Goal: Information Seeking & Learning: Learn about a topic

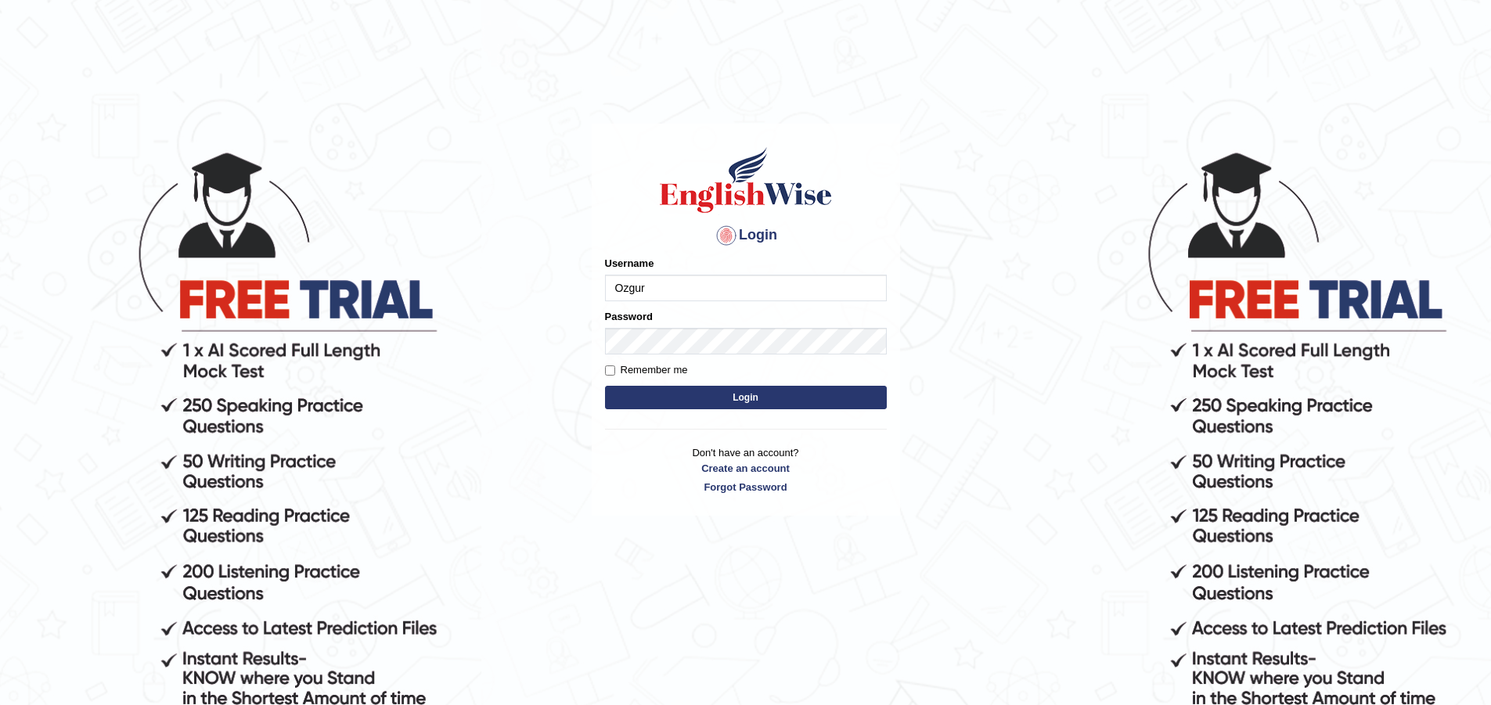
click at [605, 386] on button "Login" at bounding box center [746, 397] width 282 height 23
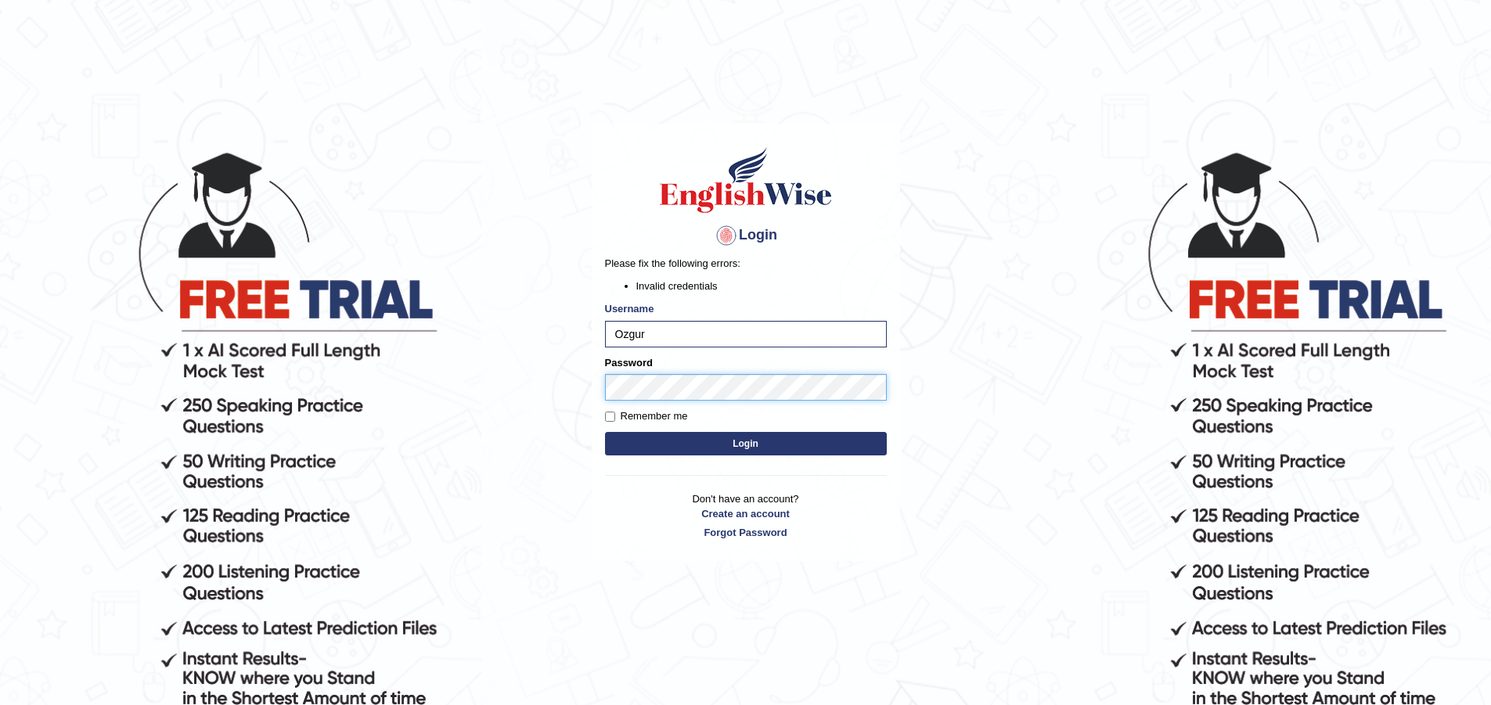
click at [605, 432] on button "Login" at bounding box center [746, 443] width 282 height 23
click at [653, 322] on input "Ozgur" at bounding box center [746, 334] width 282 height 27
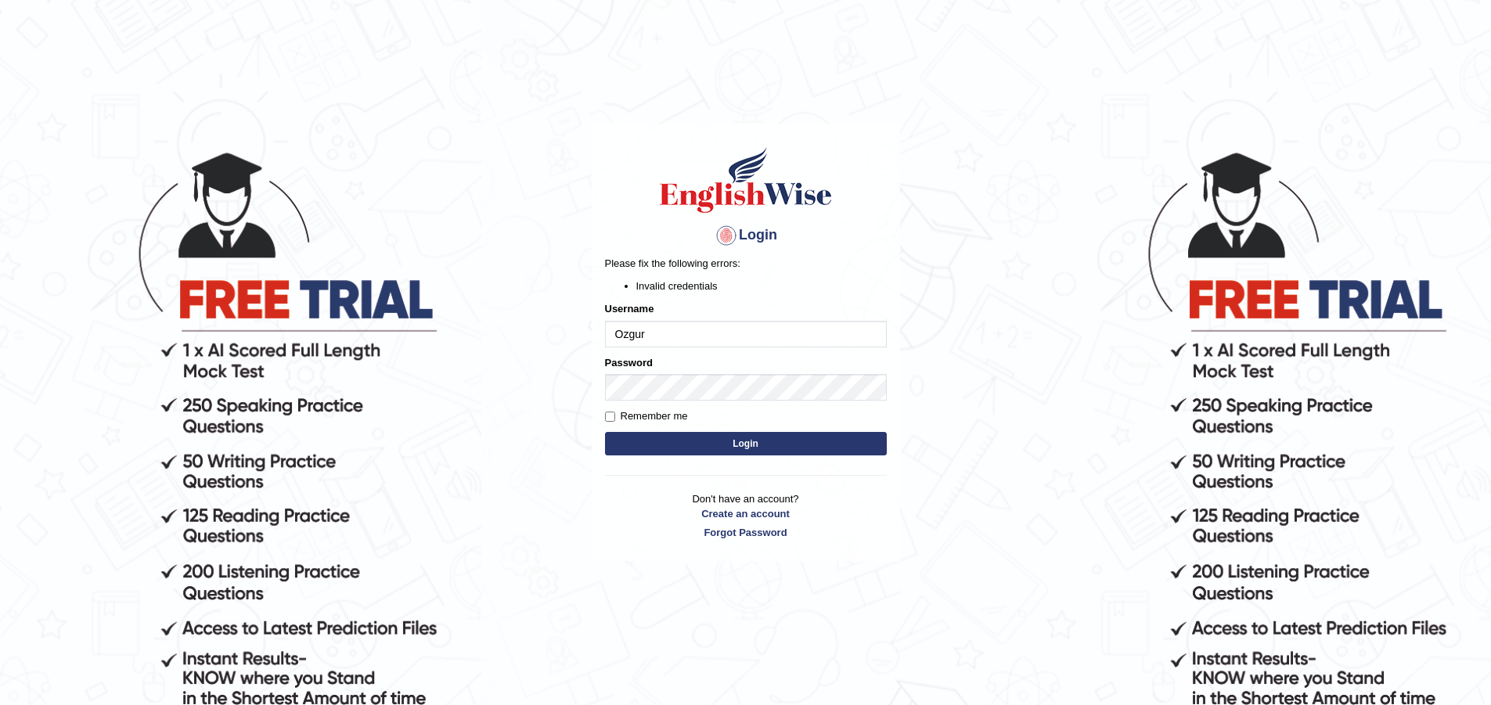
click at [653, 322] on input "Ozgur" at bounding box center [746, 334] width 282 height 27
click at [672, 332] on input "oZGUR" at bounding box center [746, 334] width 282 height 27
type input "Ozgur"
click at [242, 426] on body "Login Please fix the following errors: Invalid credentials Username Ozgur Passw…" at bounding box center [745, 426] width 1491 height 705
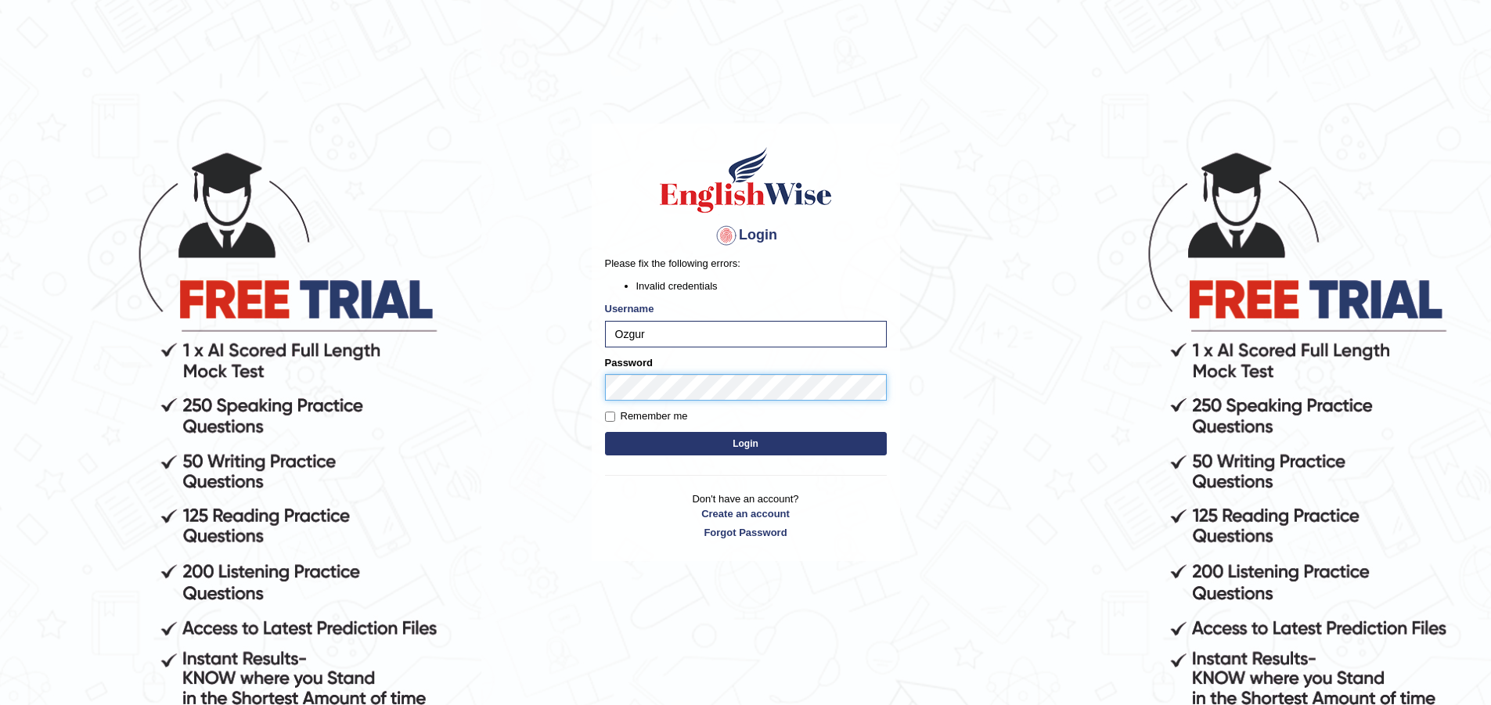
click at [605, 432] on button "Login" at bounding box center [746, 443] width 282 height 23
click at [667, 326] on input "Ozgur" at bounding box center [746, 334] width 282 height 27
type input "Ozgur"
click at [605, 432] on button "Login" at bounding box center [746, 443] width 282 height 23
click at [719, 274] on div "Please fix the following errors: Invalid credentials" at bounding box center [746, 275] width 282 height 38
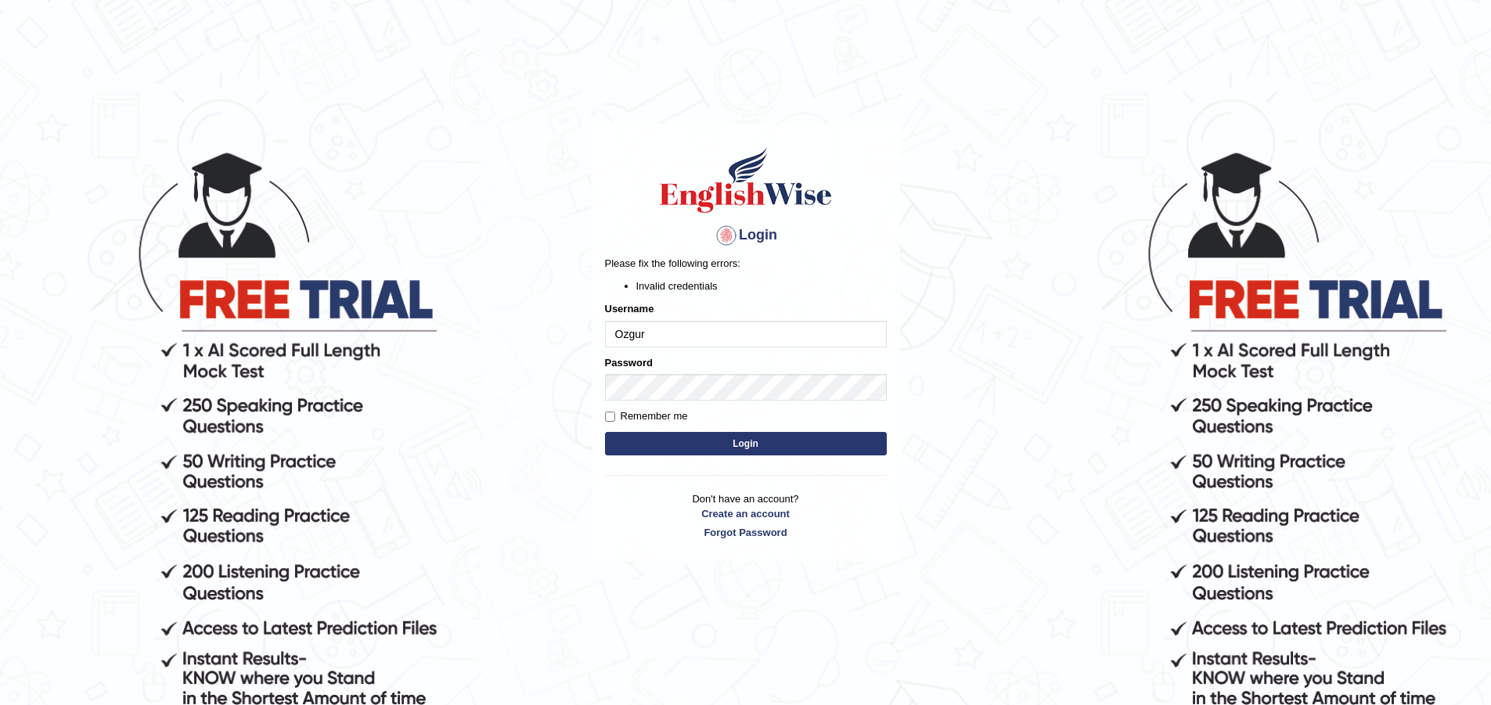
click at [719, 274] on div "Please fix the following errors: Invalid credentials" at bounding box center [746, 275] width 282 height 38
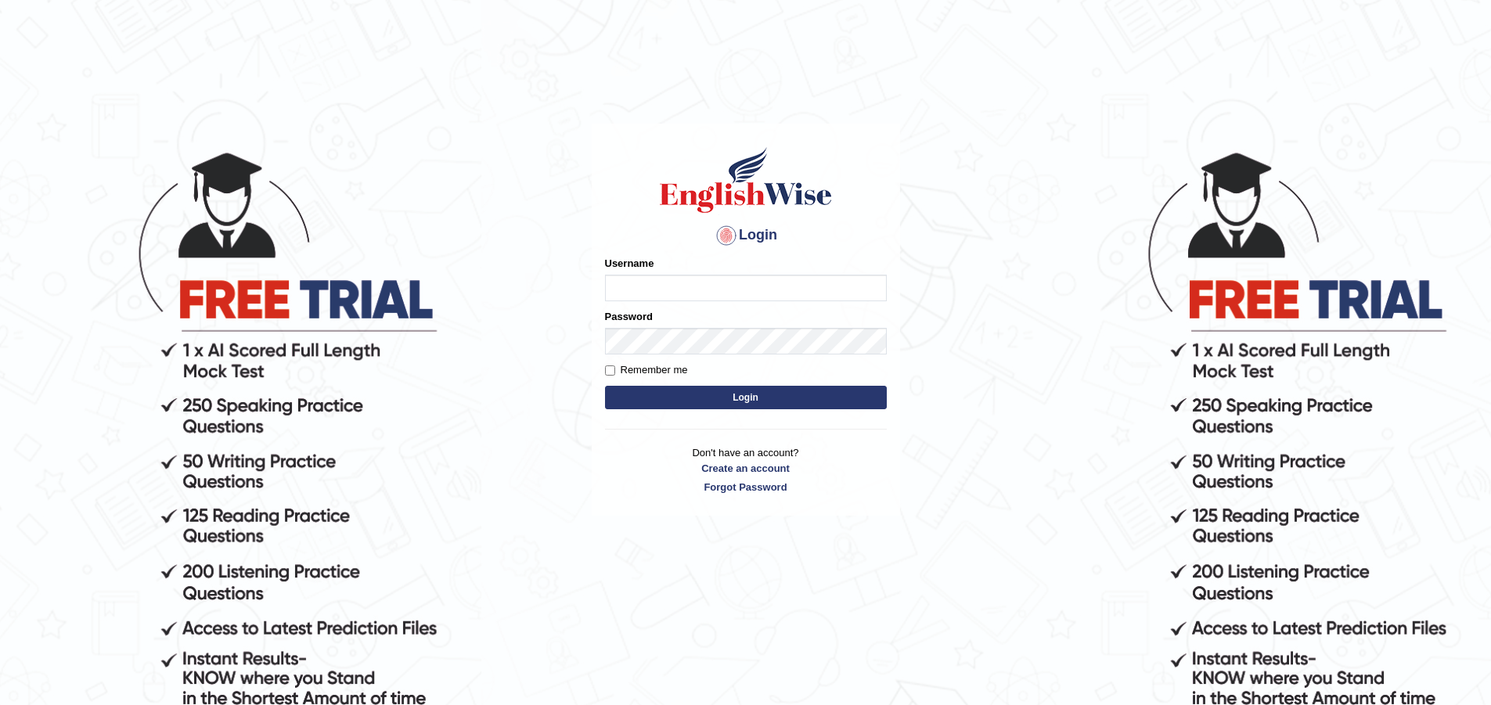
click at [701, 286] on input "Username" at bounding box center [746, 288] width 282 height 27
type input "Ozgur"
click at [605, 386] on button "Login" at bounding box center [746, 397] width 282 height 23
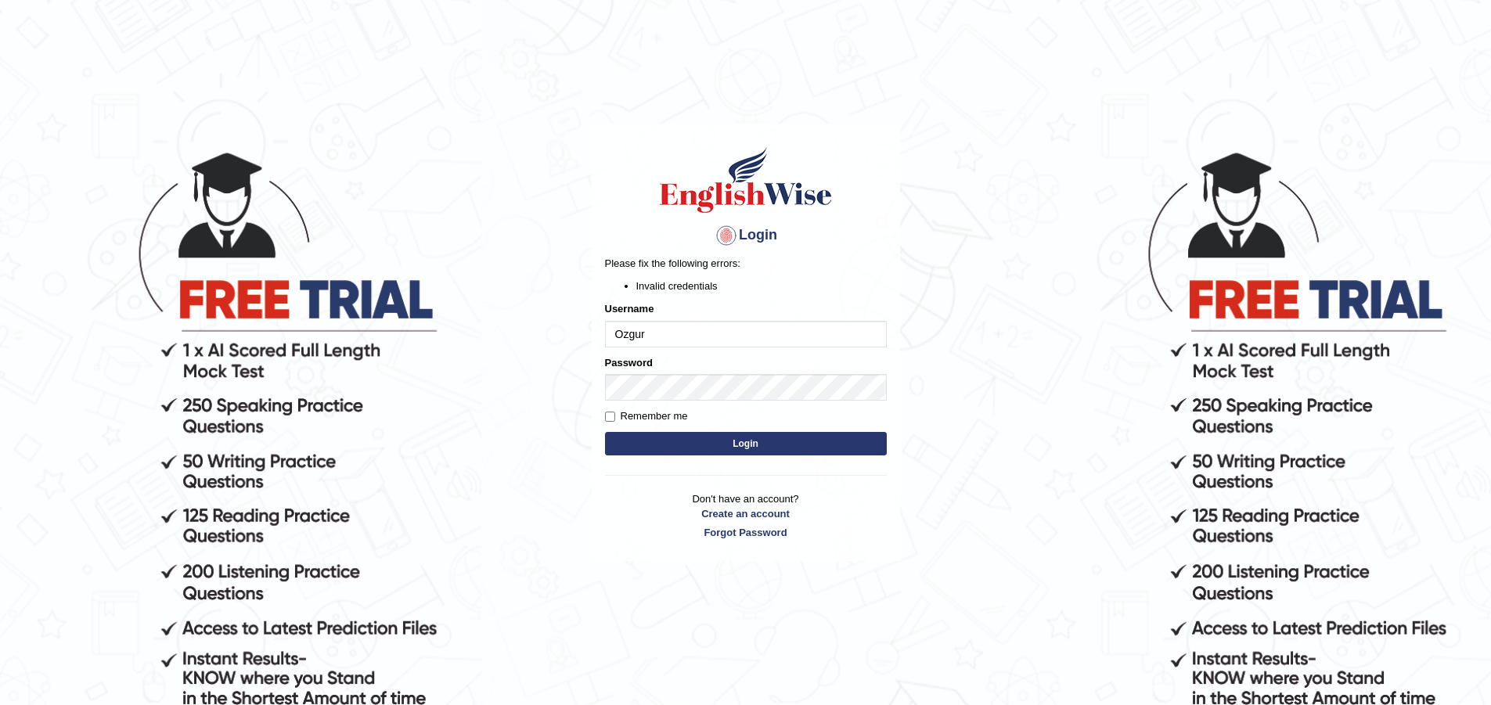
click at [605, 432] on button "Login" at bounding box center [746, 443] width 282 height 23
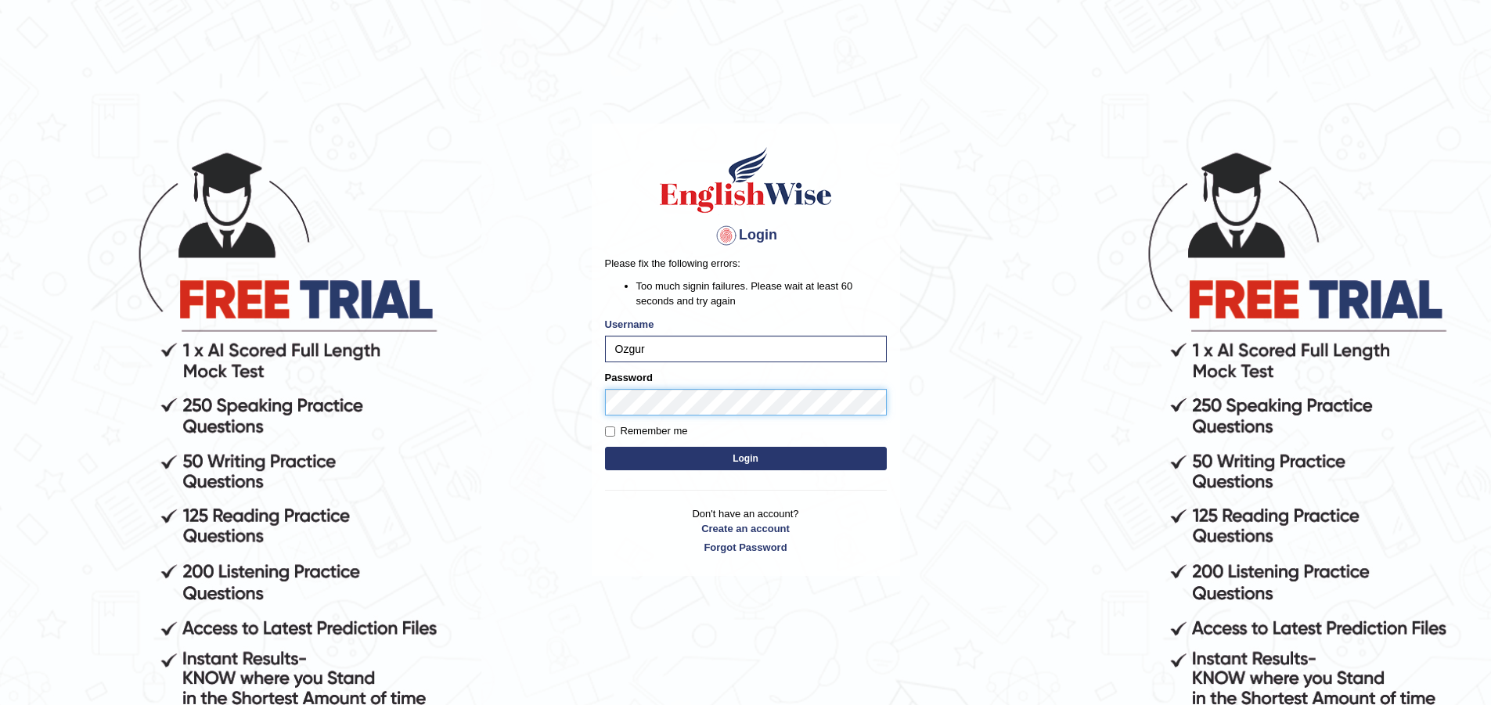
click at [373, 413] on body "Login Please fix the following errors: Too much signin failures. Please wait at…" at bounding box center [745, 426] width 1491 height 705
click at [822, 447] on button "Login" at bounding box center [746, 458] width 282 height 23
click at [819, 455] on button "Login" at bounding box center [746, 458] width 282 height 23
click at [605, 447] on button "Login" at bounding box center [746, 458] width 282 height 23
click at [131, 405] on body "Login Please fix the following errors: Too much signin failures. Please wait at…" at bounding box center [745, 426] width 1491 height 705
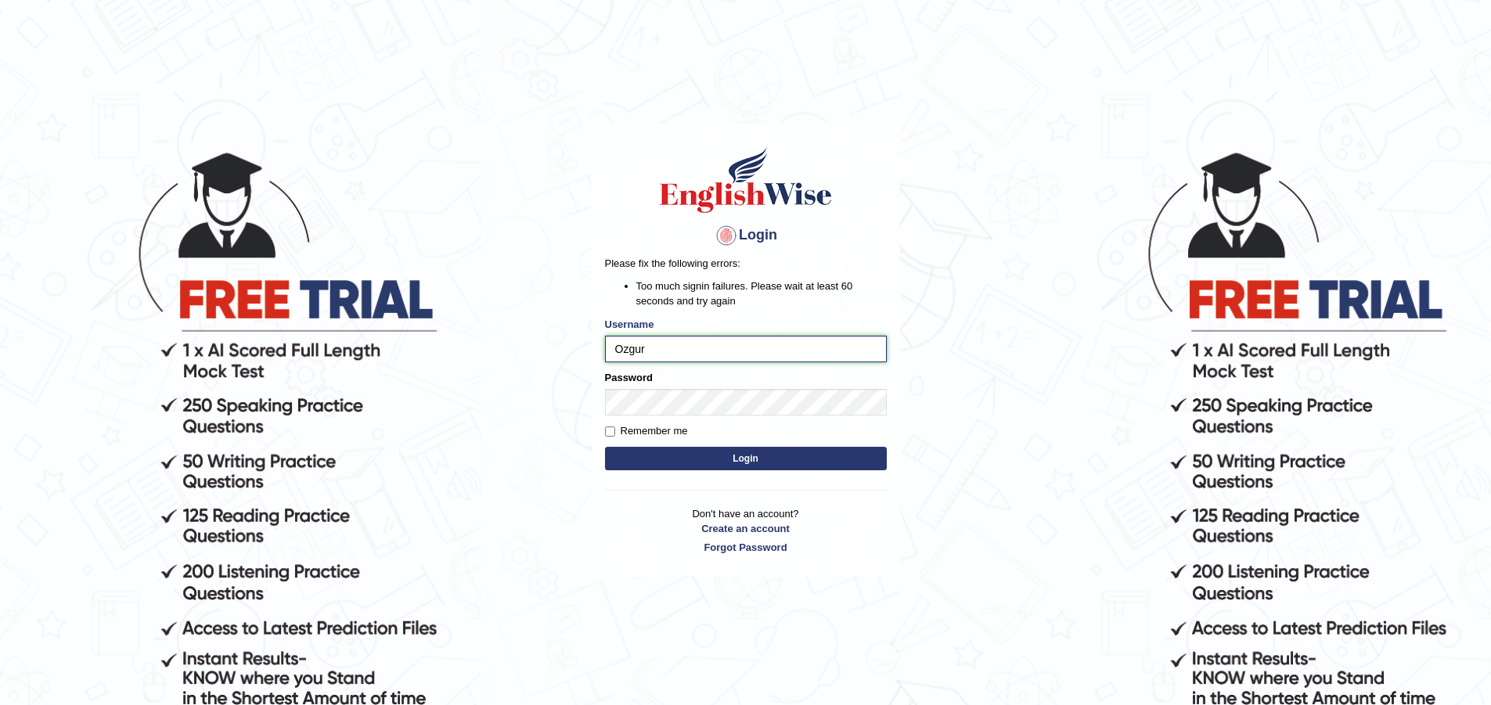
click at [614, 340] on input "Ozgur" at bounding box center [746, 349] width 282 height 27
click at [704, 455] on button "Login" at bounding box center [746, 458] width 282 height 23
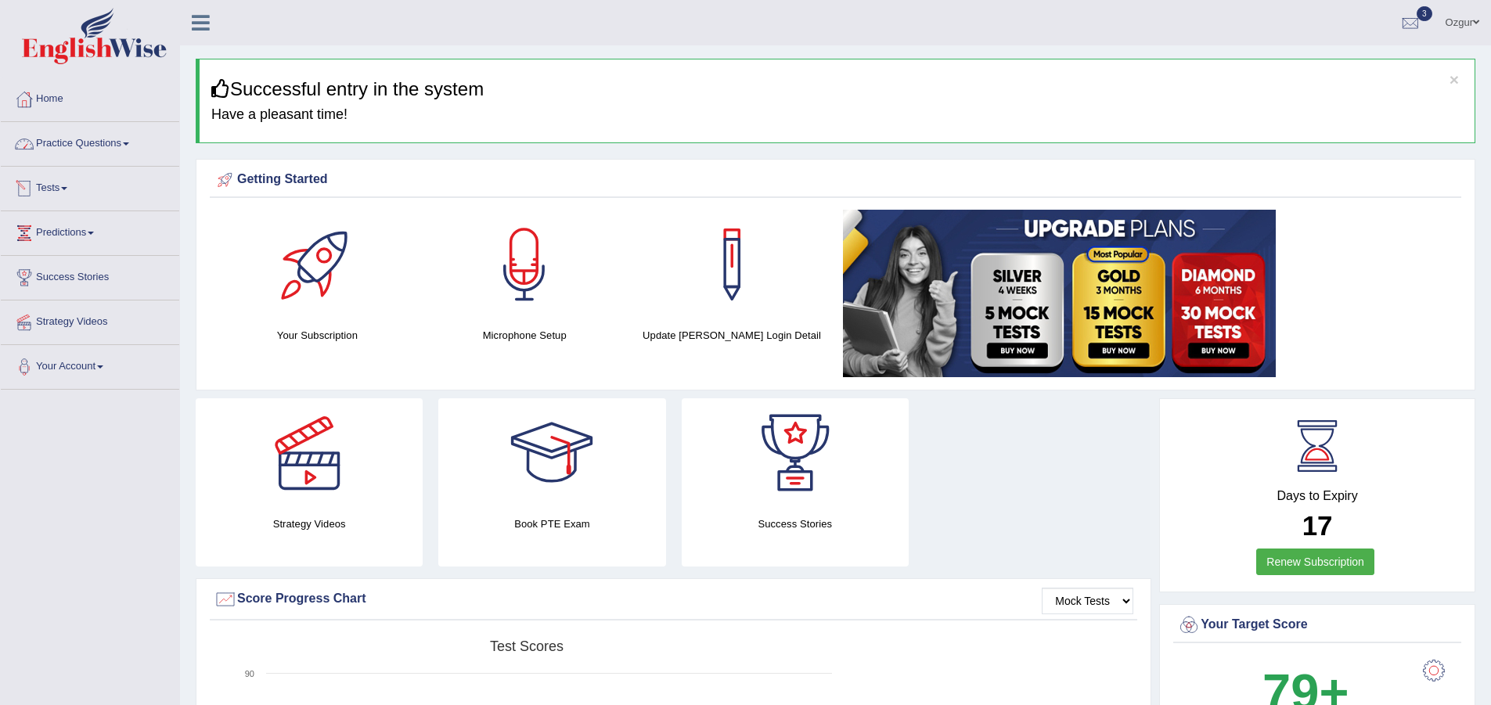
click at [82, 141] on link "Practice Questions" at bounding box center [90, 141] width 178 height 39
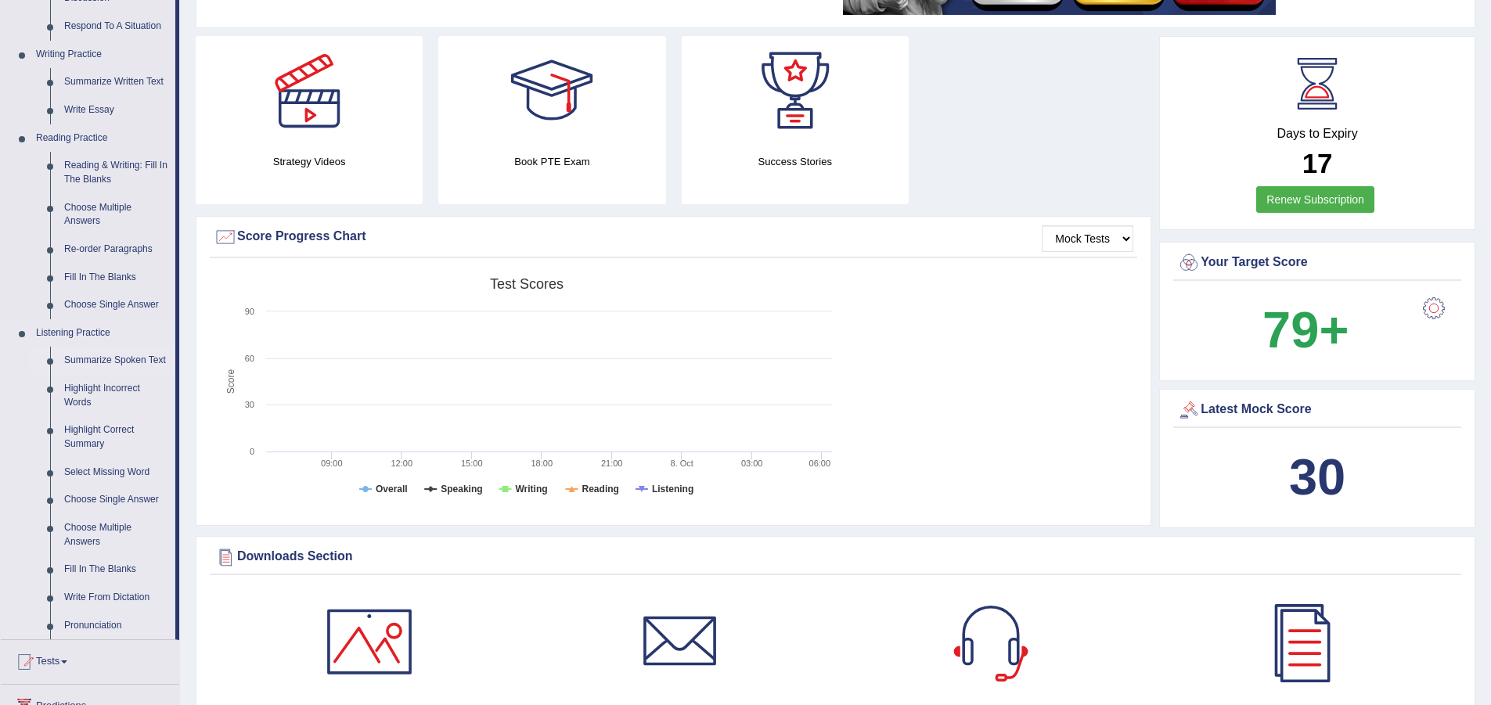
scroll to position [313, 0]
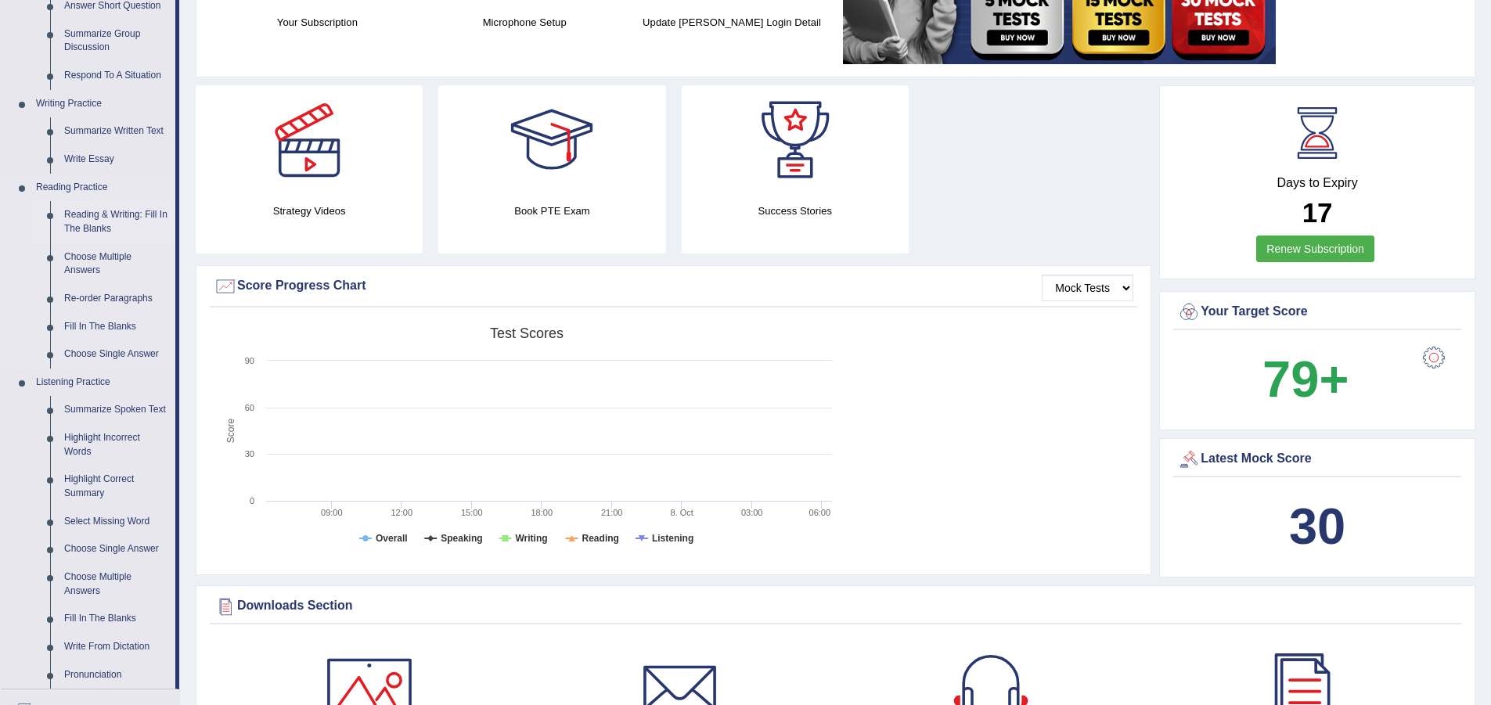
click at [124, 216] on link "Reading & Writing: Fill In The Blanks" at bounding box center [116, 221] width 118 height 41
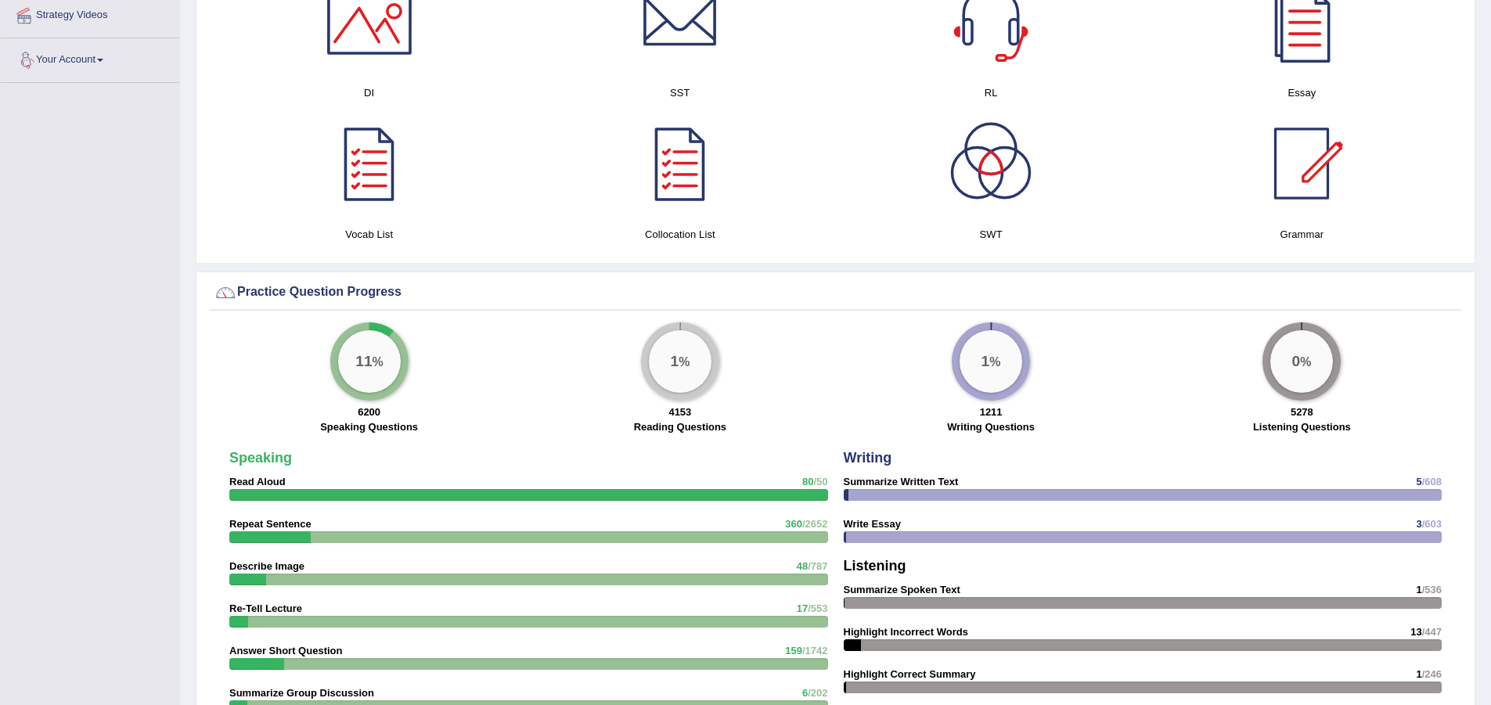
scroll to position [993, 0]
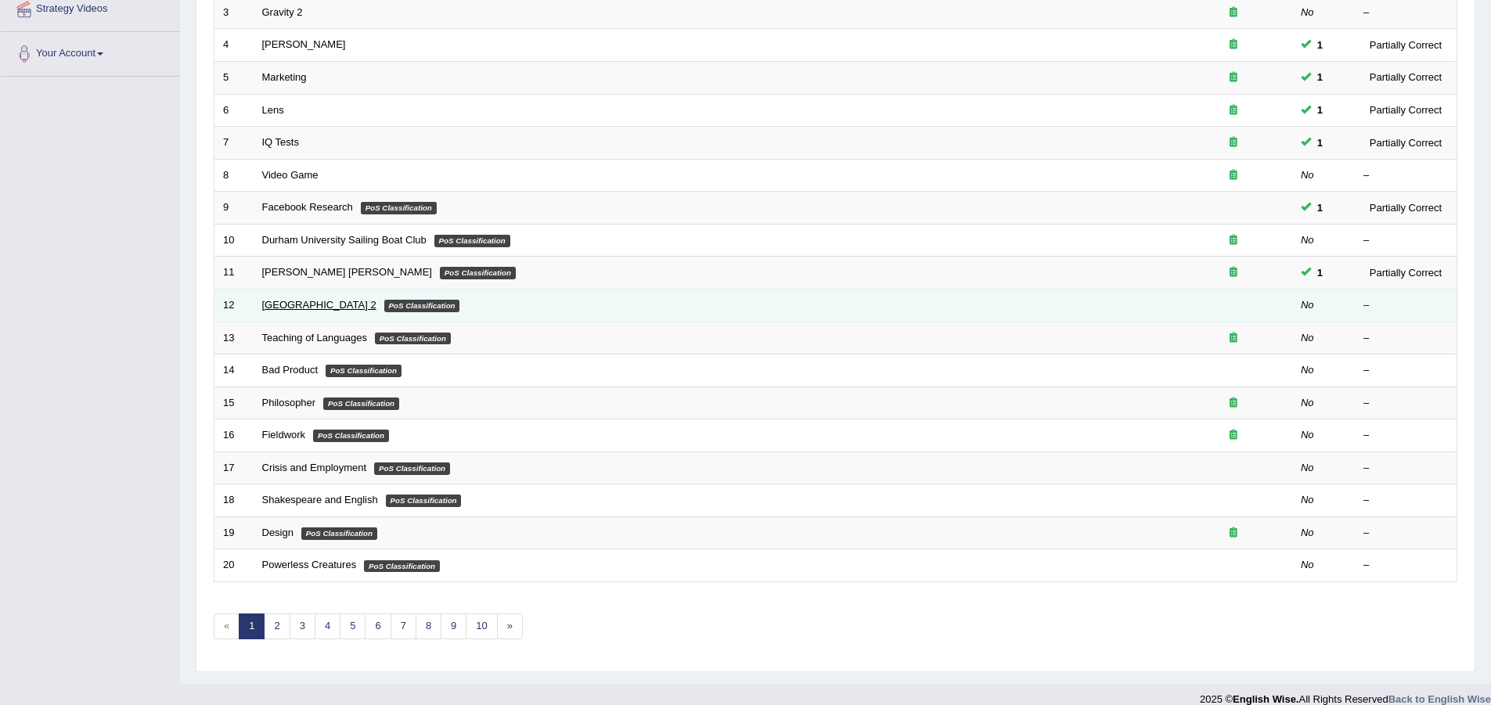
click at [299, 304] on link "[GEOGRAPHIC_DATA] 2" at bounding box center [319, 305] width 114 height 12
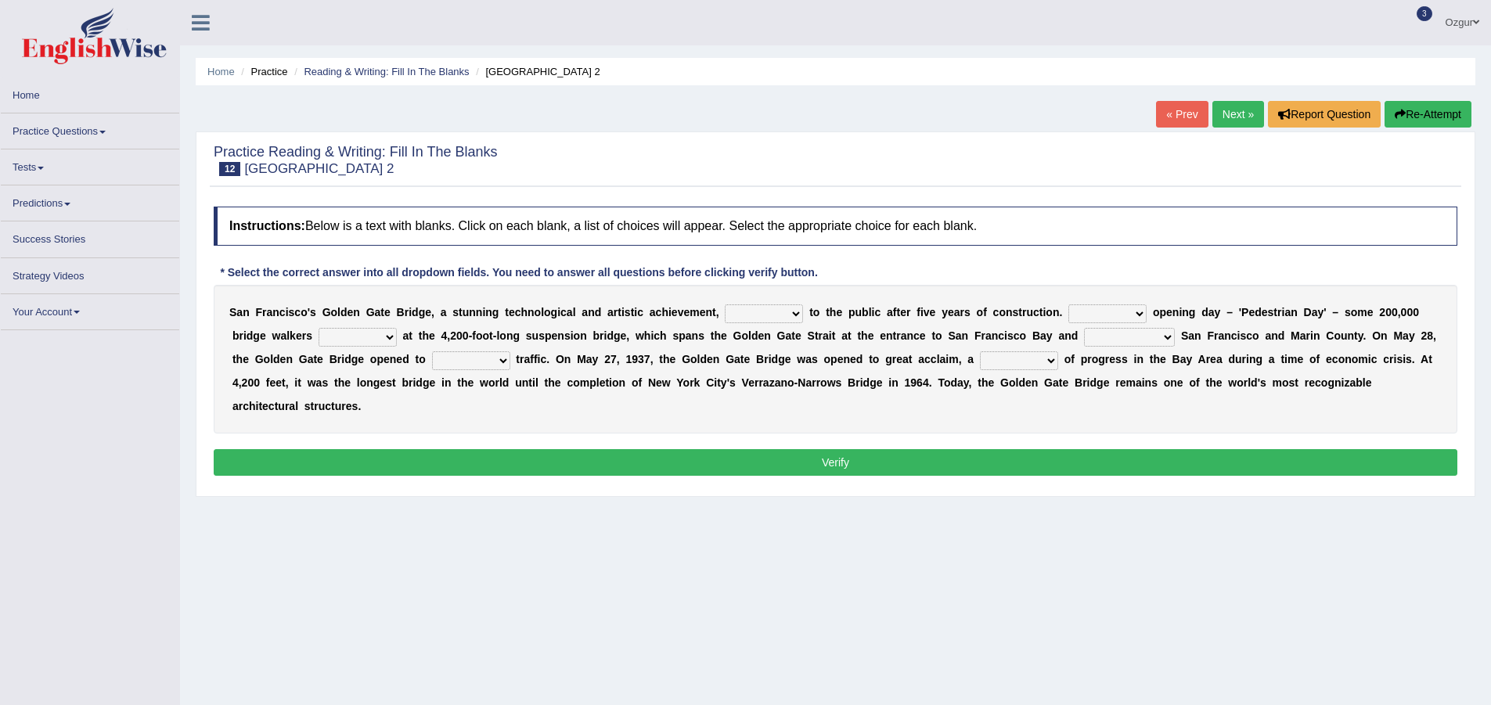
click at [802, 311] on select "opens closes appears equals" at bounding box center [764, 313] width 78 height 19
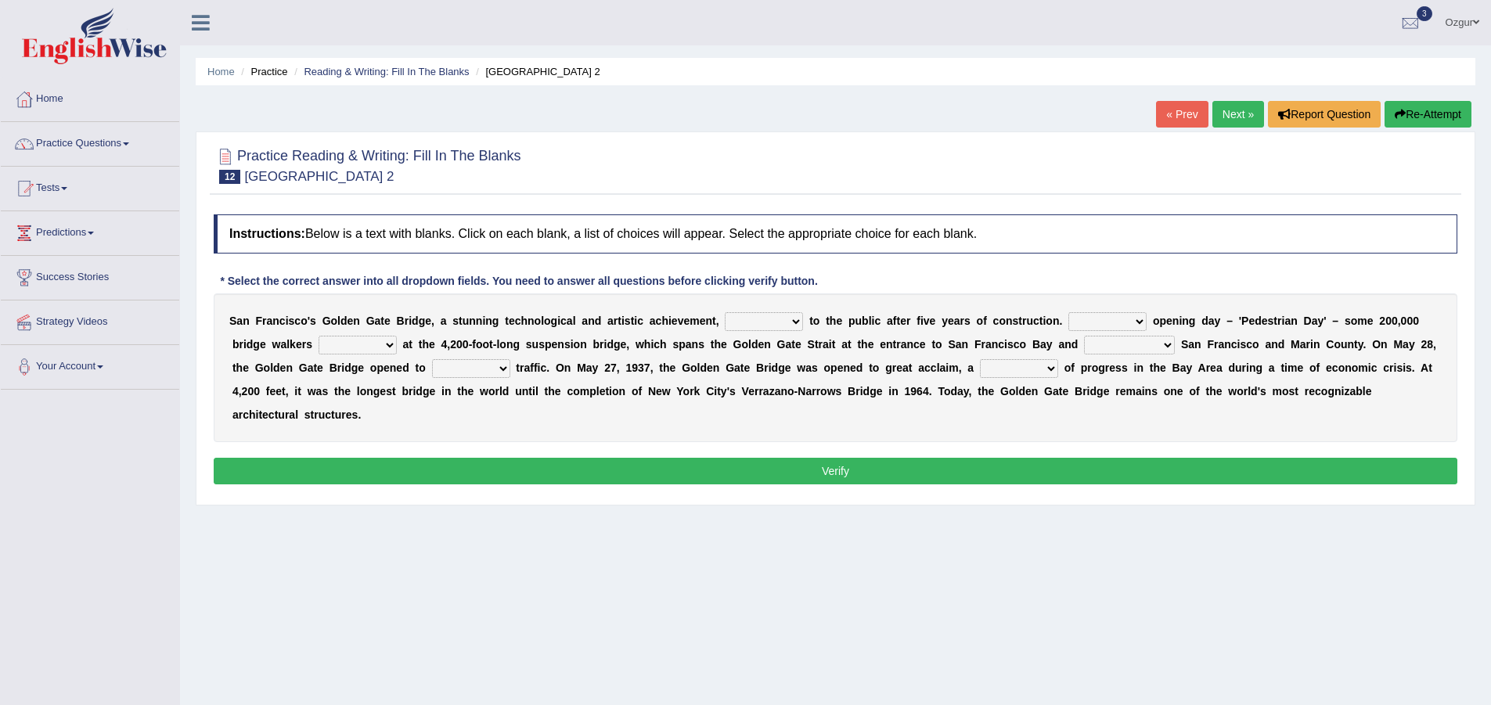
click at [794, 314] on select "opens closes appears equals" at bounding box center [764, 321] width 78 height 19
click at [779, 319] on select "opens closes appears equals" at bounding box center [764, 321] width 78 height 19
select select "opens"
click at [725, 312] on select "opens closes appears equals" at bounding box center [764, 321] width 78 height 19
click at [1138, 319] on select "On During Since When" at bounding box center [1107, 321] width 78 height 19
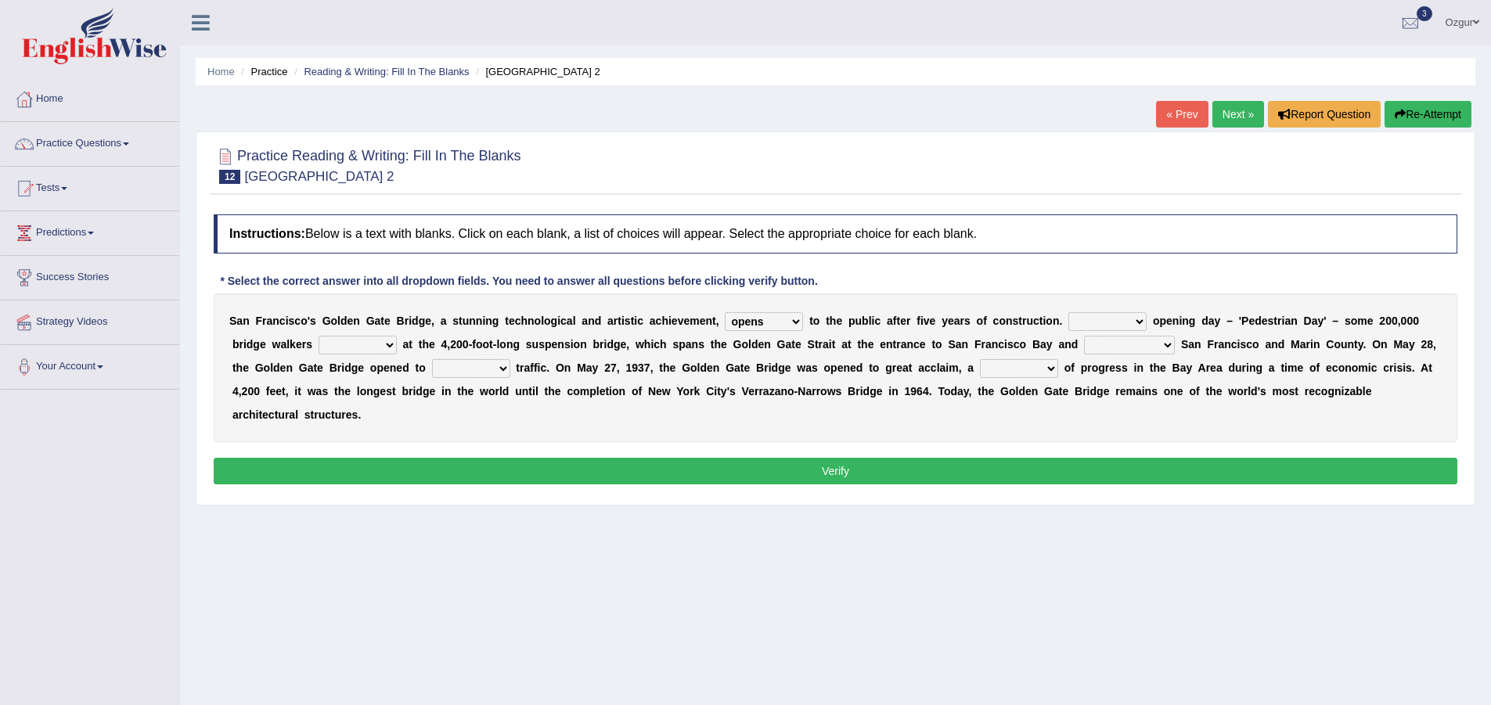
click at [1138, 319] on select "On During Since When" at bounding box center [1107, 321] width 78 height 19
click at [1146, 277] on div "Instructions: Below is a text with blanks. Click on each blank, a list of choic…" at bounding box center [835, 352] width 1251 height 290
click at [387, 344] on select "stationed looked marveled laughed" at bounding box center [357, 345] width 78 height 19
click at [388, 343] on select "stationed looked marveled laughed" at bounding box center [357, 345] width 78 height 19
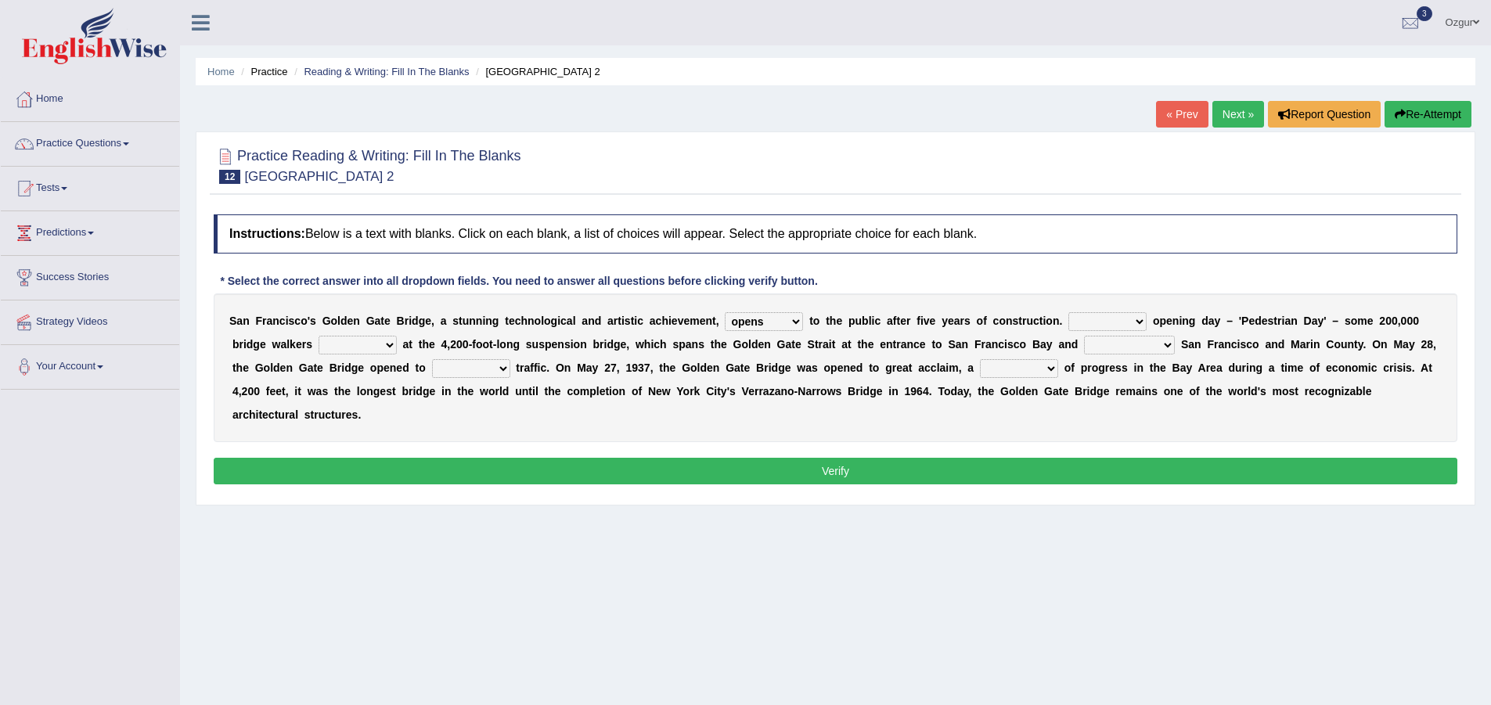
click at [1168, 351] on select "separates connects channels differentiates" at bounding box center [1129, 345] width 91 height 19
select select "connects"
click at [1084, 336] on select "separates connects channels differentiates" at bounding box center [1129, 345] width 91 height 19
click at [1168, 326] on b "e" at bounding box center [1169, 321] width 6 height 13
click at [1128, 317] on select "On During Since When" at bounding box center [1107, 321] width 78 height 19
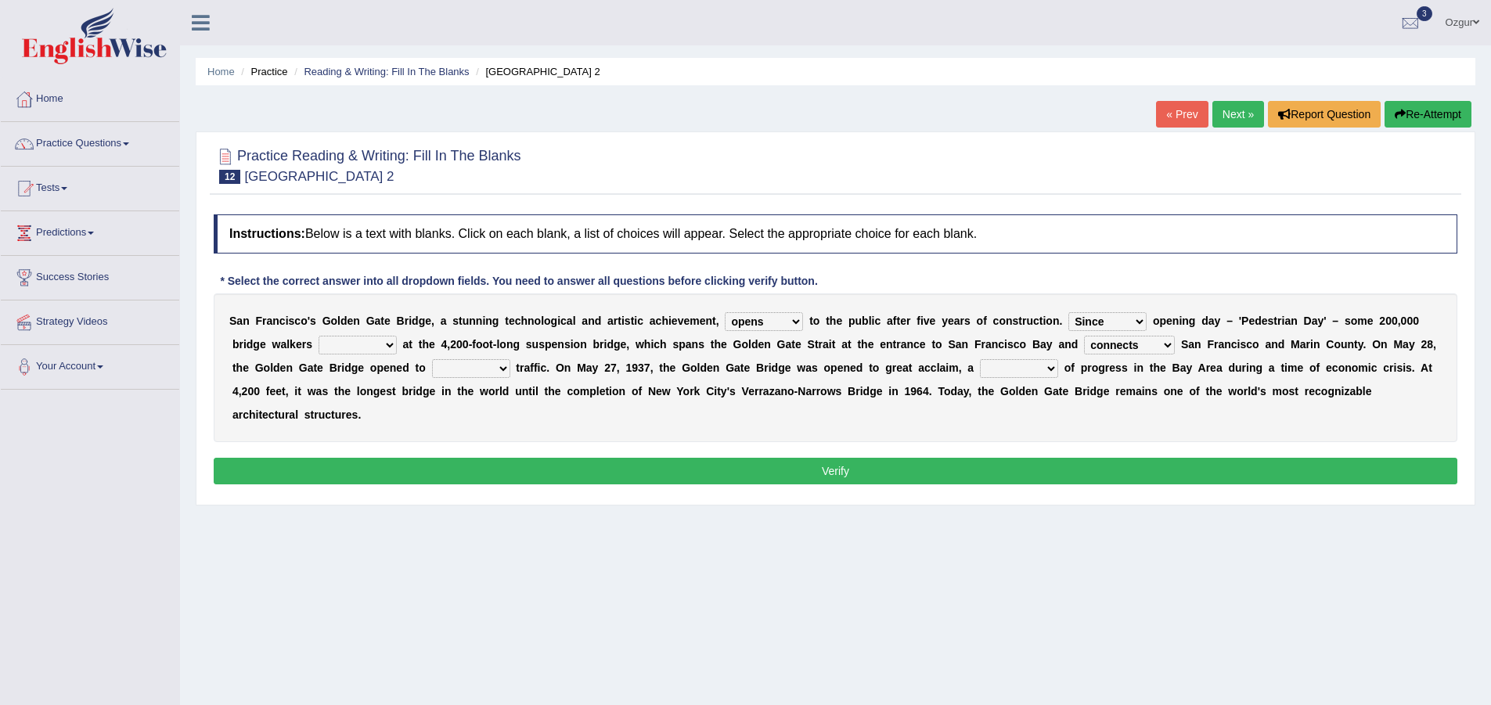
click at [1068, 312] on select "On During Since When" at bounding box center [1107, 321] width 78 height 19
click at [1135, 320] on select "On During Since When" at bounding box center [1107, 321] width 78 height 19
select select "On"
click at [1068, 312] on select "On During Since When" at bounding box center [1107, 321] width 78 height 19
click at [364, 344] on select "stationed looked marveled laughed" at bounding box center [357, 345] width 78 height 19
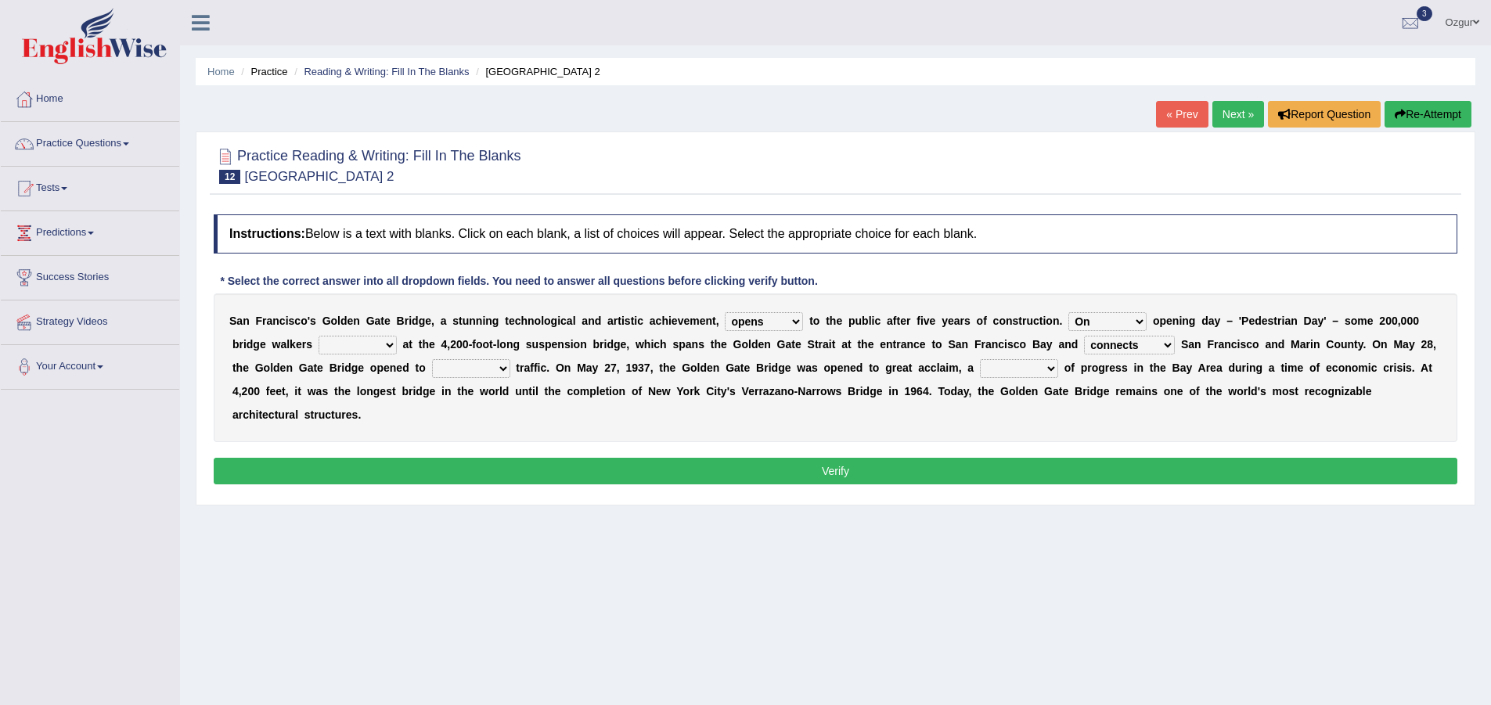
click at [376, 342] on select "stationed looked marveled laughed" at bounding box center [357, 345] width 78 height 19
click at [384, 343] on select "stationed looked marveled laughed" at bounding box center [357, 345] width 78 height 19
select select "looked"
click at [318, 336] on select "stationed looked marveled laughed" at bounding box center [357, 345] width 78 height 19
click at [478, 368] on select "aquatic vehicular airborne watertight" at bounding box center [471, 368] width 78 height 19
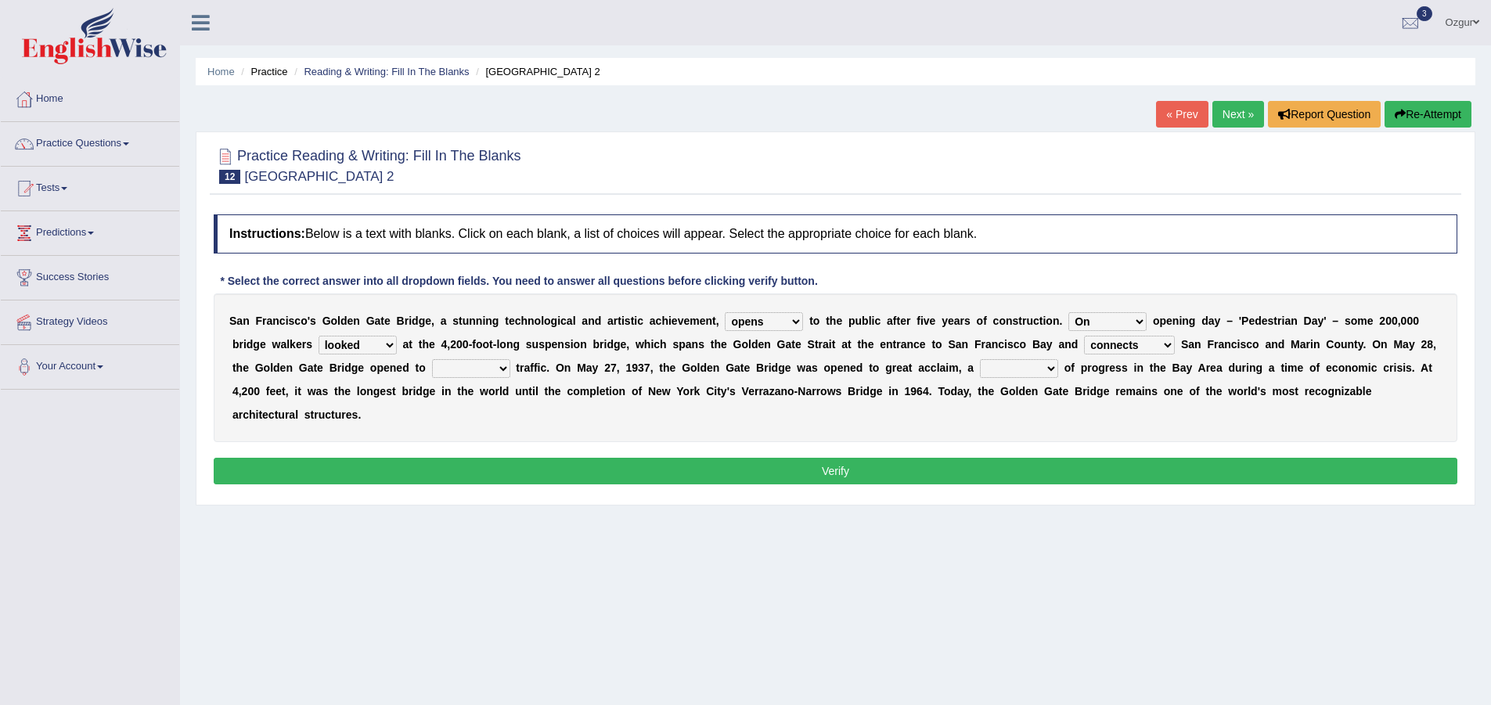
select select "vehicular"
click at [432, 359] on select "aquatic vehicular airborne watertight" at bounding box center [471, 368] width 78 height 19
click at [1020, 361] on select "denial symbol technique yield" at bounding box center [1019, 368] width 78 height 19
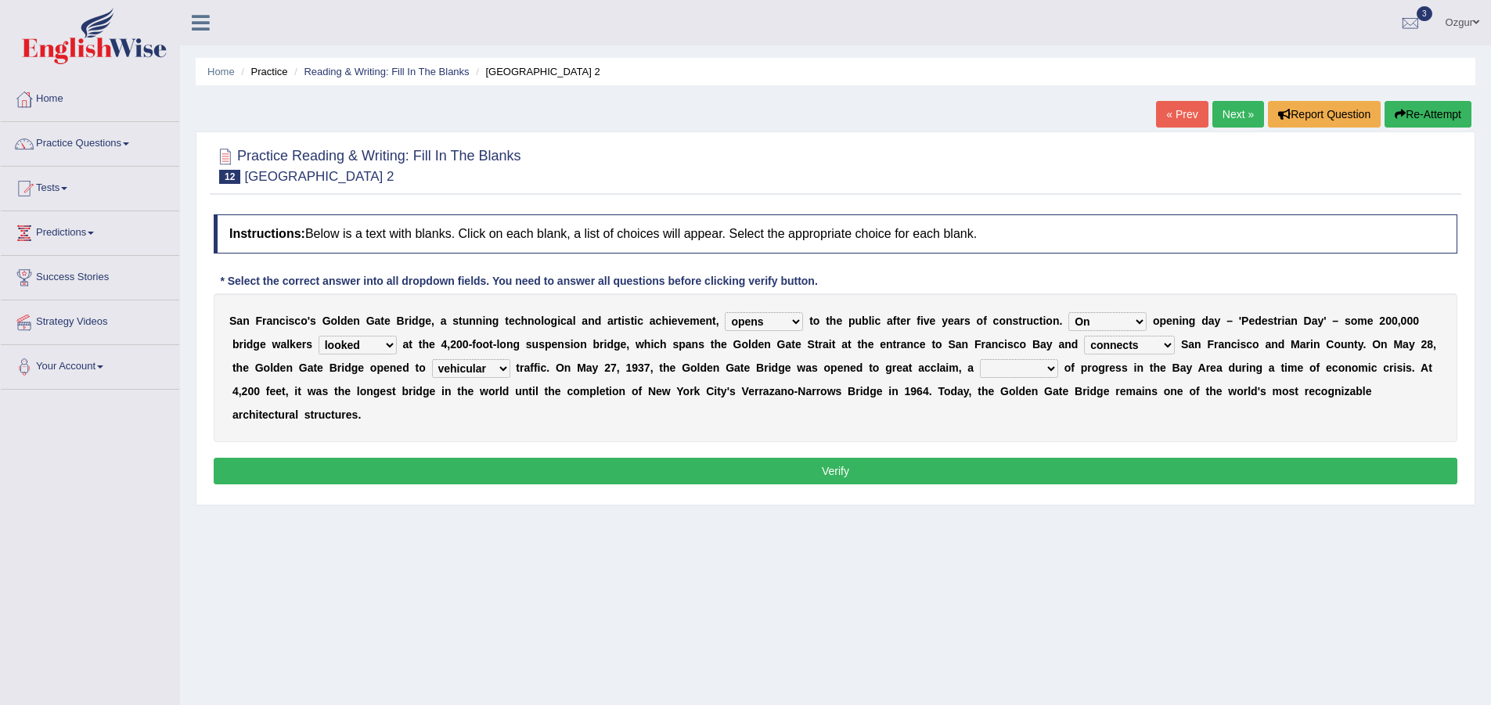
click at [1020, 361] on select "denial symbol technique yield" at bounding box center [1019, 368] width 78 height 19
click at [1027, 365] on select "denial symbol technique yield" at bounding box center [1019, 368] width 78 height 19
click at [1027, 369] on select "denial symbol technique yield" at bounding box center [1019, 368] width 78 height 19
select select "technique"
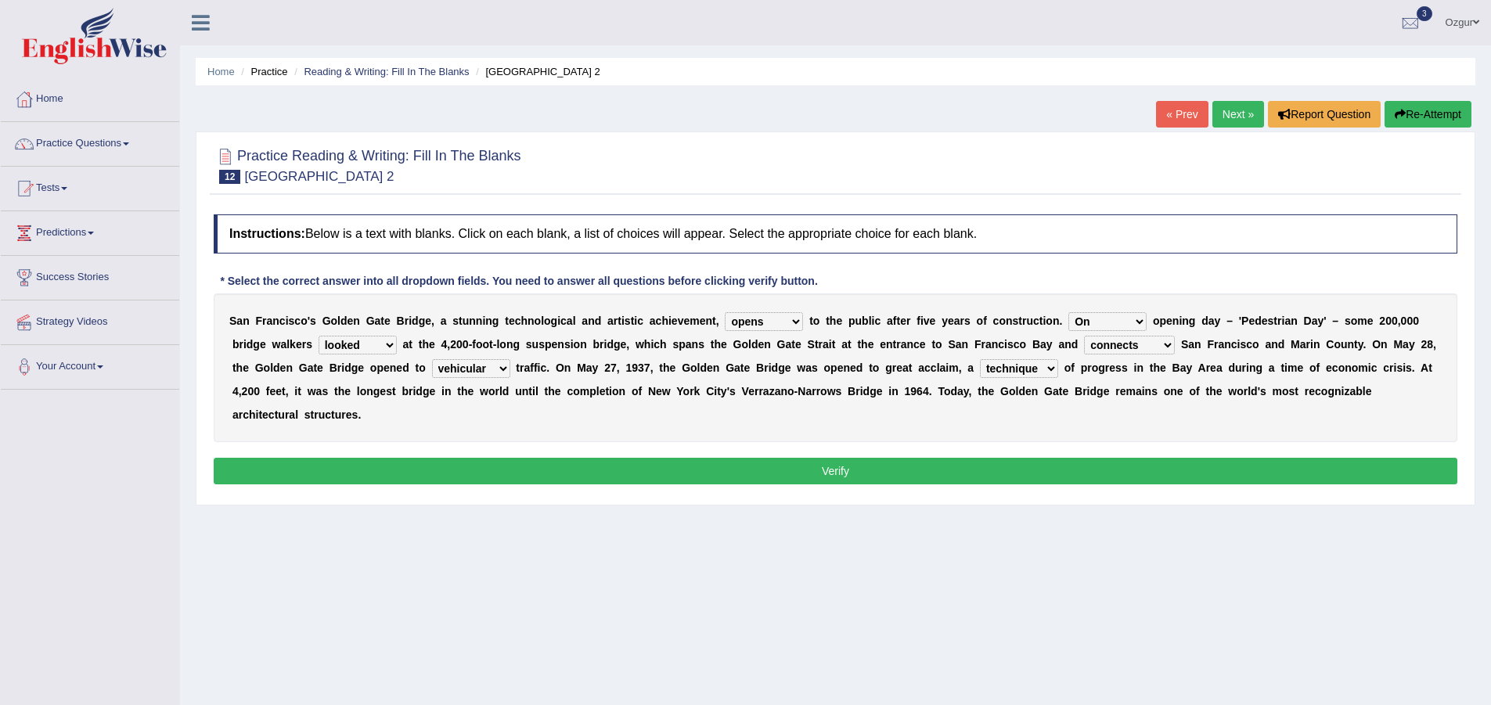
click at [980, 359] on select "denial symbol technique yield" at bounding box center [1019, 368] width 78 height 19
click at [624, 472] on button "Verify" at bounding box center [835, 471] width 1243 height 27
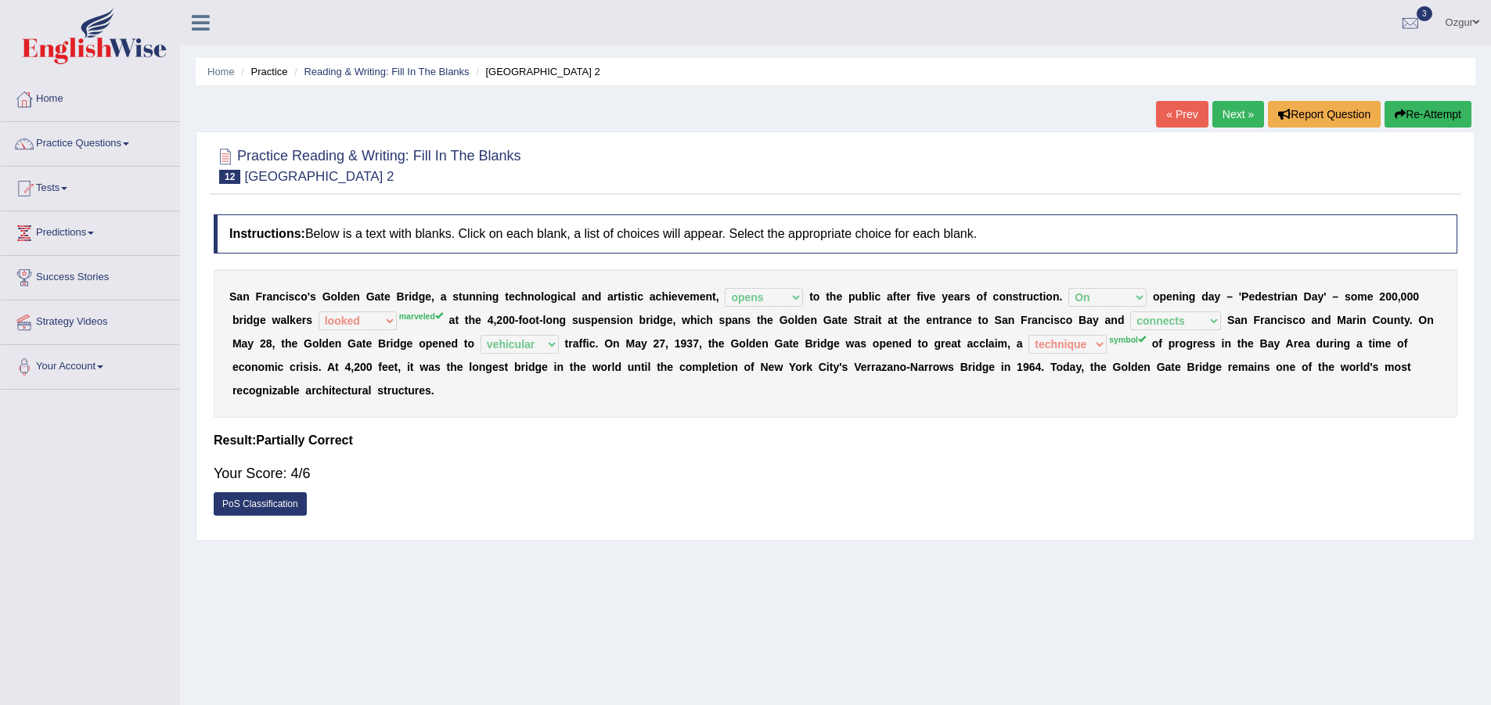
click at [1246, 119] on link "Next »" at bounding box center [1238, 114] width 52 height 27
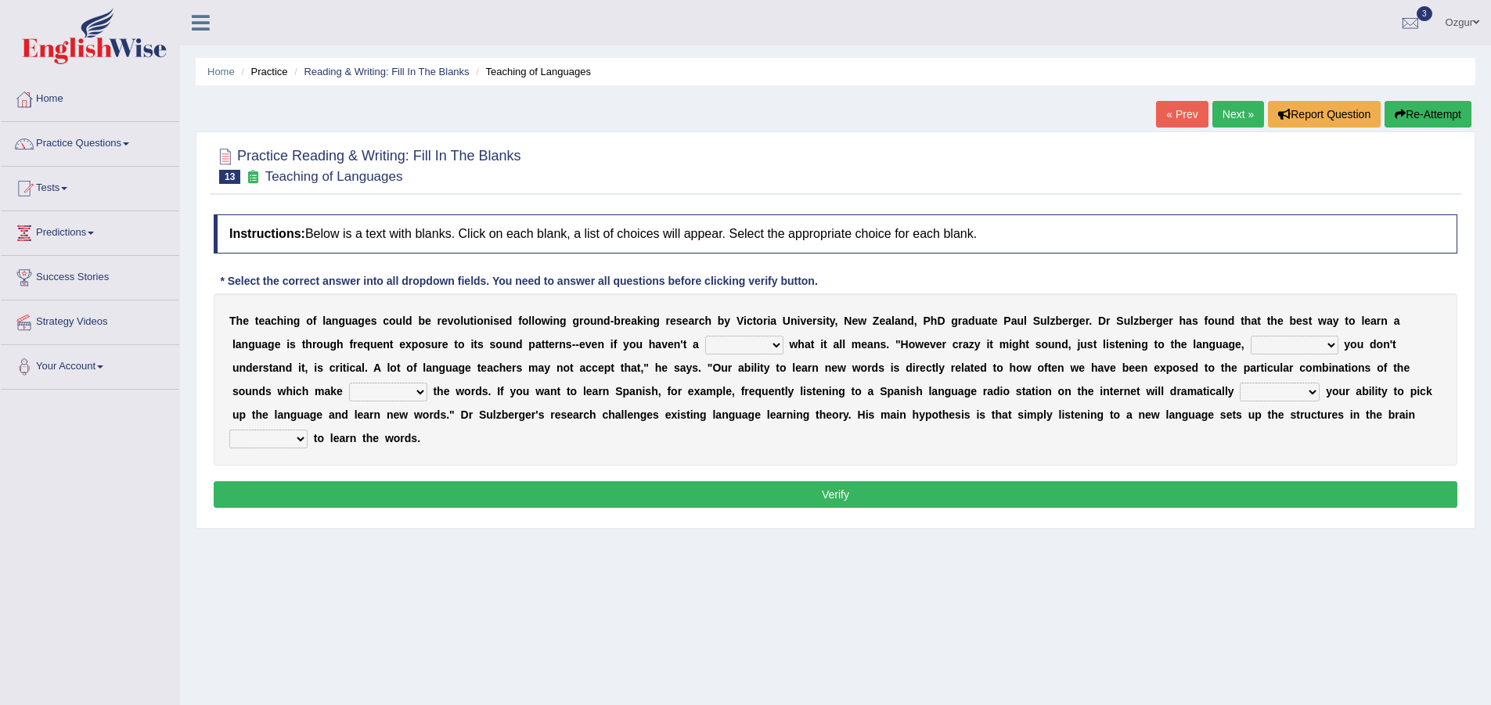
click at [764, 339] on select "dew claw clue due" at bounding box center [744, 345] width 78 height 19
select select "clue"
click at [705, 336] on select "dew claw clue due" at bounding box center [744, 345] width 78 height 19
click at [1281, 352] on select "but also all together even though if so" at bounding box center [1294, 345] width 88 height 19
select select "even though"
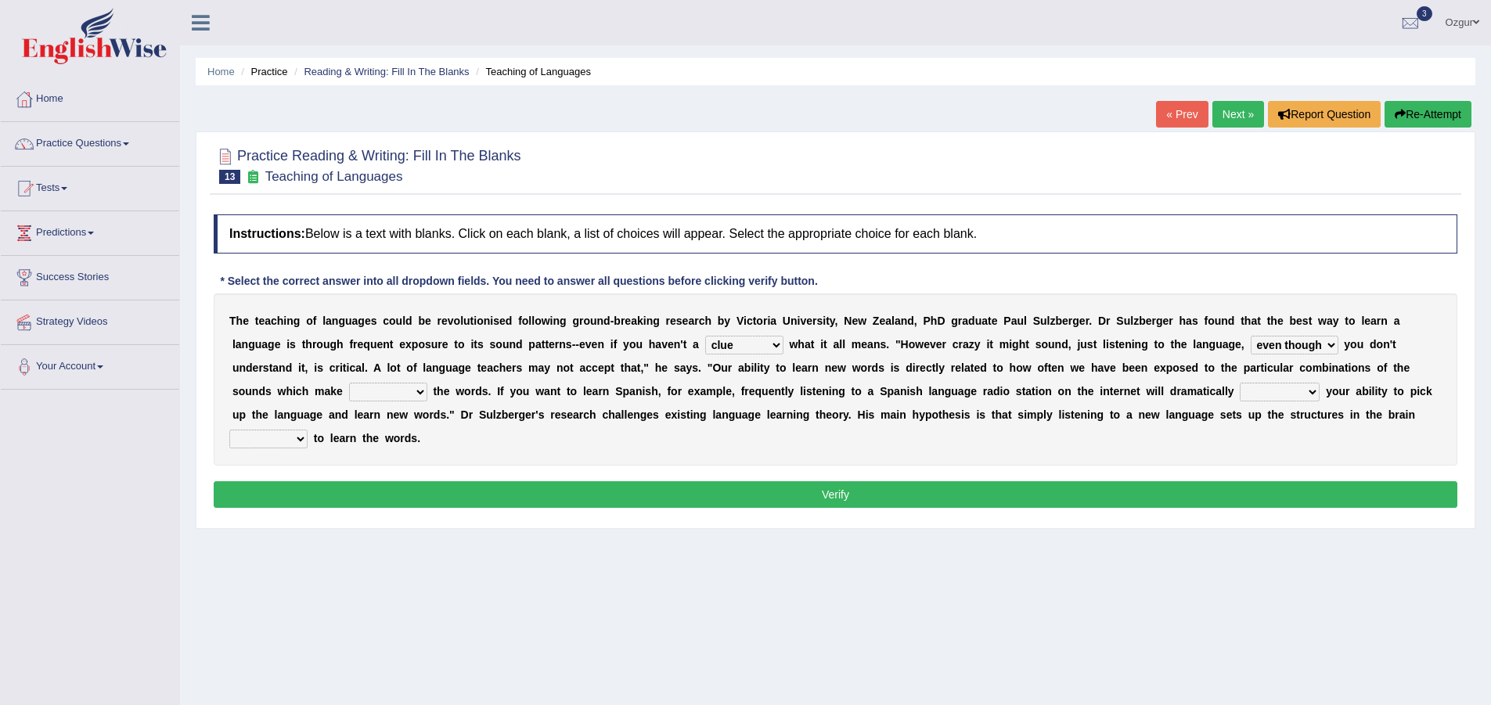
click at [1250, 336] on select "but also all together even though if so" at bounding box center [1294, 345] width 88 height 19
click at [412, 392] on select "down up of on" at bounding box center [388, 392] width 78 height 19
click at [411, 392] on select "down up of on" at bounding box center [388, 392] width 78 height 19
select select "up"
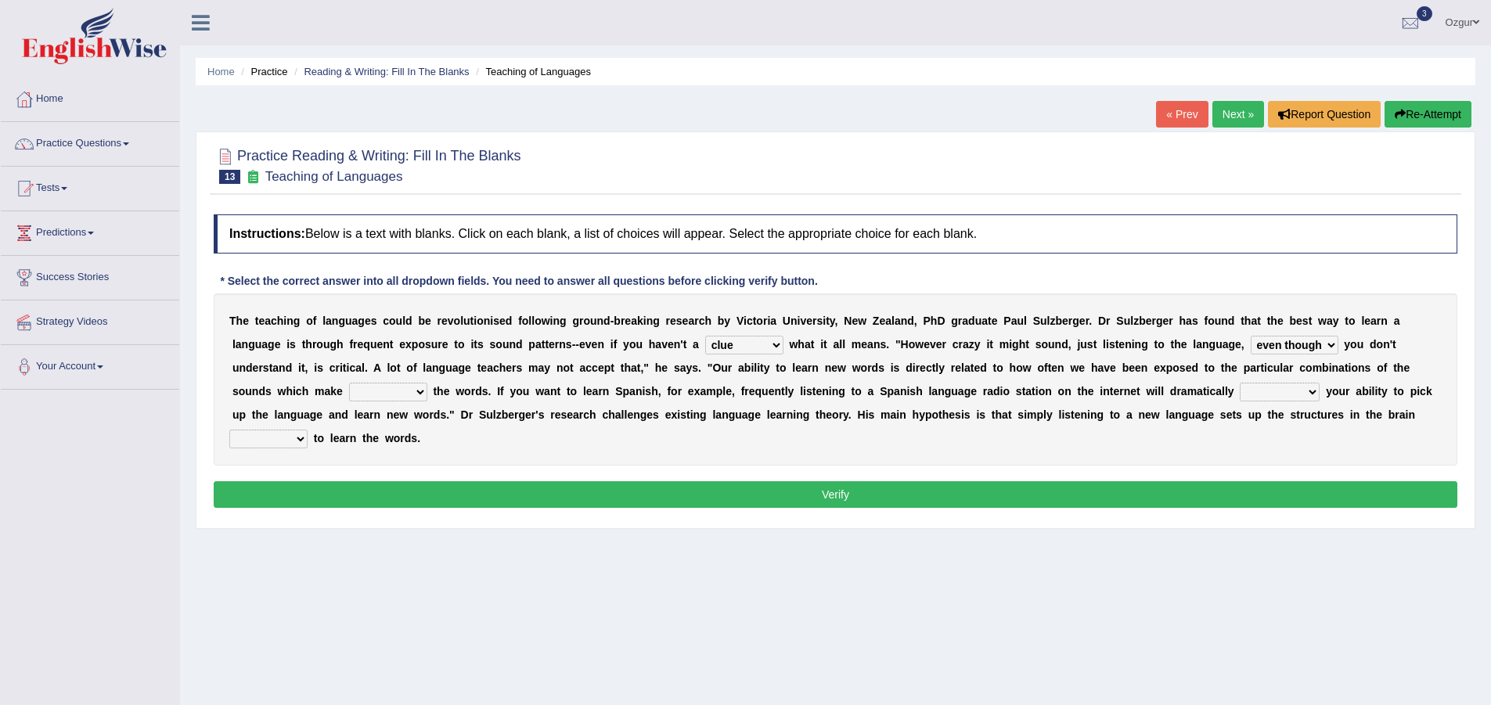
click at [349, 383] on select "down up of on" at bounding box center [388, 392] width 78 height 19
click at [1306, 390] on select "evaluate exaggerate describe boost" at bounding box center [1280, 392] width 80 height 19
click at [1240, 383] on select "evaluate exaggerate describe boost" at bounding box center [1280, 392] width 80 height 19
click at [1293, 393] on select "evaluate exaggerate describe boost" at bounding box center [1280, 392] width 80 height 19
select select "evaluate"
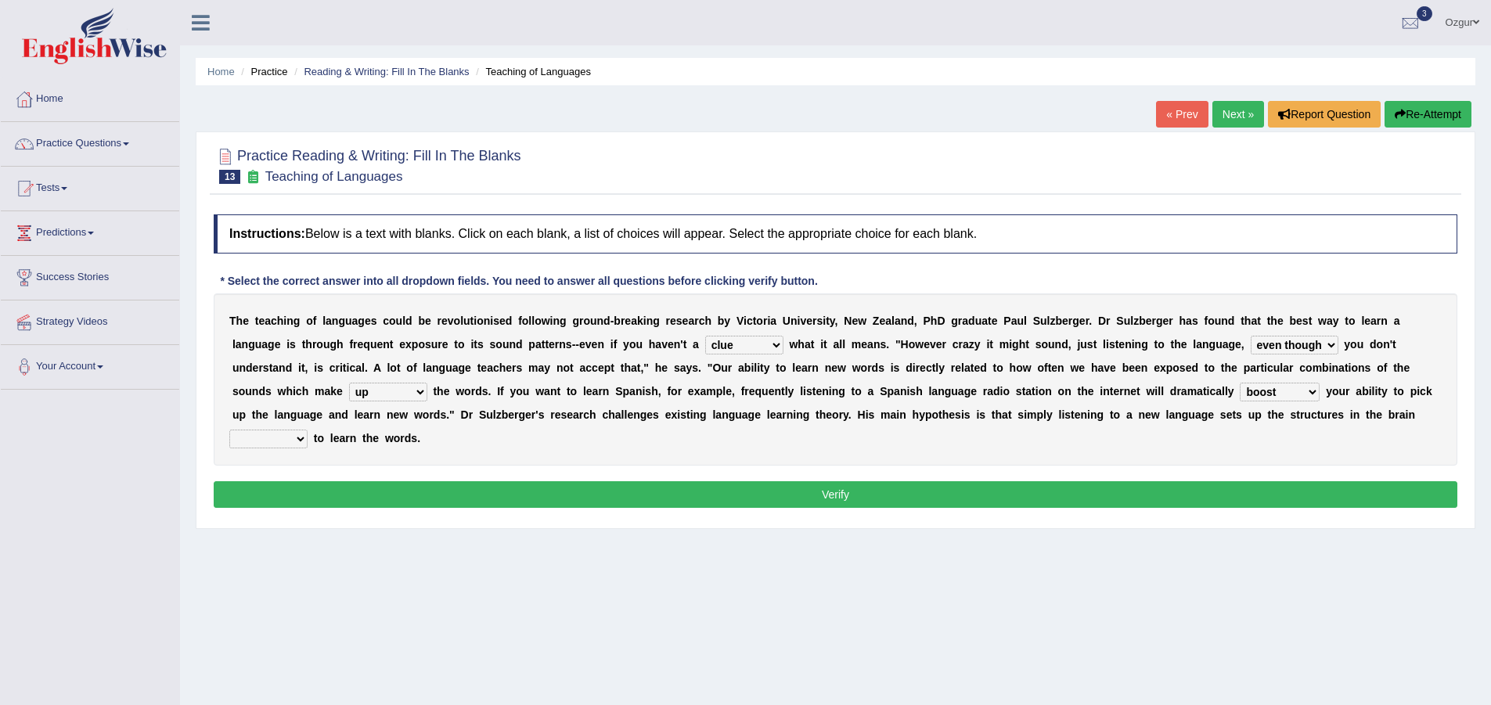
click at [1240, 383] on select "evaluate exaggerate describe boost" at bounding box center [1280, 392] width 80 height 19
click at [286, 442] on select "requiring required directed to require" at bounding box center [268, 439] width 78 height 19
click at [229, 430] on select "requiring required directed to require" at bounding box center [268, 439] width 78 height 19
click at [289, 442] on select "requiring required directed to require" at bounding box center [268, 439] width 78 height 19
select select "to require"
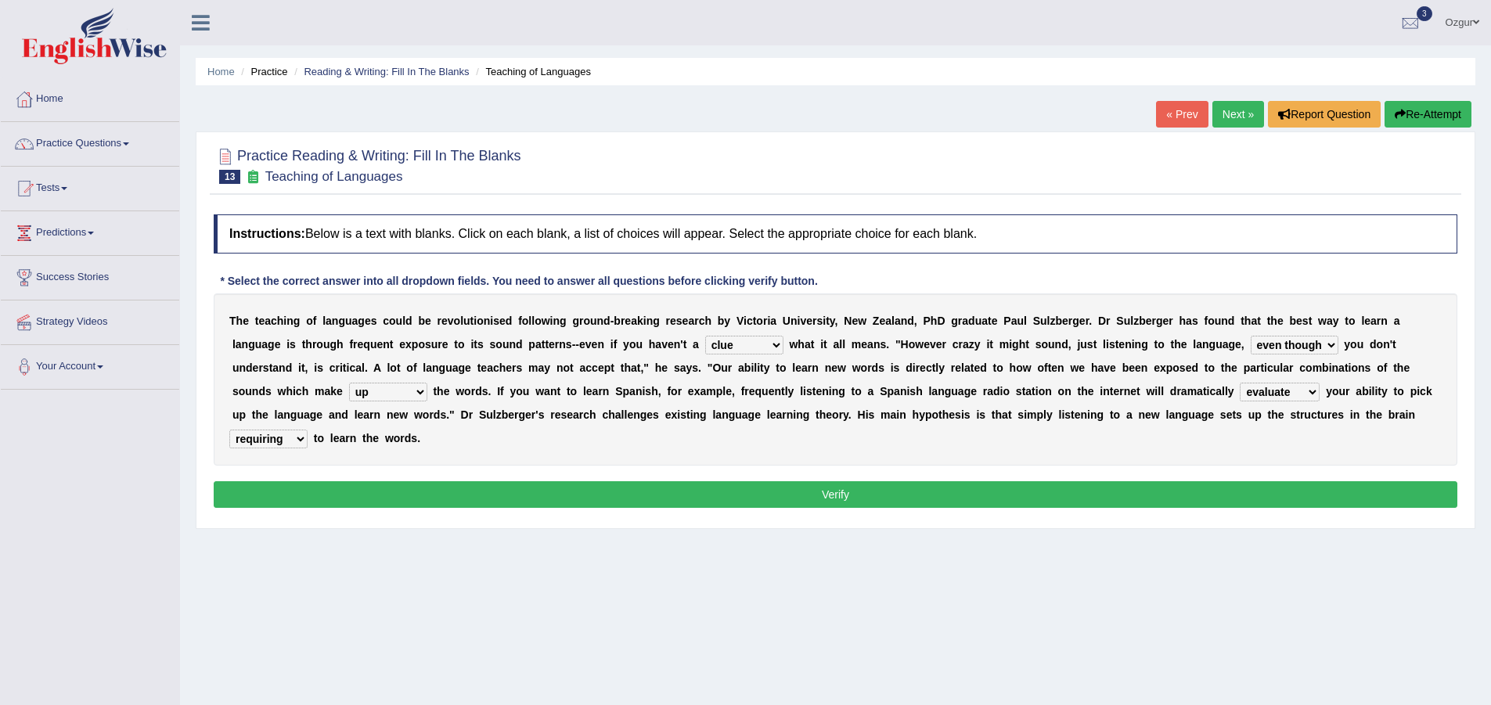
click at [229, 430] on select "requiring required directed to require" at bounding box center [268, 439] width 78 height 19
click at [354, 485] on button "Verify" at bounding box center [835, 494] width 1243 height 27
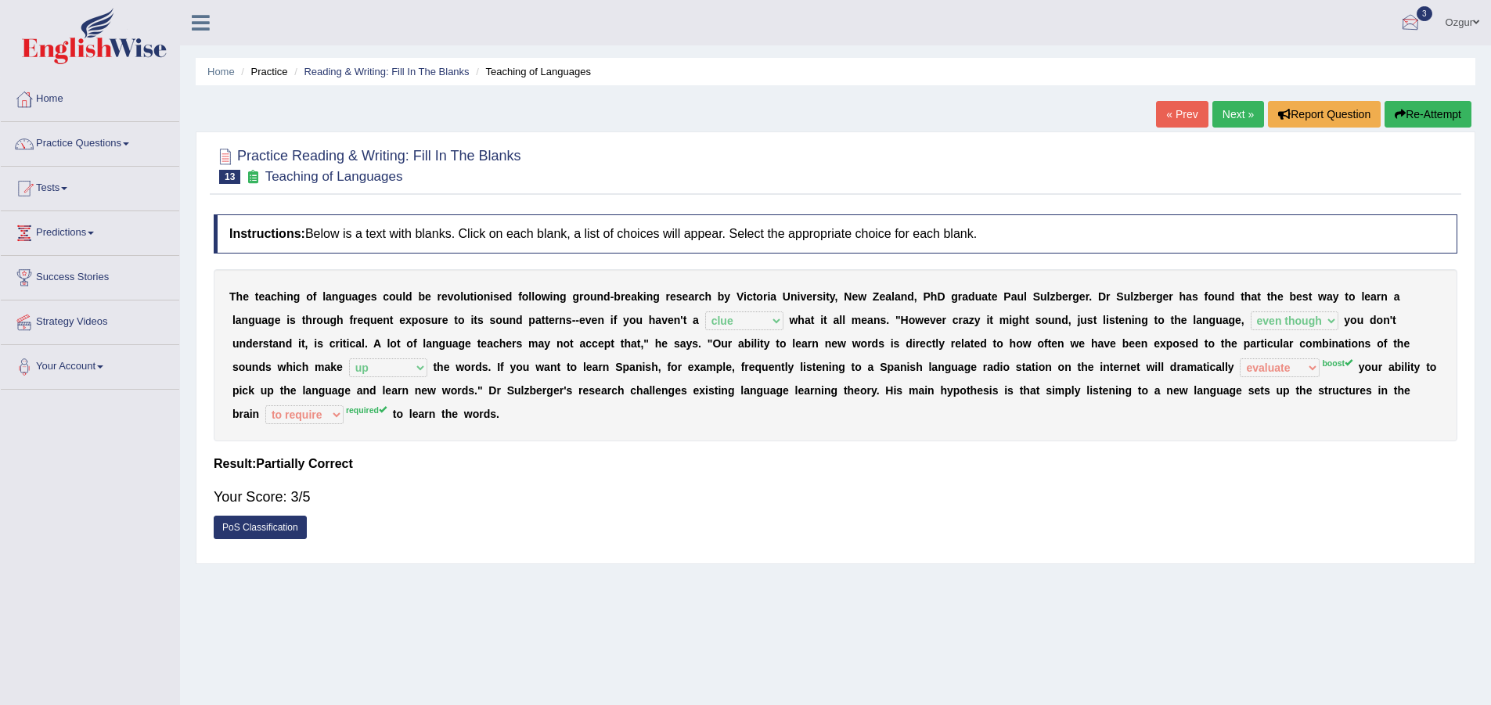
click at [1238, 104] on link "Next »" at bounding box center [1238, 114] width 52 height 27
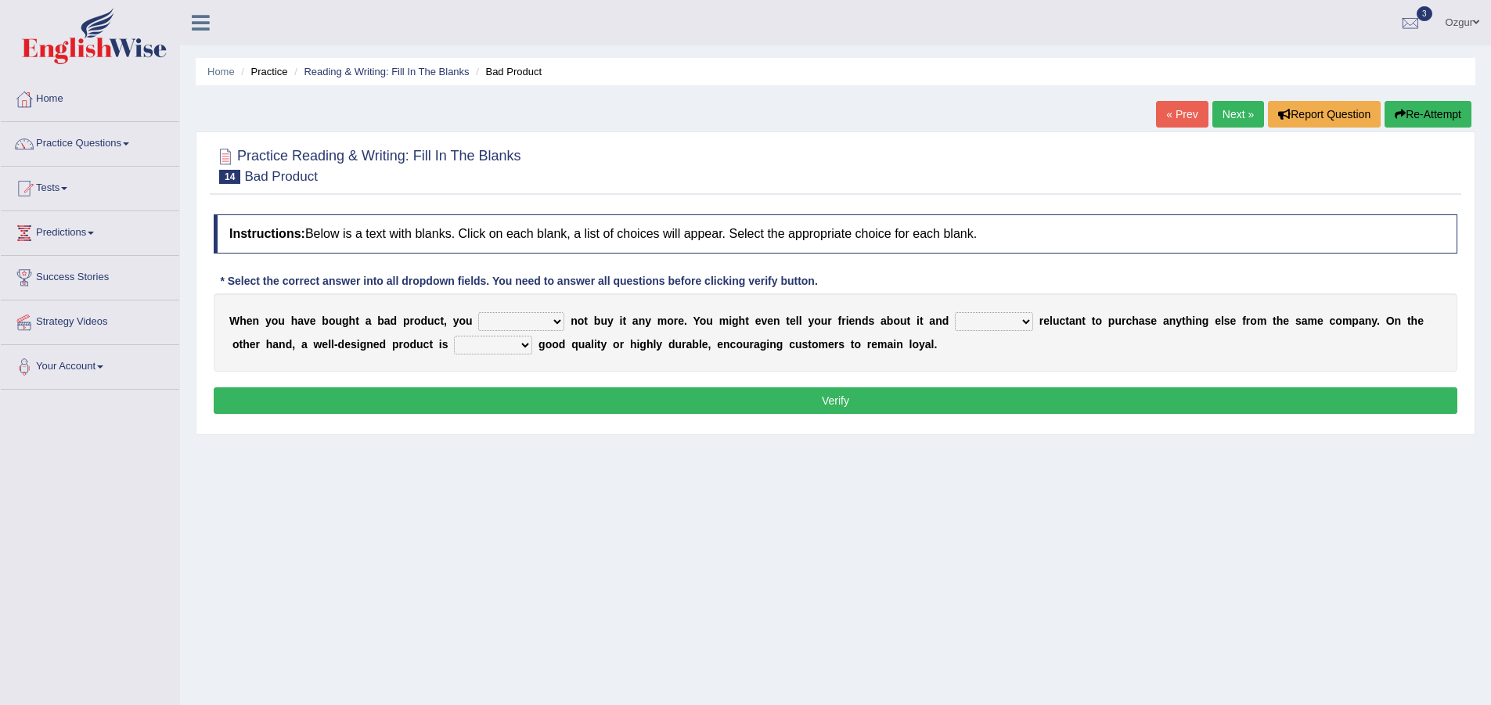
click at [535, 318] on select "would have should have should" at bounding box center [521, 321] width 86 height 19
click at [540, 323] on select "would have should have should" at bounding box center [521, 321] width 86 height 19
select select "would"
click at [478, 312] on select "would have should have should" at bounding box center [521, 321] width 86 height 19
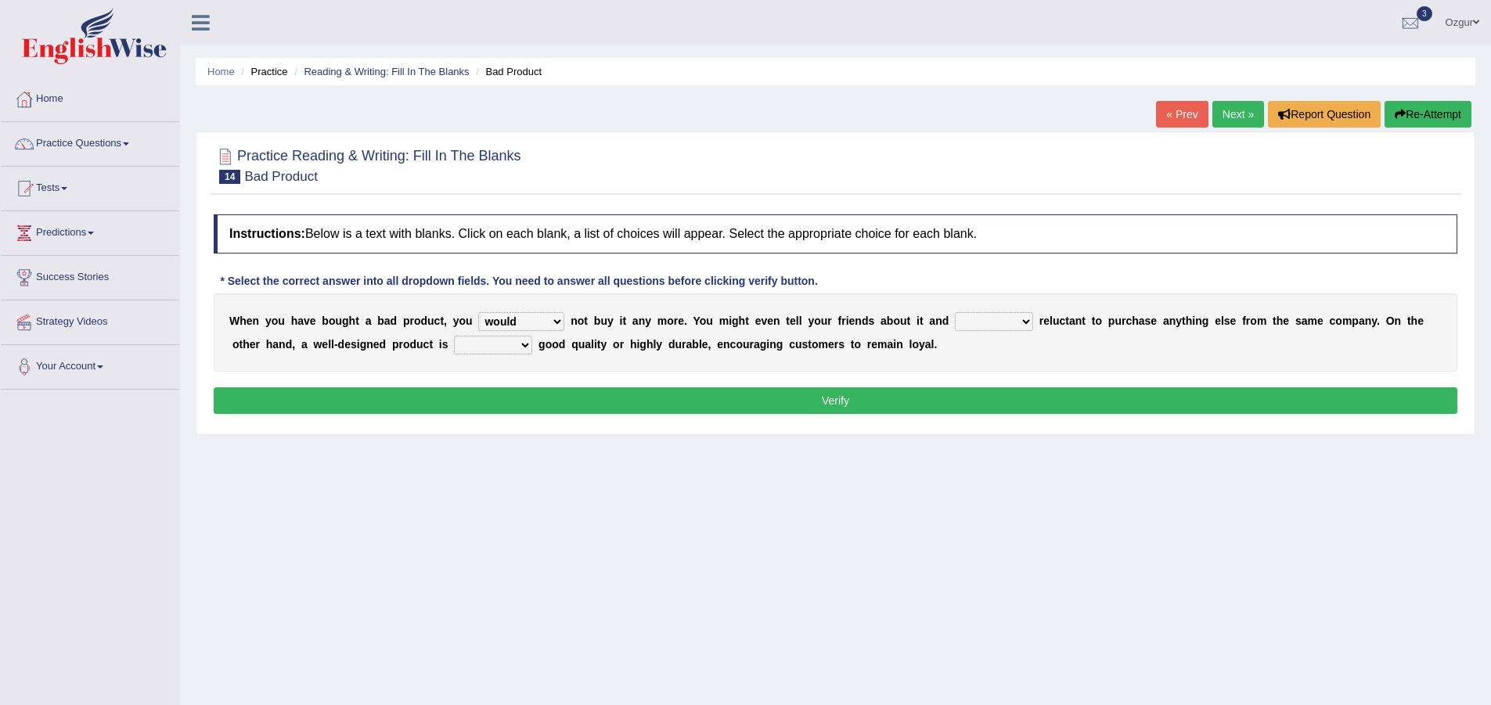
click at [1026, 323] on select "is are be being" at bounding box center [994, 321] width 78 height 19
click at [1001, 319] on select "is are be being" at bounding box center [994, 321] width 78 height 19
select select "be"
click at [955, 312] on select "is are be being" at bounding box center [994, 321] width 78 height 19
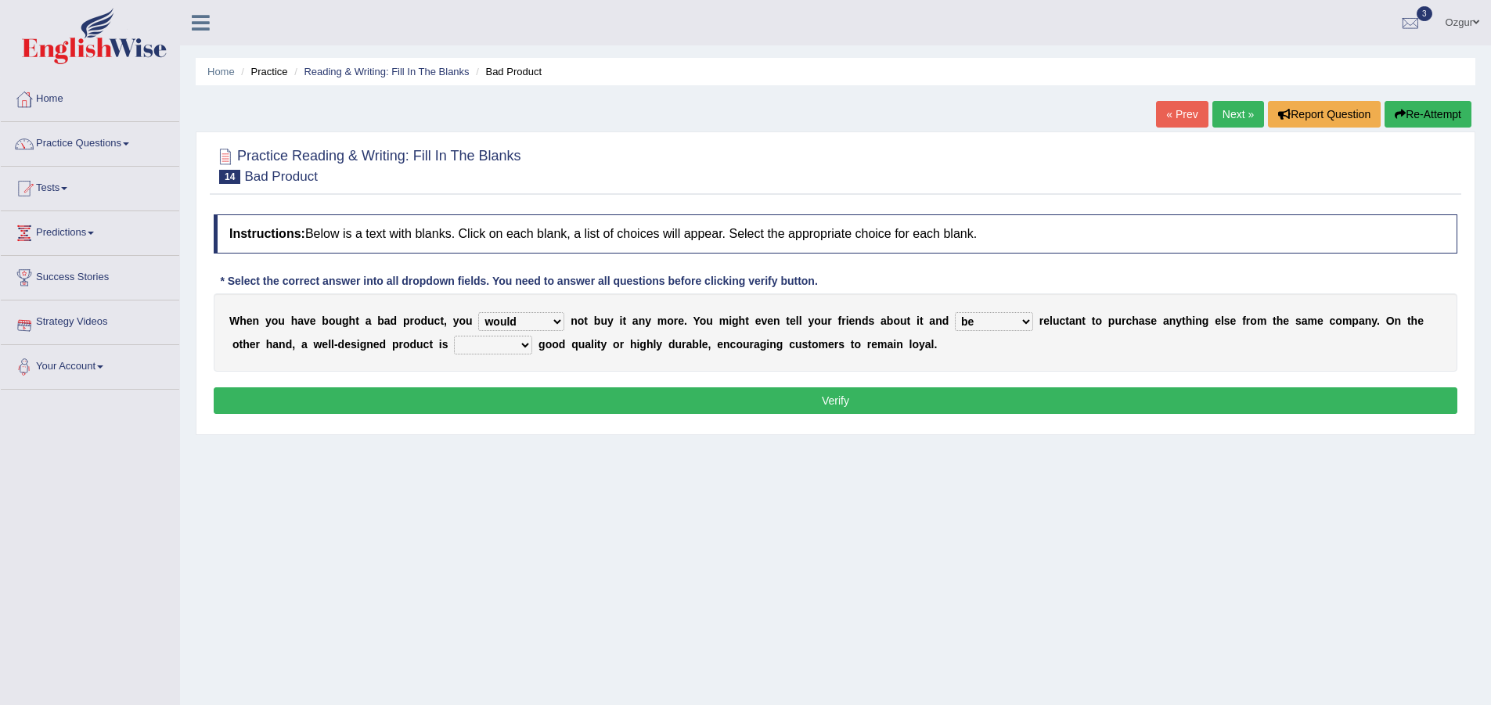
click at [517, 346] on select "both also neither either" at bounding box center [493, 345] width 78 height 19
click at [454, 336] on select "both also neither either" at bounding box center [493, 345] width 78 height 19
click at [509, 346] on select "both also neither either" at bounding box center [493, 345] width 78 height 19
select select "either"
click at [454, 336] on select "both also neither either" at bounding box center [493, 345] width 78 height 19
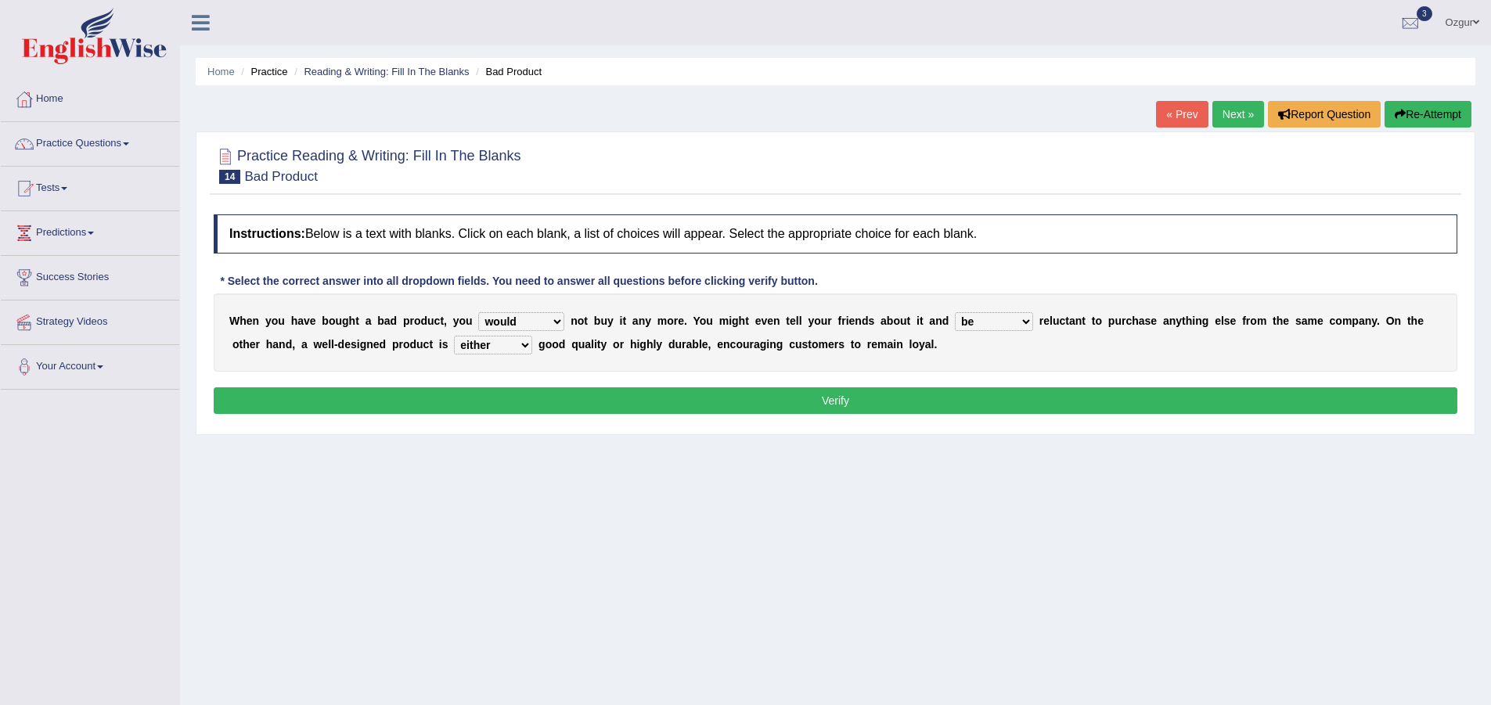
click at [848, 395] on button "Verify" at bounding box center [835, 400] width 1243 height 27
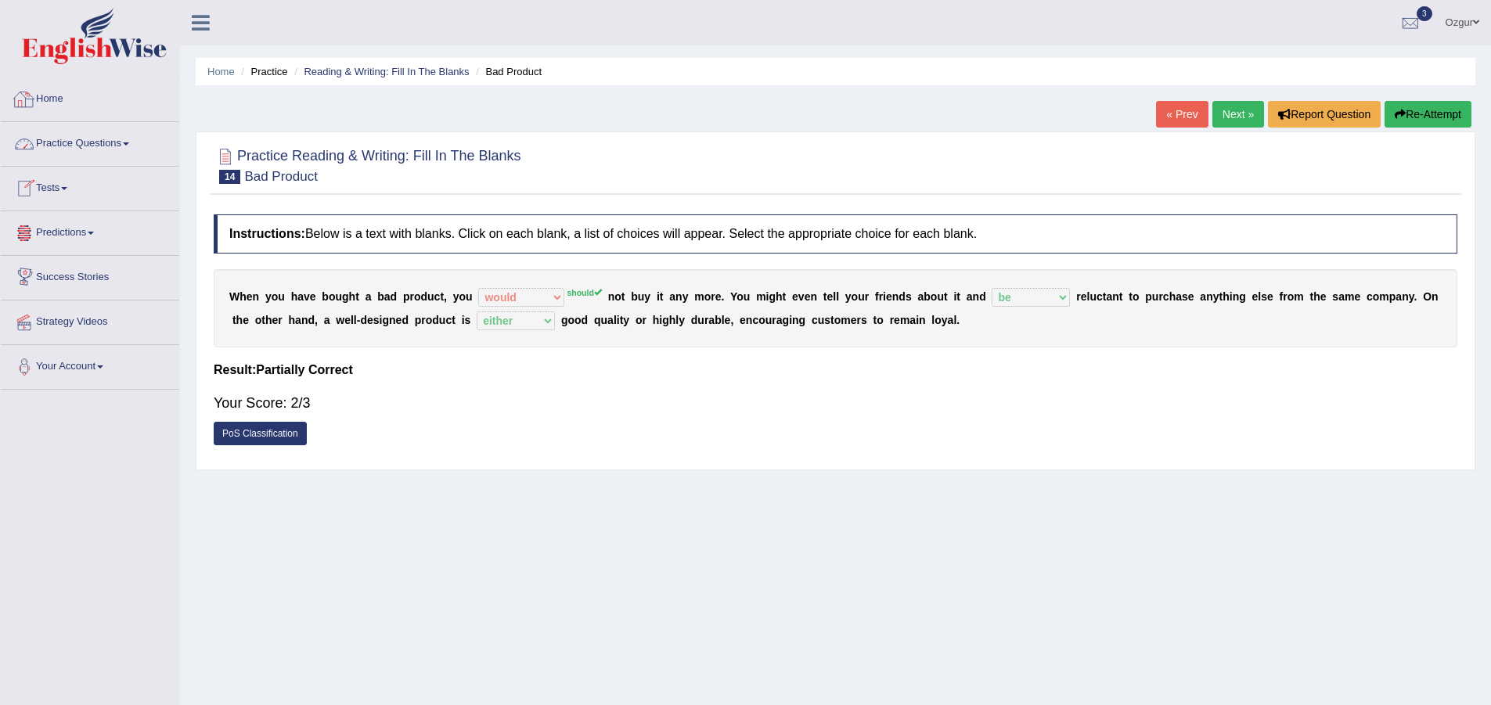
click at [95, 238] on link "Predictions" at bounding box center [90, 230] width 178 height 39
click at [93, 226] on link "Predictions" at bounding box center [88, 230] width 175 height 39
click at [91, 233] on link "Predictions" at bounding box center [90, 230] width 178 height 39
click at [77, 268] on link "Latest Predictions" at bounding box center [102, 269] width 146 height 28
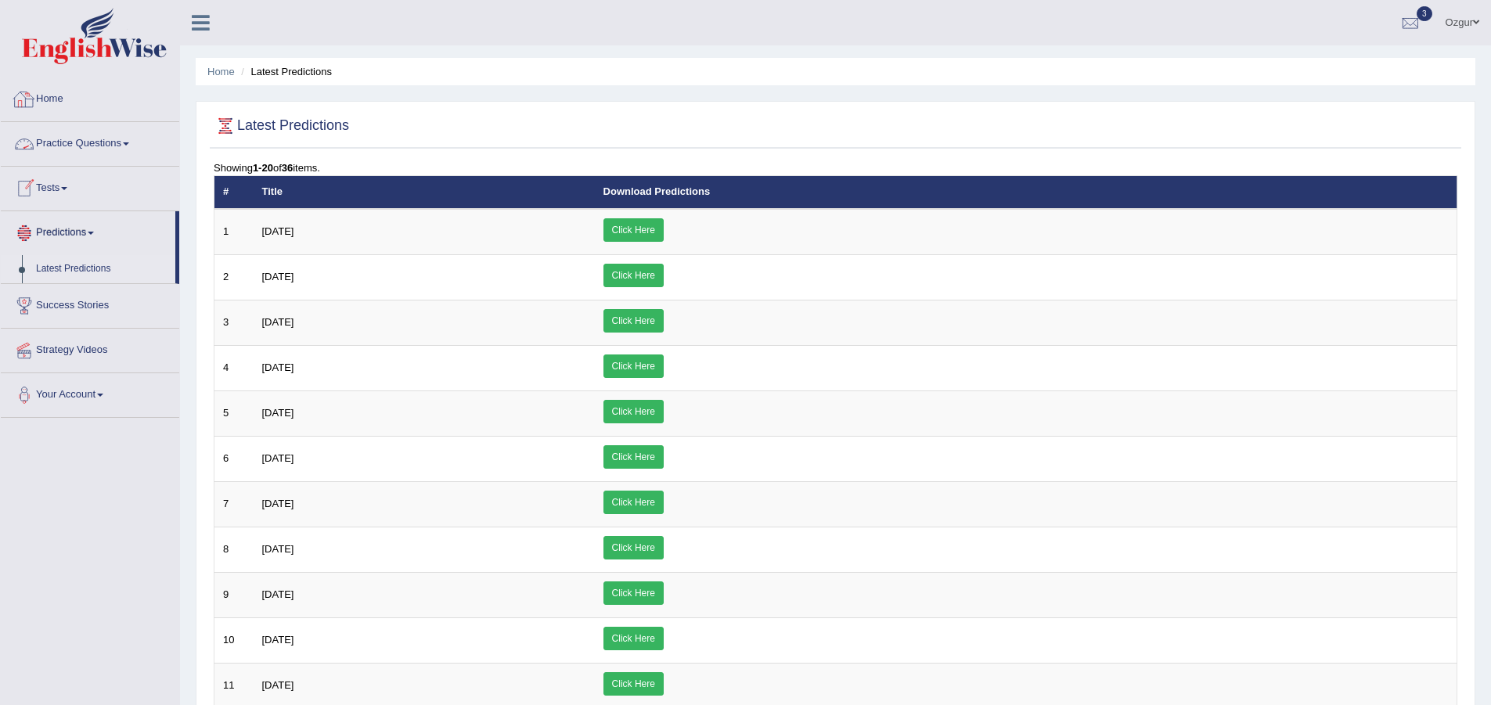
click at [91, 140] on link "Practice Questions" at bounding box center [90, 141] width 178 height 39
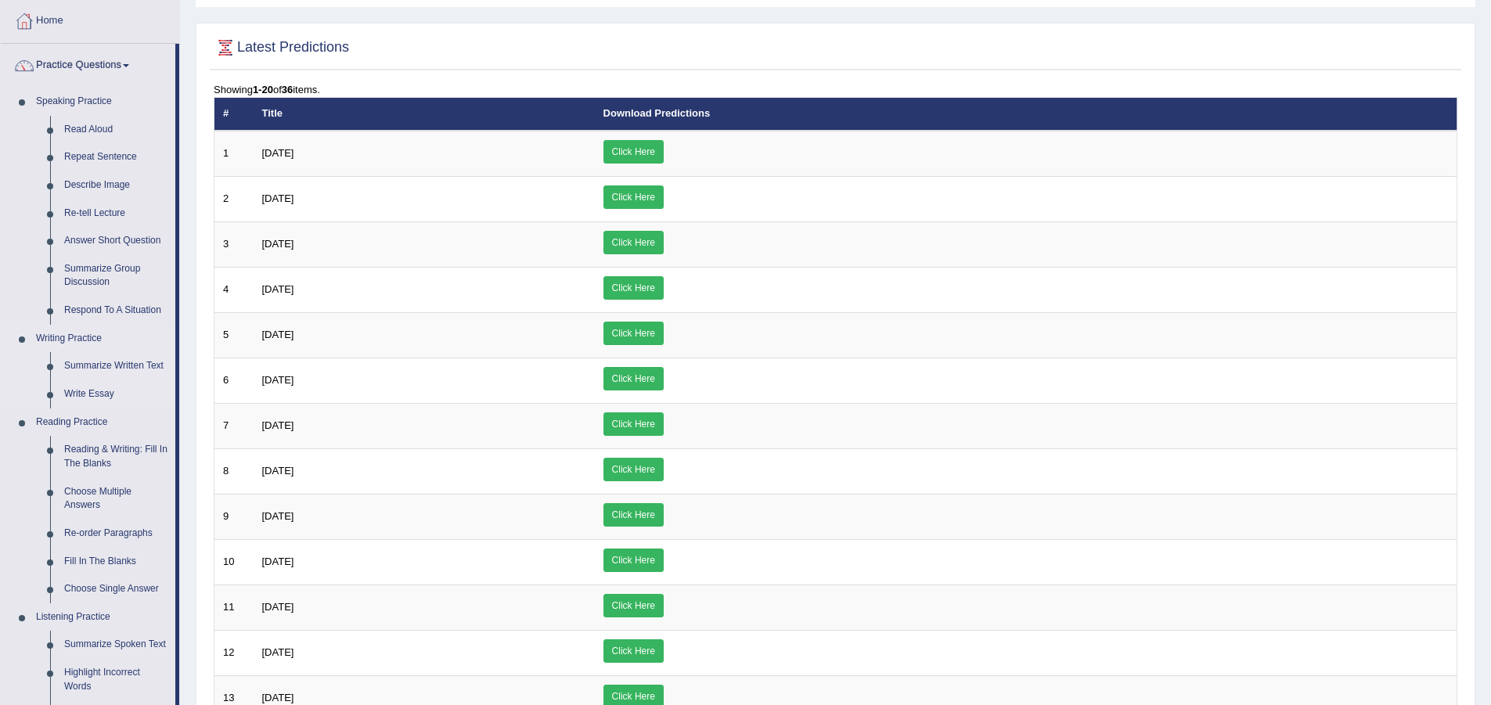
scroll to position [235, 0]
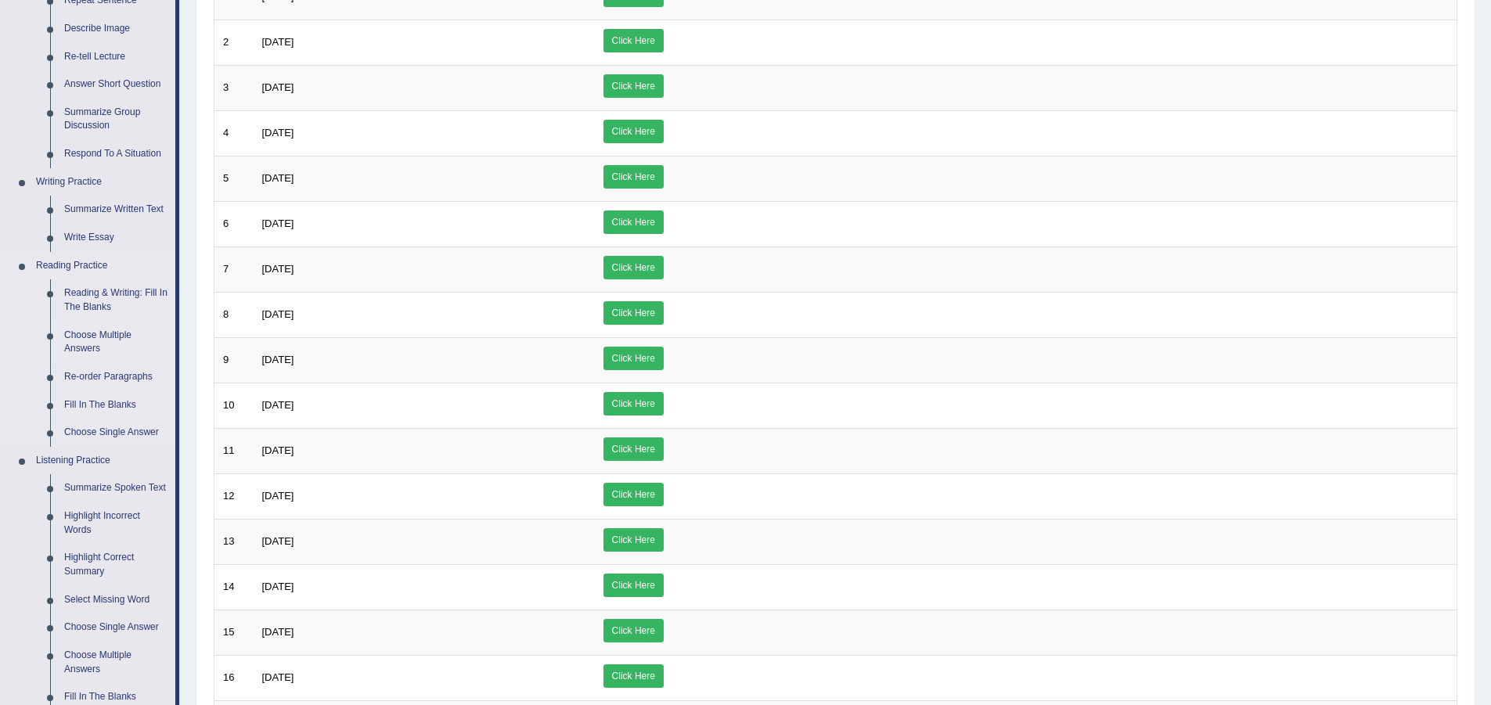
click at [106, 340] on link "Choose Multiple Answers" at bounding box center [116, 342] width 118 height 41
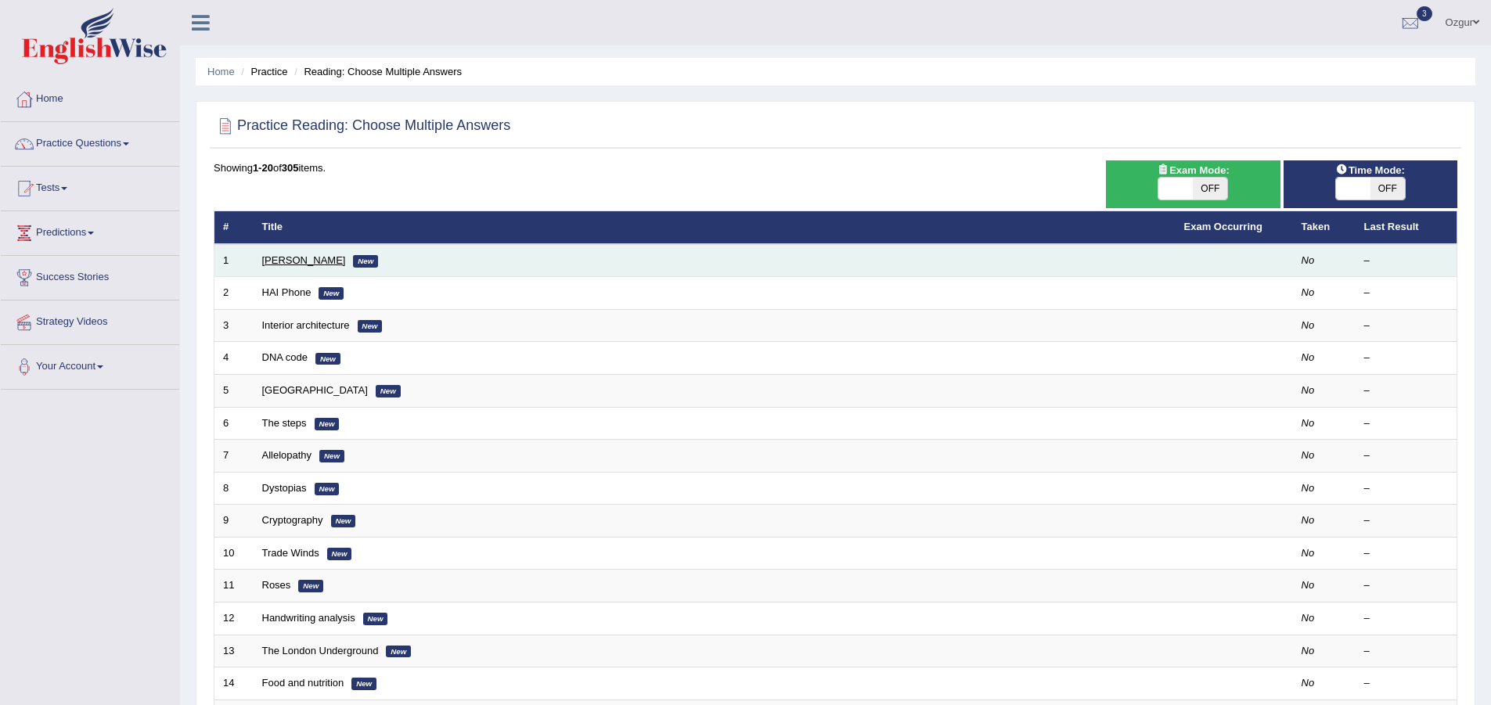
click at [300, 262] on link "[PERSON_NAME]" at bounding box center [304, 260] width 84 height 12
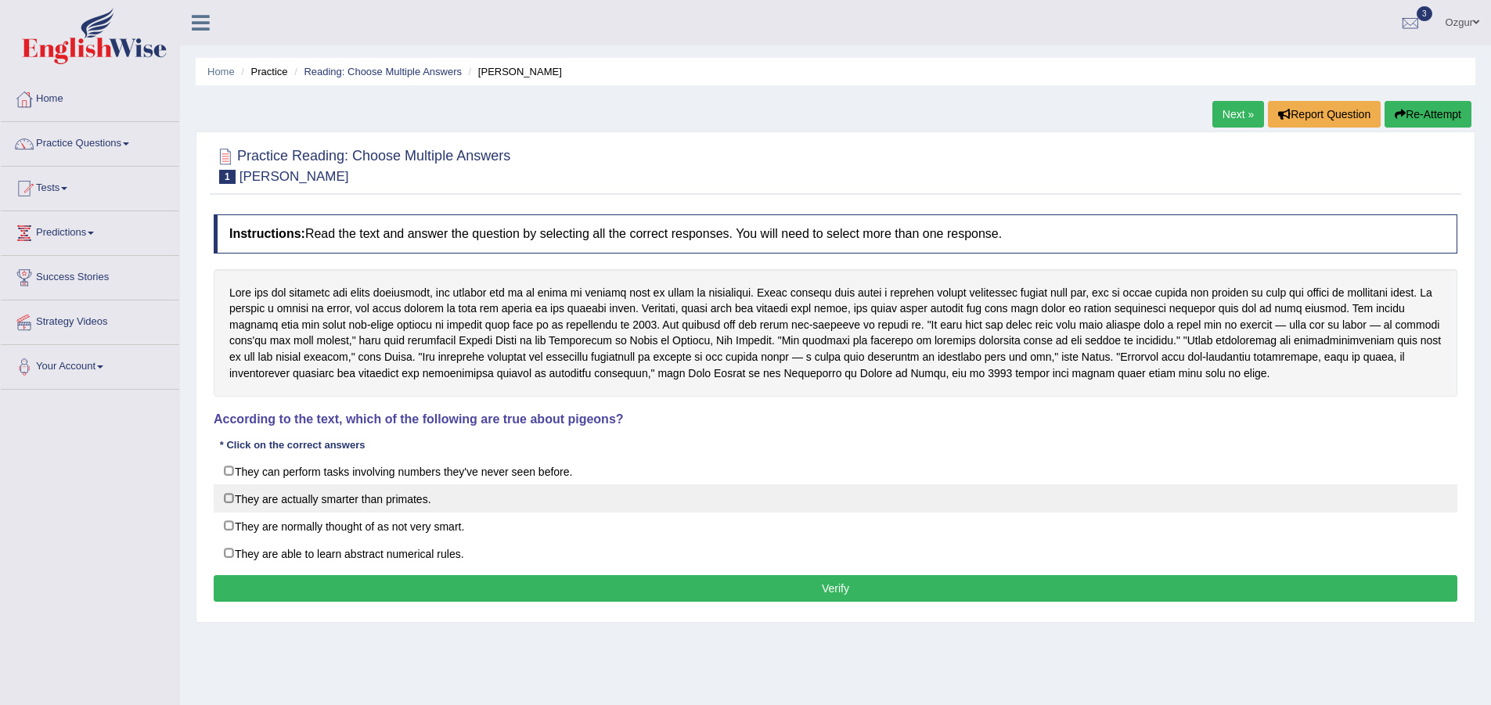
click at [366, 499] on label "They are actually smarter than primates." at bounding box center [835, 498] width 1243 height 28
checkbox input "true"
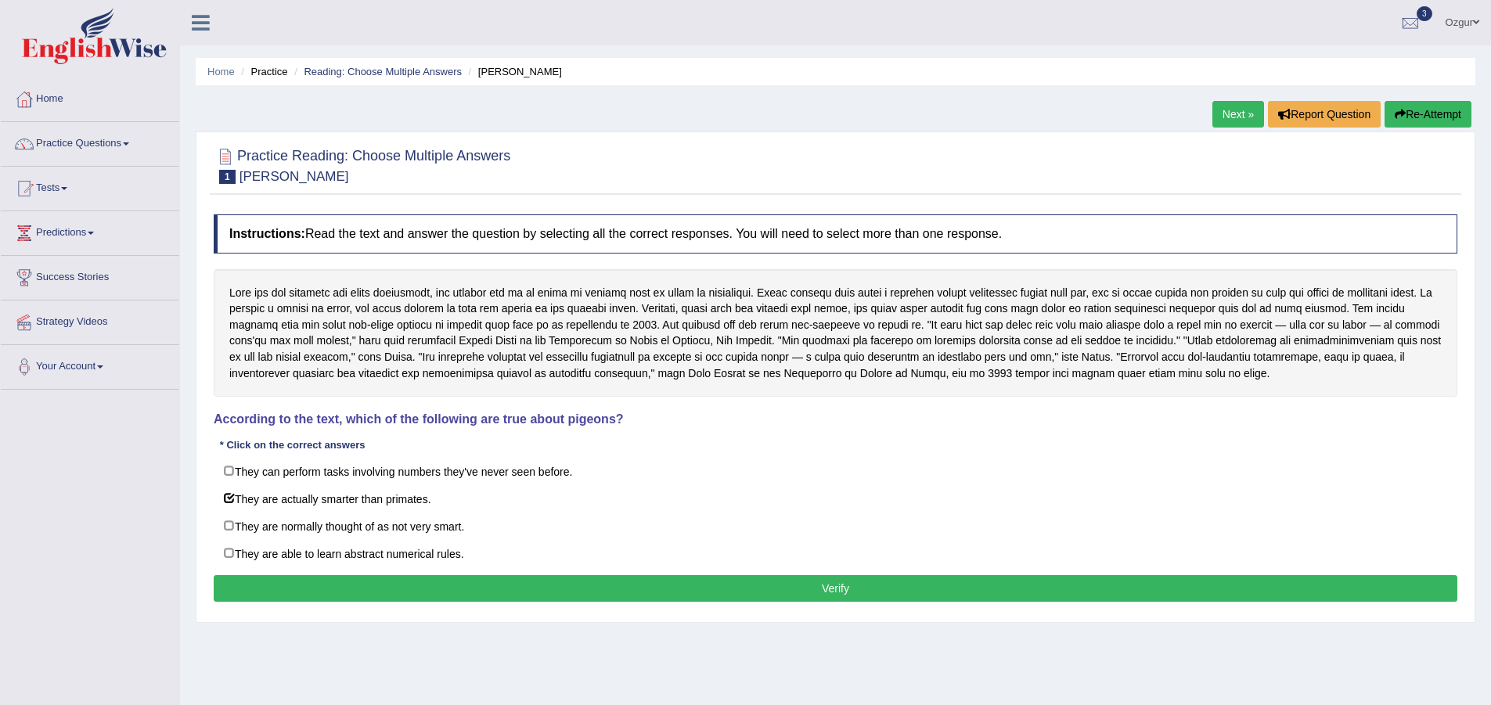
click at [585, 592] on button "Verify" at bounding box center [835, 588] width 1243 height 27
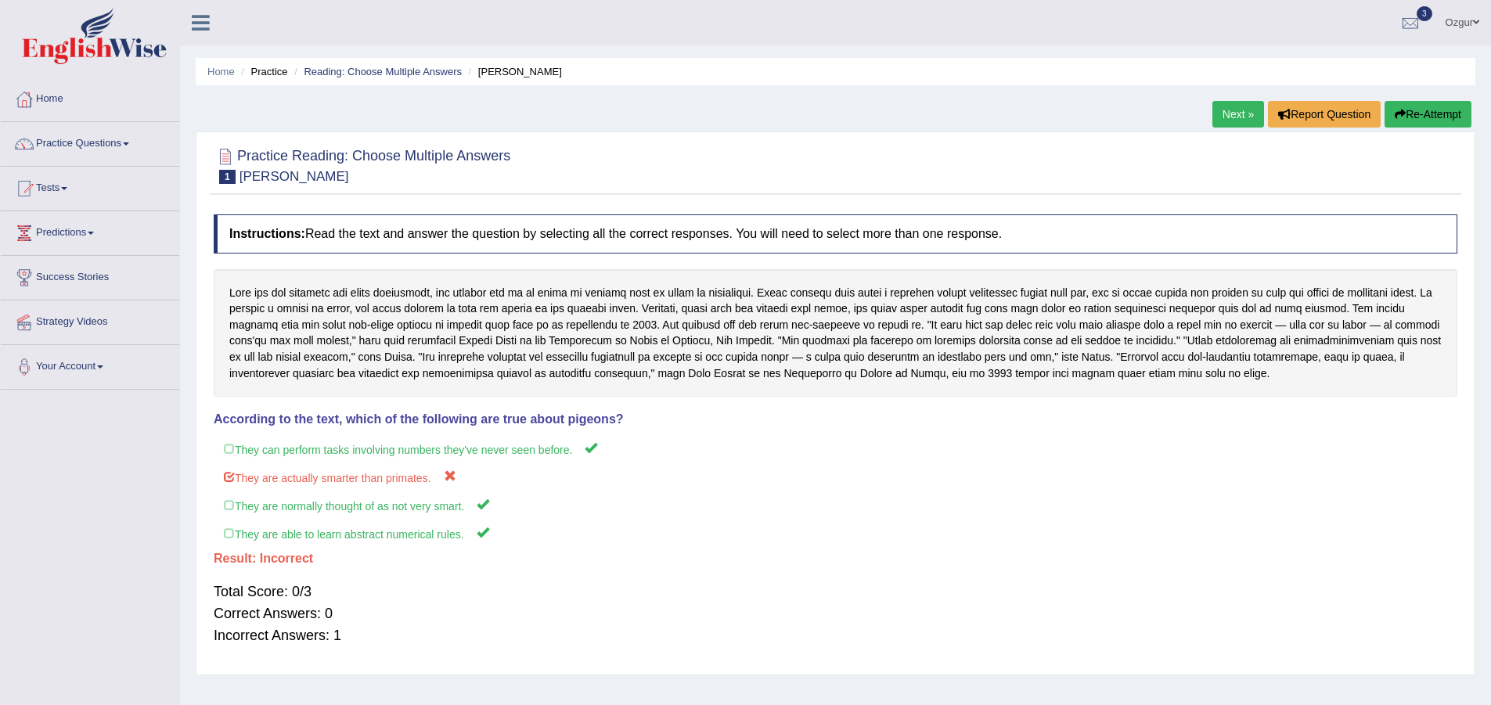
click at [1254, 104] on link "Next »" at bounding box center [1238, 114] width 52 height 27
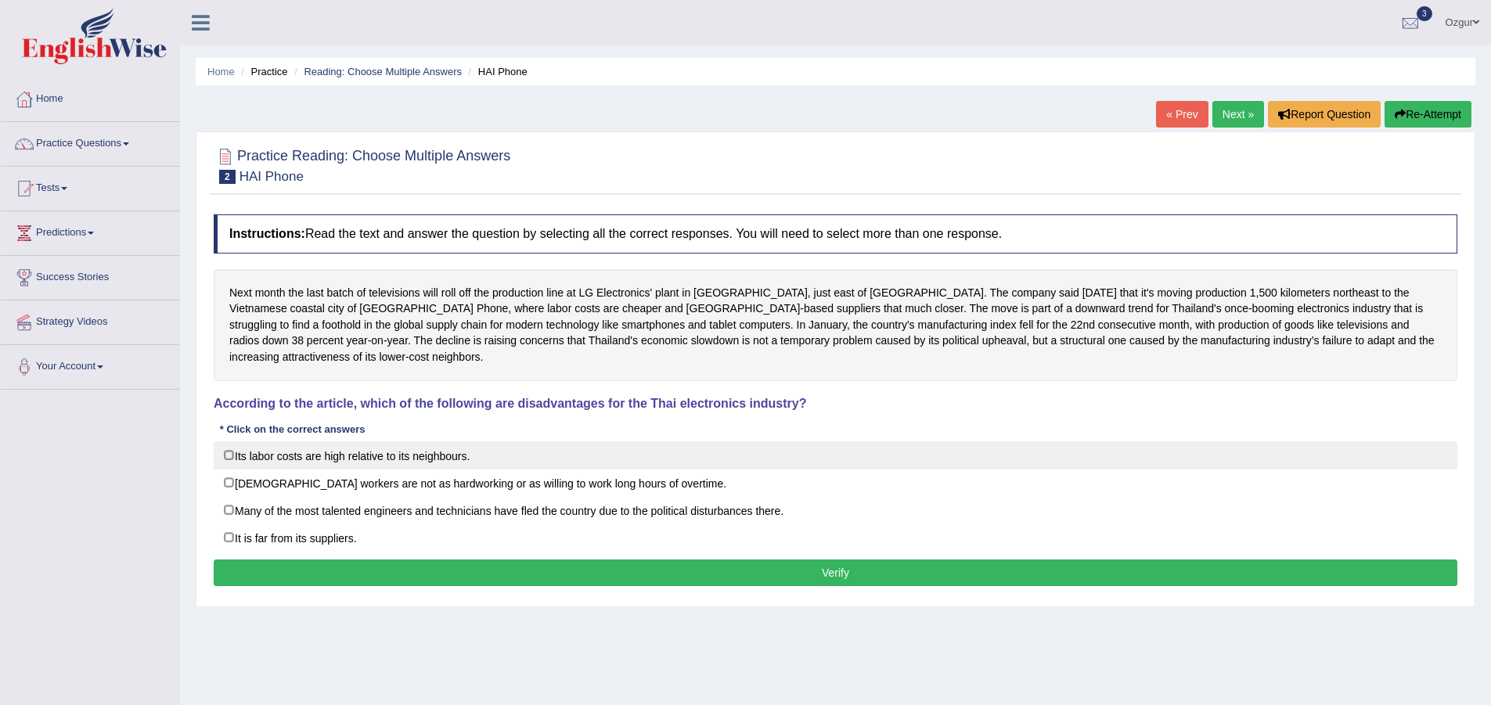
click at [359, 441] on label "Its labor costs are high relative to its neighbours." at bounding box center [835, 455] width 1243 height 28
checkbox input "true"
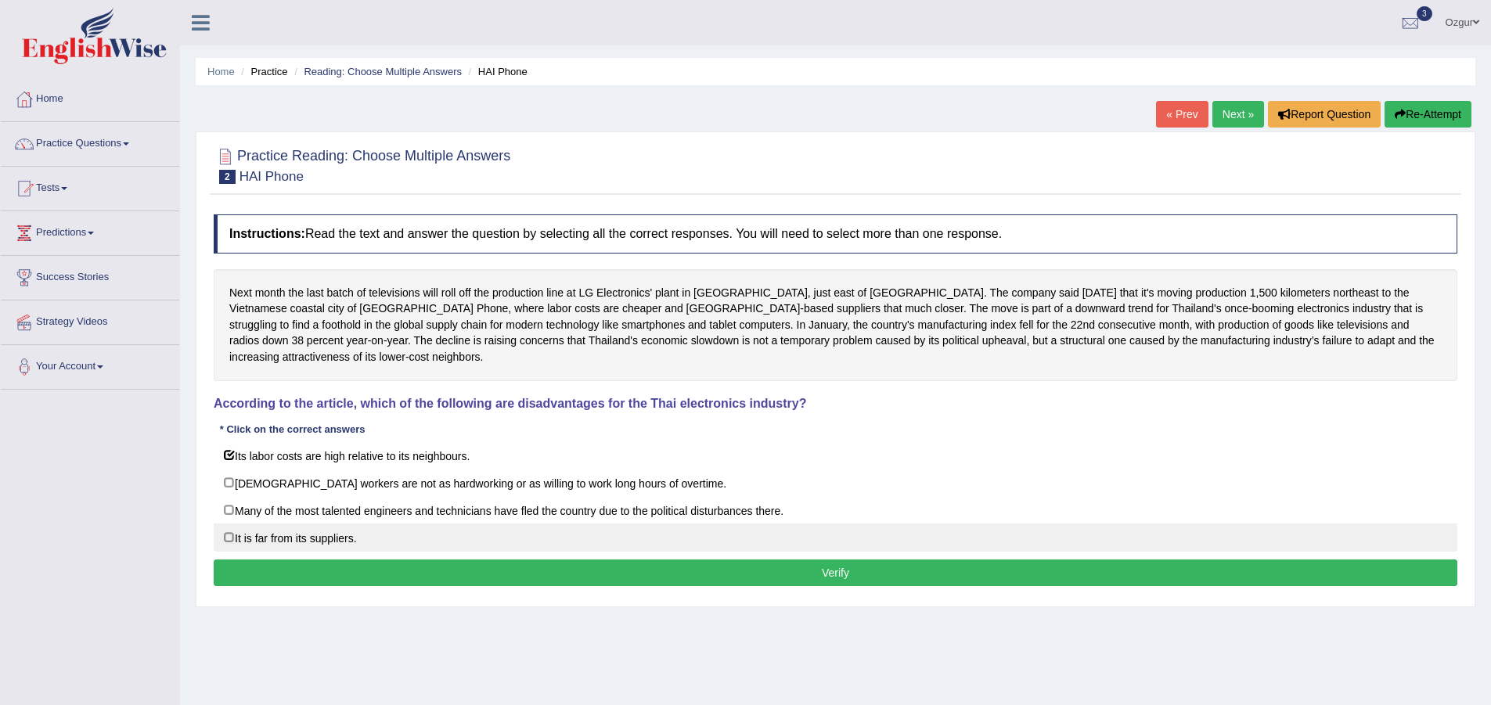
click at [268, 524] on label "It is far from its suppliers." at bounding box center [835, 538] width 1243 height 28
checkbox input "true"
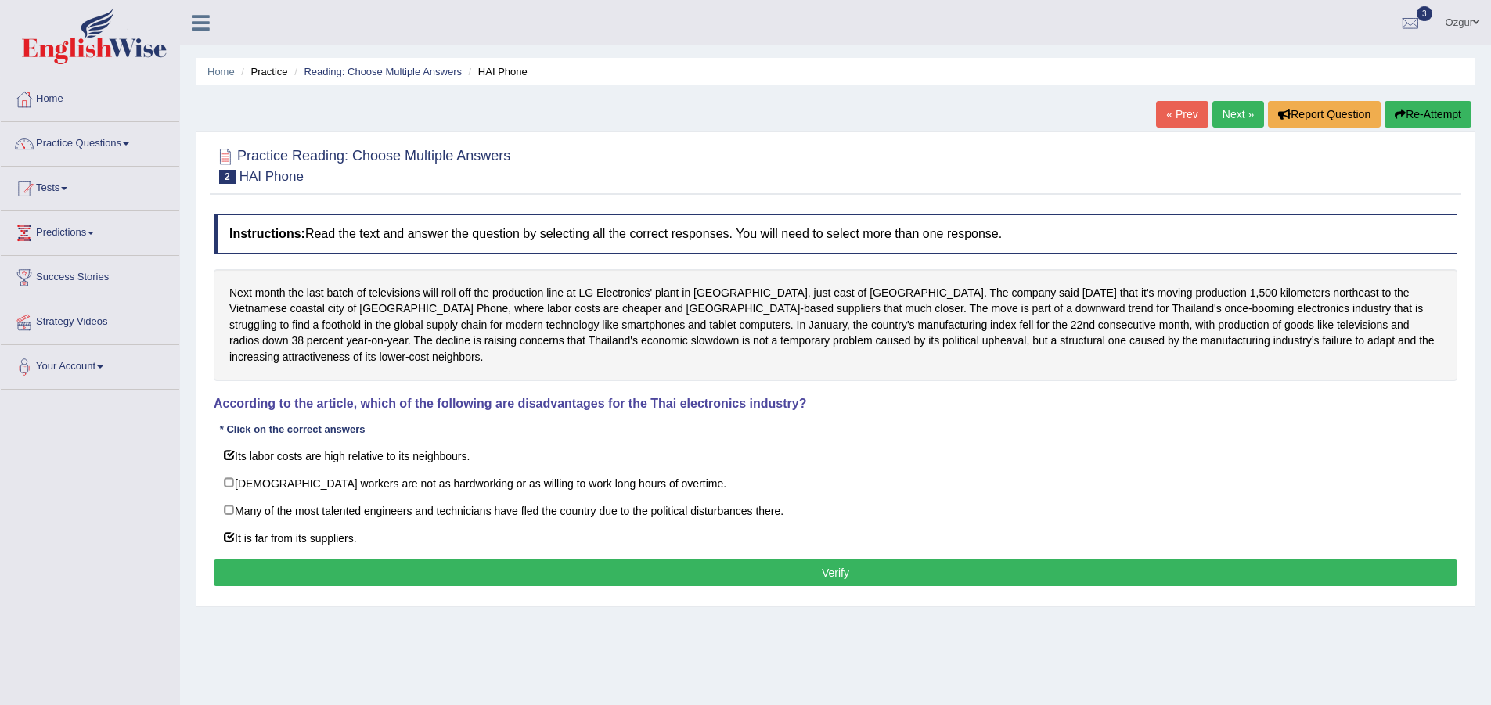
click at [281, 560] on button "Verify" at bounding box center [835, 573] width 1243 height 27
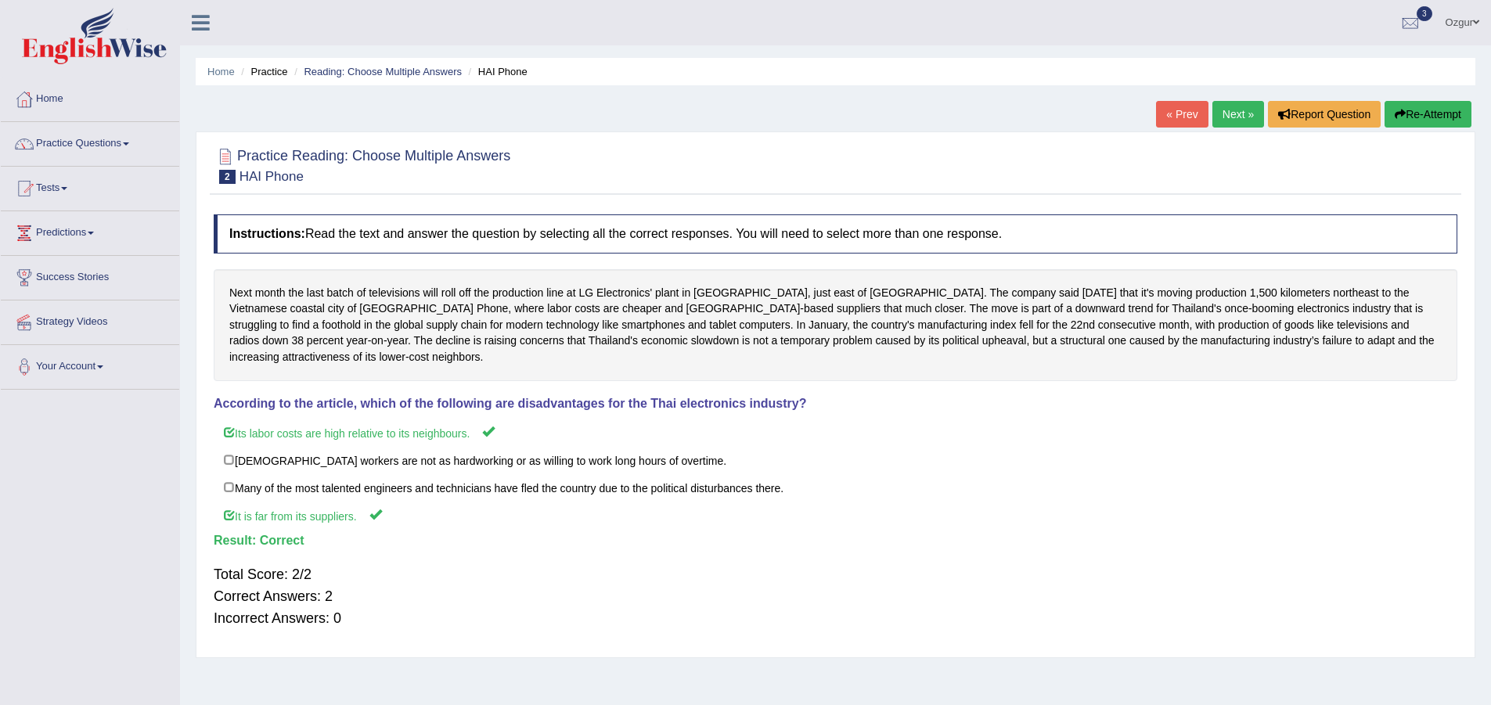
click at [1236, 108] on link "Next »" at bounding box center [1238, 114] width 52 height 27
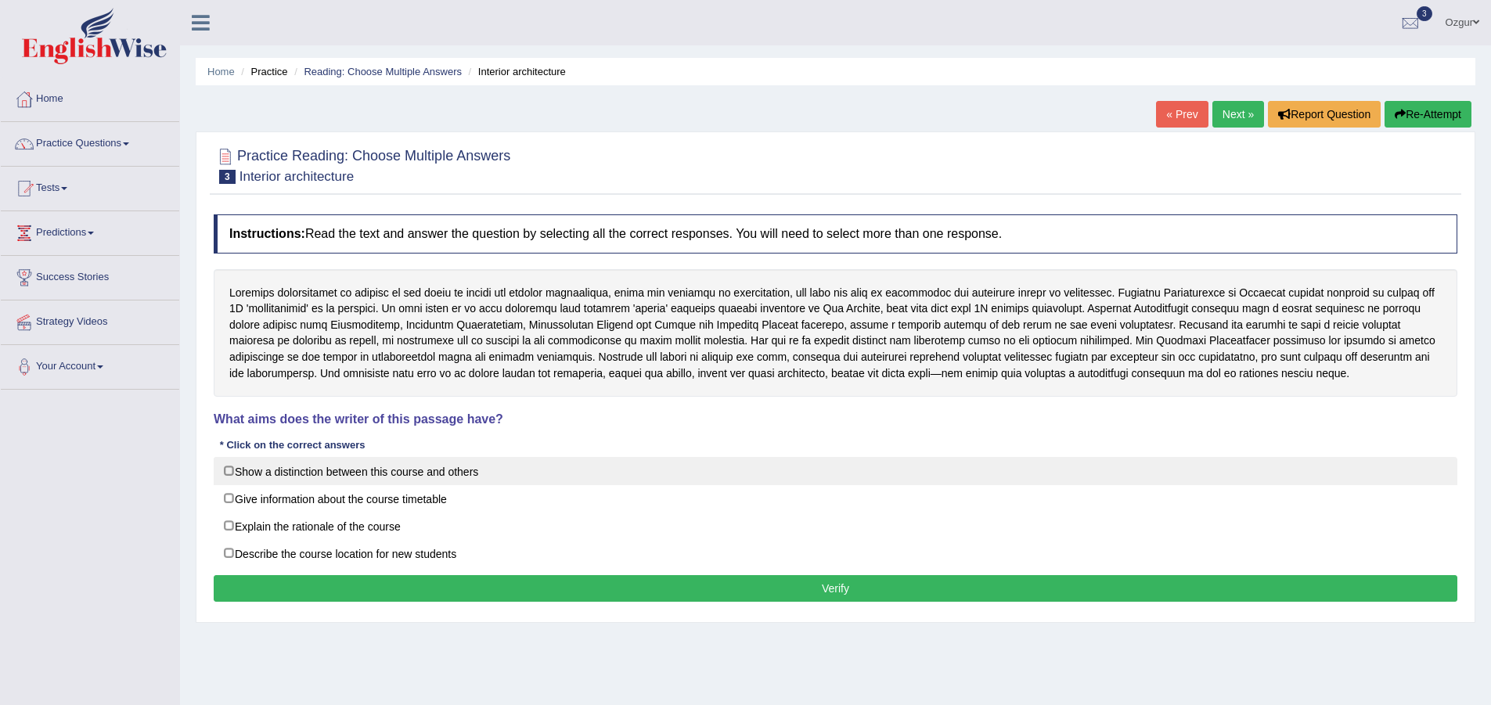
click at [340, 470] on label "Show a distinction between this course and others" at bounding box center [835, 471] width 1243 height 28
checkbox input "true"
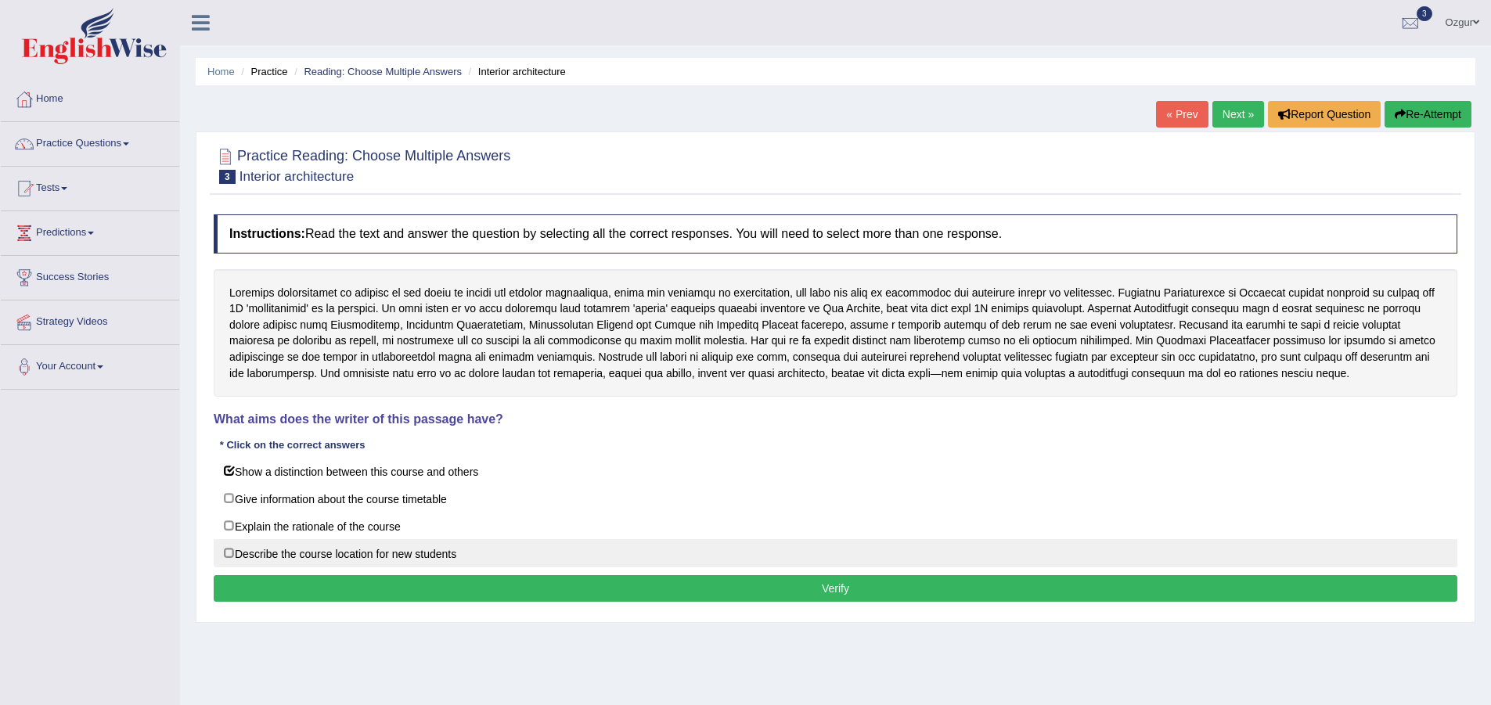
click at [282, 549] on label "Describe the course location for new students" at bounding box center [835, 553] width 1243 height 28
checkbox input "true"
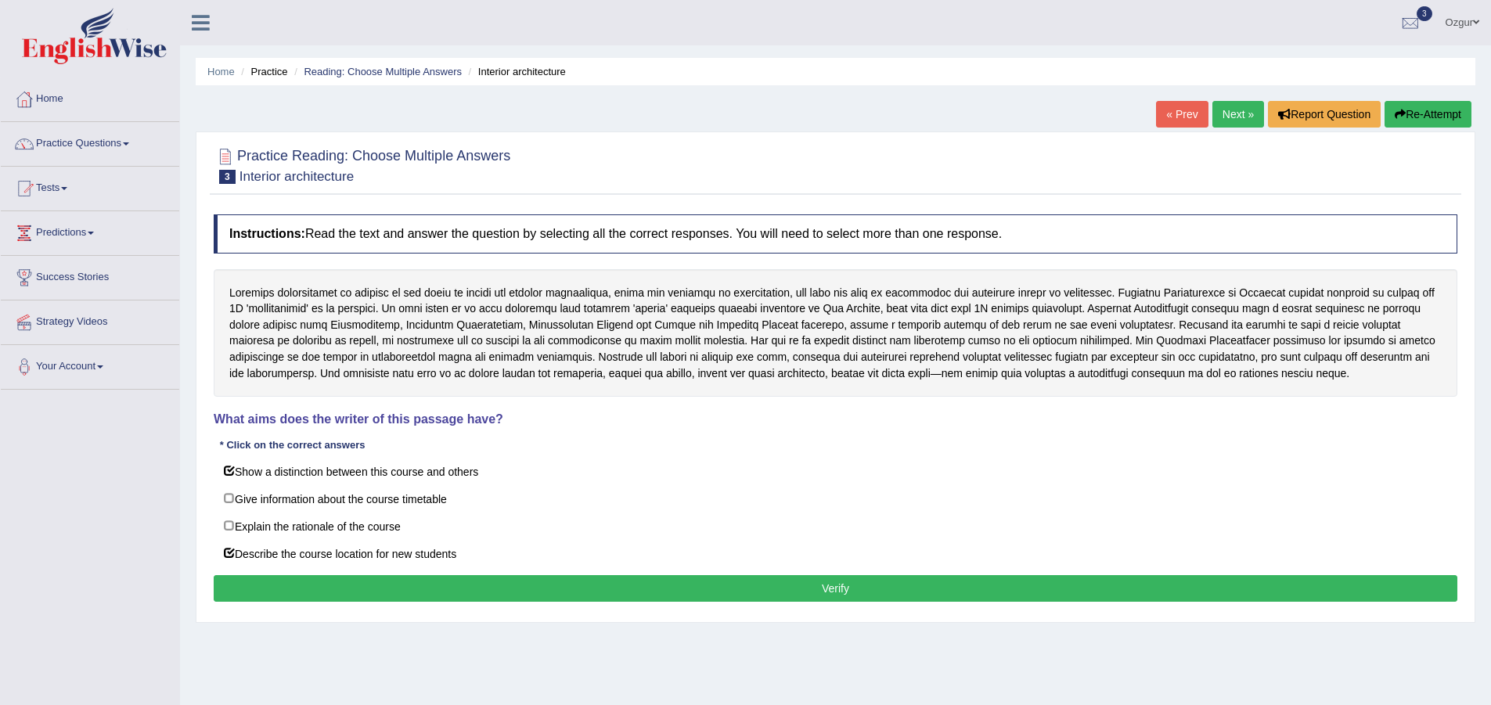
click at [309, 587] on button "Verify" at bounding box center [835, 588] width 1243 height 27
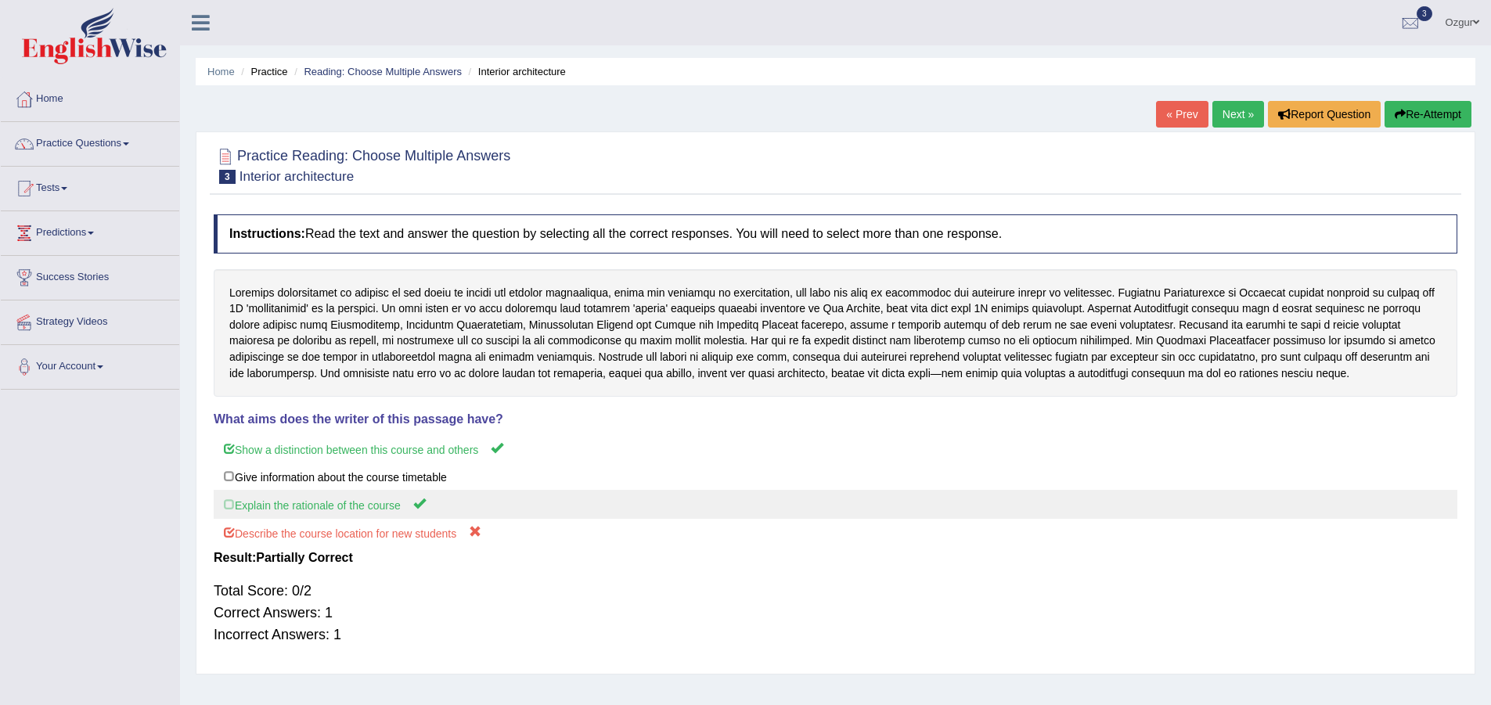
click at [284, 506] on label "Explain the rationale of the course" at bounding box center [835, 504] width 1243 height 29
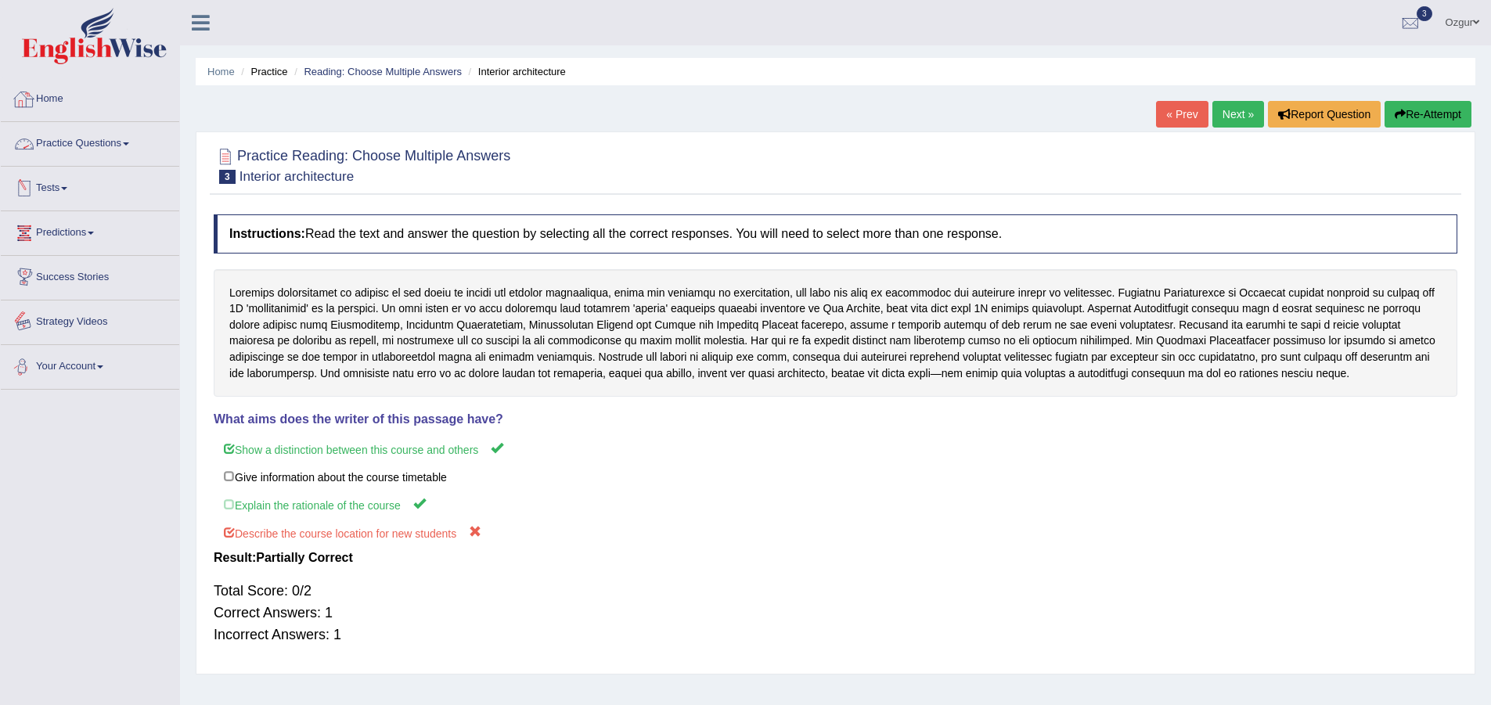
click at [94, 139] on link "Practice Questions" at bounding box center [90, 141] width 178 height 39
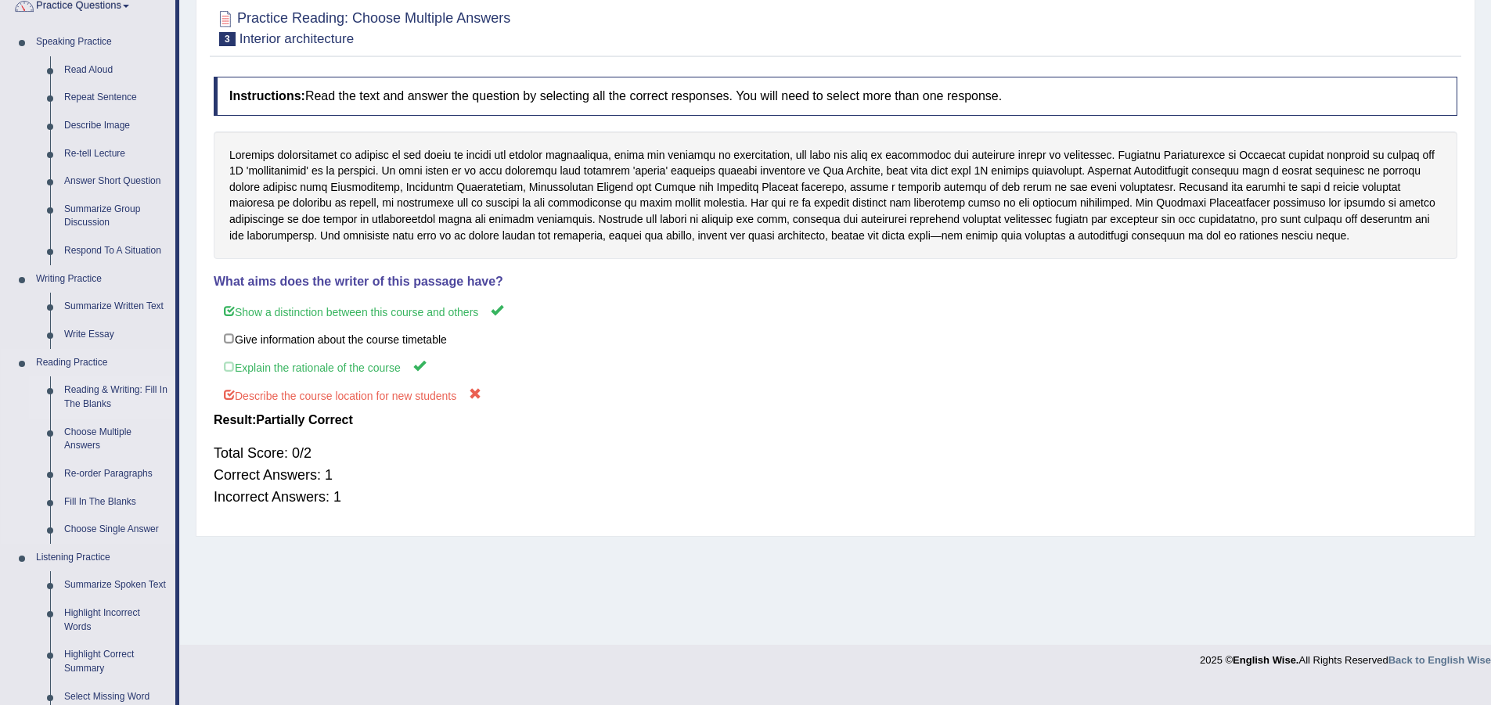
scroll to position [157, 0]
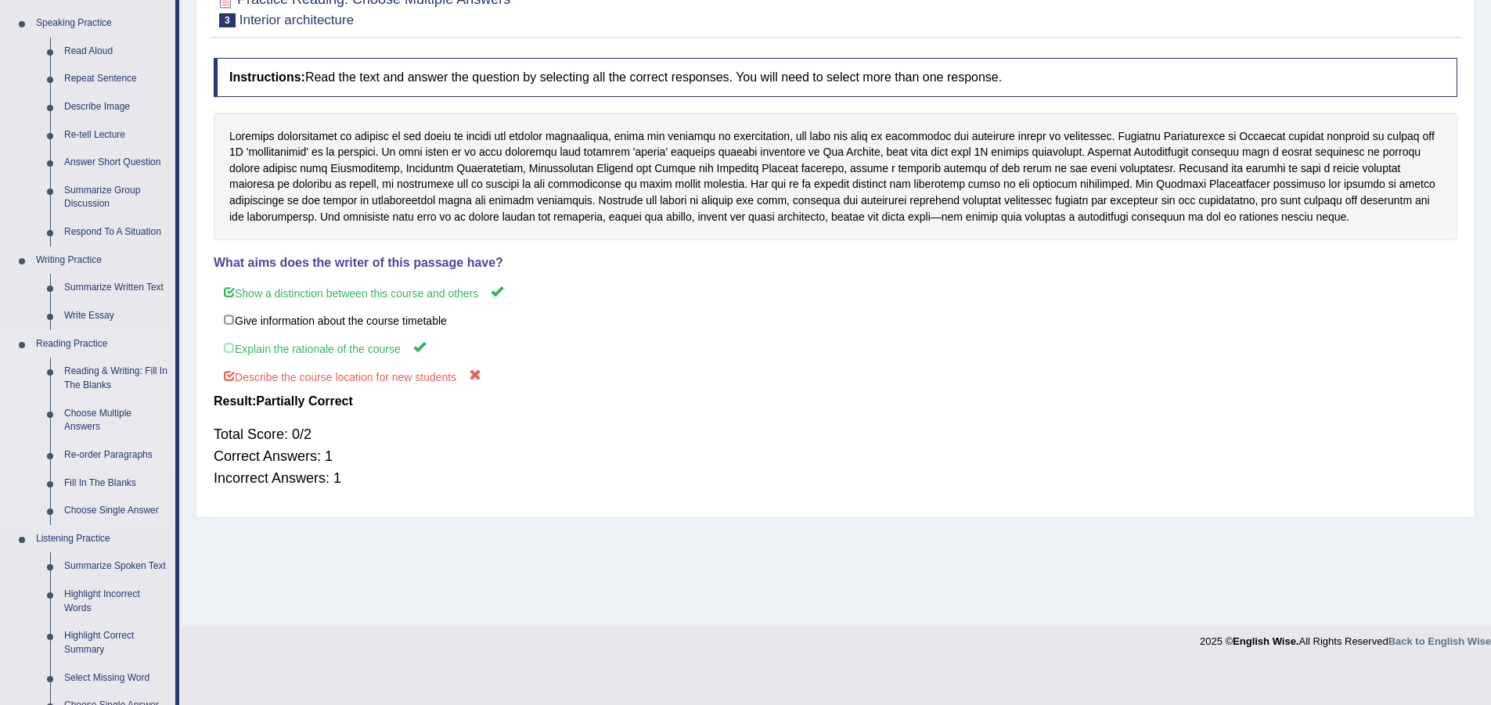
click at [107, 453] on link "Re-order Paragraphs" at bounding box center [116, 455] width 118 height 28
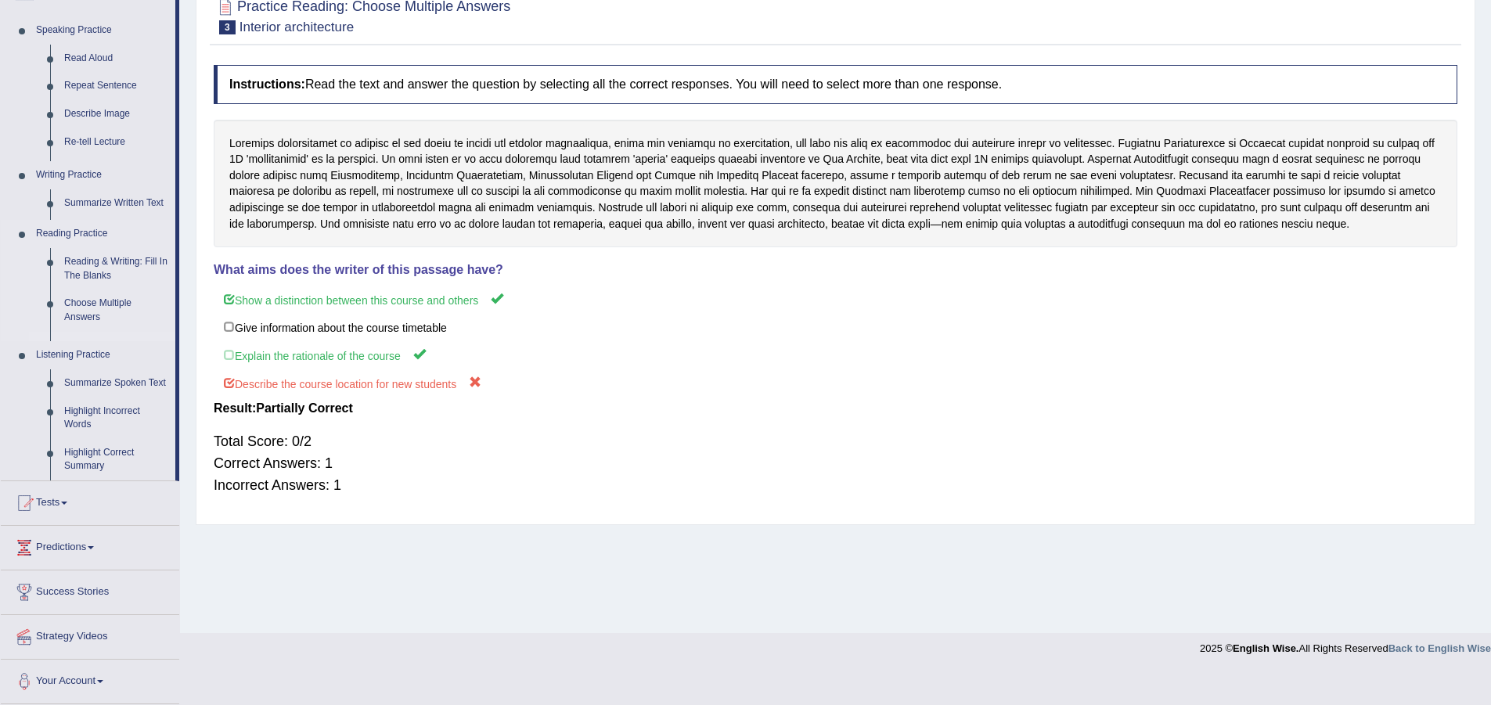
scroll to position [117, 0]
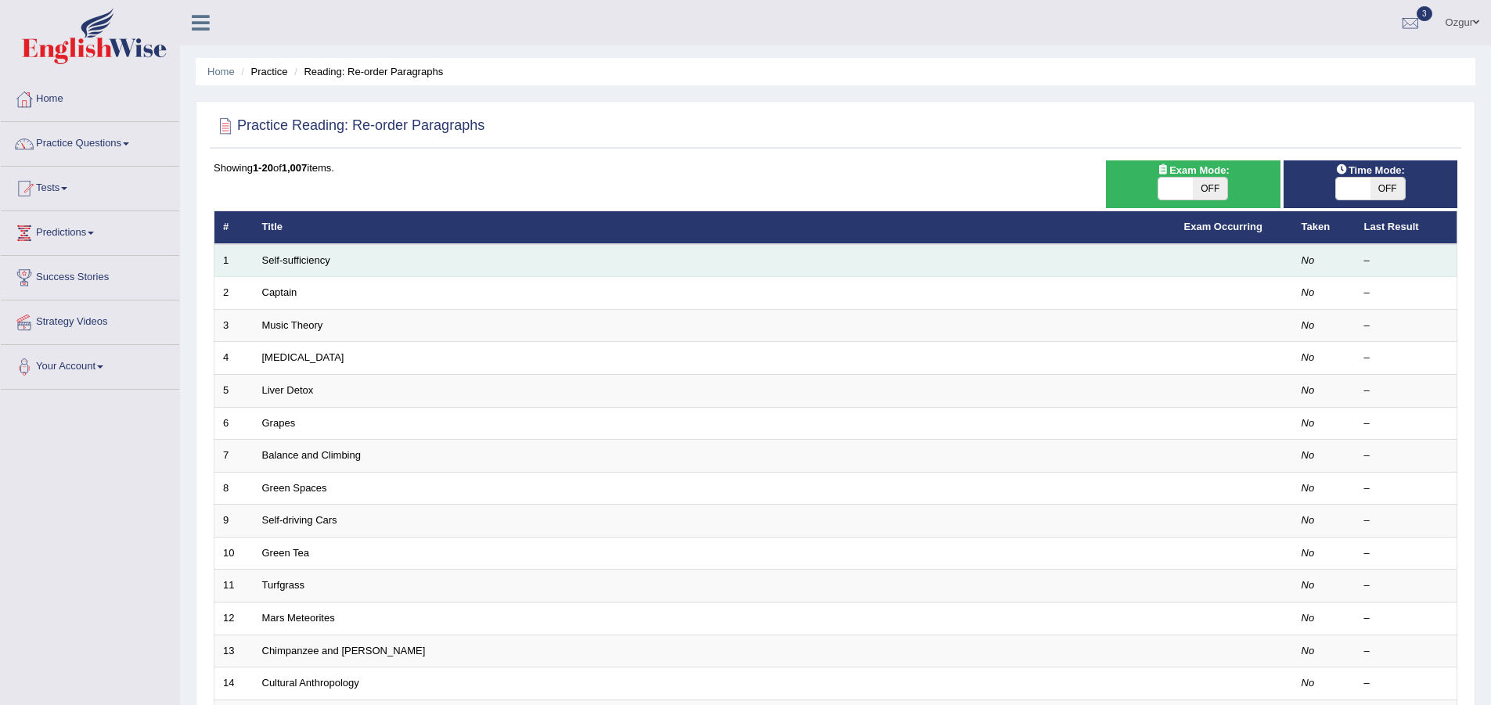
click at [304, 248] on td "Self-sufficiency" at bounding box center [715, 260] width 922 height 33
click at [302, 259] on link "Self-sufficiency" at bounding box center [296, 260] width 68 height 12
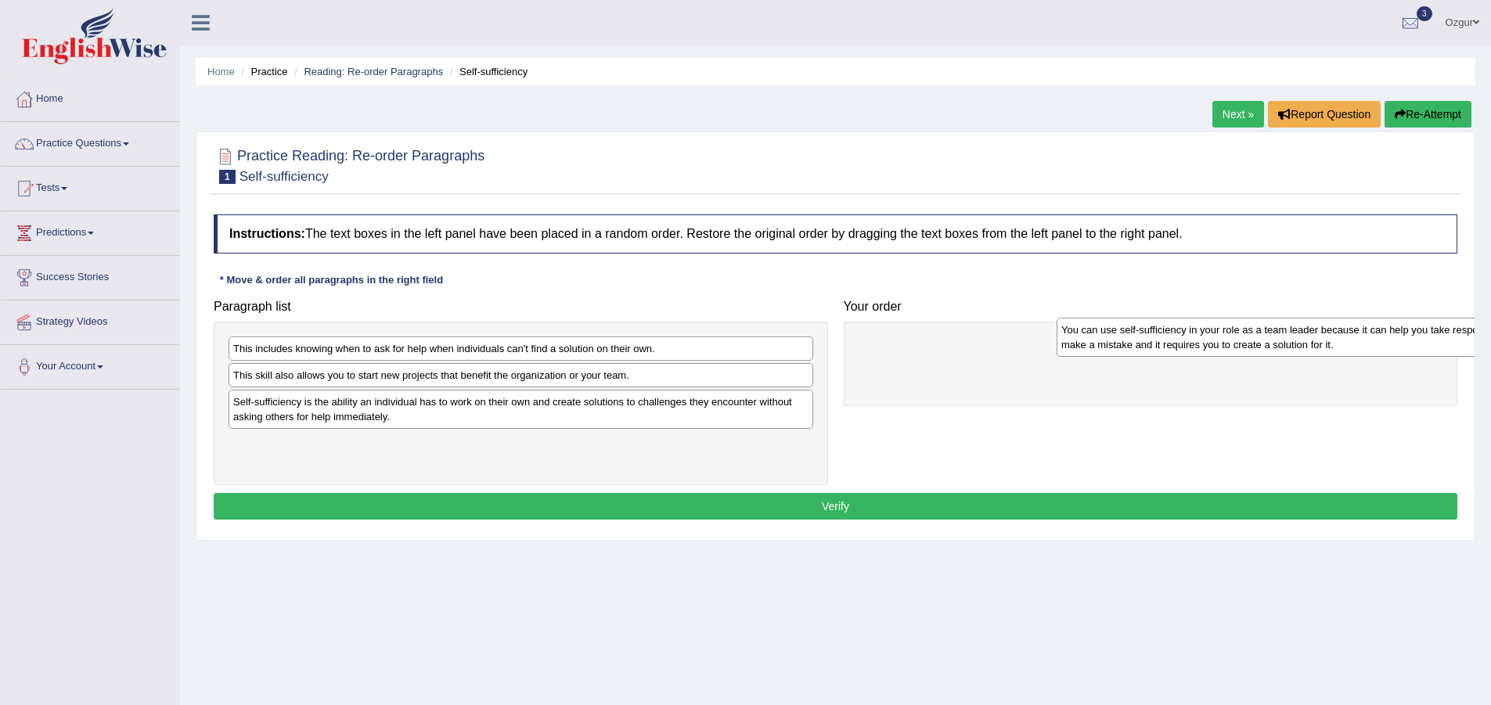
drag, startPoint x: 272, startPoint y: 408, endPoint x: 1069, endPoint y: 347, distance: 799.7
click at [1069, 347] on div "You can use self-sufficiency in your role as a team leader because it can help …" at bounding box center [1348, 337] width 585 height 39
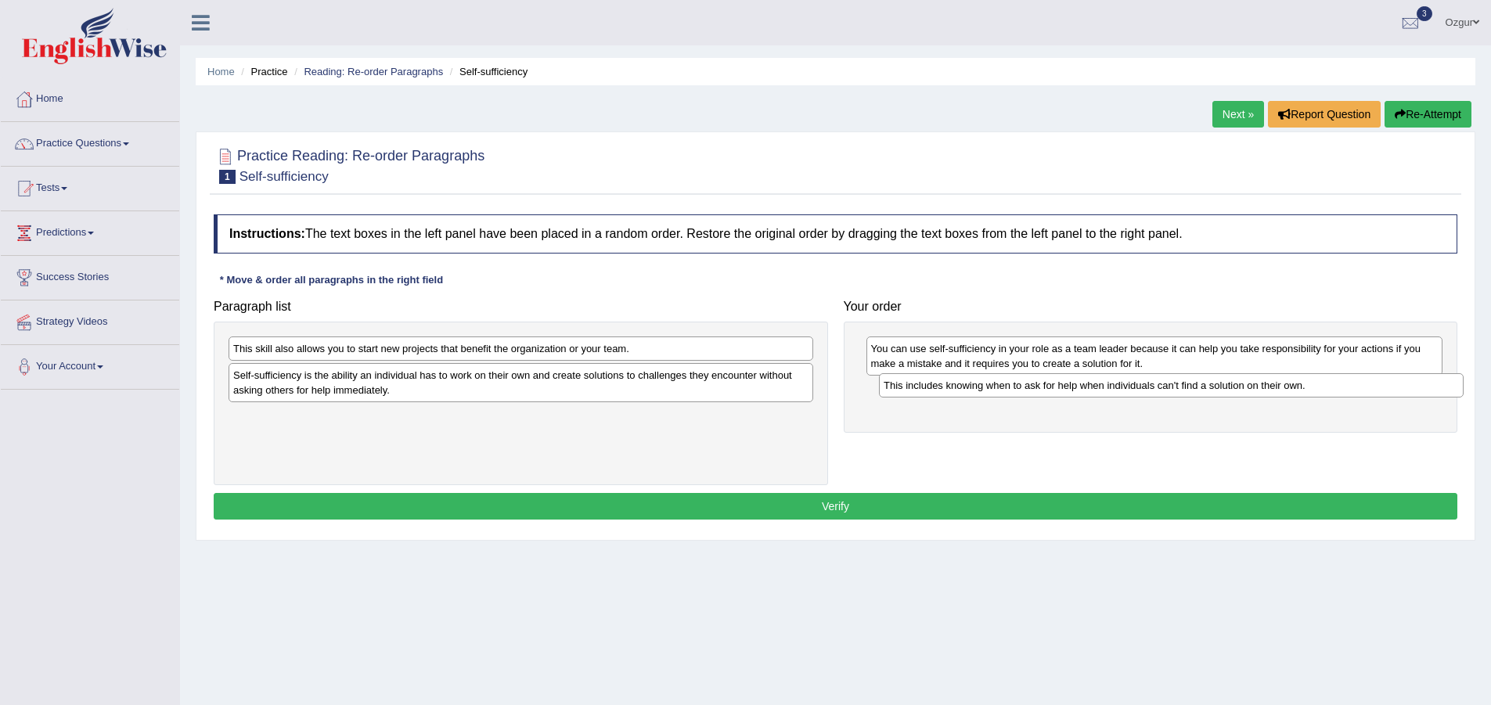
drag, startPoint x: 297, startPoint y: 351, endPoint x: 945, endPoint y: 387, distance: 649.8
click at [946, 387] on div "This includes knowing when to ask for help when individuals can't find a soluti…" at bounding box center [1171, 385] width 585 height 24
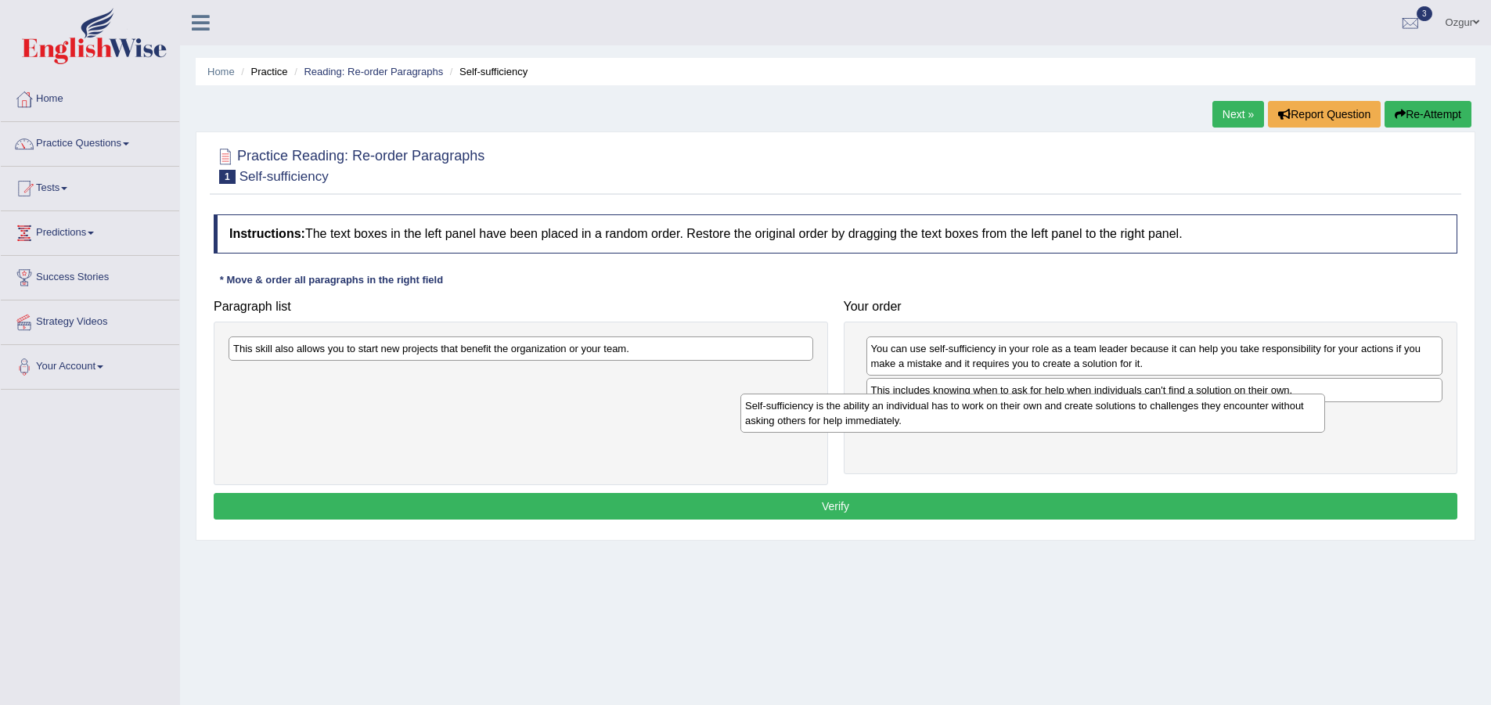
drag, startPoint x: 467, startPoint y: 383, endPoint x: 981, endPoint y: 414, distance: 514.3
click at [981, 414] on div "Self-sufficiency is the ability an individual has to work on their own and crea…" at bounding box center [1032, 413] width 585 height 39
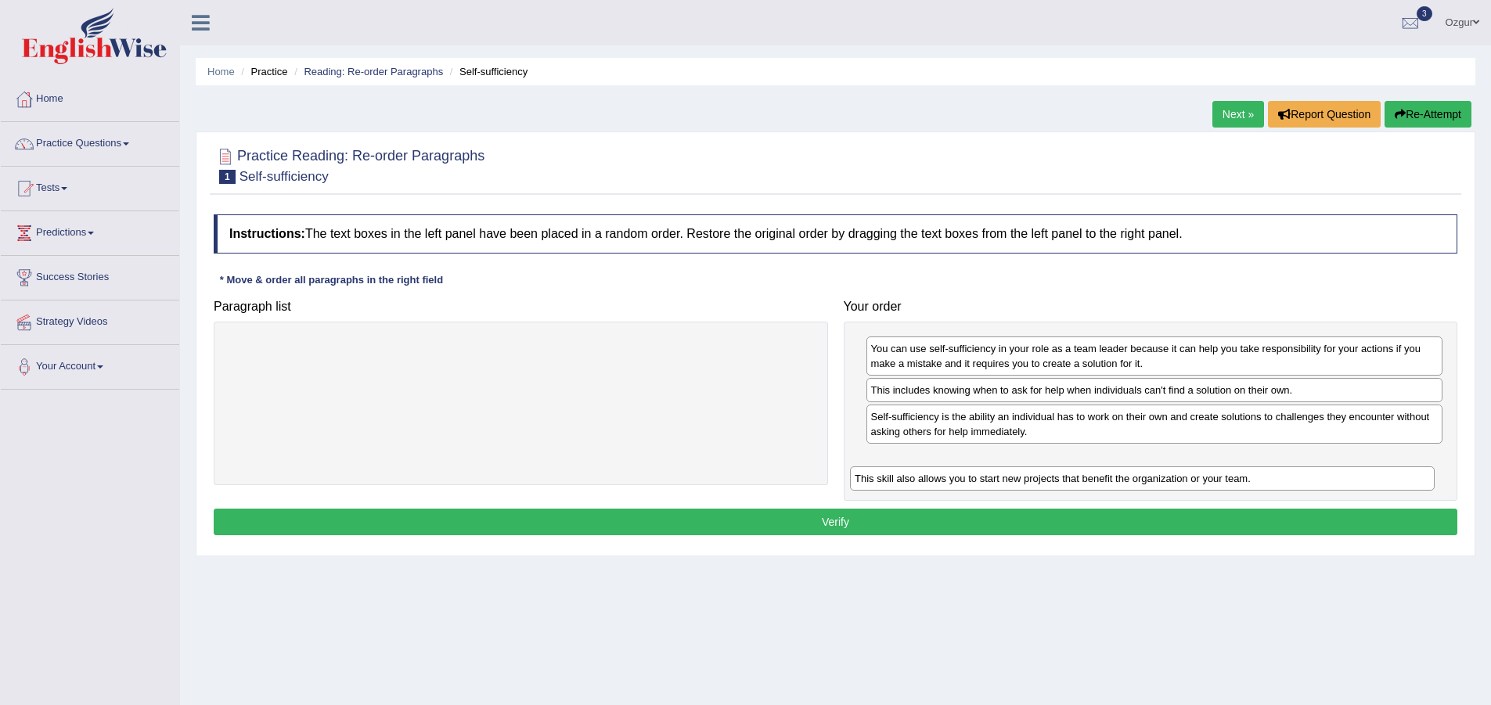
drag, startPoint x: 344, startPoint y: 347, endPoint x: 966, endPoint y: 477, distance: 634.8
click at [966, 477] on div "This skill also allows you to start new projects that benefit the organization …" at bounding box center [1142, 478] width 585 height 24
click at [760, 519] on button "Verify" at bounding box center [835, 522] width 1243 height 27
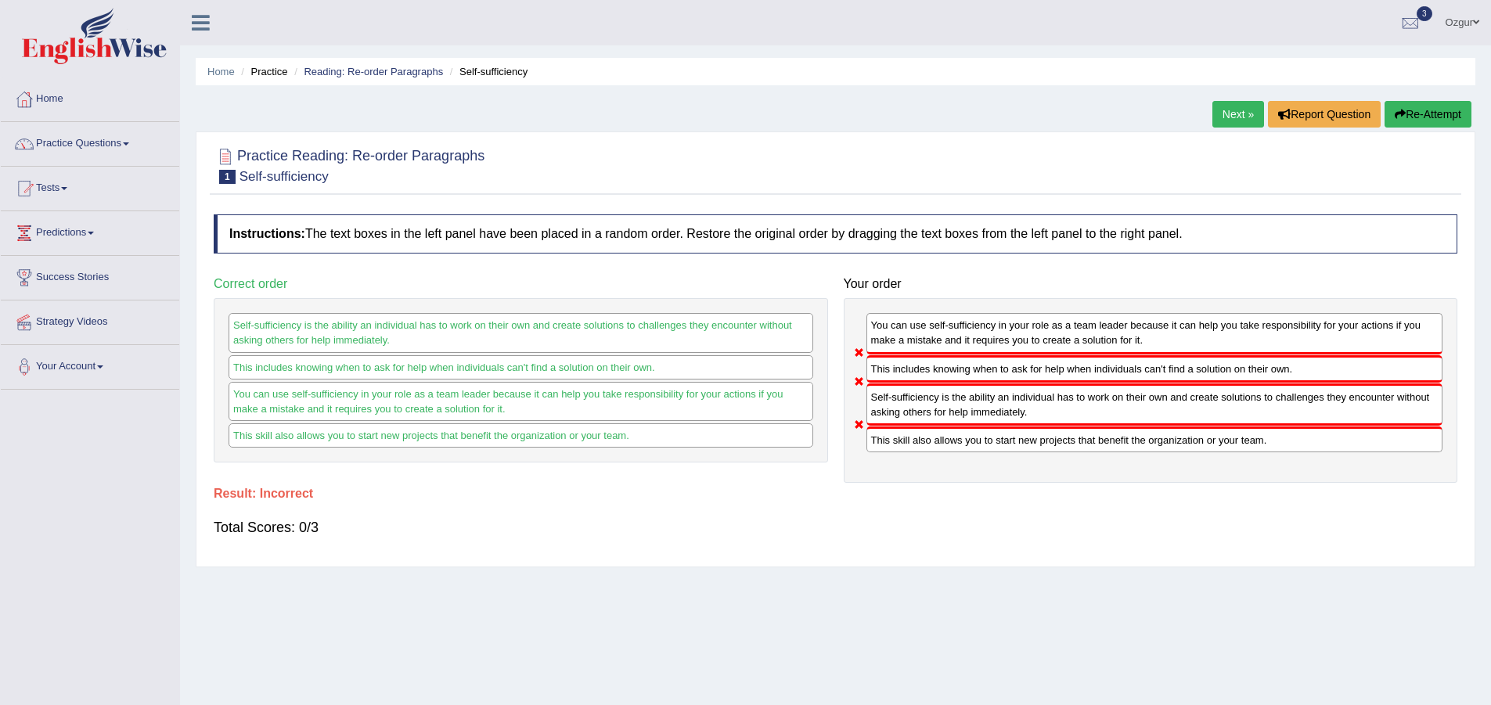
click at [1402, 99] on div "Home Practice Reading: Re-order Paragraphs Self-sufficiency Next » Report Quest…" at bounding box center [835, 391] width 1311 height 783
click at [1409, 109] on button "Re-Attempt" at bounding box center [1427, 114] width 87 height 27
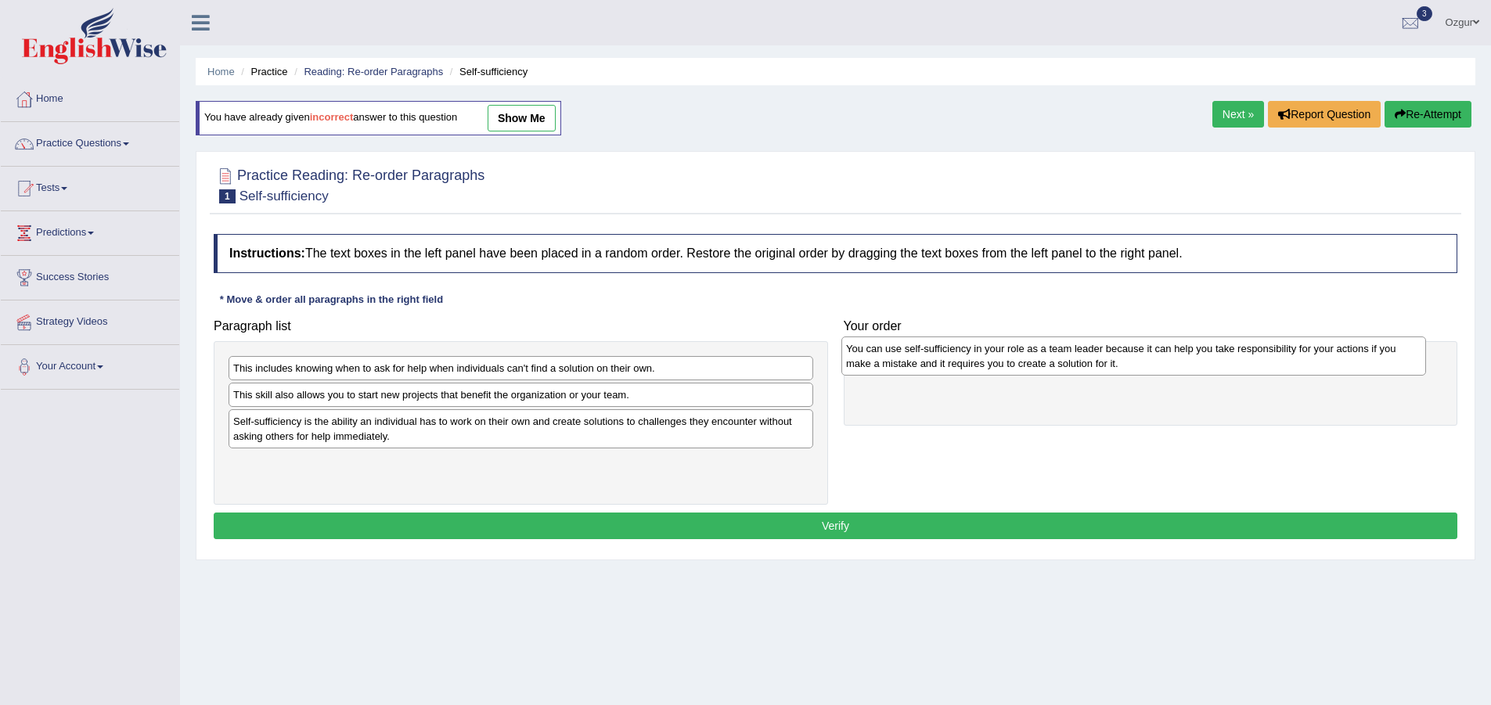
drag, startPoint x: 345, startPoint y: 425, endPoint x: 860, endPoint y: 355, distance: 519.6
click at [860, 355] on div "You can use self-sufficiency in your role as a team leader because it can help …" at bounding box center [1133, 355] width 585 height 39
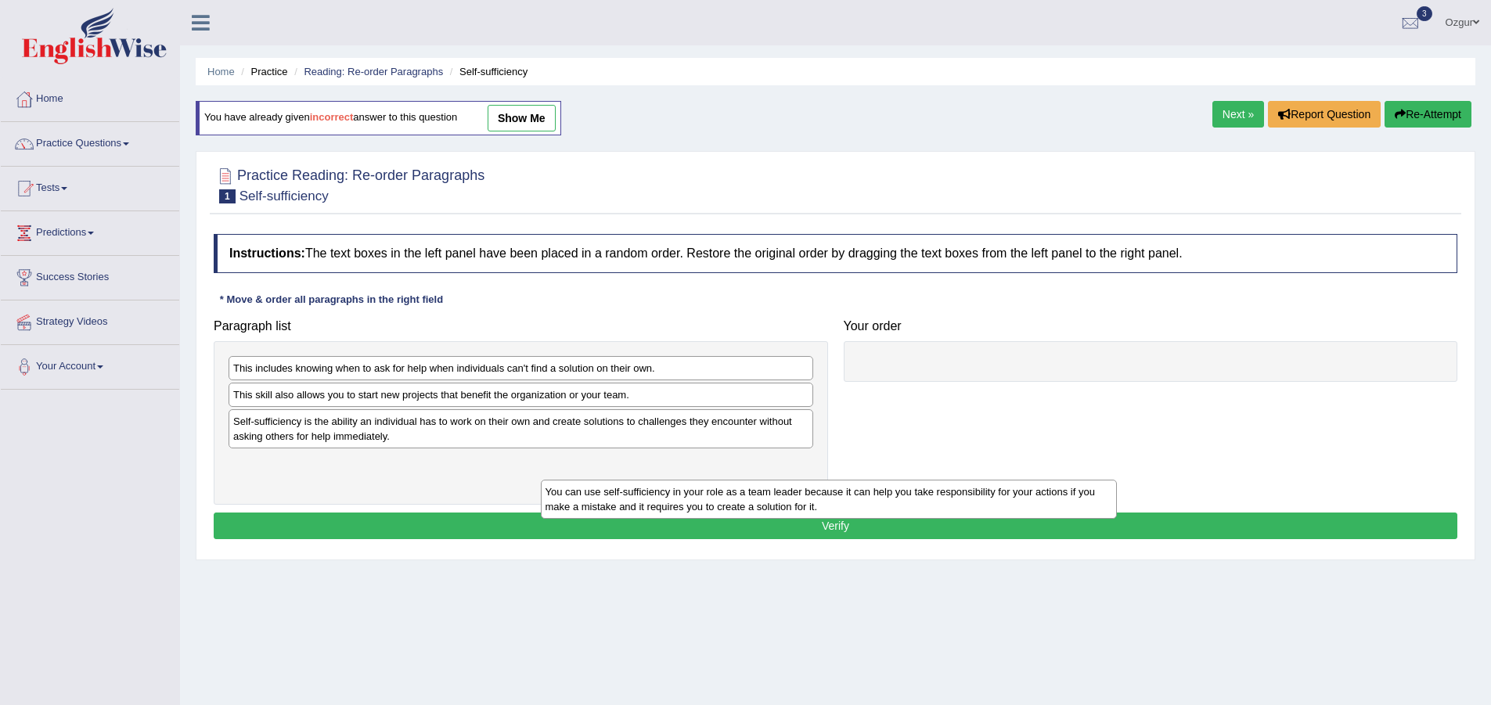
drag, startPoint x: 1014, startPoint y: 374, endPoint x: 501, endPoint y: 484, distance: 524.9
click at [594, 509] on div "You can use self-sufficiency in your role as a team leader because it can help …" at bounding box center [829, 499] width 577 height 39
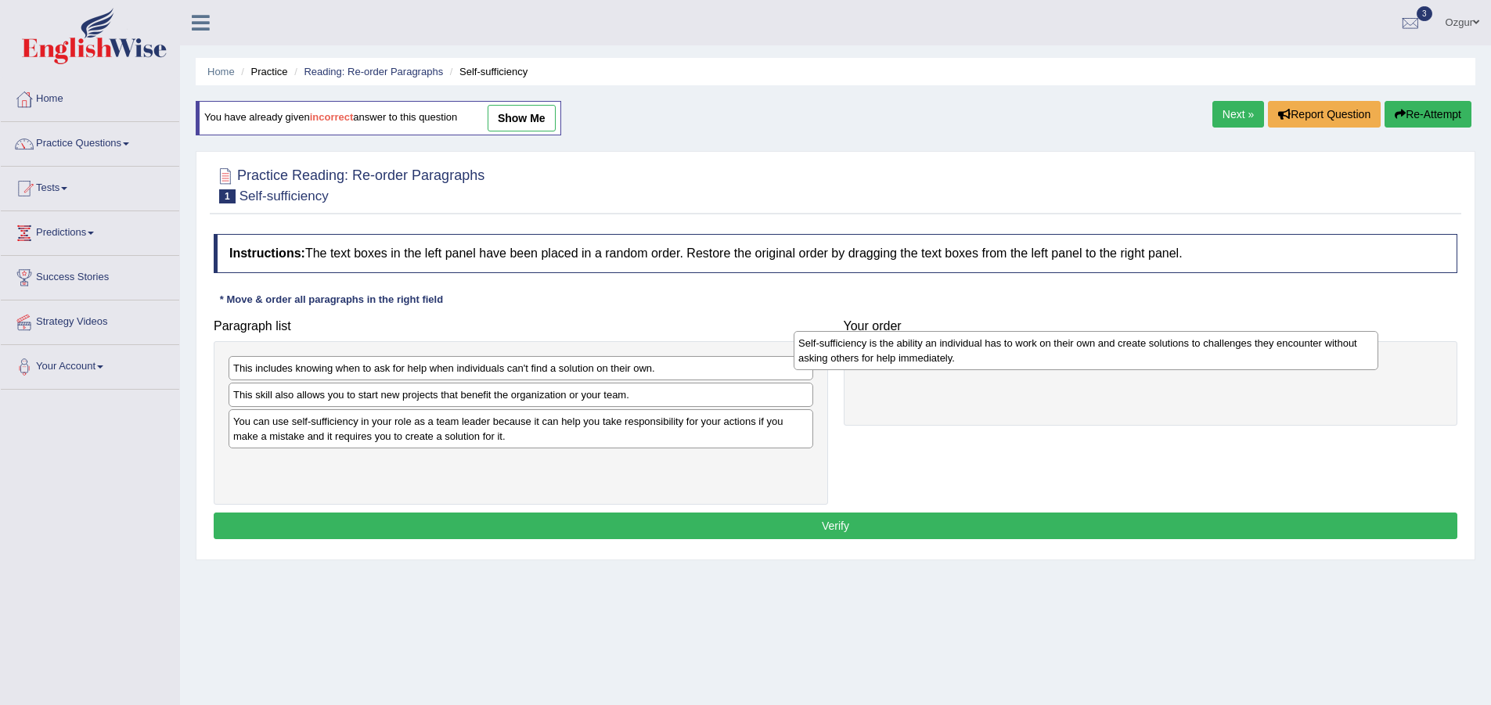
drag, startPoint x: 344, startPoint y: 429, endPoint x: 905, endPoint y: 352, distance: 567.1
click at [905, 352] on div "Self-sufficiency is the ability an individual has to work on their own and crea…" at bounding box center [1085, 350] width 585 height 39
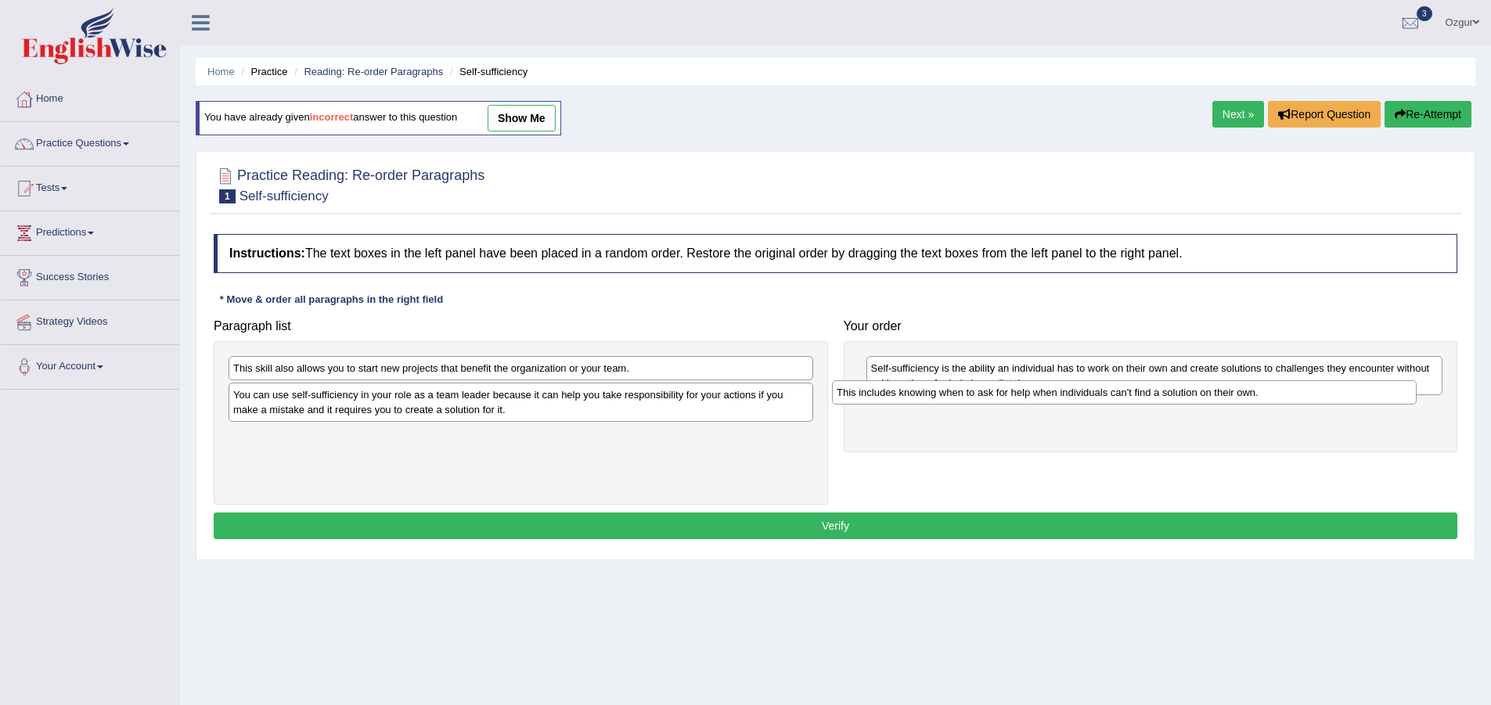
drag, startPoint x: 283, startPoint y: 371, endPoint x: 880, endPoint y: 397, distance: 597.6
click at [880, 397] on div "This includes knowing when to ask for help when individuals can't find a soluti…" at bounding box center [1124, 392] width 585 height 24
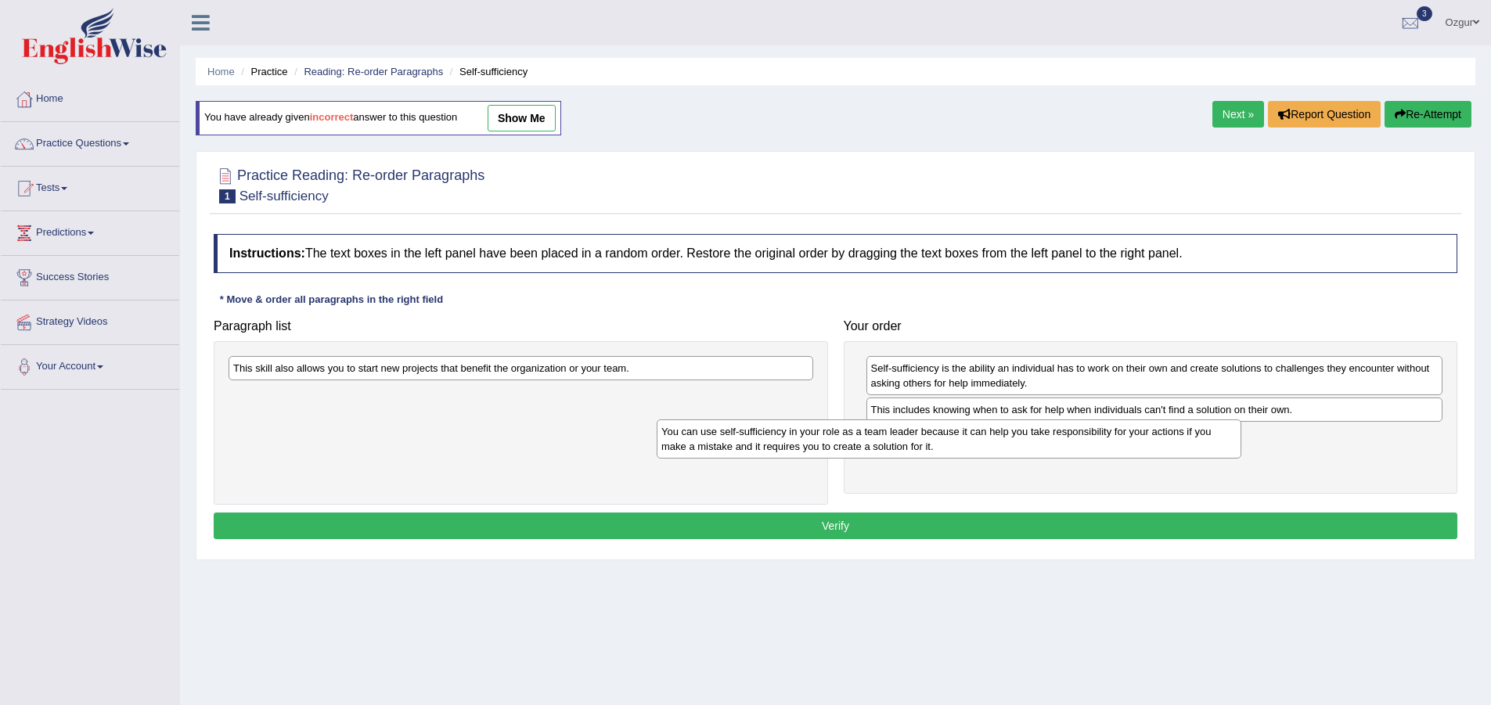
drag, startPoint x: 506, startPoint y: 407, endPoint x: 946, endPoint y: 445, distance: 442.2
click at [946, 445] on div "You can use self-sufficiency in your role as a team leader because it can help …" at bounding box center [949, 438] width 585 height 39
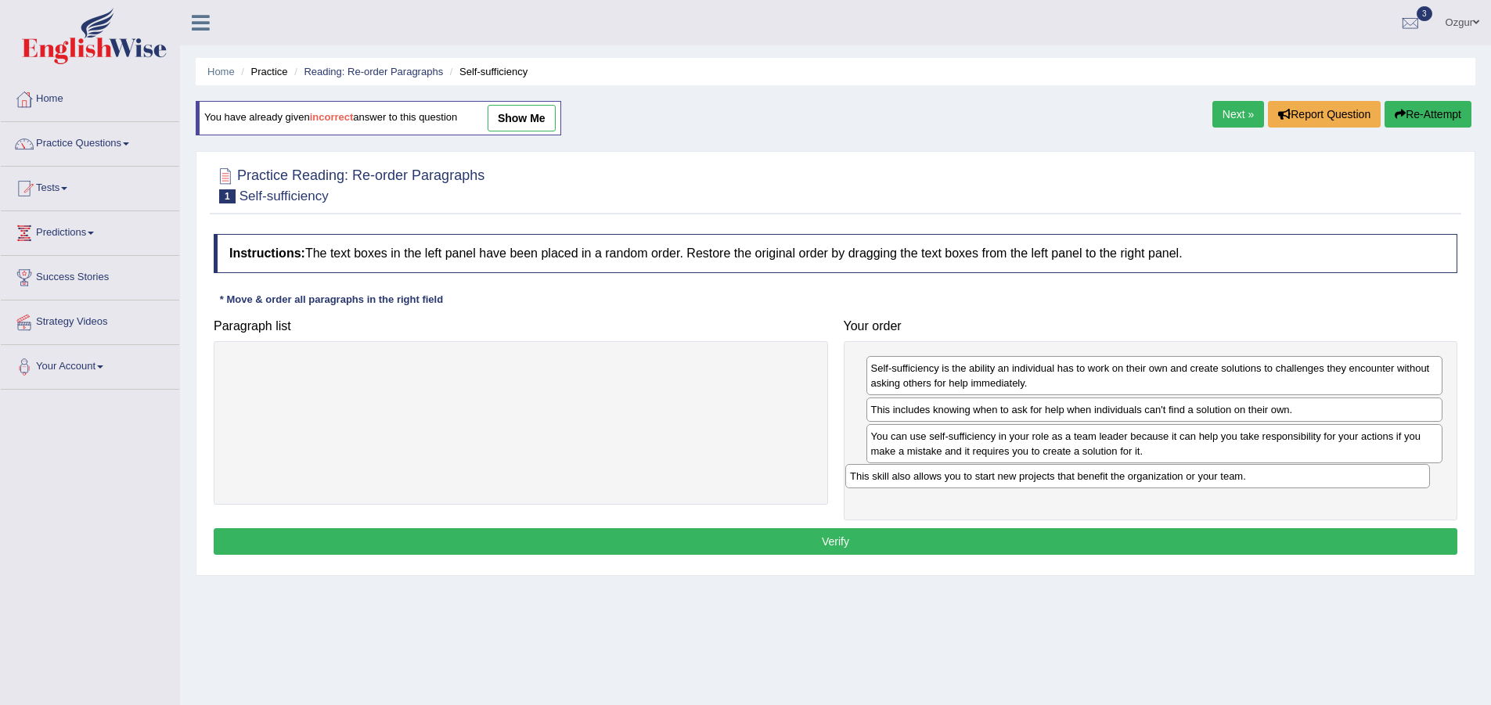
drag, startPoint x: 819, startPoint y: 446, endPoint x: 1131, endPoint y: 474, distance: 312.7
click at [1131, 474] on div "This skill also allows you to start new projects that benefit the organization …" at bounding box center [1137, 476] width 585 height 24
drag, startPoint x: 1079, startPoint y: 413, endPoint x: 1090, endPoint y: 461, distance: 49.0
click at [1090, 461] on div "This includes knowing when to ask for help when individuals can't find a soluti…" at bounding box center [1140, 468] width 577 height 24
drag, startPoint x: 1035, startPoint y: 470, endPoint x: 1049, endPoint y: 412, distance: 59.4
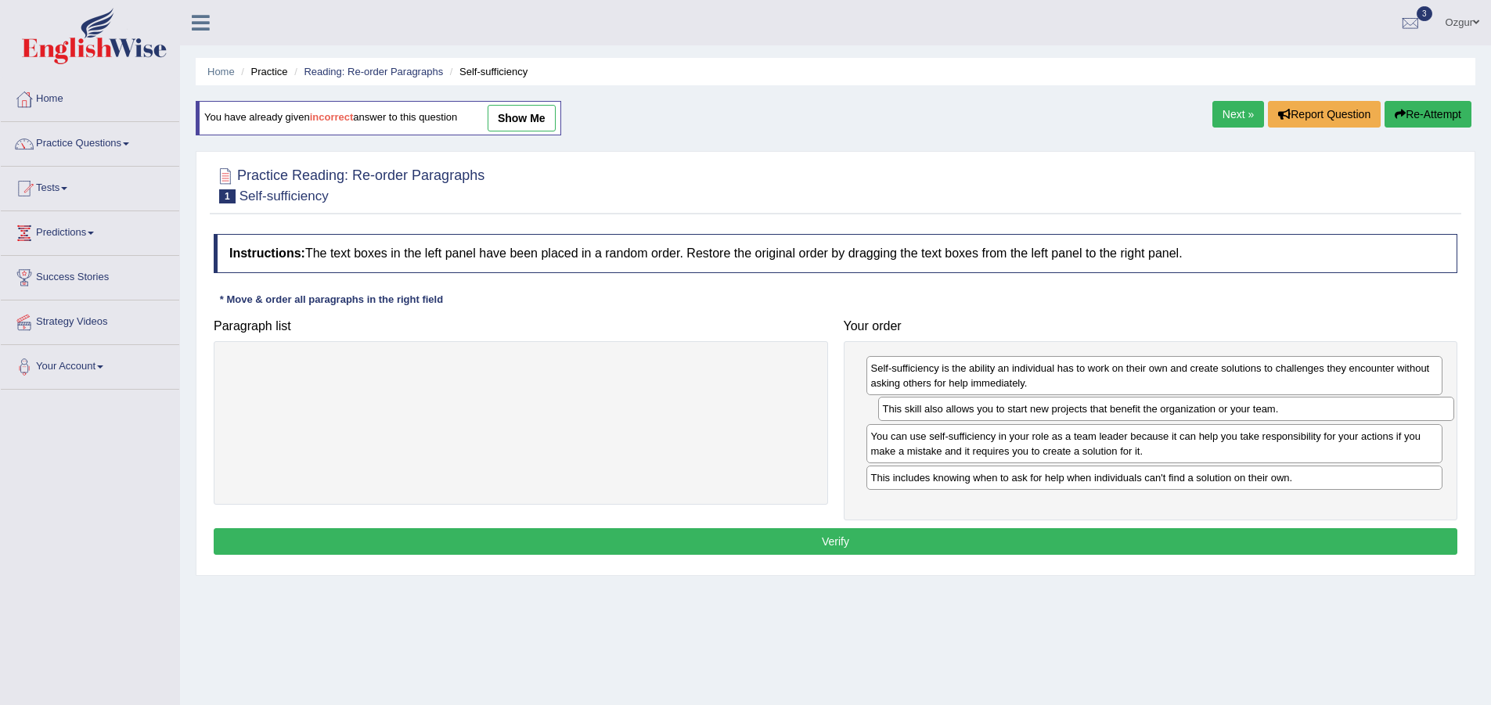
click at [1049, 412] on div "This skill also allows you to start new projects that benefit the organization …" at bounding box center [1166, 409] width 577 height 24
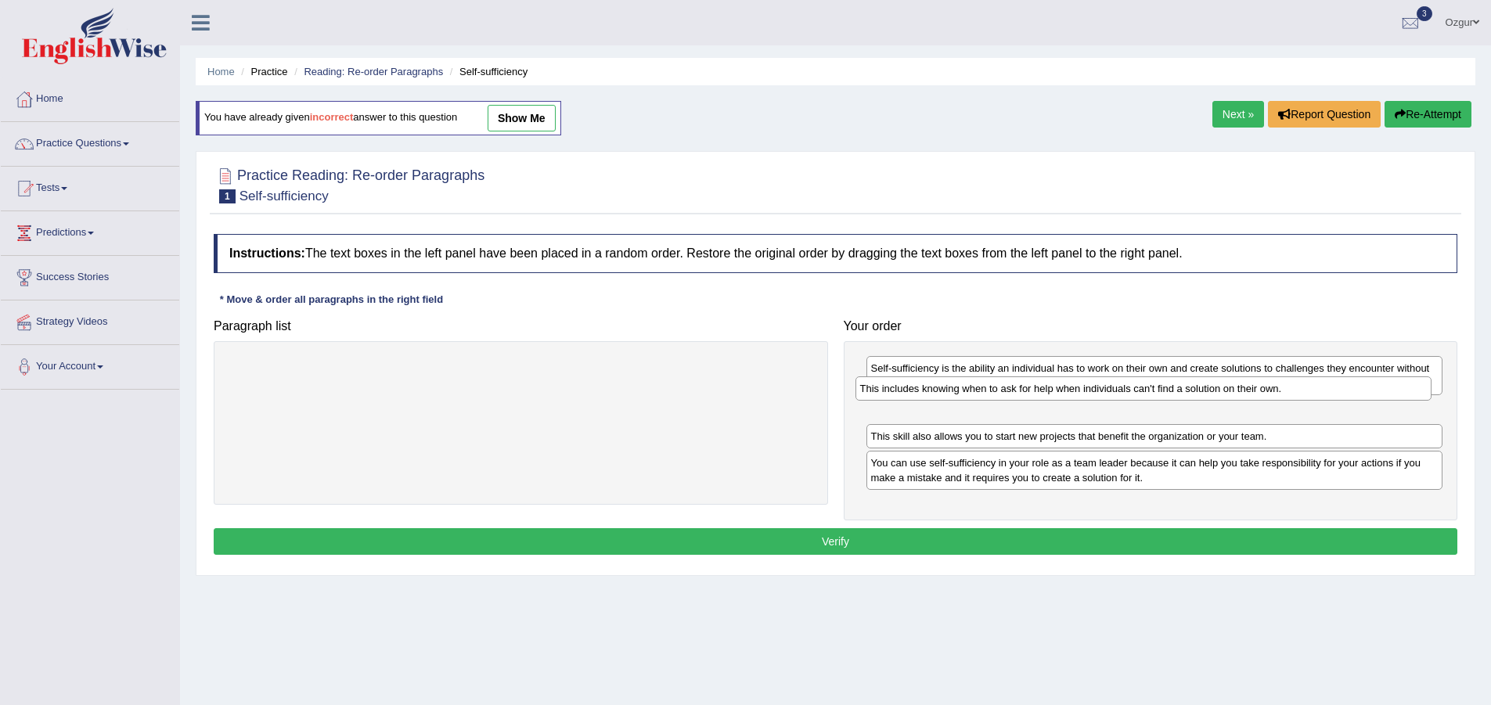
drag, startPoint x: 1025, startPoint y: 484, endPoint x: 1012, endPoint y: 406, distance: 79.4
click at [1012, 401] on div "This includes knowing when to ask for help when individuals can't find a soluti…" at bounding box center [1143, 388] width 577 height 24
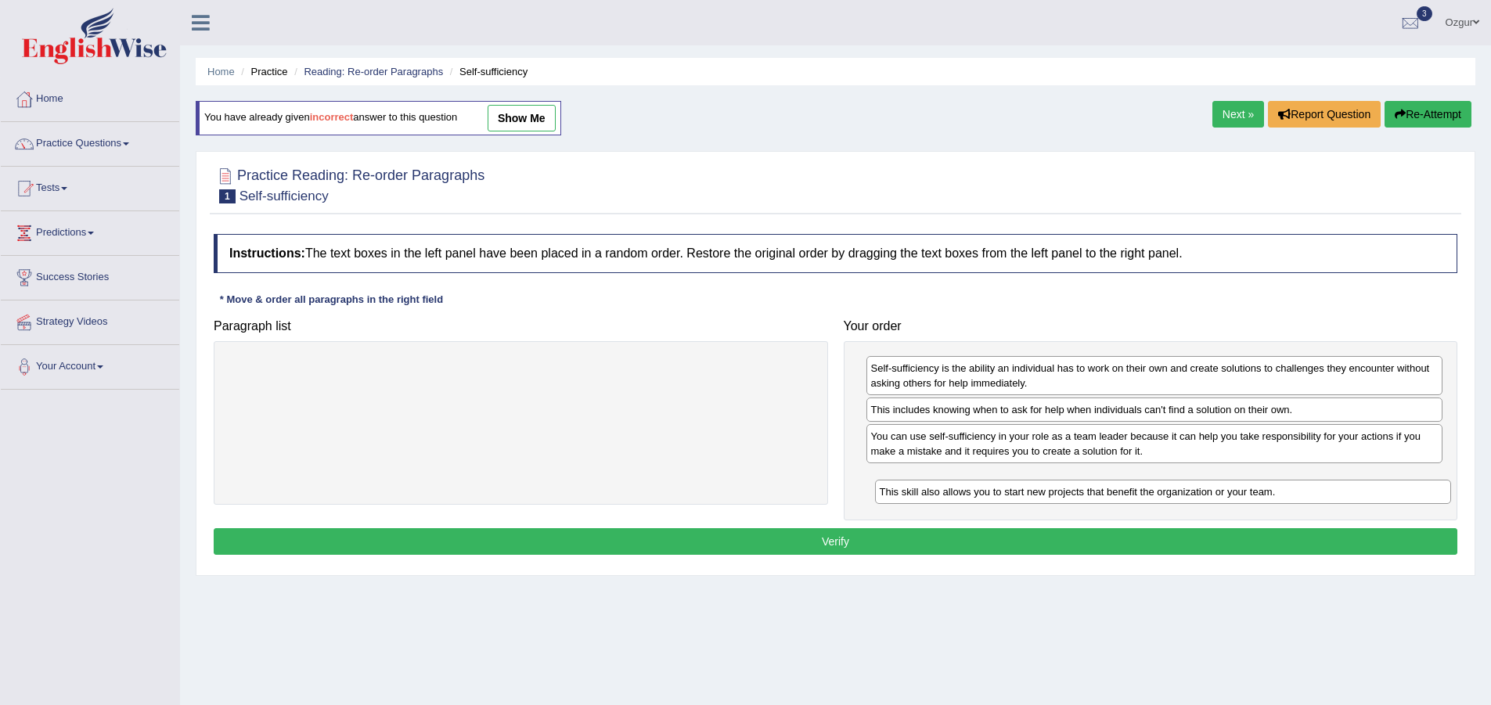
drag, startPoint x: 1020, startPoint y: 433, endPoint x: 1028, endPoint y: 488, distance: 56.2
click at [1028, 488] on div "This skill also allows you to start new projects that benefit the organization …" at bounding box center [1163, 492] width 577 height 24
click at [932, 538] on button "Verify" at bounding box center [835, 541] width 1243 height 27
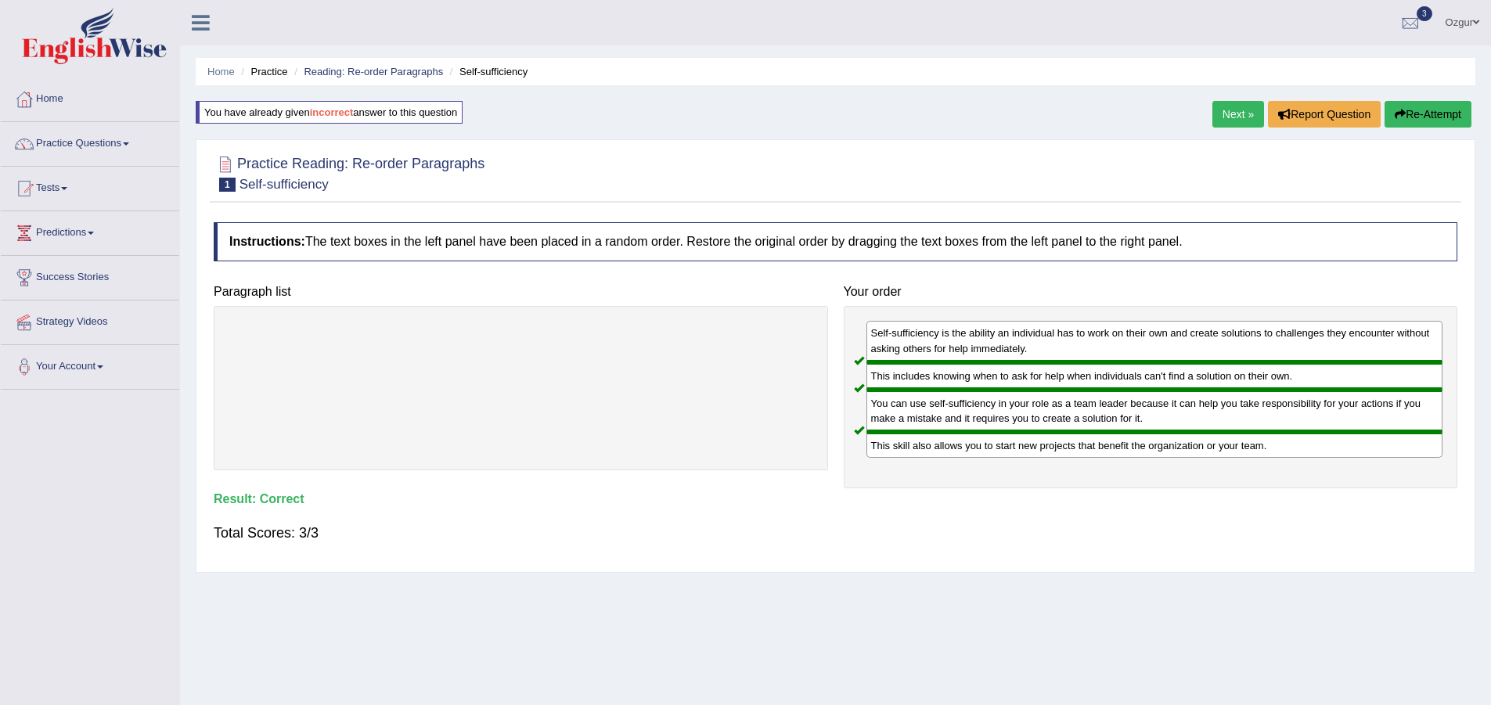
click at [1231, 110] on link "Next »" at bounding box center [1238, 114] width 52 height 27
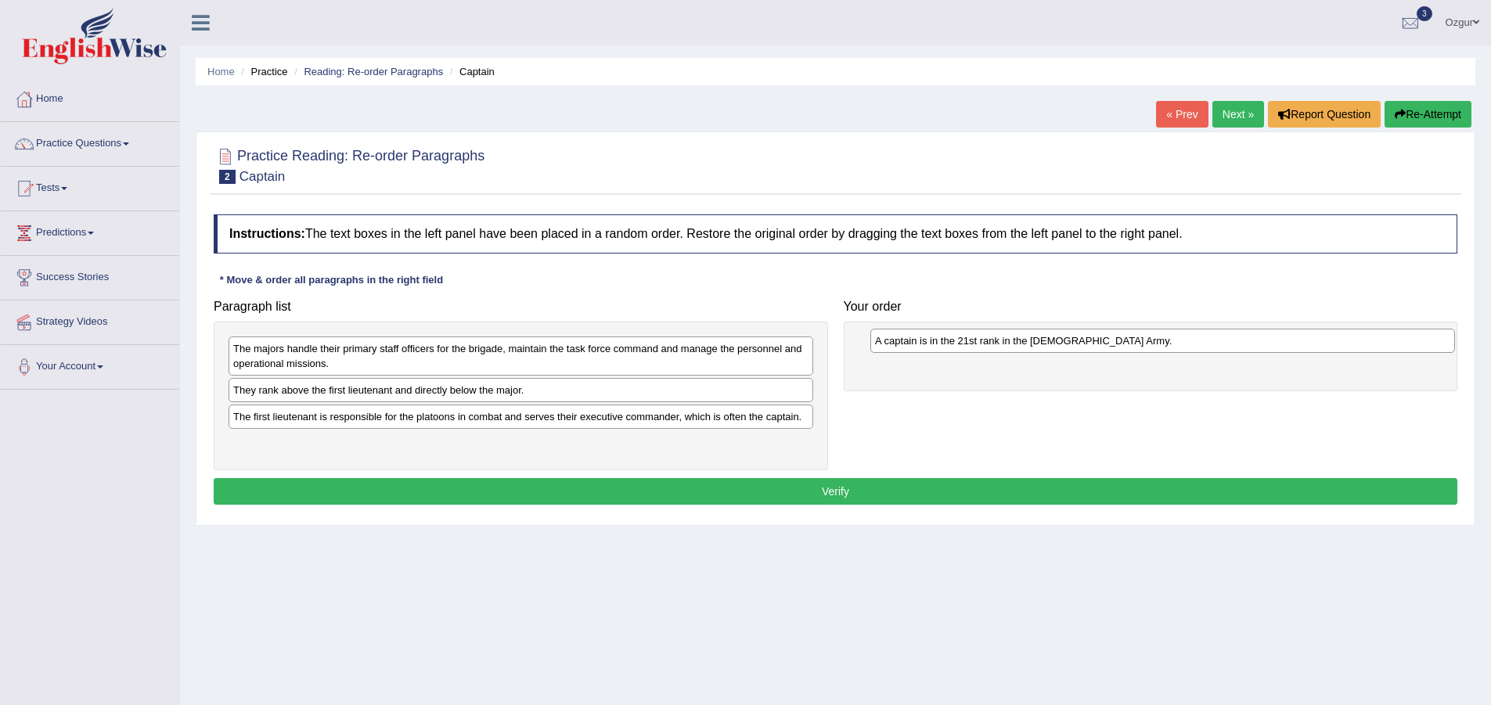
drag, startPoint x: 407, startPoint y: 391, endPoint x: 1049, endPoint y: 342, distance: 643.6
click at [1049, 342] on div "A captain is in the 21st rank in the [DEMOGRAPHIC_DATA] Army." at bounding box center [1162, 341] width 585 height 24
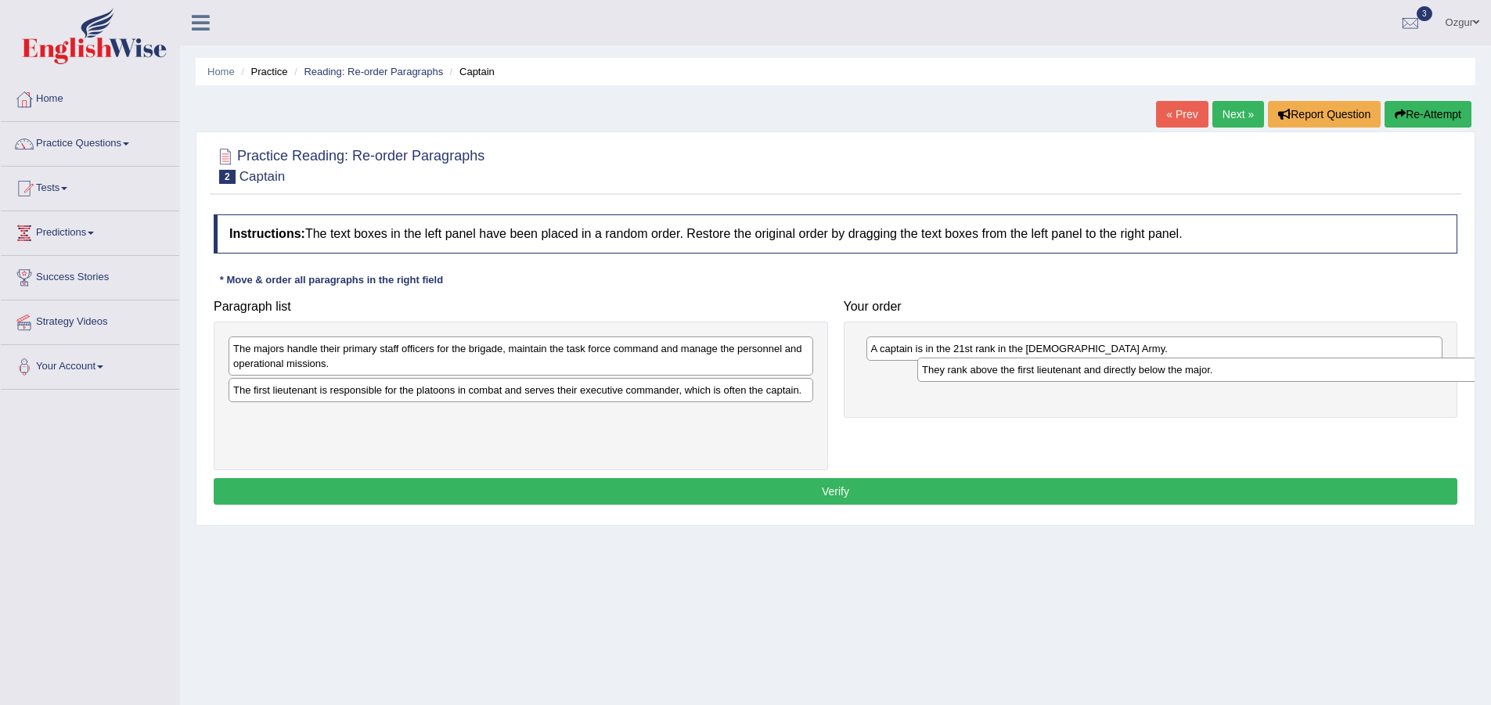
drag, startPoint x: 432, startPoint y: 390, endPoint x: 912, endPoint y: 372, distance: 480.8
click at [954, 376] on div "They rank above the first lieutenant and directly below the major." at bounding box center [1209, 370] width 585 height 24
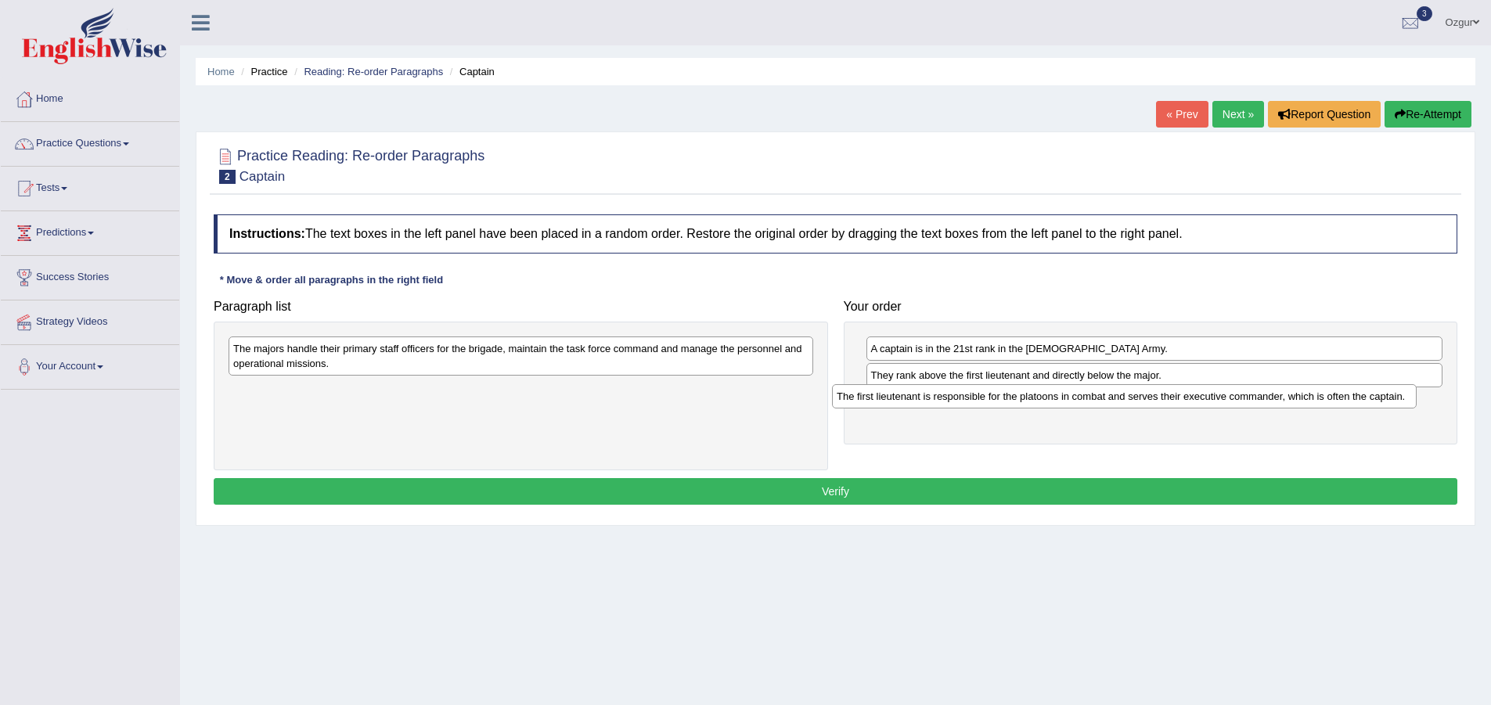
drag, startPoint x: 606, startPoint y: 393, endPoint x: 1210, endPoint y: 399, distance: 603.4
click at [1210, 399] on div "The first lieutenant is responsible for the platoons in combat and serves their…" at bounding box center [1124, 396] width 585 height 24
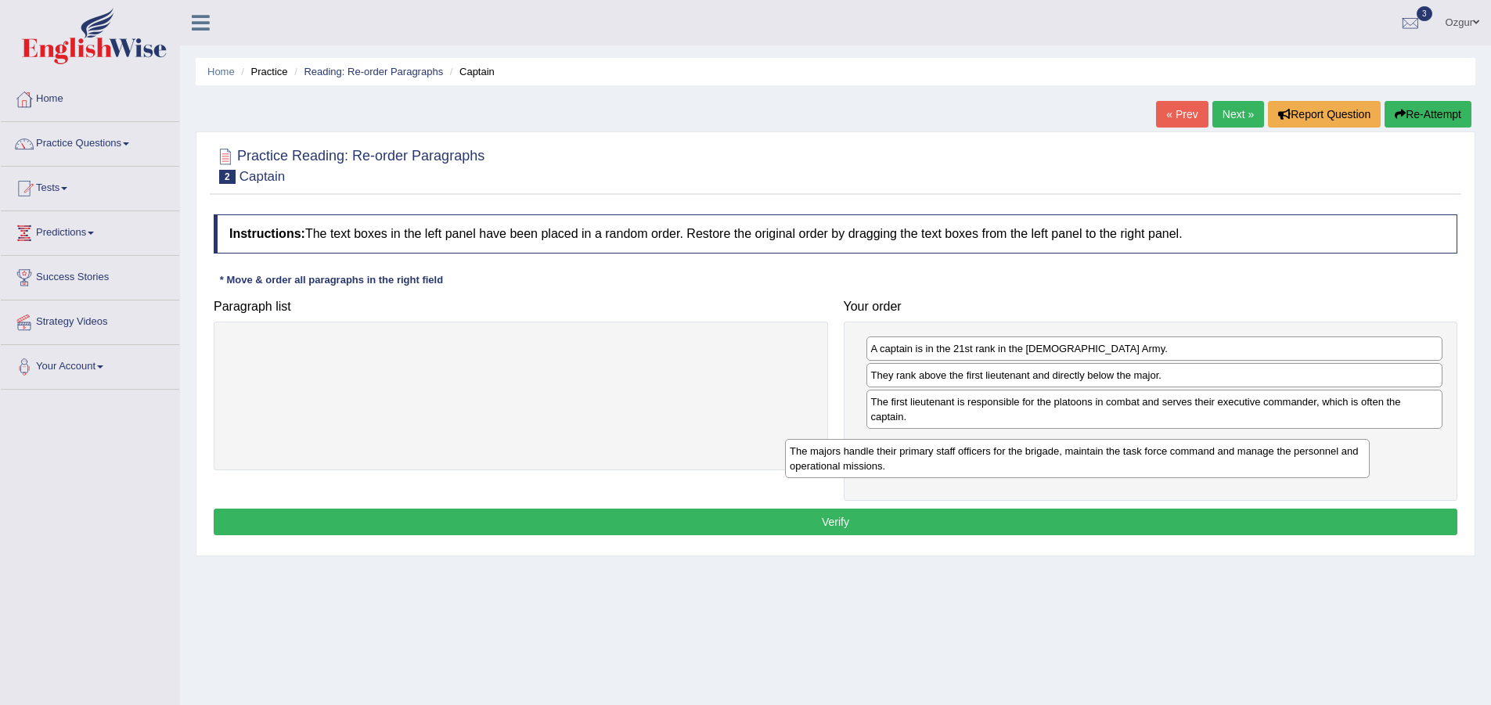
drag, startPoint x: 431, startPoint y: 358, endPoint x: 998, endPoint y: 459, distance: 575.3
click at [996, 462] on div "The majors handle their primary staff officers for the brigade, maintain the ta…" at bounding box center [1077, 458] width 585 height 39
click at [836, 530] on button "Verify" at bounding box center [835, 522] width 1243 height 27
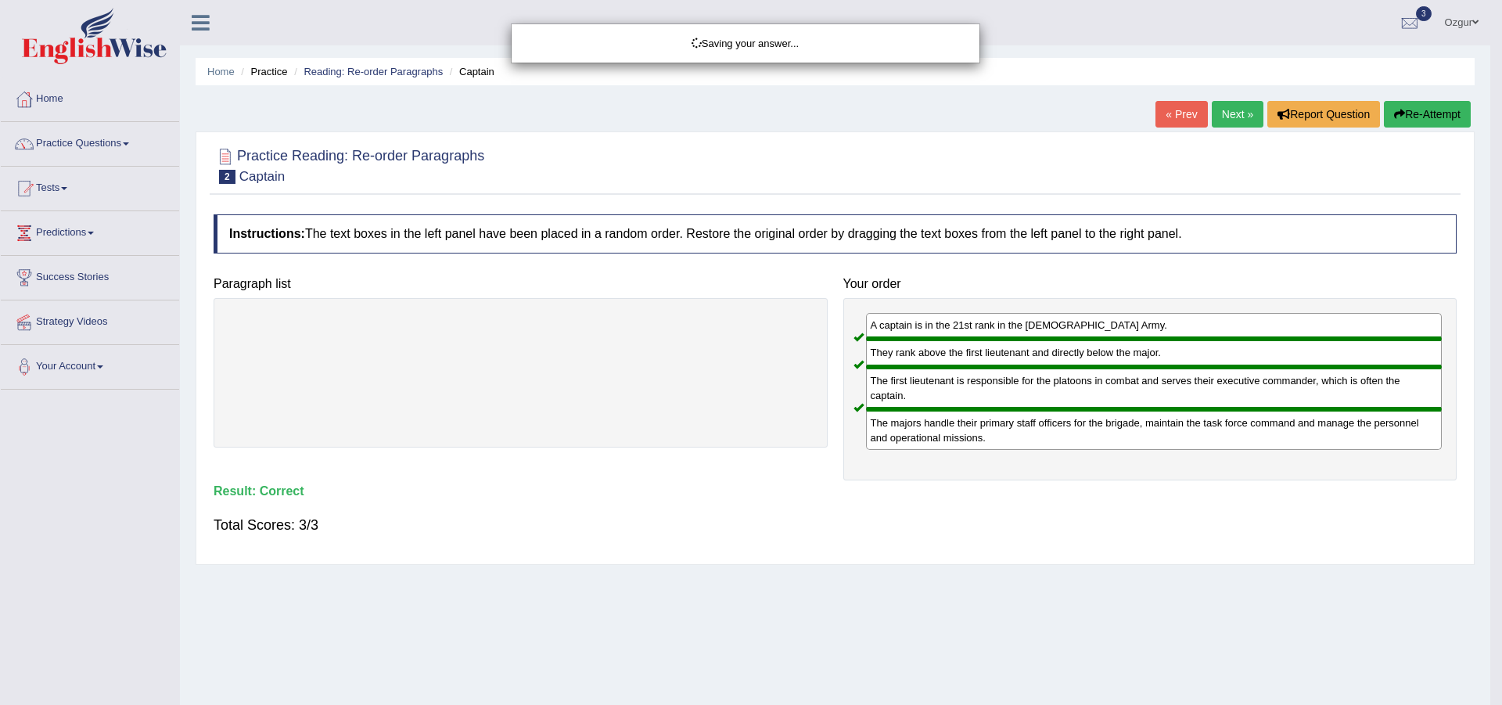
click at [1222, 112] on div "Saving your answer..." at bounding box center [751, 352] width 1502 height 705
click at [1236, 113] on div "Saving your answer..." at bounding box center [751, 352] width 1502 height 705
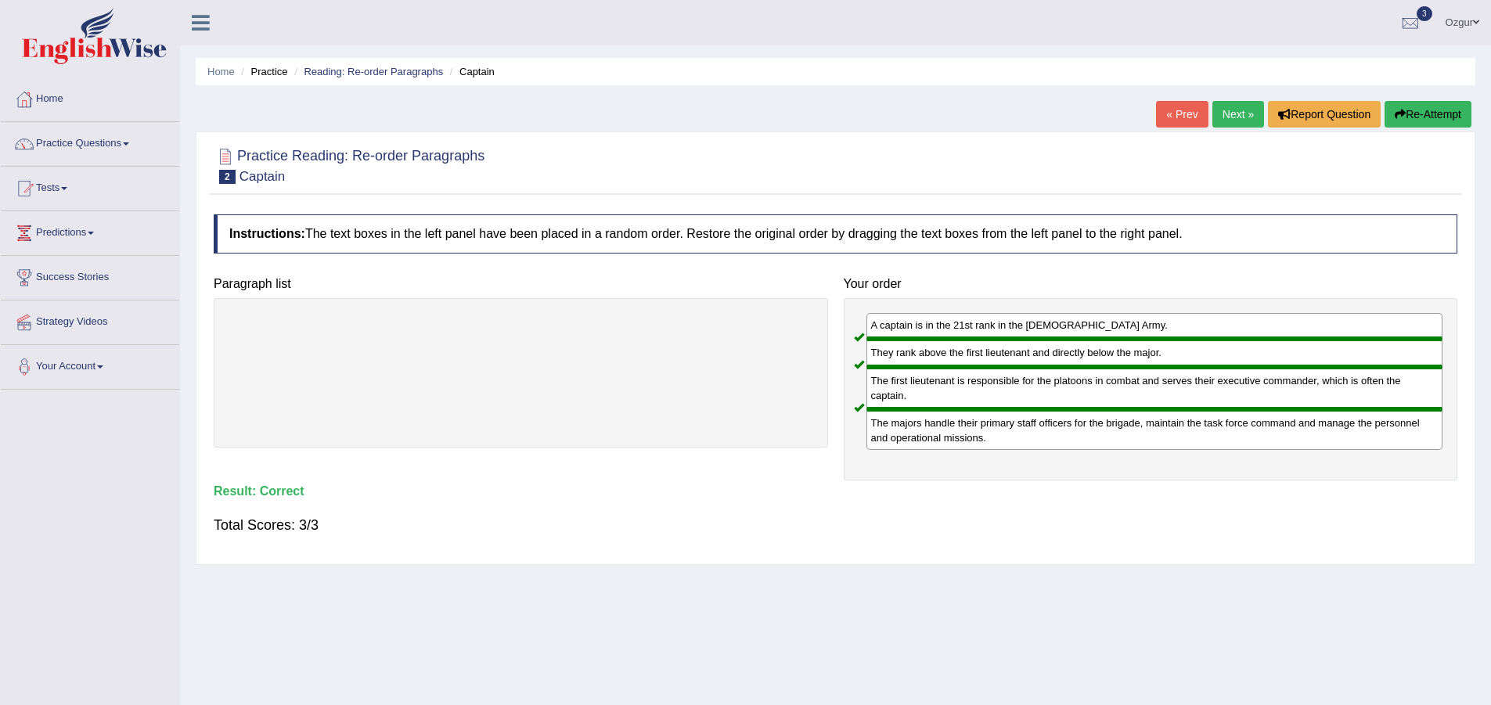
click at [1240, 114] on link "Next »" at bounding box center [1238, 114] width 52 height 27
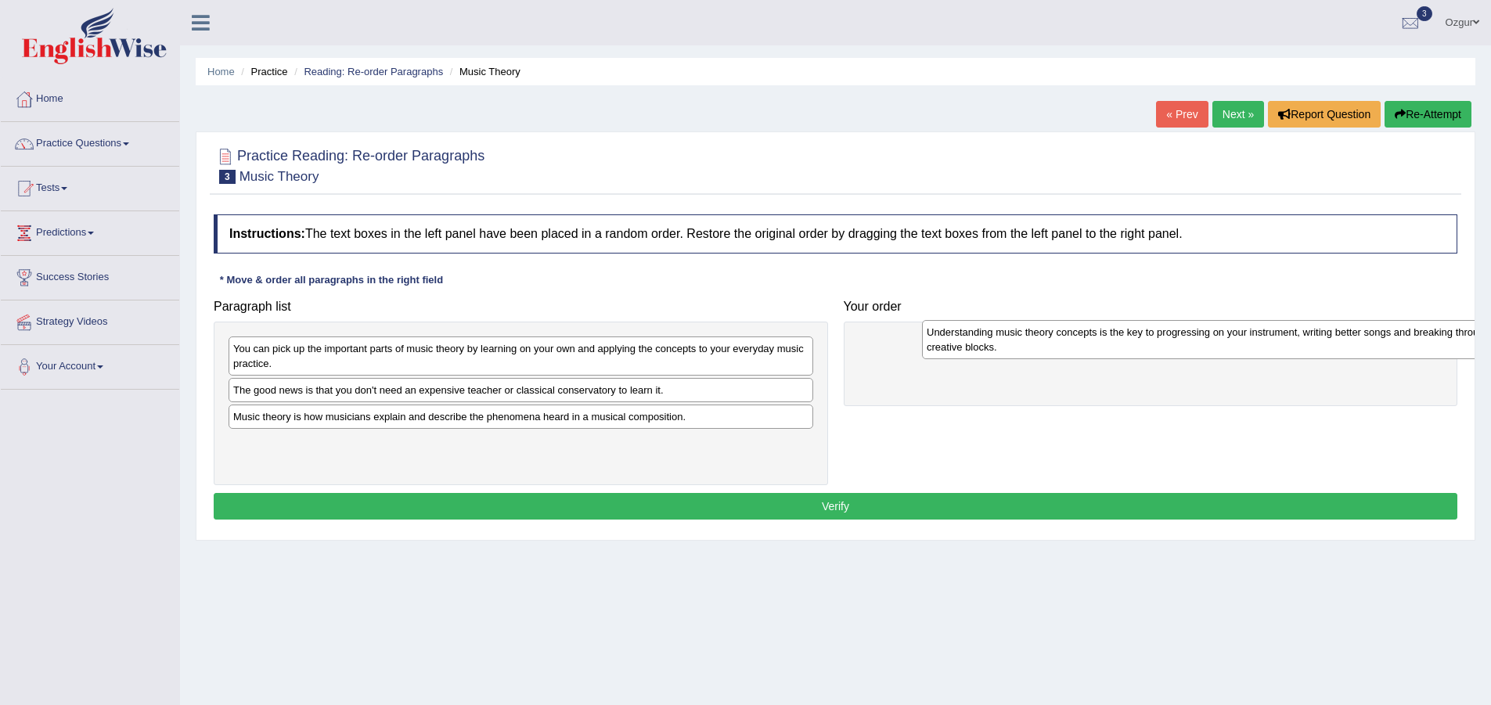
drag, startPoint x: 477, startPoint y: 460, endPoint x: 1171, endPoint y: 349, distance: 702.2
click at [1171, 349] on div "Understanding music theory concepts is the key to progressing on your instrumen…" at bounding box center [1214, 339] width 585 height 39
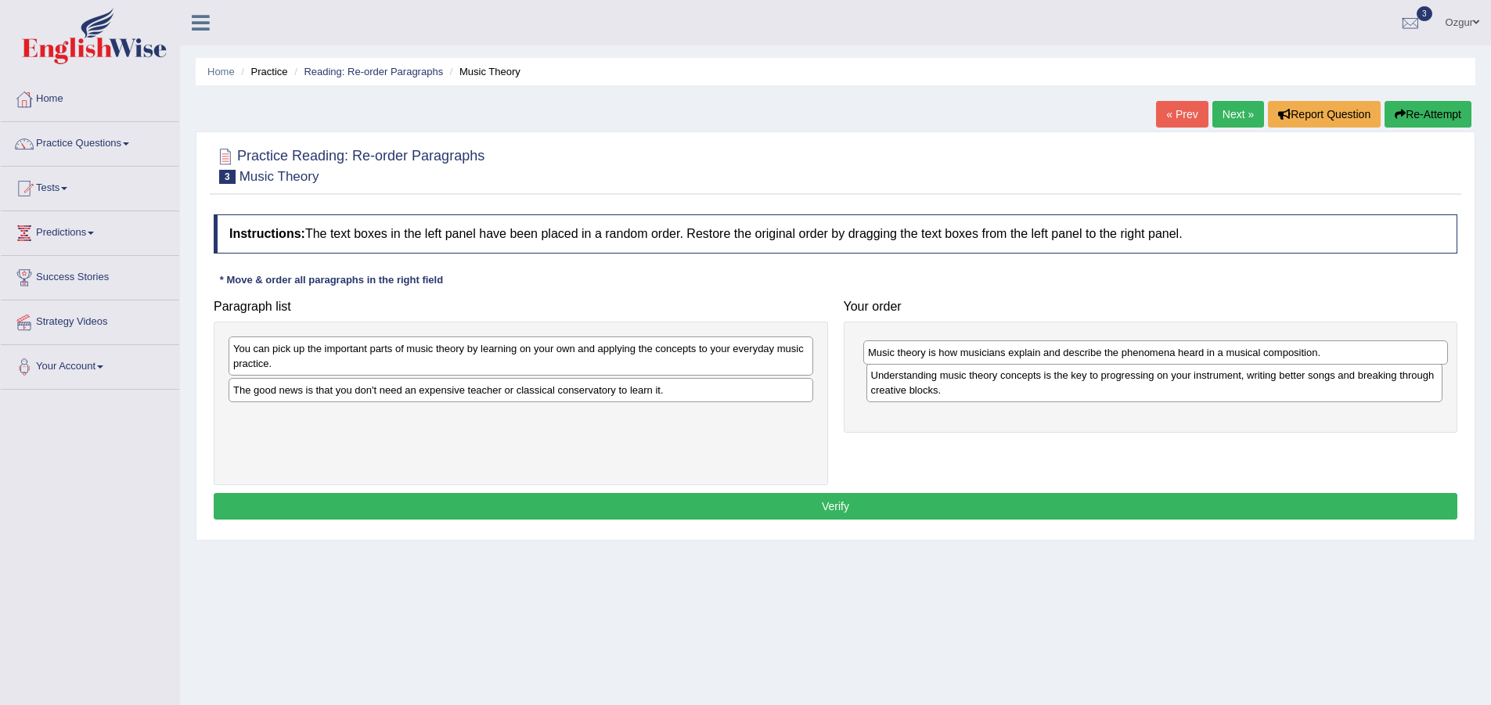
drag, startPoint x: 392, startPoint y: 420, endPoint x: 1027, endPoint y: 356, distance: 637.9
click at [1027, 356] on div "Music theory is how musicians explain and describe the phenomena heard in a mus…" at bounding box center [1155, 352] width 585 height 24
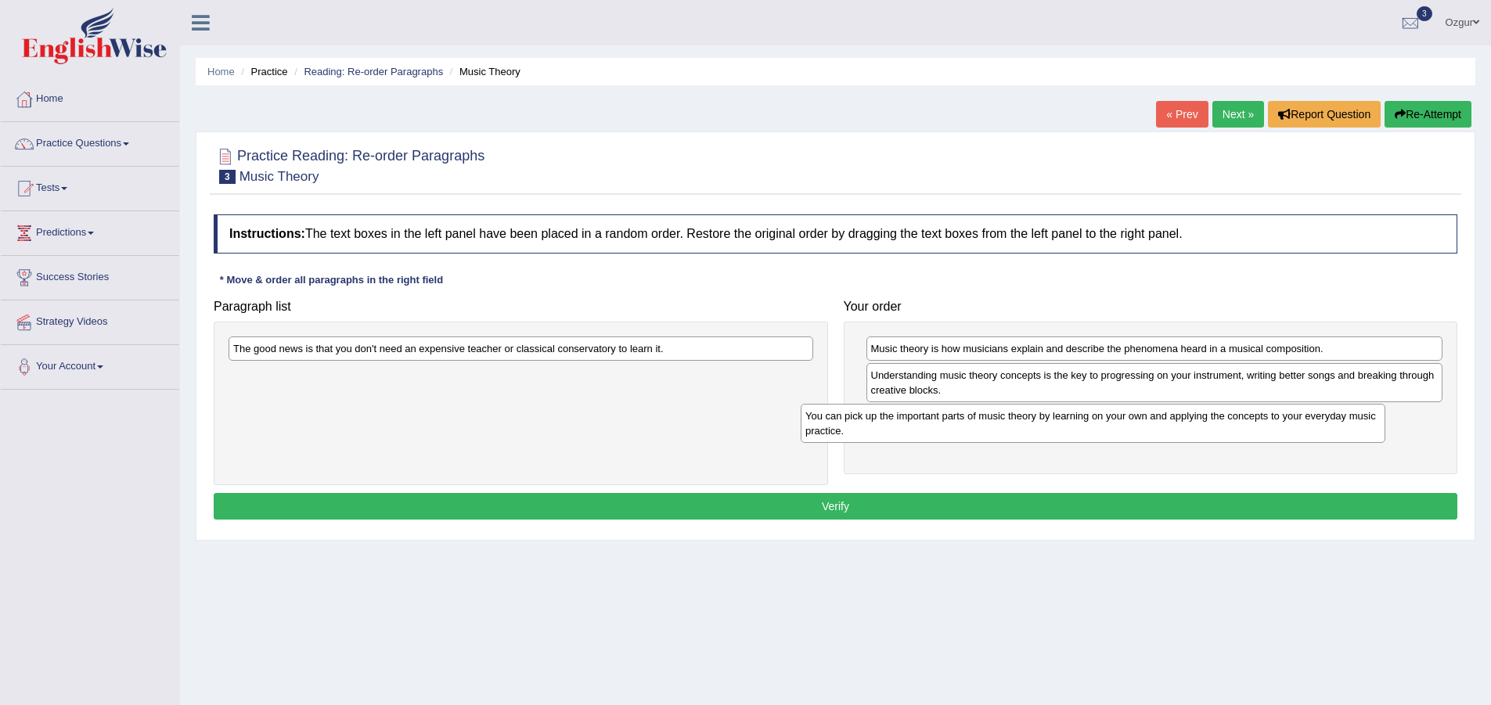
drag, startPoint x: 420, startPoint y: 355, endPoint x: 1034, endPoint y: 424, distance: 617.4
click at [1034, 424] on div "You can pick up the important parts of music theory by learning on your own and…" at bounding box center [1093, 423] width 585 height 39
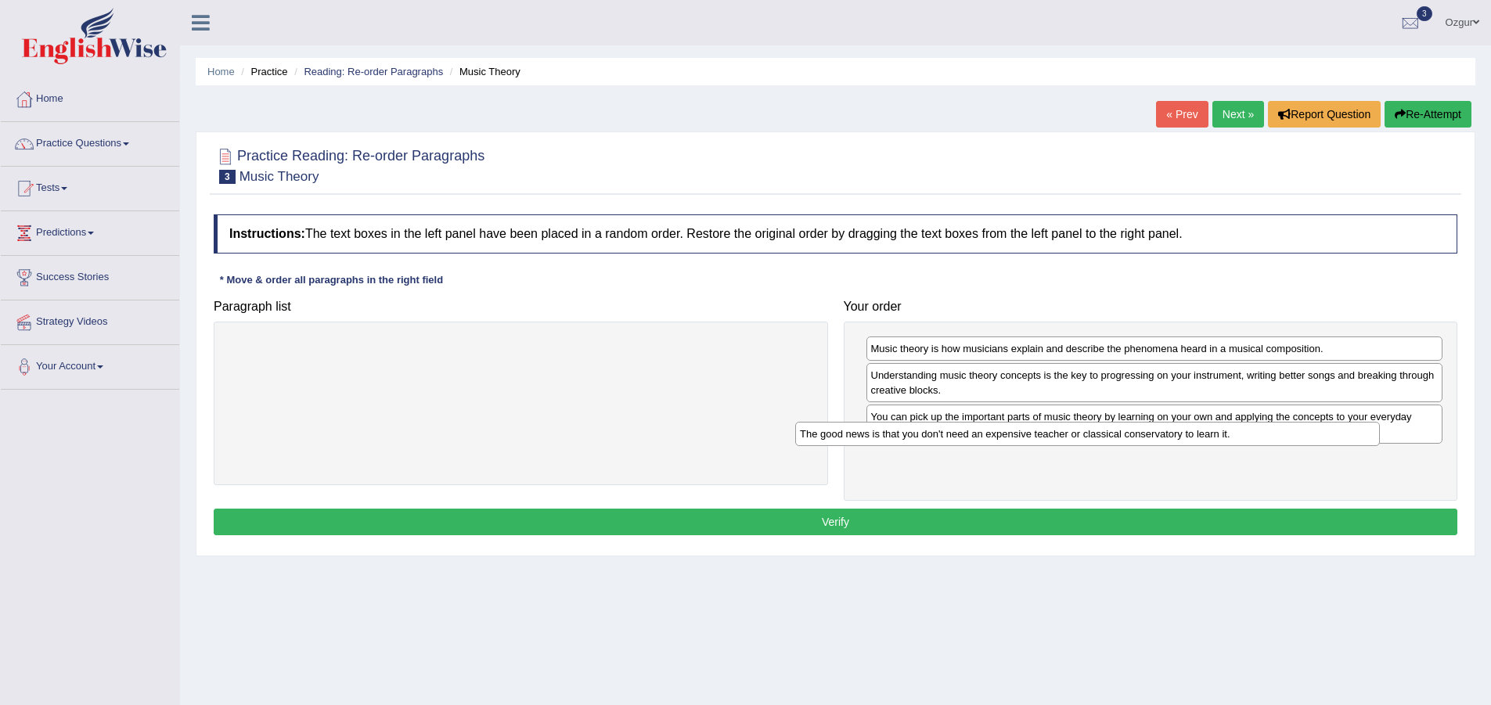
drag, startPoint x: 424, startPoint y: 351, endPoint x: 1045, endPoint y: 467, distance: 632.2
click at [1042, 446] on div "The good news is that you don't need an expensive teacher or classical conserva…" at bounding box center [1087, 434] width 585 height 24
click at [833, 524] on button "Verify" at bounding box center [835, 522] width 1243 height 27
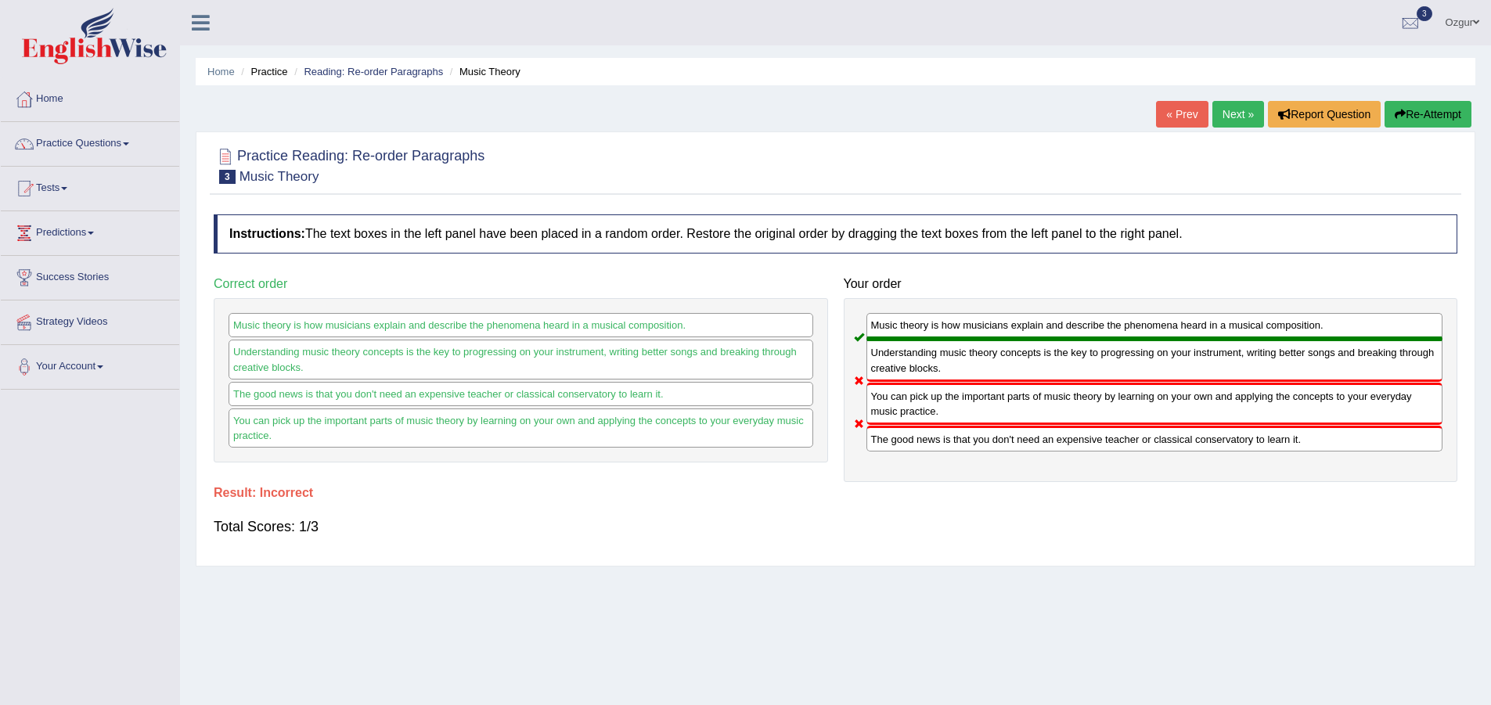
click at [1432, 114] on button "Re-Attempt" at bounding box center [1427, 114] width 87 height 27
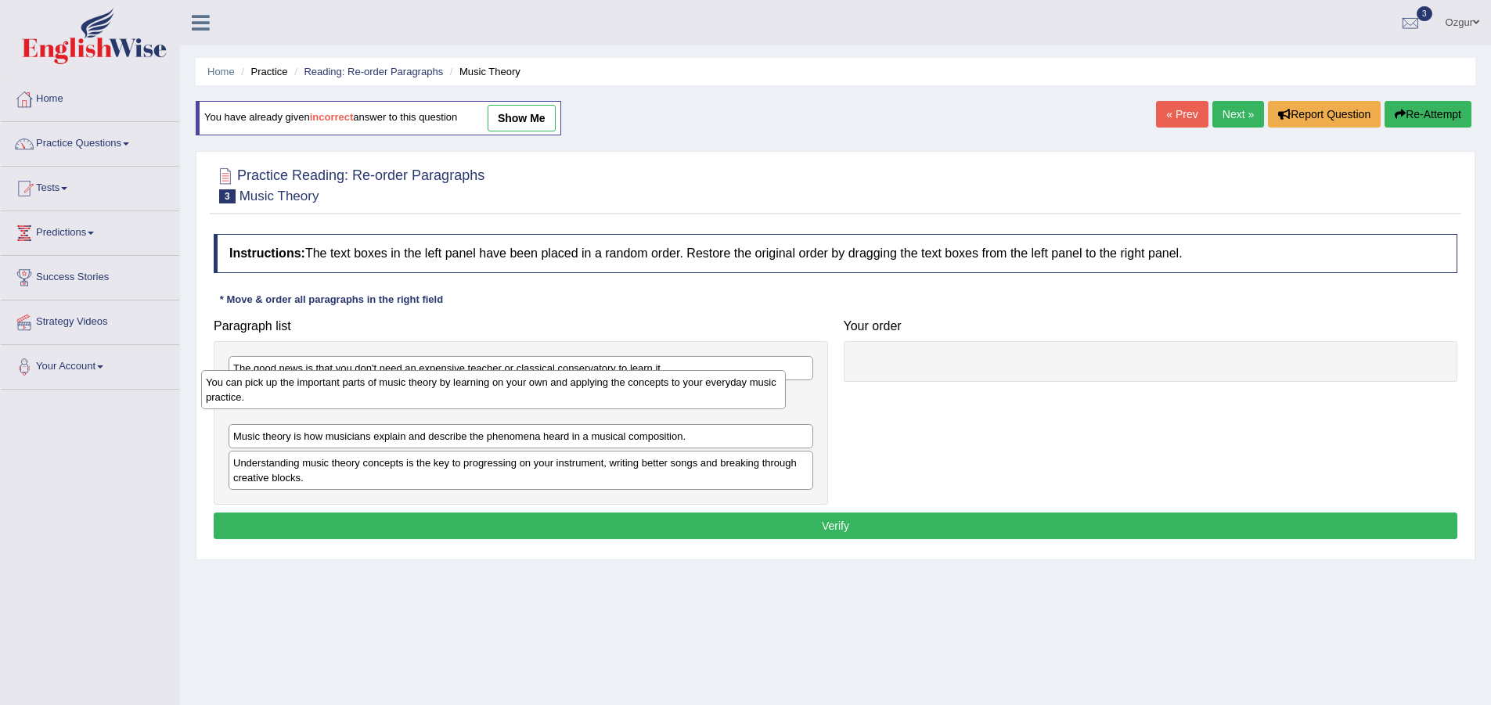
drag, startPoint x: 307, startPoint y: 380, endPoint x: 279, endPoint y: 394, distance: 30.8
click at [279, 394] on div "You can pick up the important parts of music theory by learning on your own and…" at bounding box center [493, 389] width 585 height 39
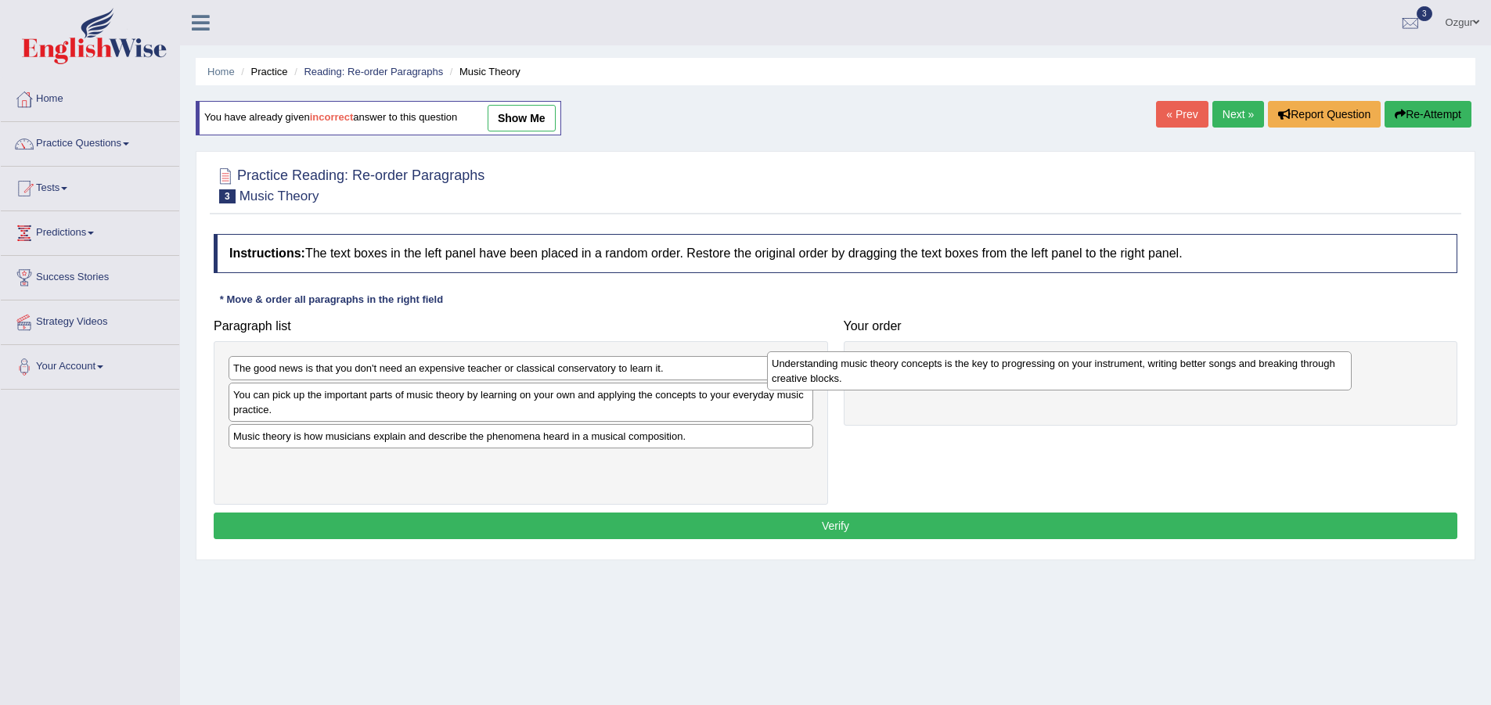
drag, startPoint x: 811, startPoint y: 403, endPoint x: 936, endPoint y: 348, distance: 136.7
click at [936, 351] on div "Understanding music theory concepts is the key to progressing on your instrumen…" at bounding box center [1059, 370] width 585 height 39
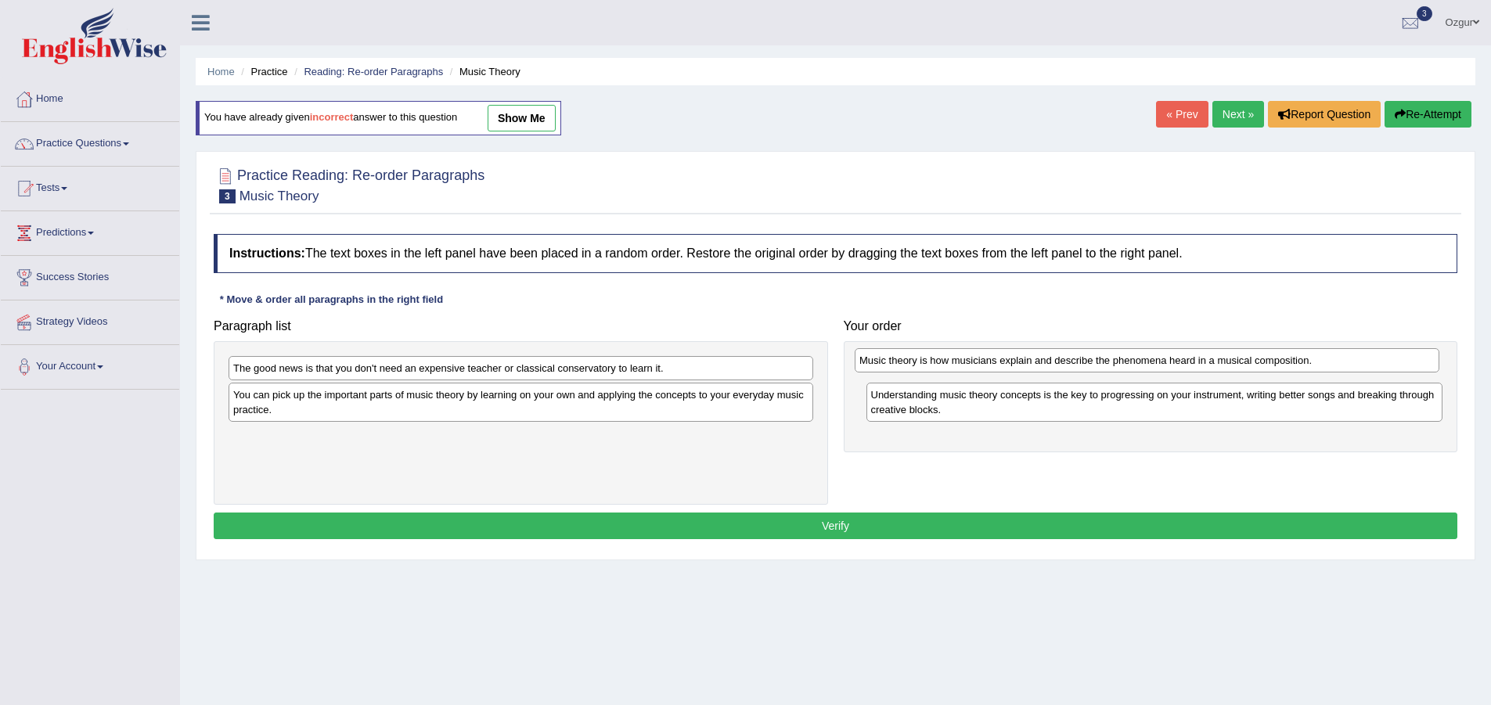
drag, startPoint x: 337, startPoint y: 444, endPoint x: 963, endPoint y: 369, distance: 630.6
click at [963, 369] on div "Music theory is how musicians explain and describe the phenomena heard in a mus…" at bounding box center [1147, 360] width 585 height 24
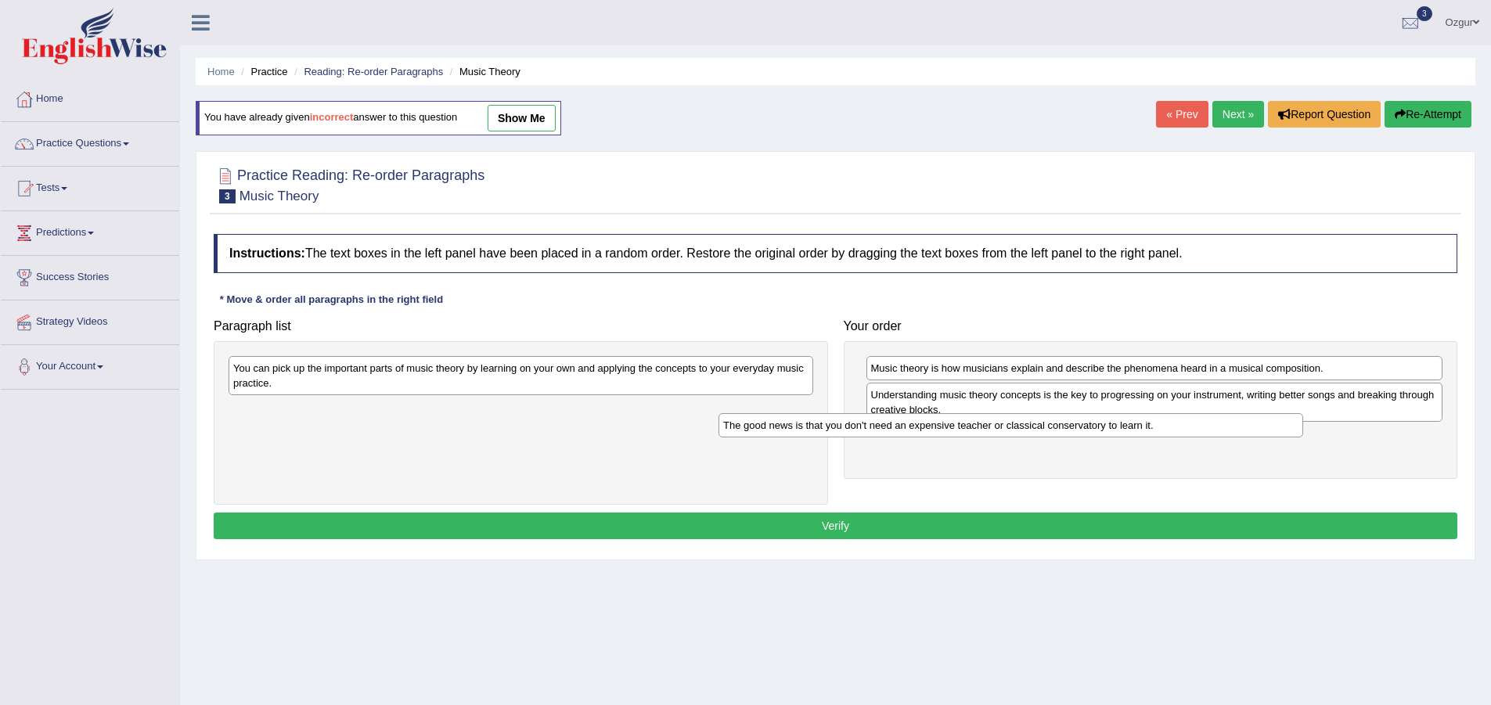
drag, startPoint x: 535, startPoint y: 371, endPoint x: 1024, endPoint y: 428, distance: 492.4
click at [1024, 428] on div "The good news is that you don't need an expensive teacher or classical conserva…" at bounding box center [1010, 425] width 585 height 24
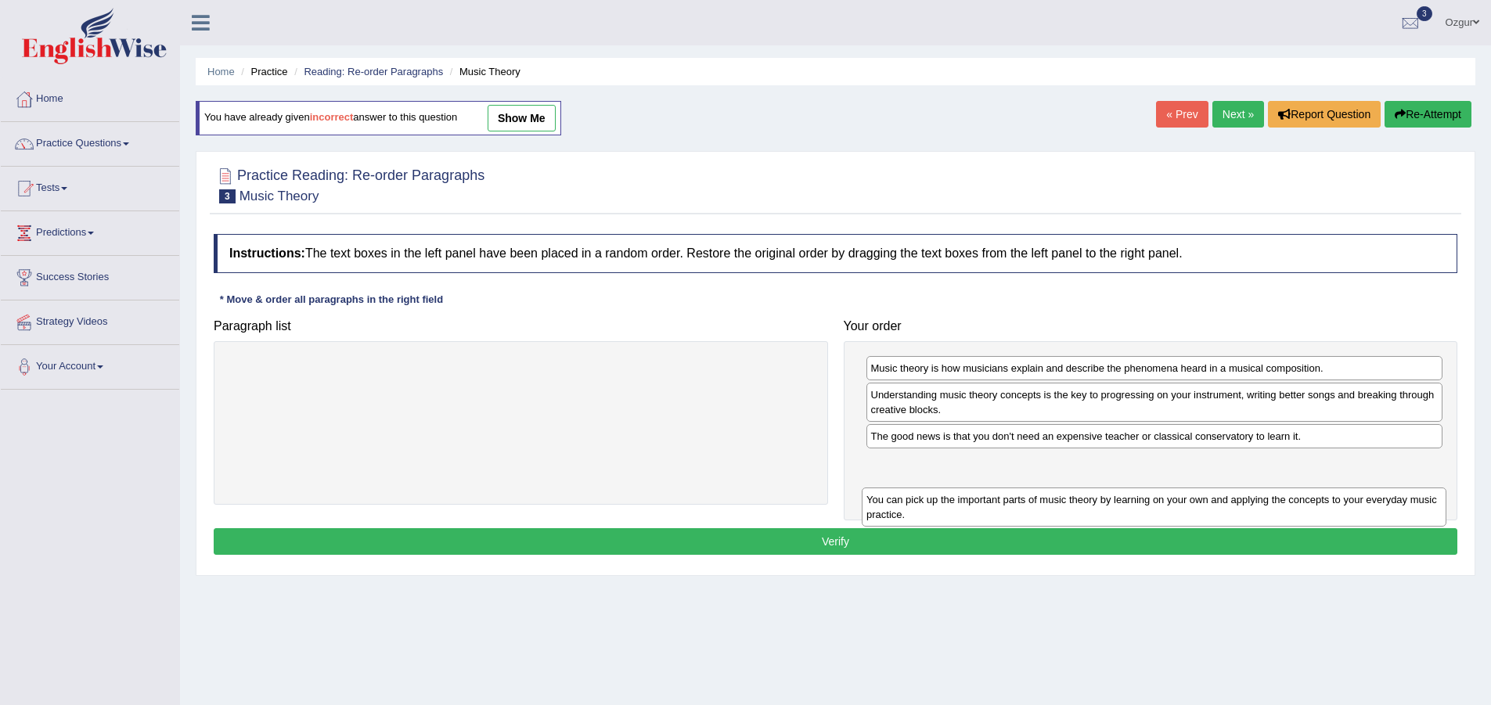
drag, startPoint x: 707, startPoint y: 442, endPoint x: 1066, endPoint y: 518, distance: 366.4
click at [1066, 518] on div "You can pick up the important parts of music theory by learning on your own and…" at bounding box center [1154, 507] width 585 height 39
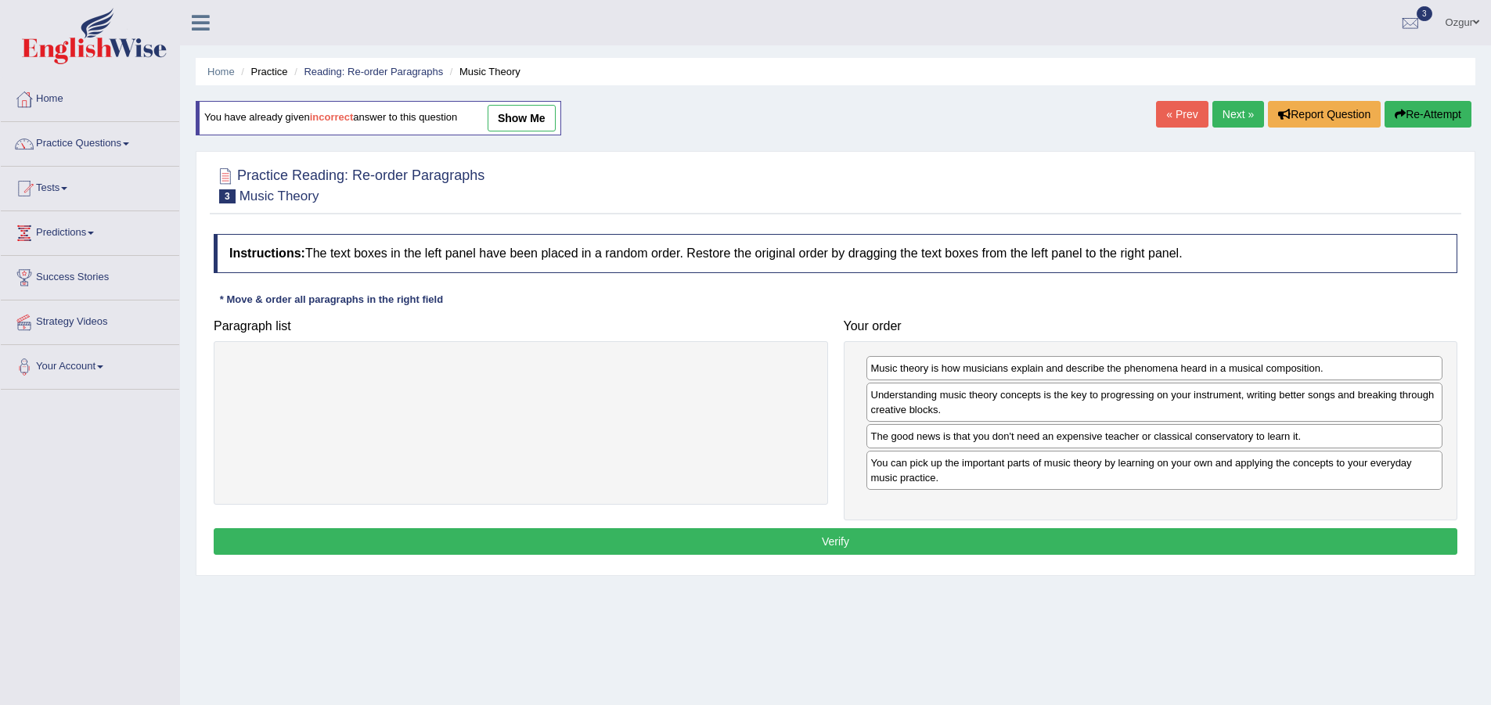
click at [817, 529] on button "Verify" at bounding box center [835, 541] width 1243 height 27
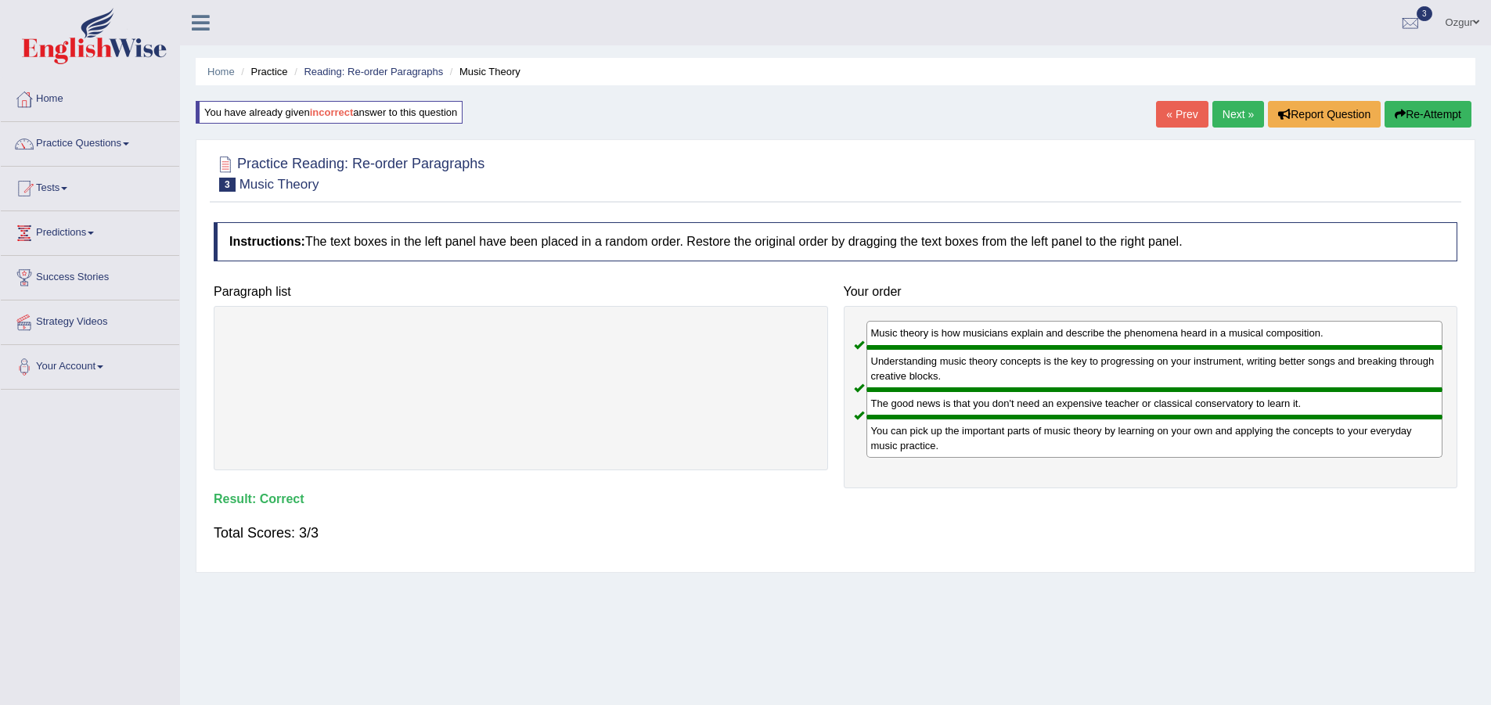
click at [1235, 113] on link "Next »" at bounding box center [1238, 114] width 52 height 27
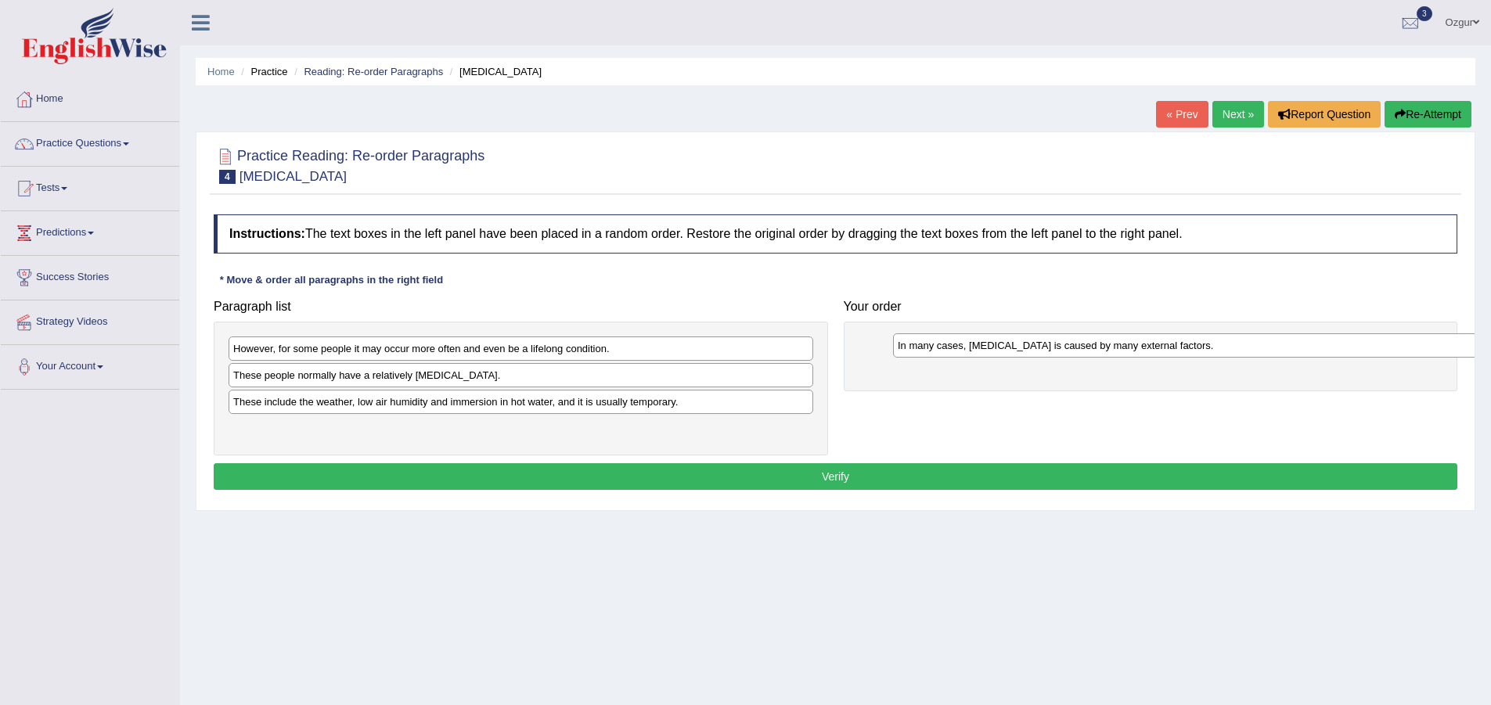
drag, startPoint x: 340, startPoint y: 381, endPoint x: 988, endPoint y: 351, distance: 648.6
click at [988, 351] on div "In many cases, [MEDICAL_DATA] is caused by many external factors." at bounding box center [1185, 345] width 585 height 24
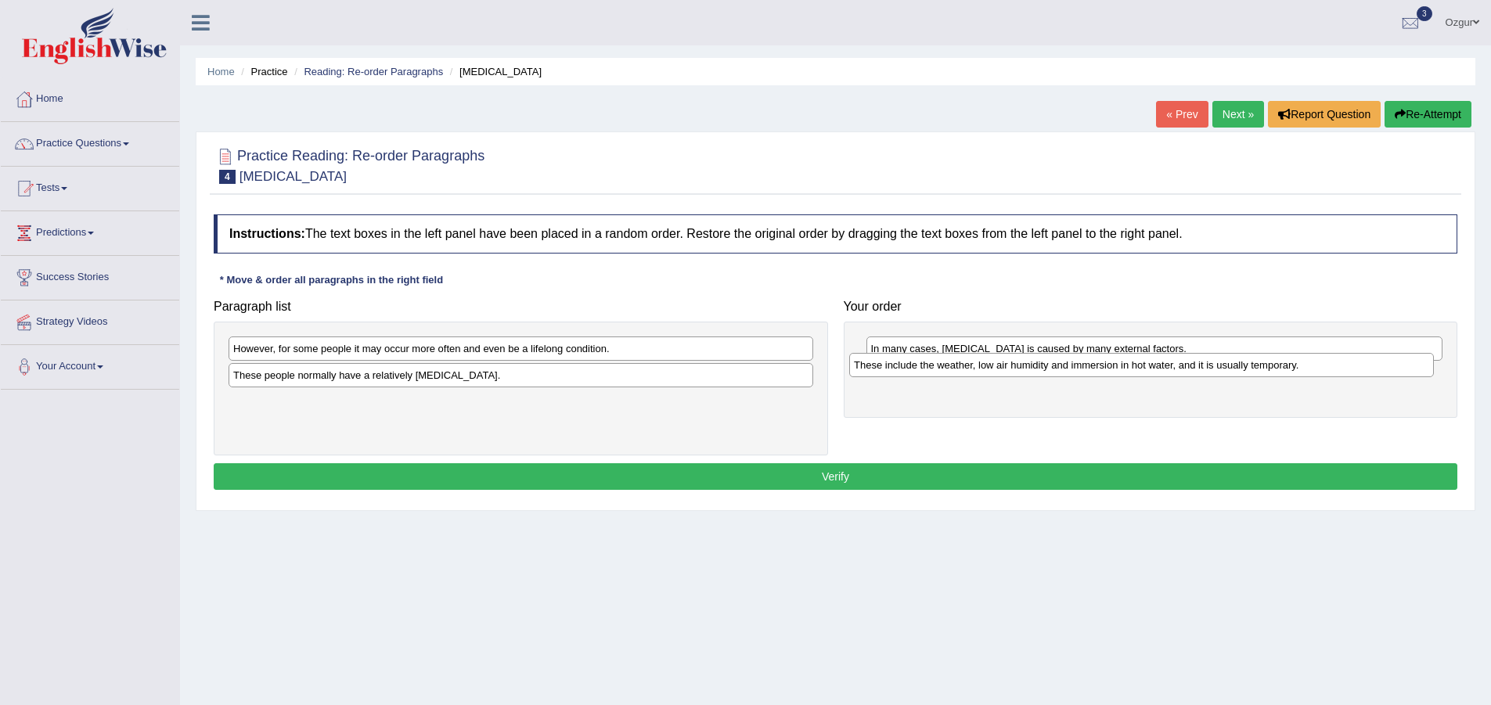
drag, startPoint x: 401, startPoint y: 407, endPoint x: 970, endPoint y: 370, distance: 570.9
click at [970, 370] on div "These include the weather, low air humidity and immersion in hot water, and it …" at bounding box center [1141, 365] width 585 height 24
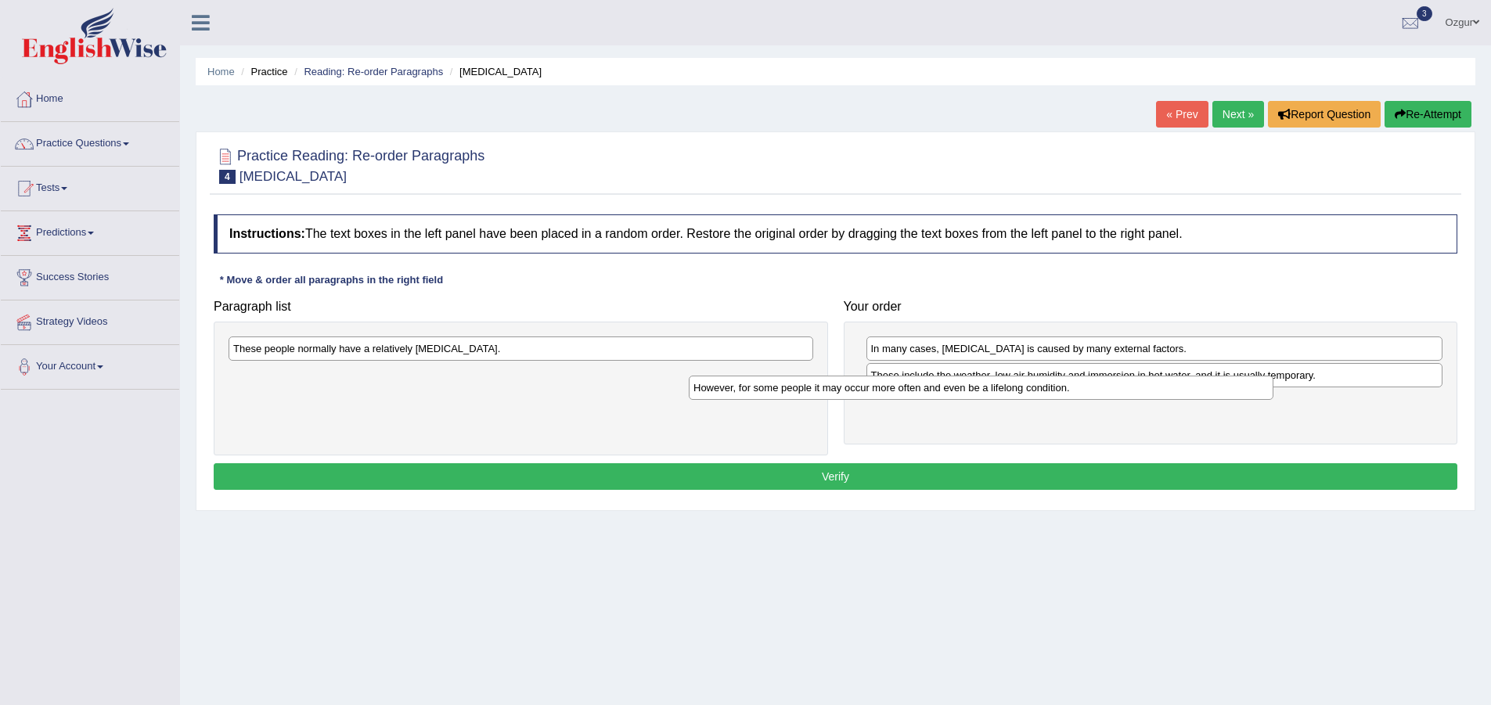
drag, startPoint x: 463, startPoint y: 353, endPoint x: 985, endPoint y: 412, distance: 525.3
click at [995, 400] on div "However, for some people it may occur more often and even be a lifelong conditi…" at bounding box center [981, 388] width 585 height 24
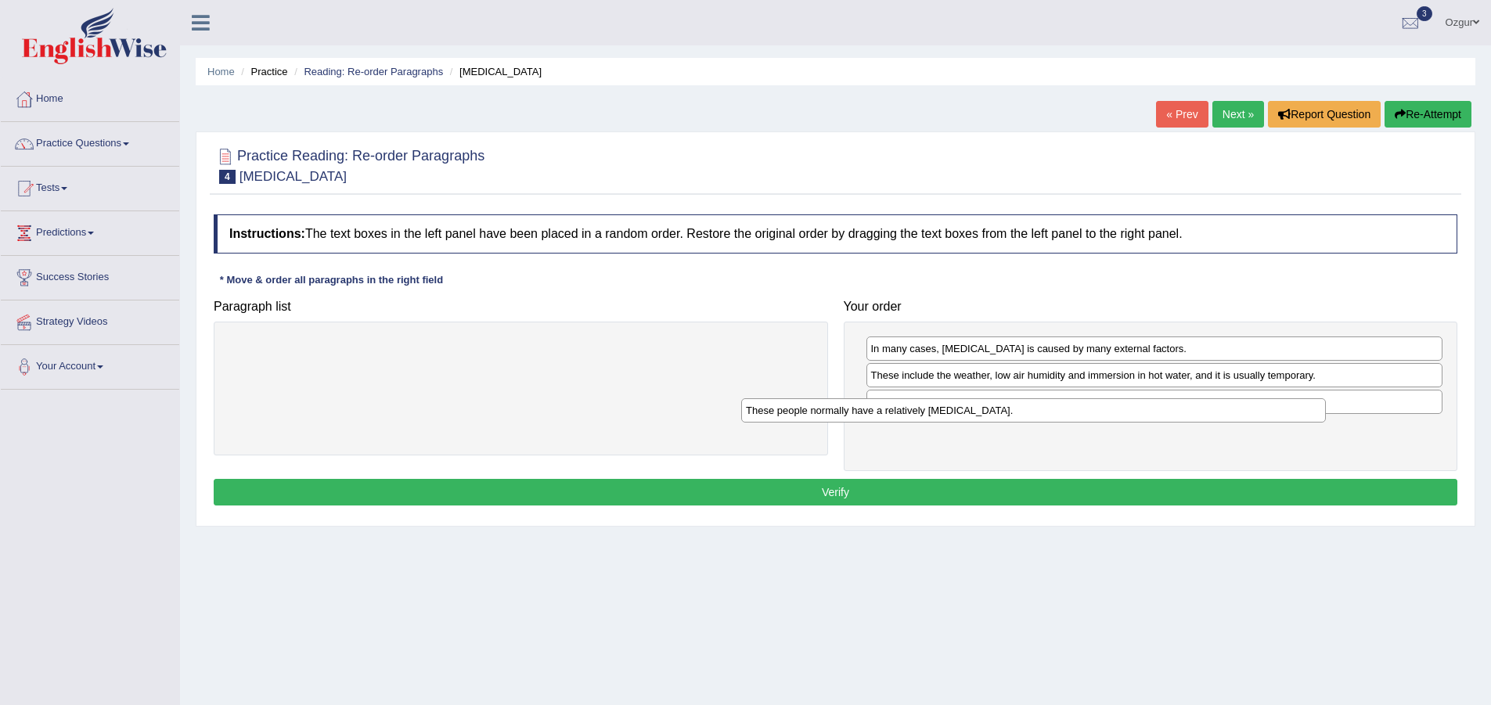
drag, startPoint x: 312, startPoint y: 349, endPoint x: 887, endPoint y: 434, distance: 581.5
click at [883, 423] on div "These people normally have a relatively [MEDICAL_DATA]." at bounding box center [1033, 410] width 585 height 24
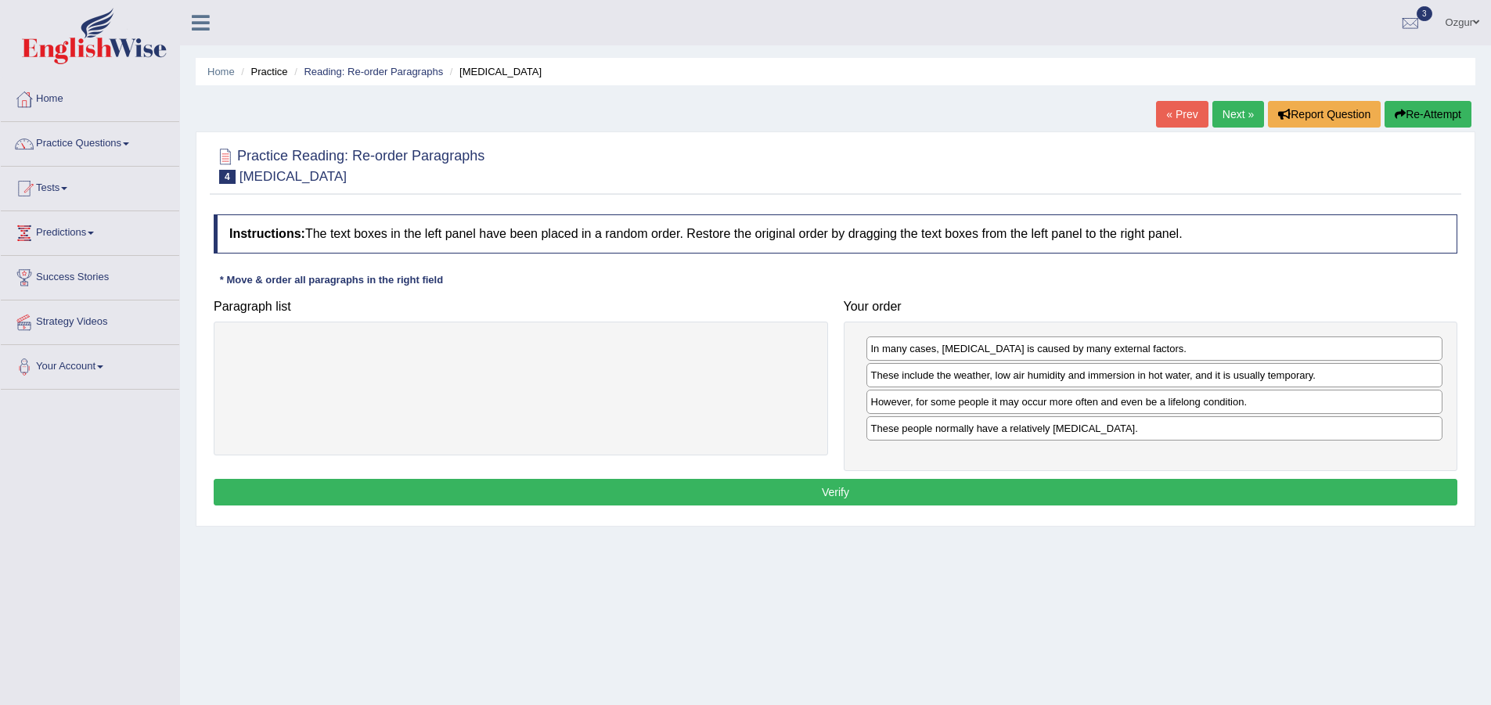
click at [801, 499] on button "Verify" at bounding box center [835, 492] width 1243 height 27
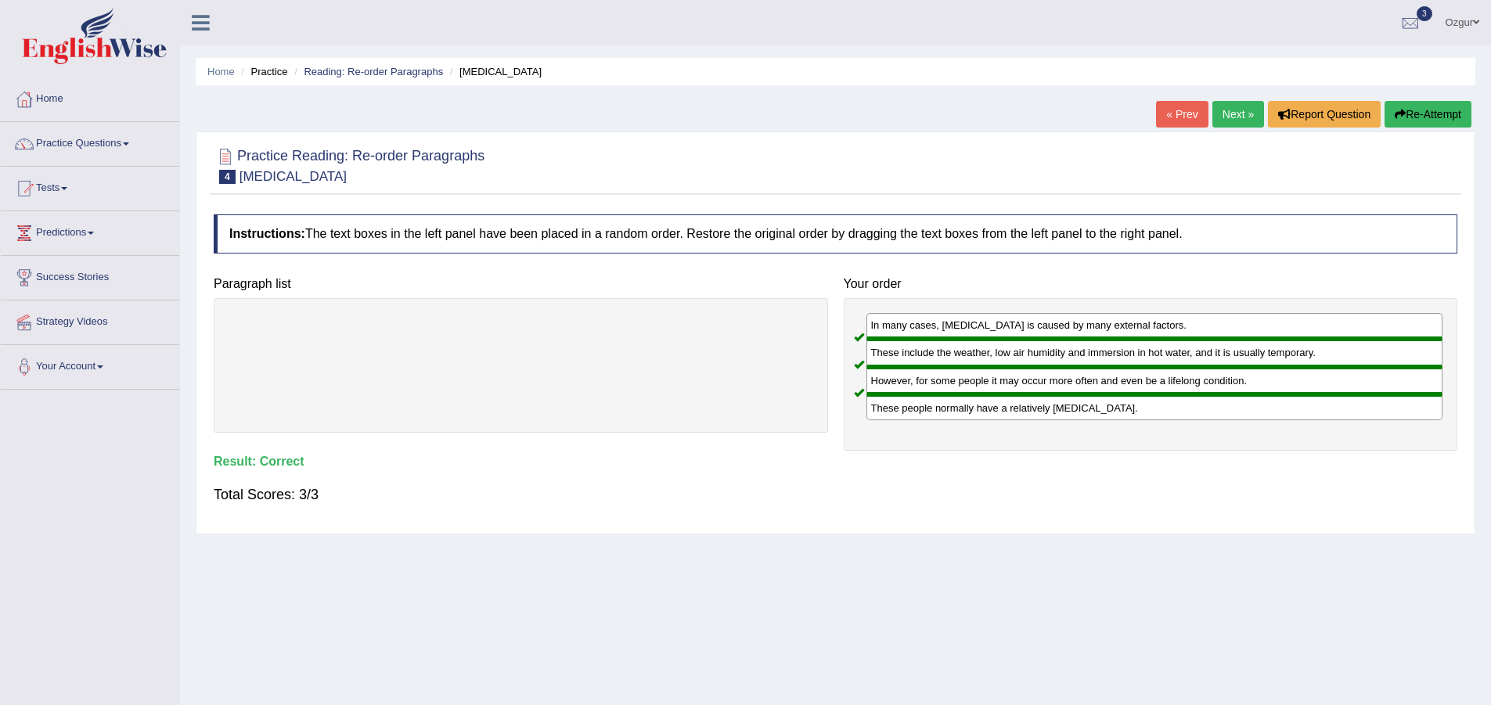
click at [1240, 131] on div "« Prev Next » Report Question Re-Attempt" at bounding box center [1315, 116] width 319 height 31
click at [1237, 120] on link "Next »" at bounding box center [1238, 114] width 52 height 27
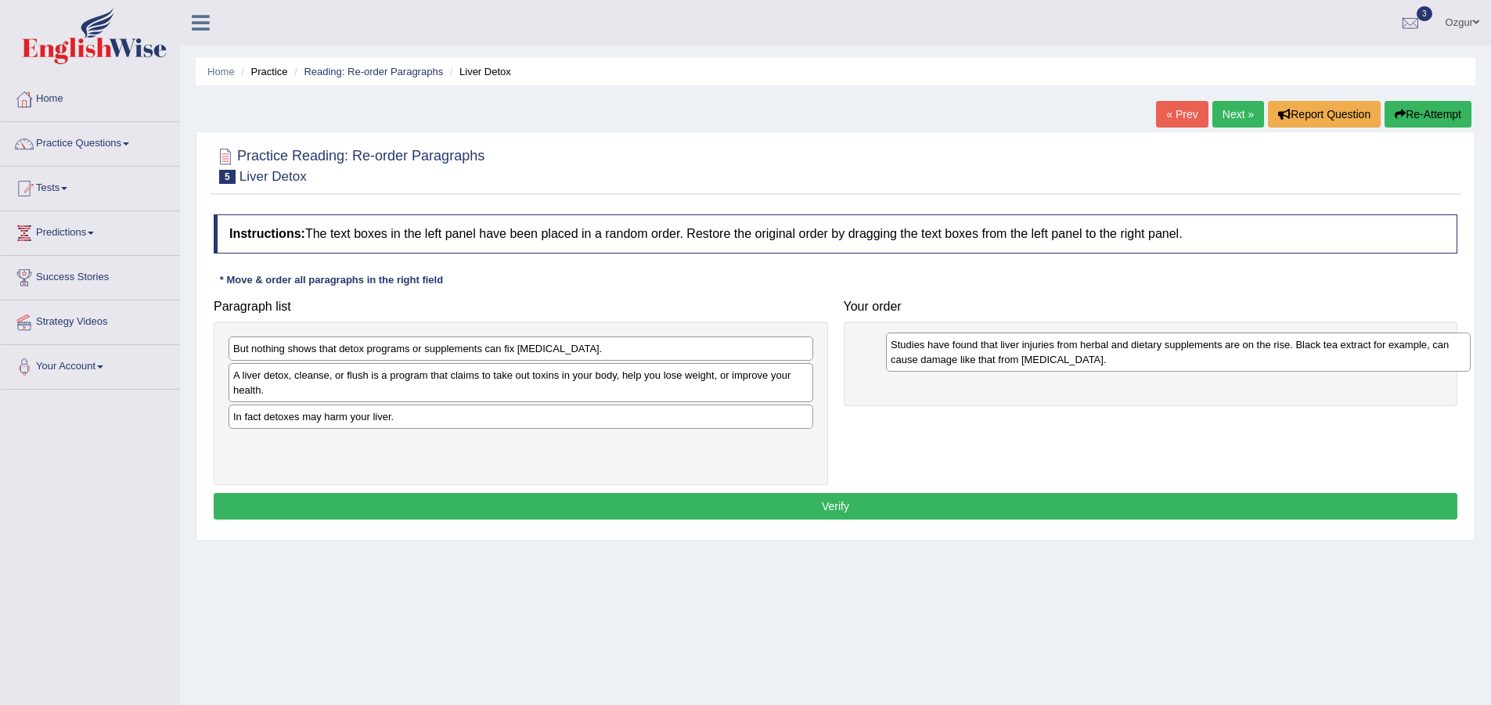
drag, startPoint x: 333, startPoint y: 421, endPoint x: 990, endPoint y: 349, distance: 661.3
click at [990, 349] on div "Studies have found that liver injuries from herbal and dietary supplements are …" at bounding box center [1178, 352] width 585 height 39
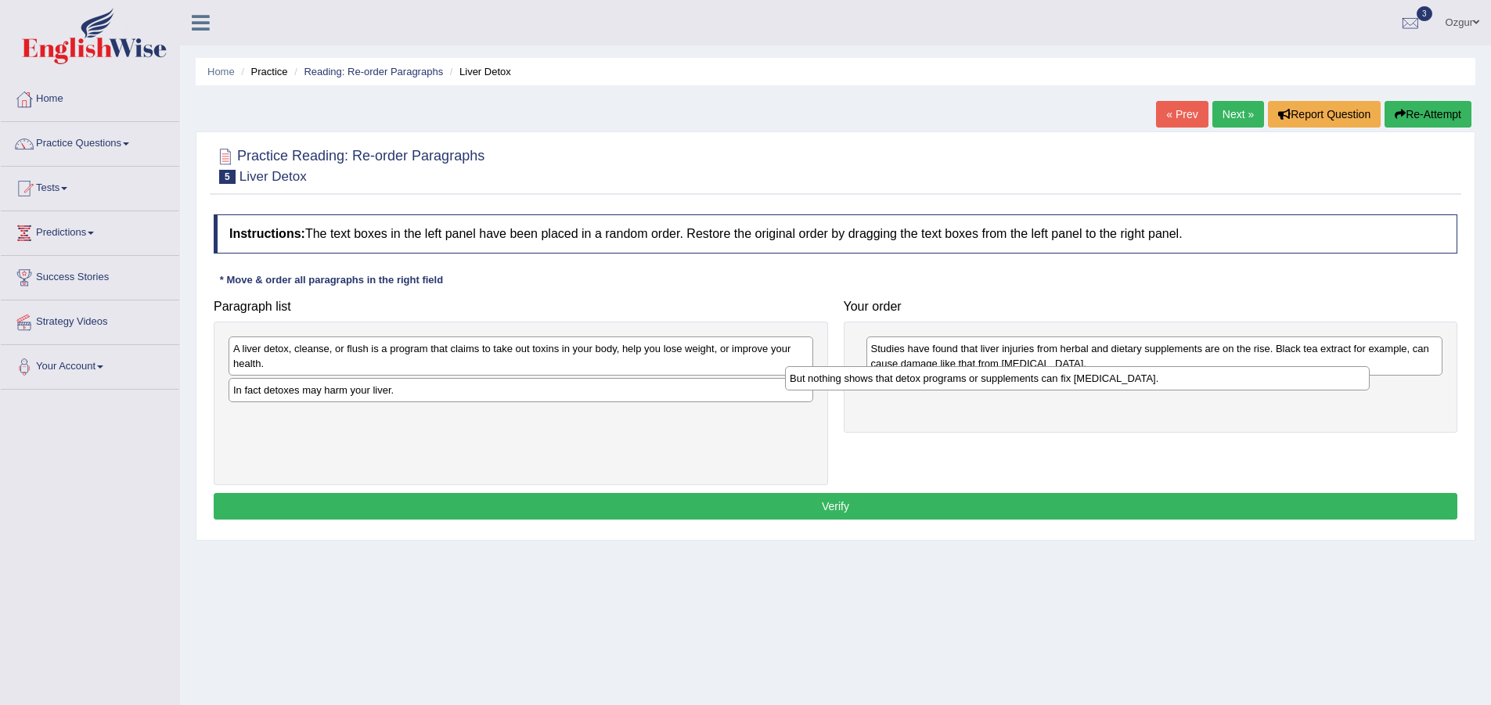
drag, startPoint x: 509, startPoint y: 368, endPoint x: 642, endPoint y: 419, distance: 143.4
click at [912, 381] on div "But nothing shows that detox programs or supplements can fix [MEDICAL_DATA]." at bounding box center [1077, 378] width 585 height 24
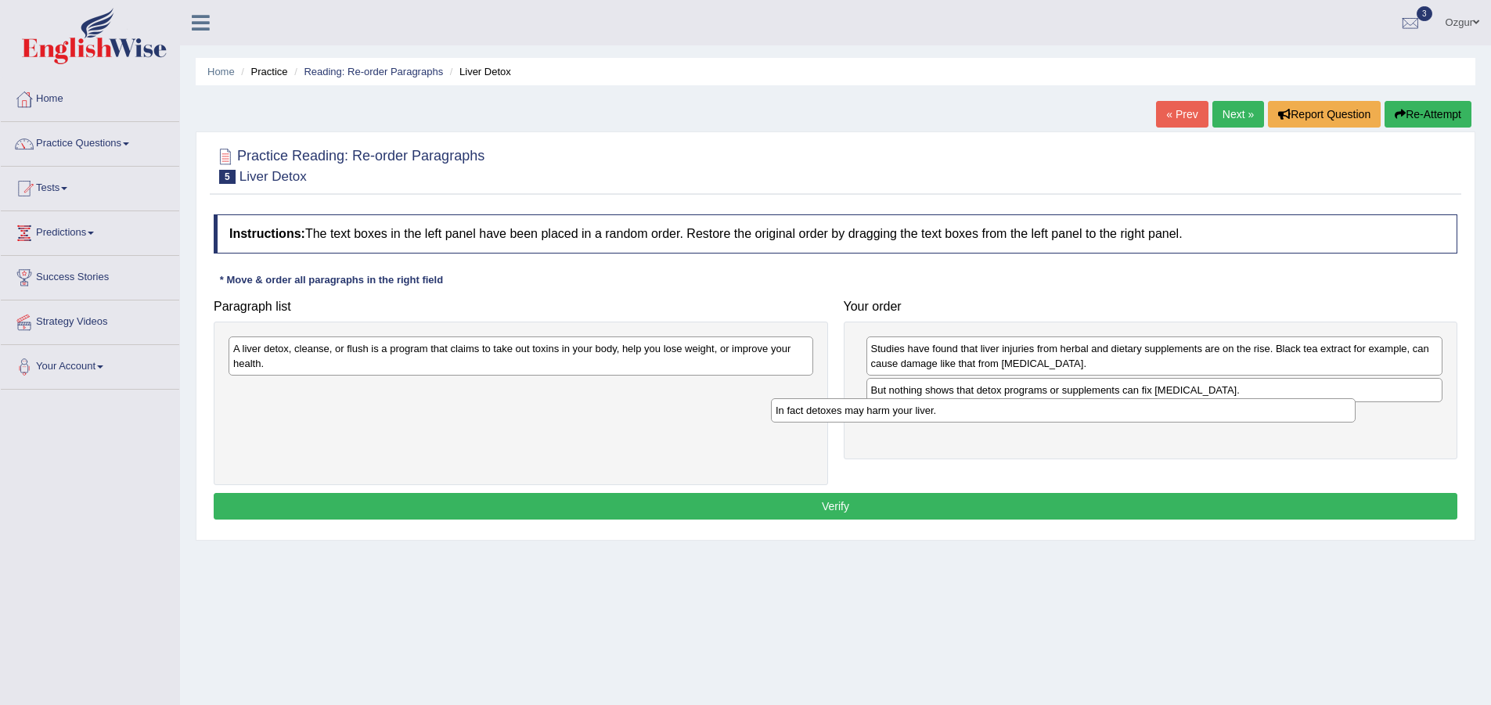
drag, startPoint x: 467, startPoint y: 396, endPoint x: 1009, endPoint y: 416, distance: 542.7
click at [1009, 416] on div "In fact detoxes may harm your liver." at bounding box center [1063, 410] width 585 height 24
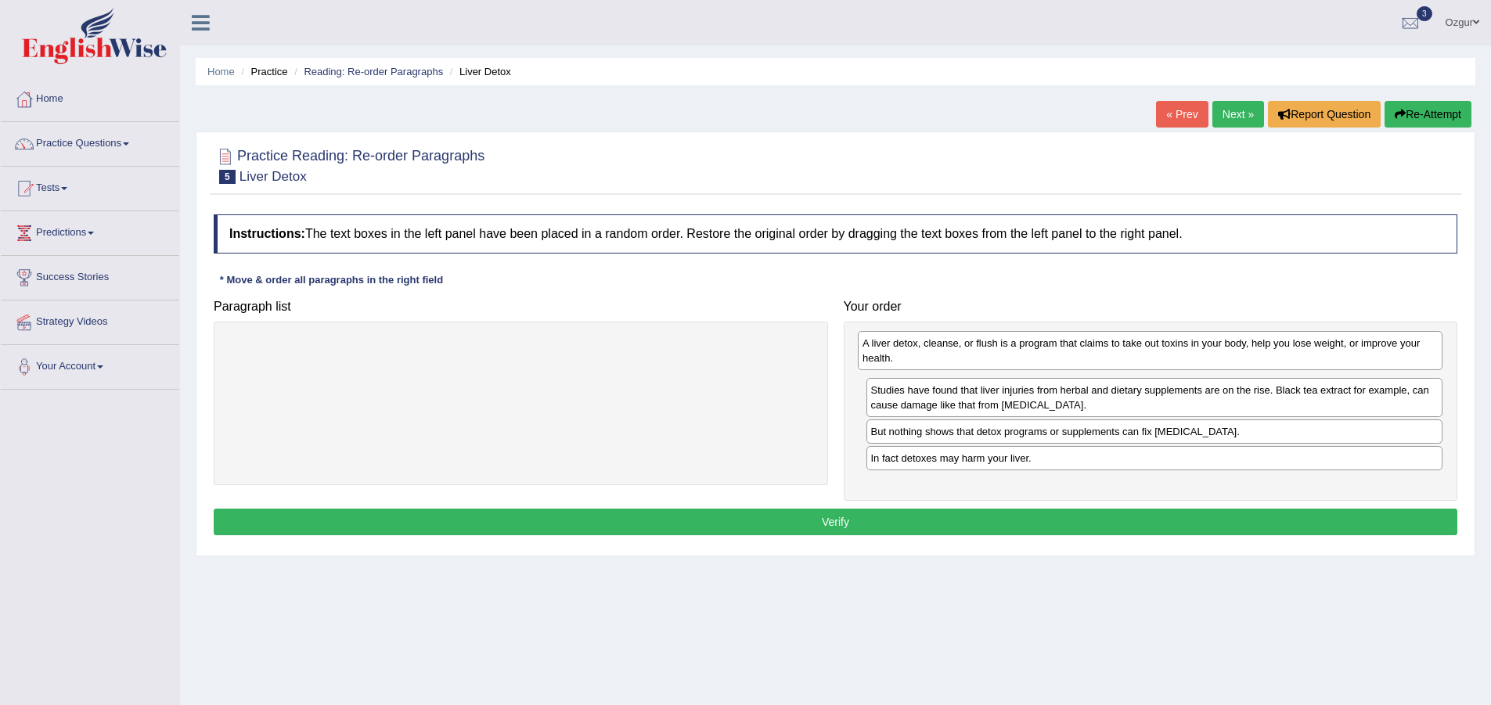
drag, startPoint x: 569, startPoint y: 359, endPoint x: 1198, endPoint y: 354, distance: 629.2
click at [1198, 354] on div "A liver detox, cleanse, or flush is a program that claims to take out toxins in…" at bounding box center [1150, 350] width 585 height 39
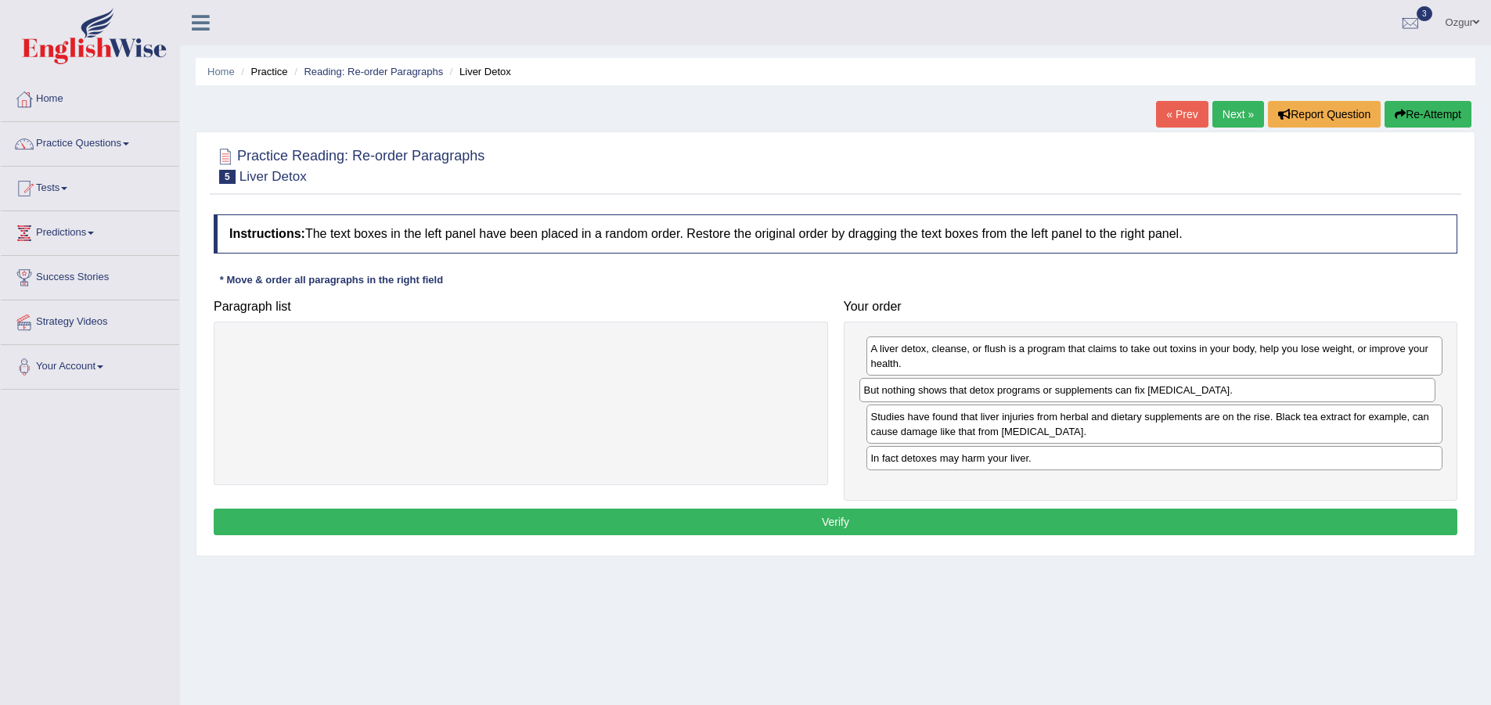
drag, startPoint x: 966, startPoint y: 437, endPoint x: 959, endPoint y: 395, distance: 42.1
click at [959, 395] on div "But nothing shows that detox programs or supplements can fix [MEDICAL_DATA]." at bounding box center [1147, 390] width 577 height 24
click at [909, 522] on button "Verify" at bounding box center [835, 522] width 1243 height 27
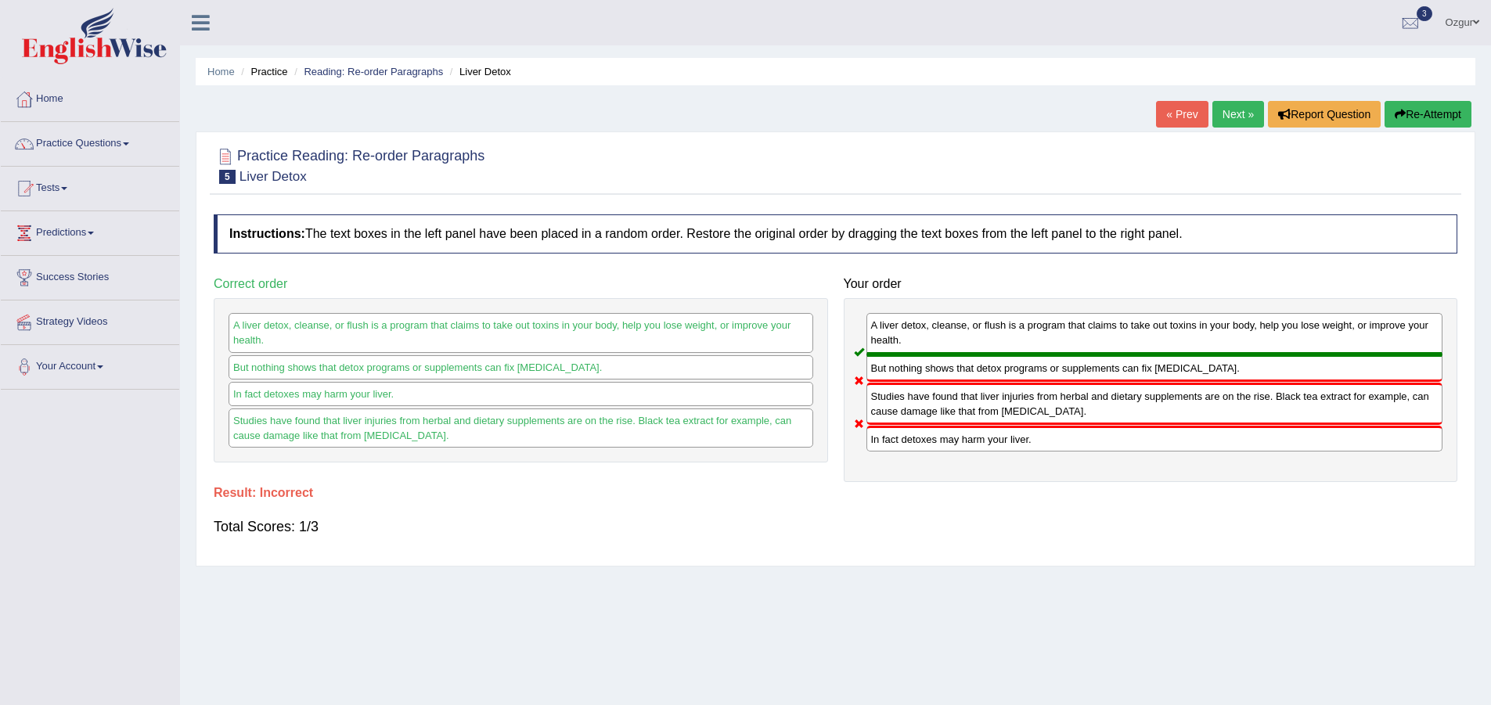
click at [1441, 112] on button "Re-Attempt" at bounding box center [1427, 114] width 87 height 27
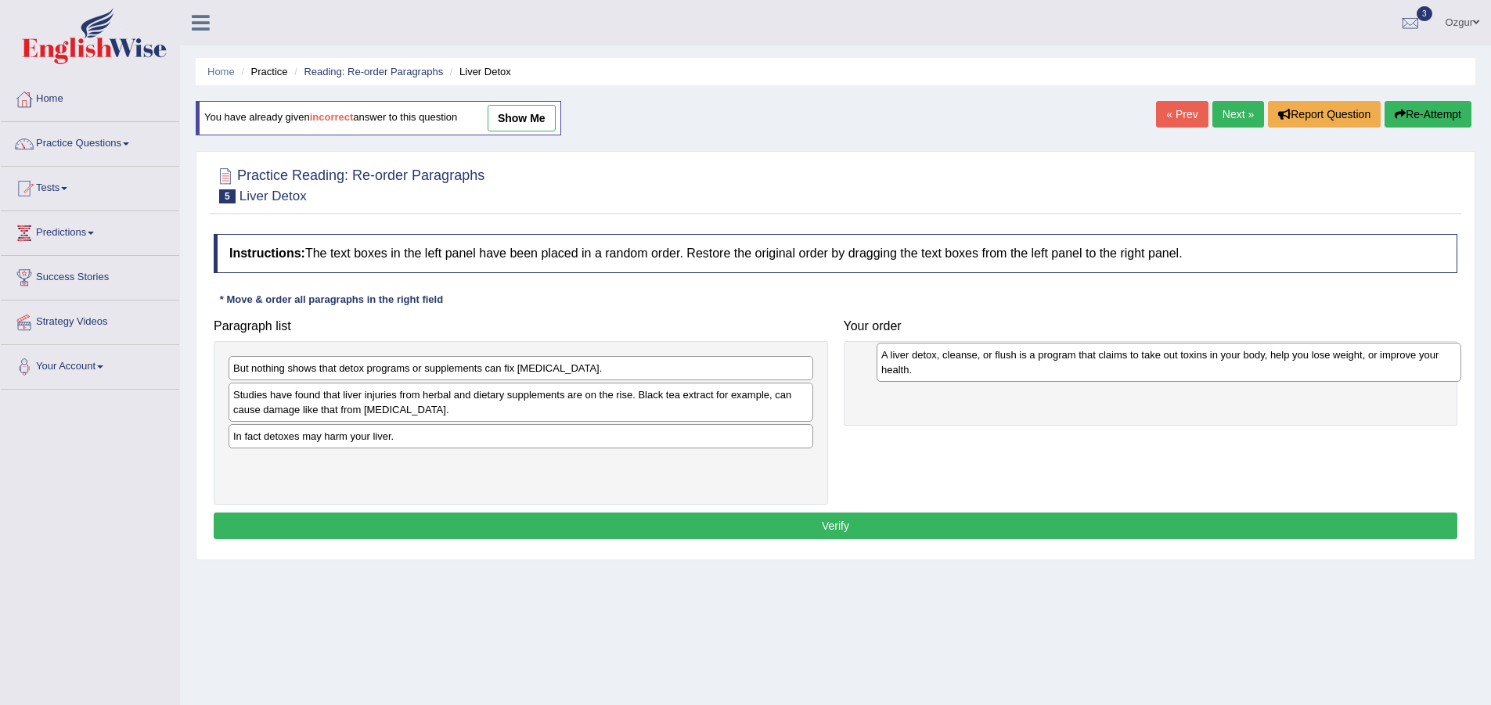
drag, startPoint x: 328, startPoint y: 406, endPoint x: 976, endPoint y: 366, distance: 649.2
click at [976, 366] on div "A liver detox, cleanse, or flush is a program that claims to take out toxins in…" at bounding box center [1168, 362] width 585 height 39
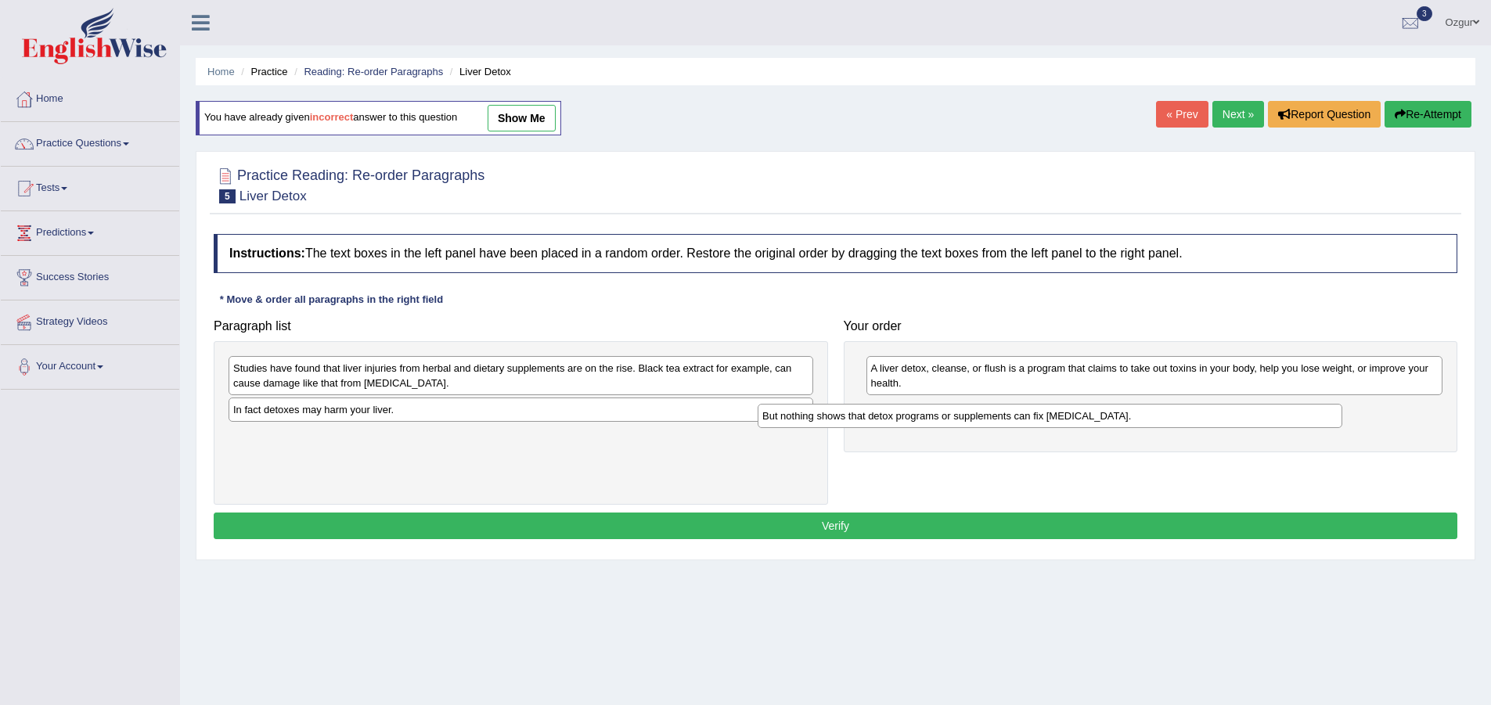
drag, startPoint x: 482, startPoint y: 369, endPoint x: 556, endPoint y: 382, distance: 74.8
click at [1010, 411] on div "But nothing shows that detox programs or supplements can fix liver damage." at bounding box center [1049, 416] width 585 height 24
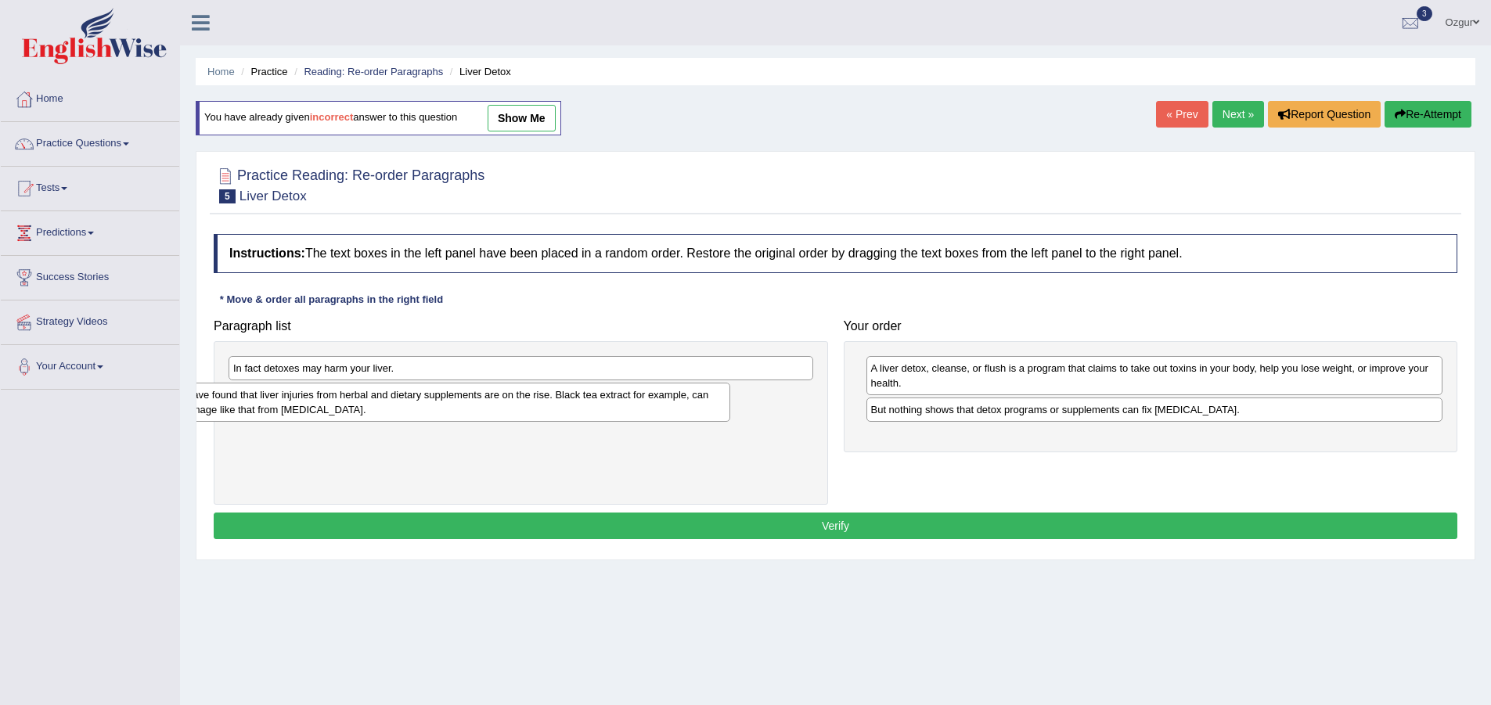
drag, startPoint x: 599, startPoint y: 394, endPoint x: 516, endPoint y: 421, distance: 87.1
click at [516, 421] on div "Studies have found that liver injuries from herbal and dietary supplements are …" at bounding box center [438, 402] width 585 height 39
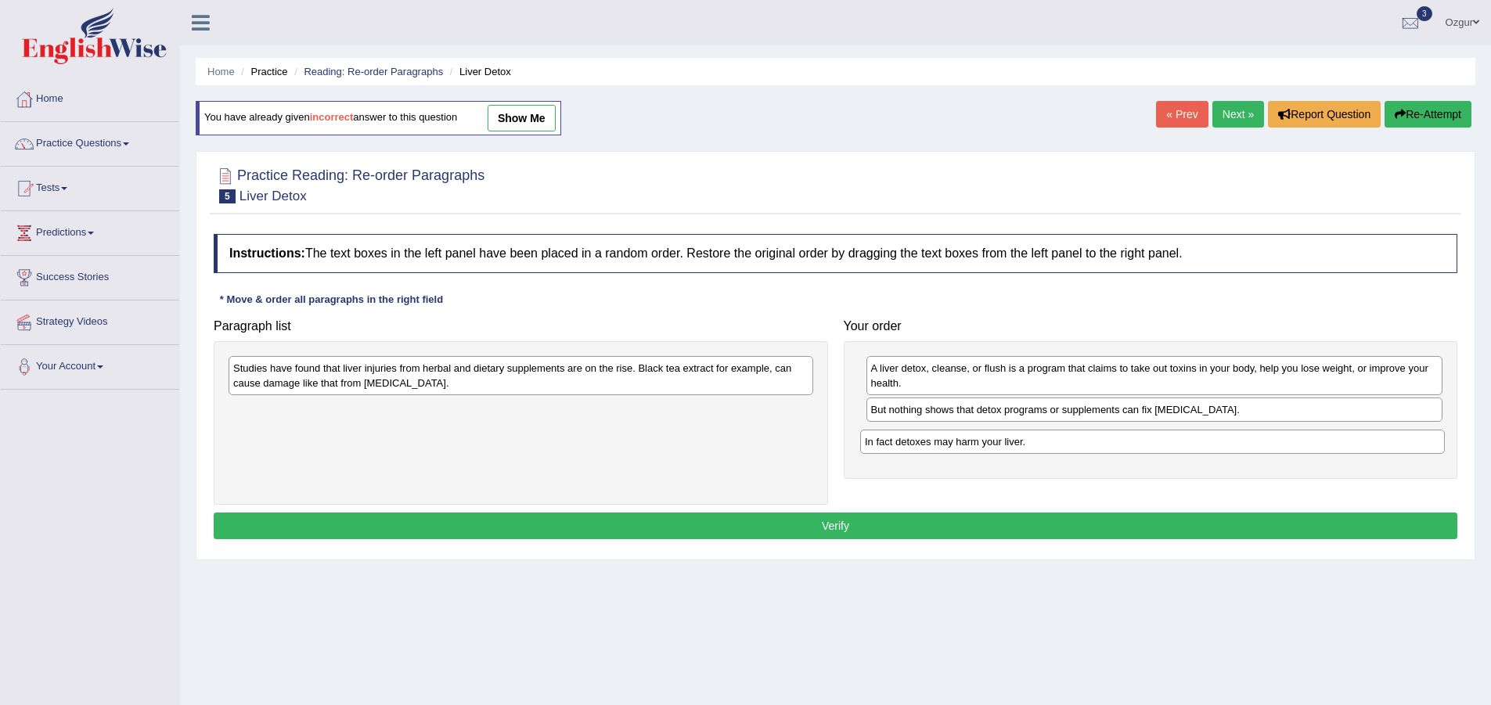
drag, startPoint x: 394, startPoint y: 367, endPoint x: 977, endPoint y: 421, distance: 585.5
click at [982, 430] on div "In fact detoxes may harm your liver." at bounding box center [1152, 442] width 585 height 24
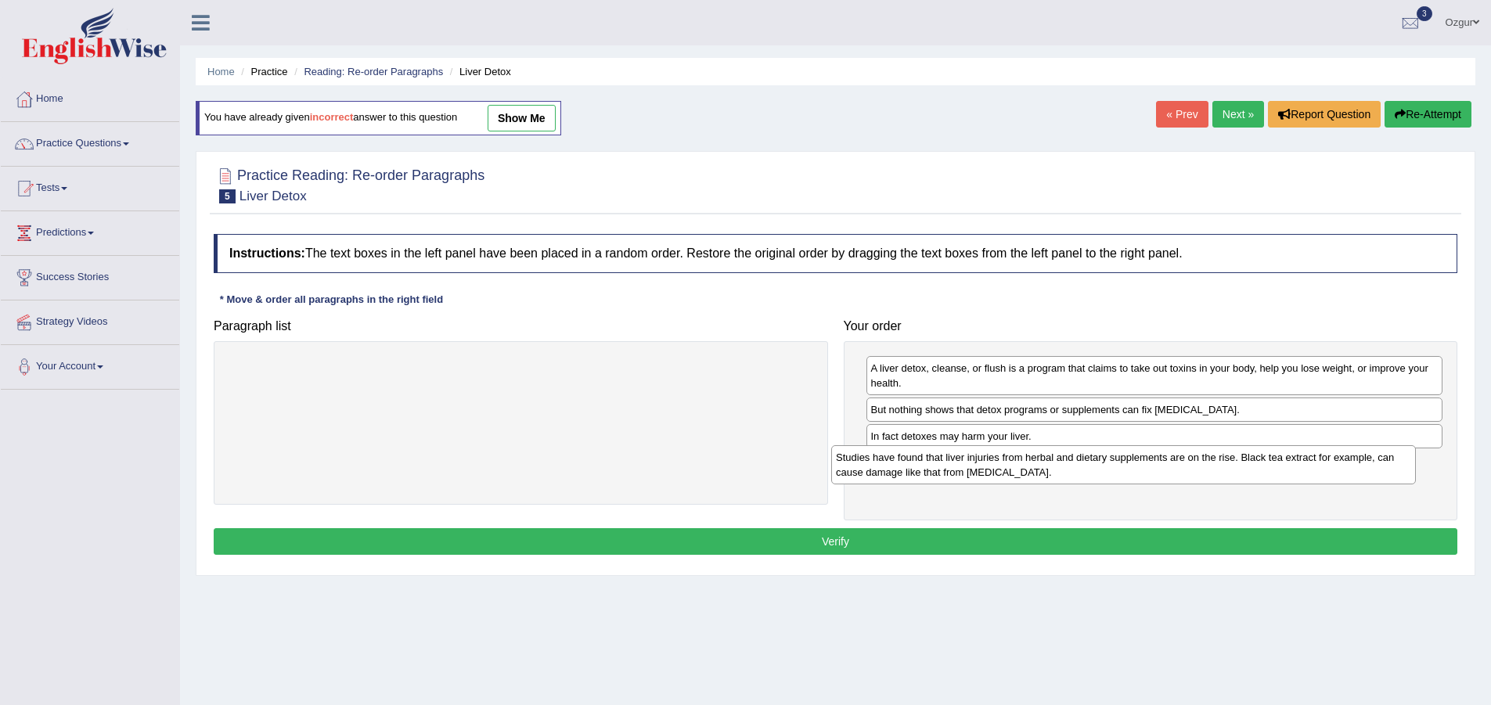
drag, startPoint x: 448, startPoint y: 374, endPoint x: 1050, endPoint y: 463, distance: 609.1
click at [1050, 463] on div "Studies have found that liver injuries from herbal and dietary supplements are …" at bounding box center [1123, 464] width 585 height 39
click at [873, 538] on button "Verify" at bounding box center [835, 541] width 1243 height 27
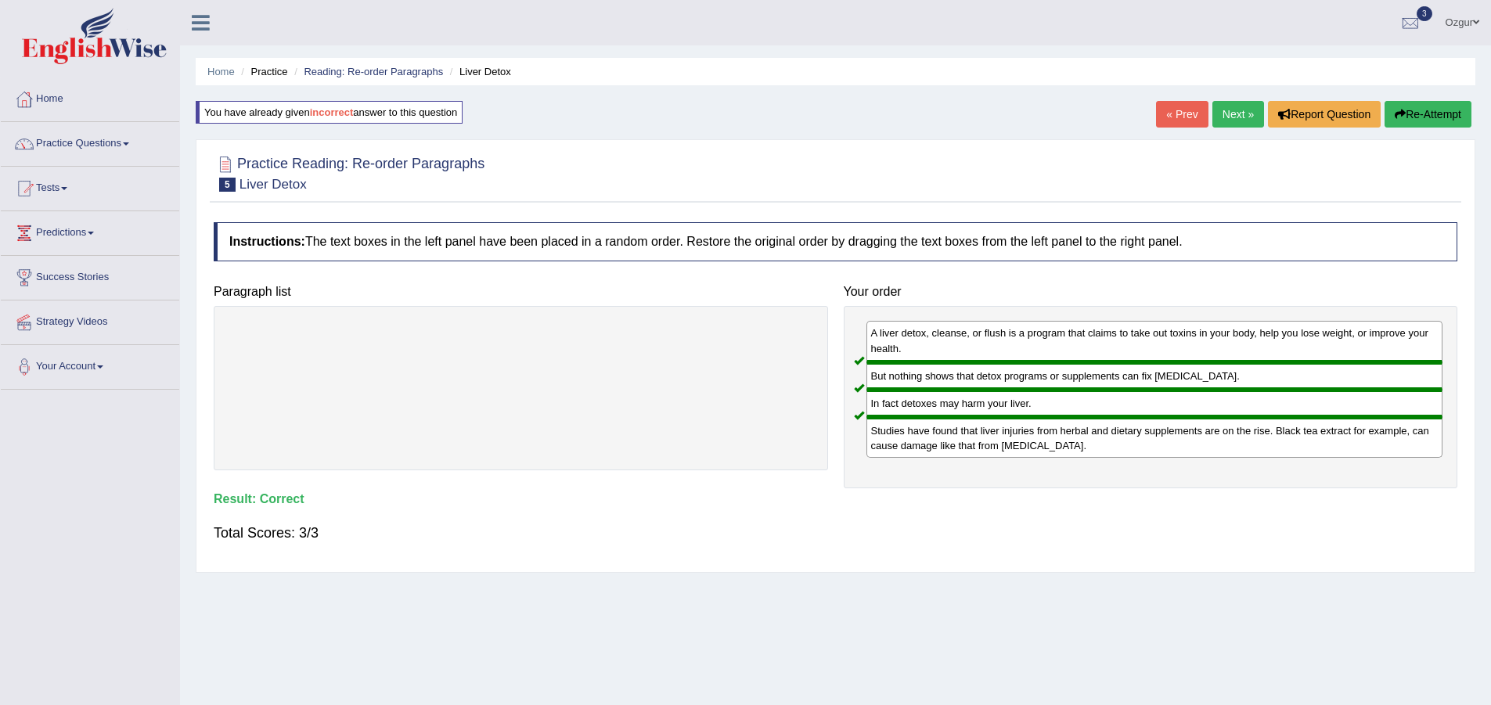
click at [1240, 106] on link "Next »" at bounding box center [1238, 114] width 52 height 27
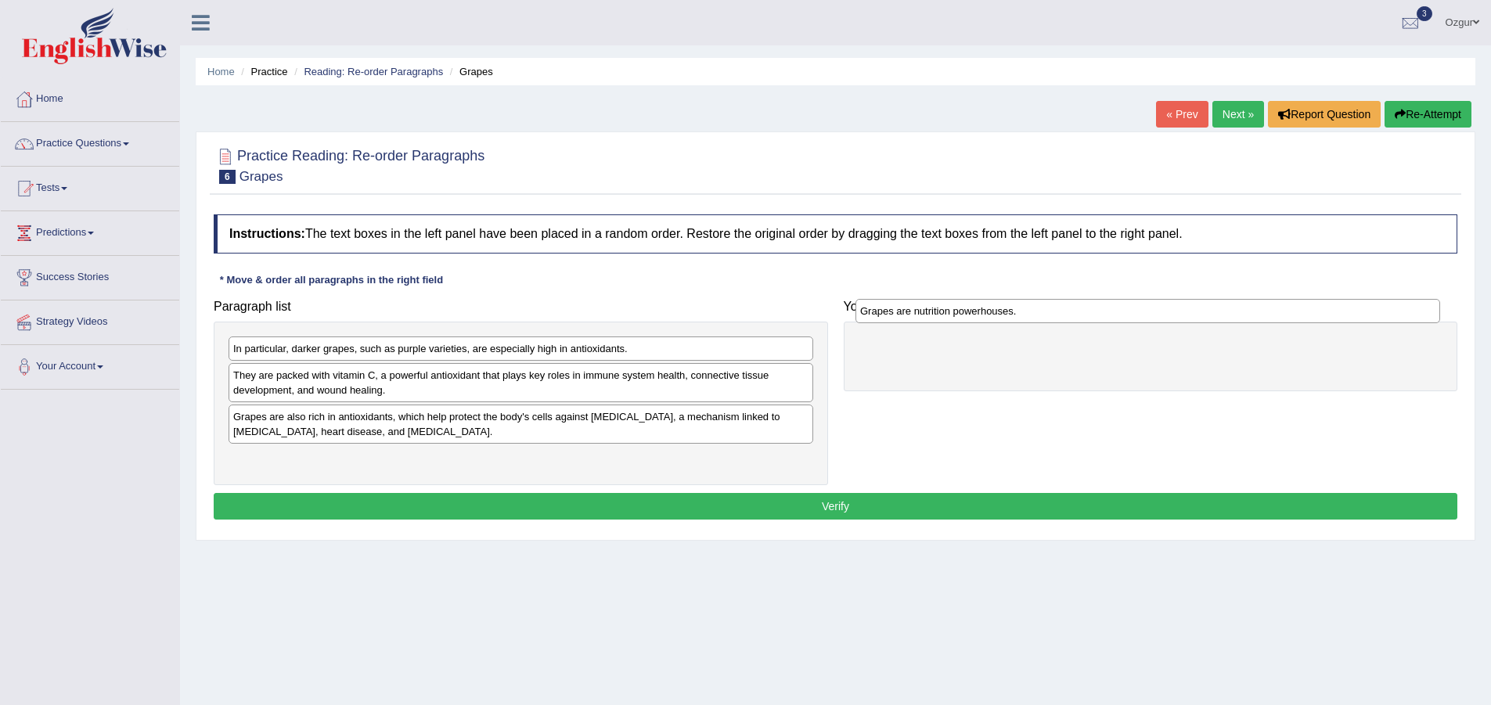
drag, startPoint x: 530, startPoint y: 340, endPoint x: 962, endPoint y: 311, distance: 432.9
click at [962, 311] on div "Grapes are nutrition powerhouses." at bounding box center [1147, 311] width 585 height 24
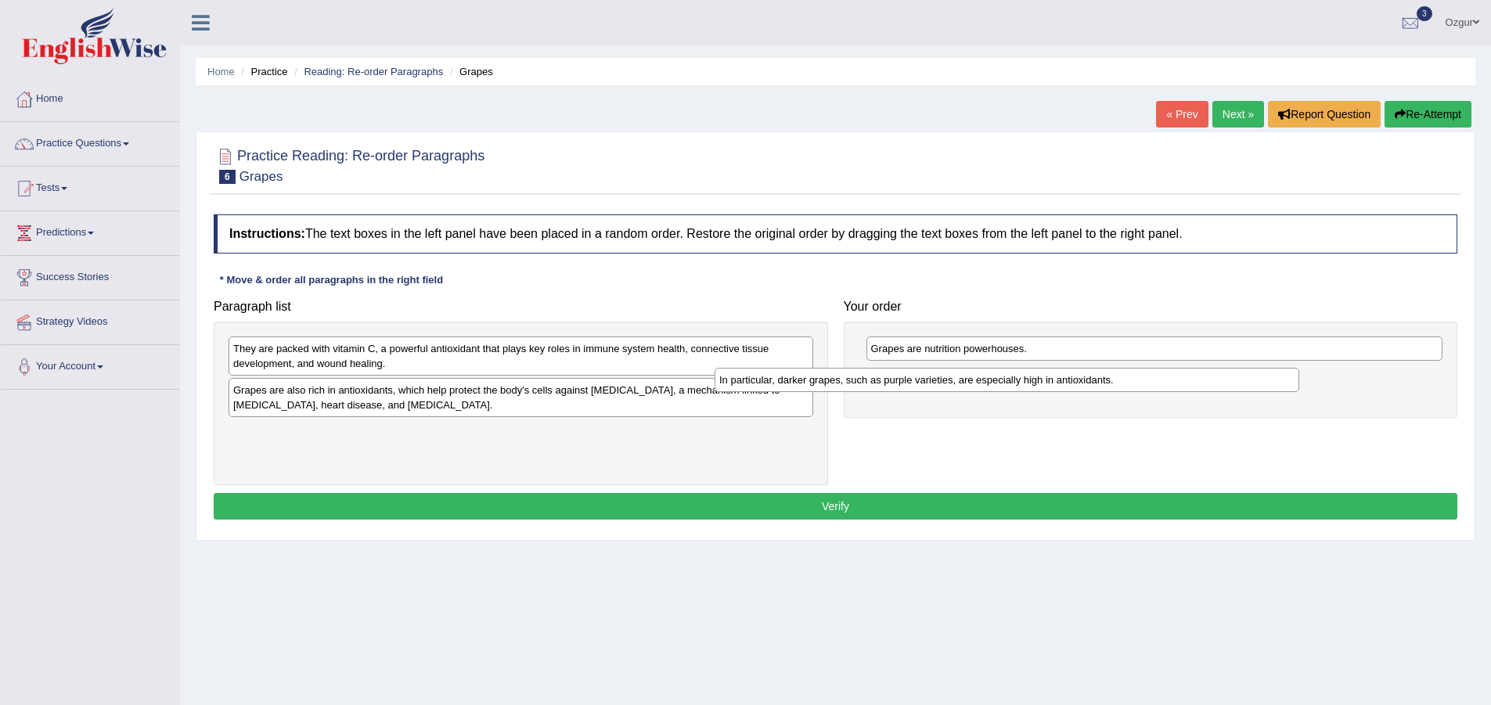
drag, startPoint x: 497, startPoint y: 353, endPoint x: 993, endPoint y: 386, distance: 497.2
click at [993, 386] on div "In particular, darker grapes, such as purple varieties, are especially high in …" at bounding box center [1006, 380] width 585 height 24
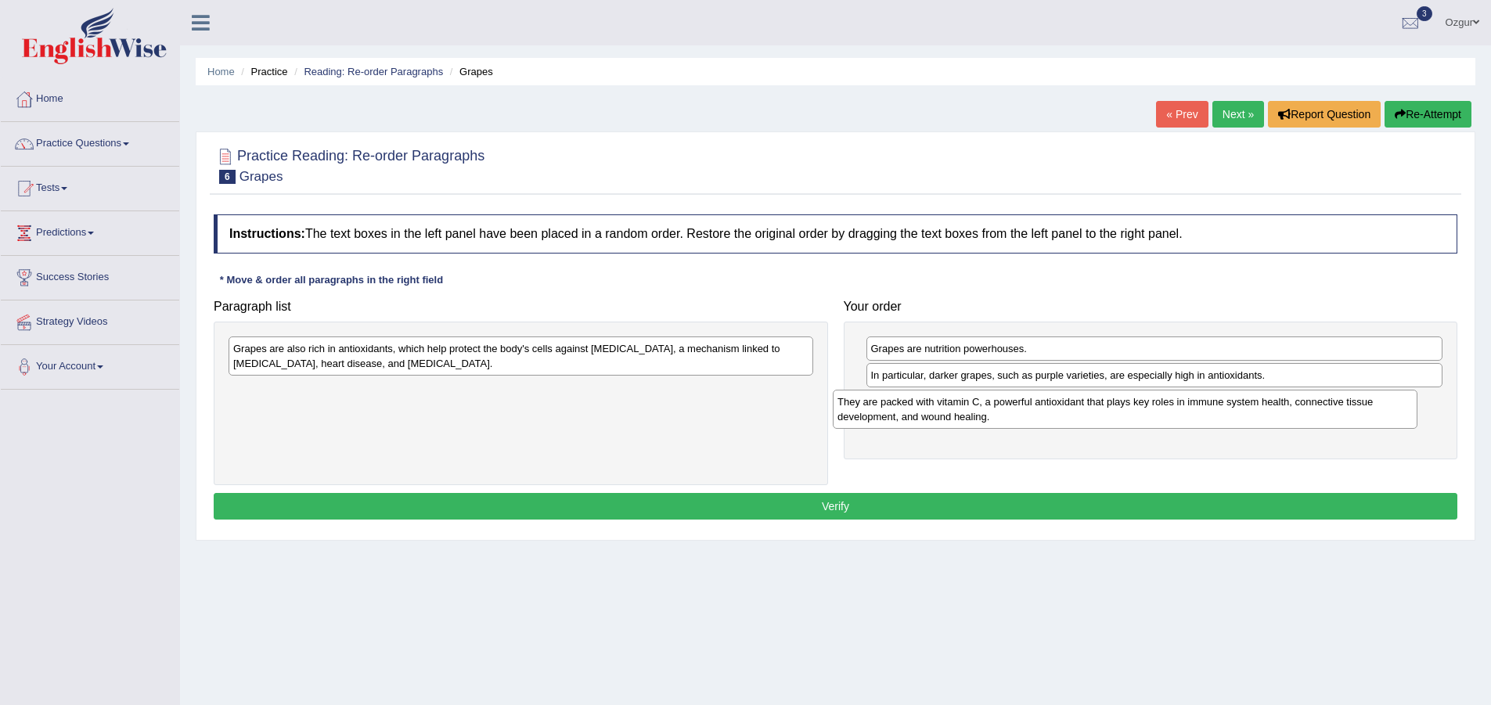
drag, startPoint x: 543, startPoint y: 370, endPoint x: 1022, endPoint y: 414, distance: 480.9
click at [1022, 414] on div "They are packed with vitamin C, a powerful antioxidant that plays key roles in …" at bounding box center [1125, 409] width 585 height 39
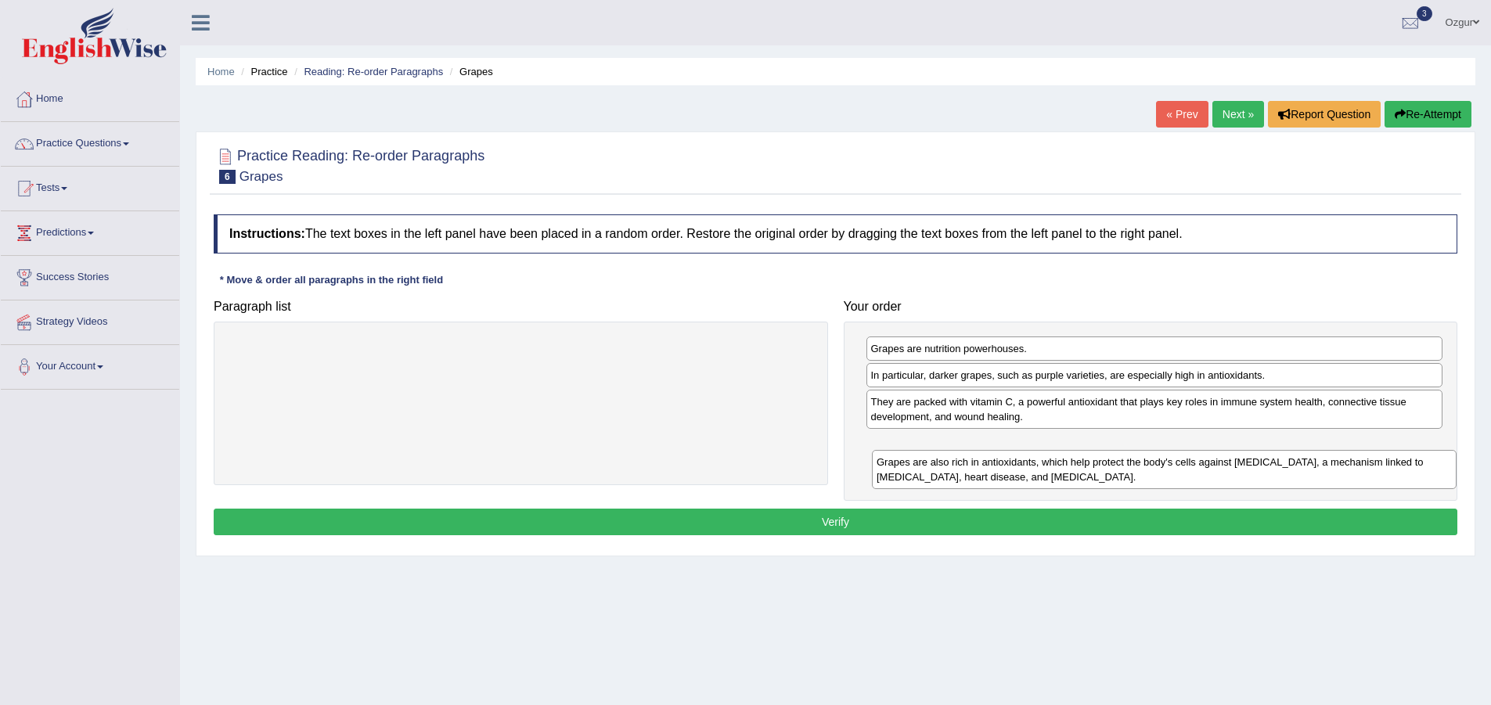
drag, startPoint x: 495, startPoint y: 354, endPoint x: 1139, endPoint y: 467, distance: 653.2
click at [1139, 467] on div "Grapes are also rich in antioxidants, which help protect the body's cells again…" at bounding box center [1164, 469] width 585 height 39
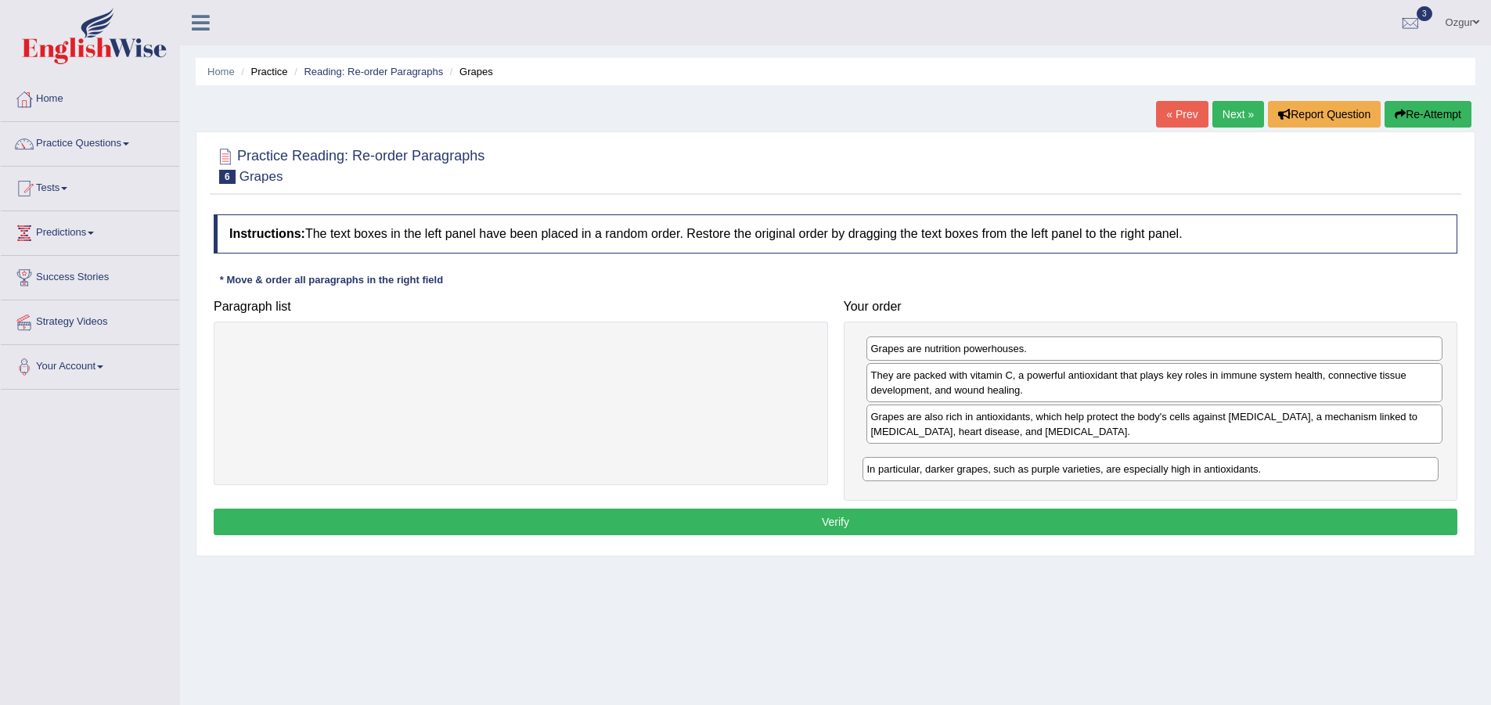
drag, startPoint x: 1020, startPoint y: 380, endPoint x: 1017, endPoint y: 473, distance: 94.0
click at [1017, 473] on div "In particular, darker grapes, such as purple varieties, are especially high in …" at bounding box center [1150, 469] width 577 height 24
click at [901, 517] on button "Verify" at bounding box center [835, 522] width 1243 height 27
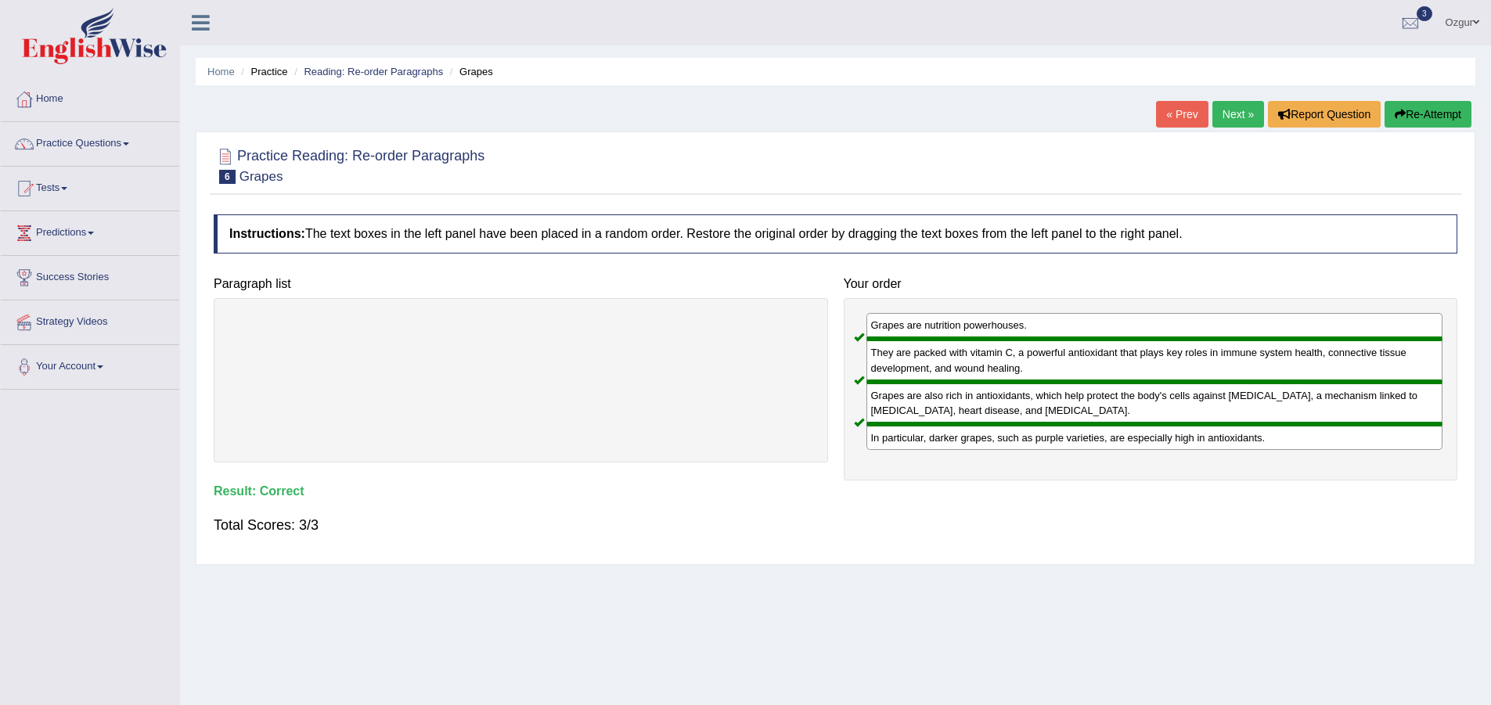
click at [1236, 112] on link "Next »" at bounding box center [1238, 114] width 52 height 27
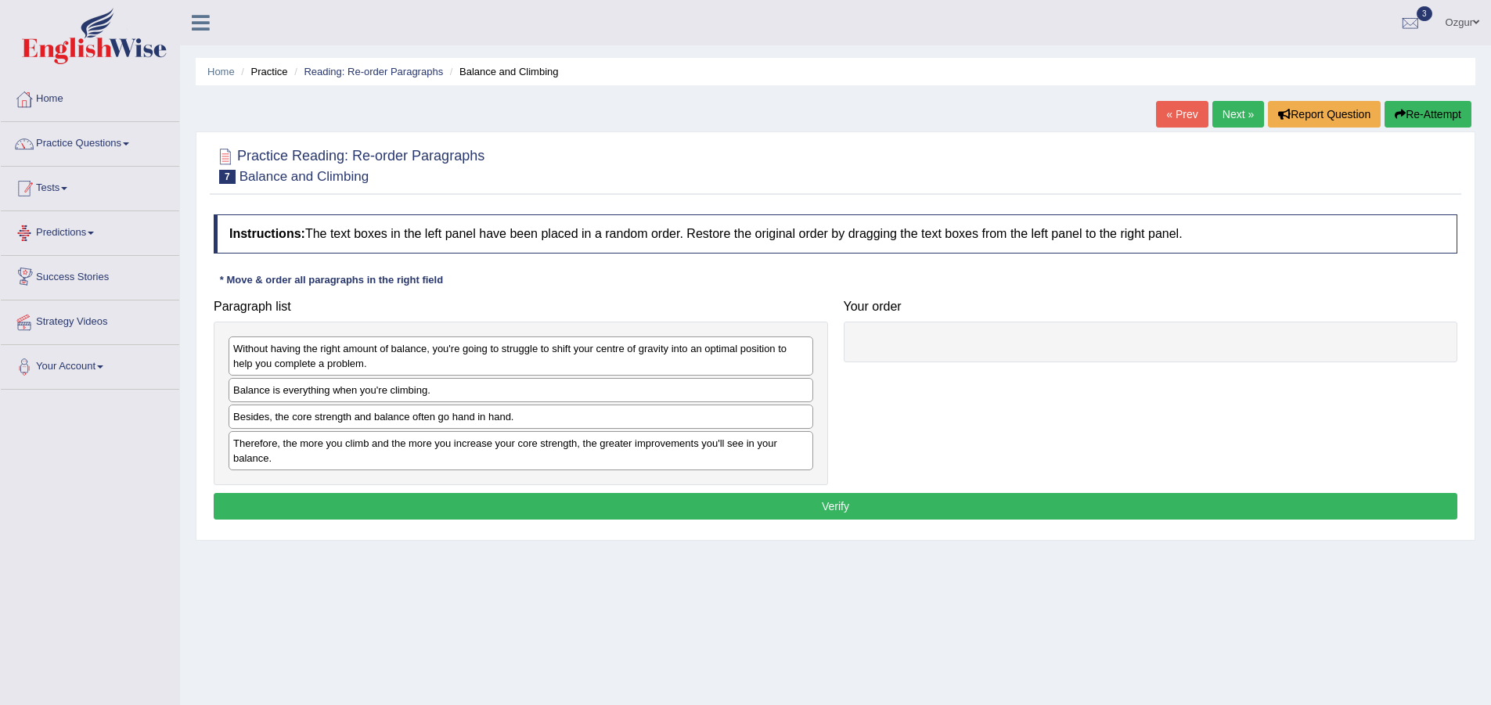
click at [104, 143] on link "Practice Questions" at bounding box center [90, 141] width 178 height 39
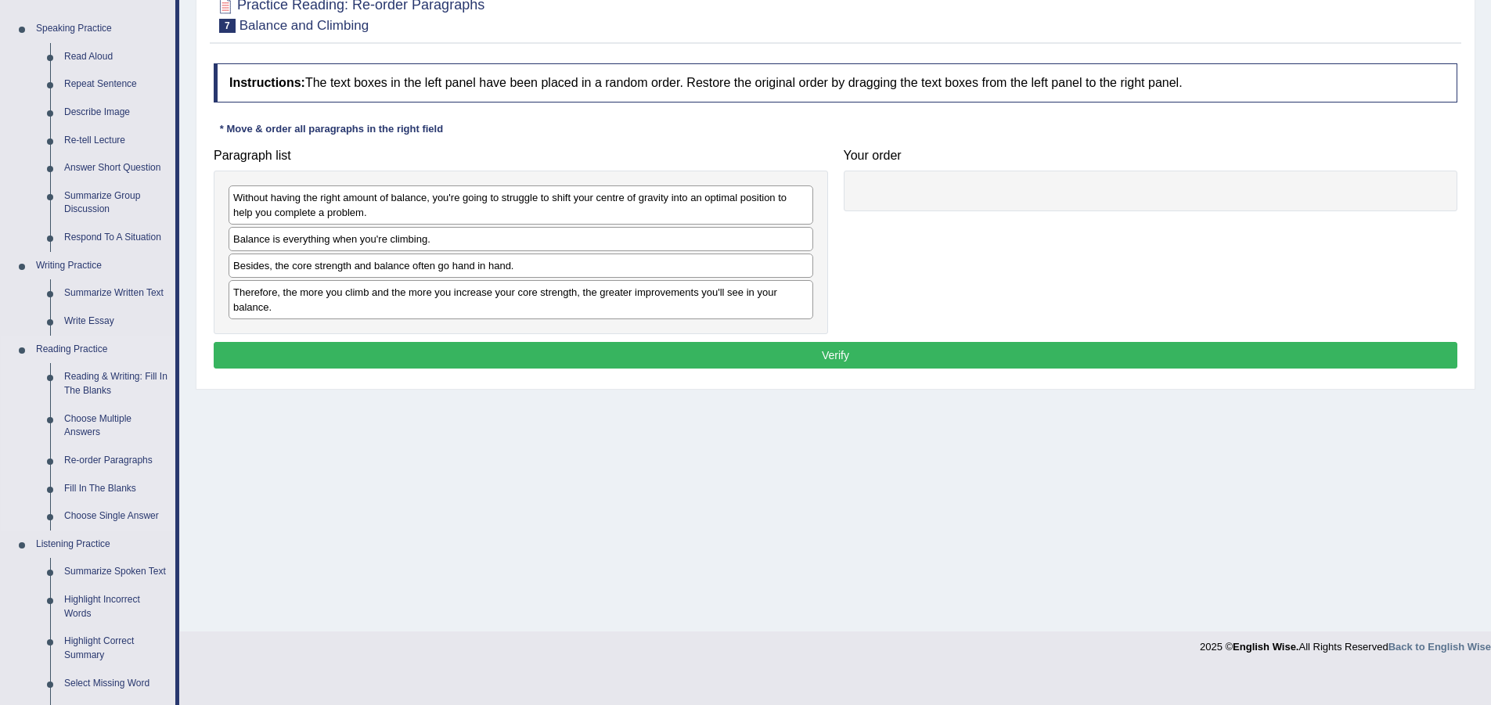
scroll to position [157, 0]
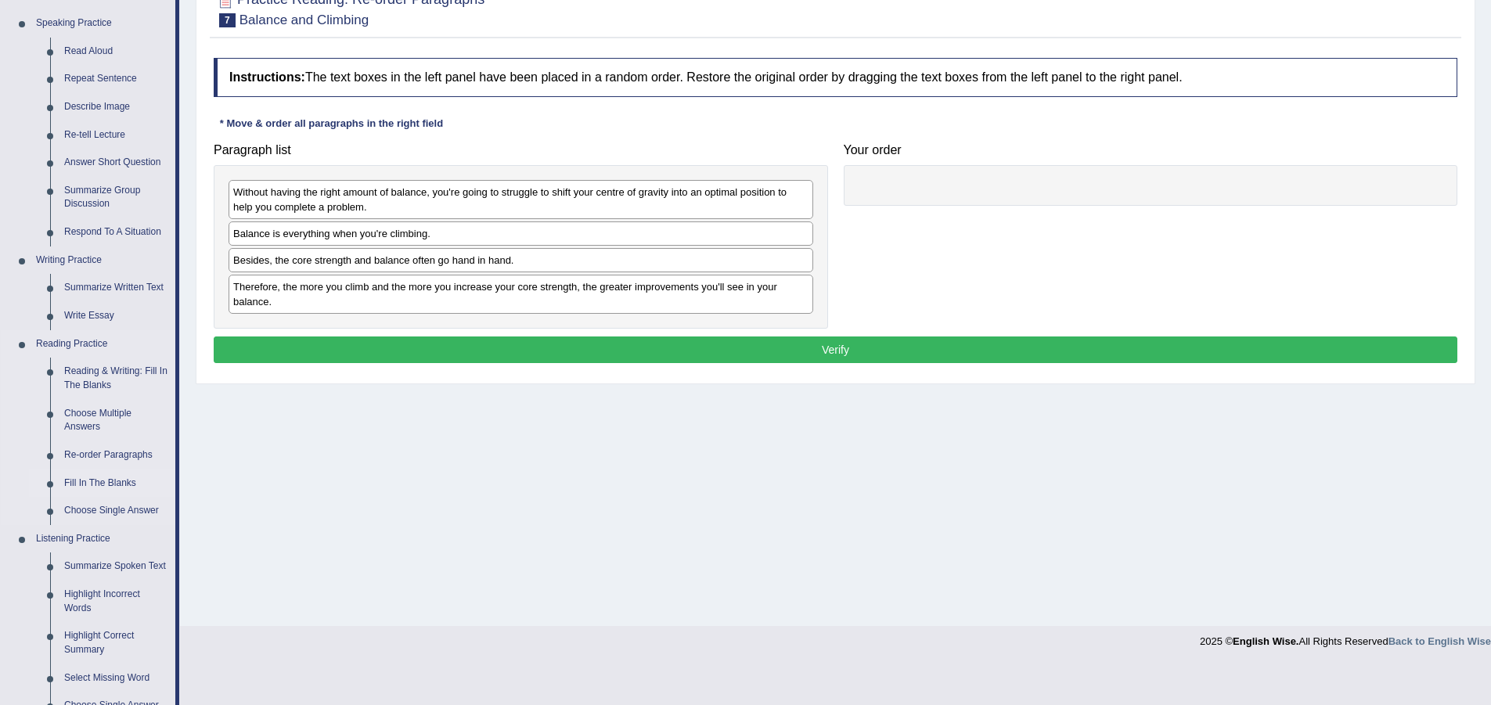
click at [103, 484] on link "Fill In The Blanks" at bounding box center [116, 484] width 118 height 28
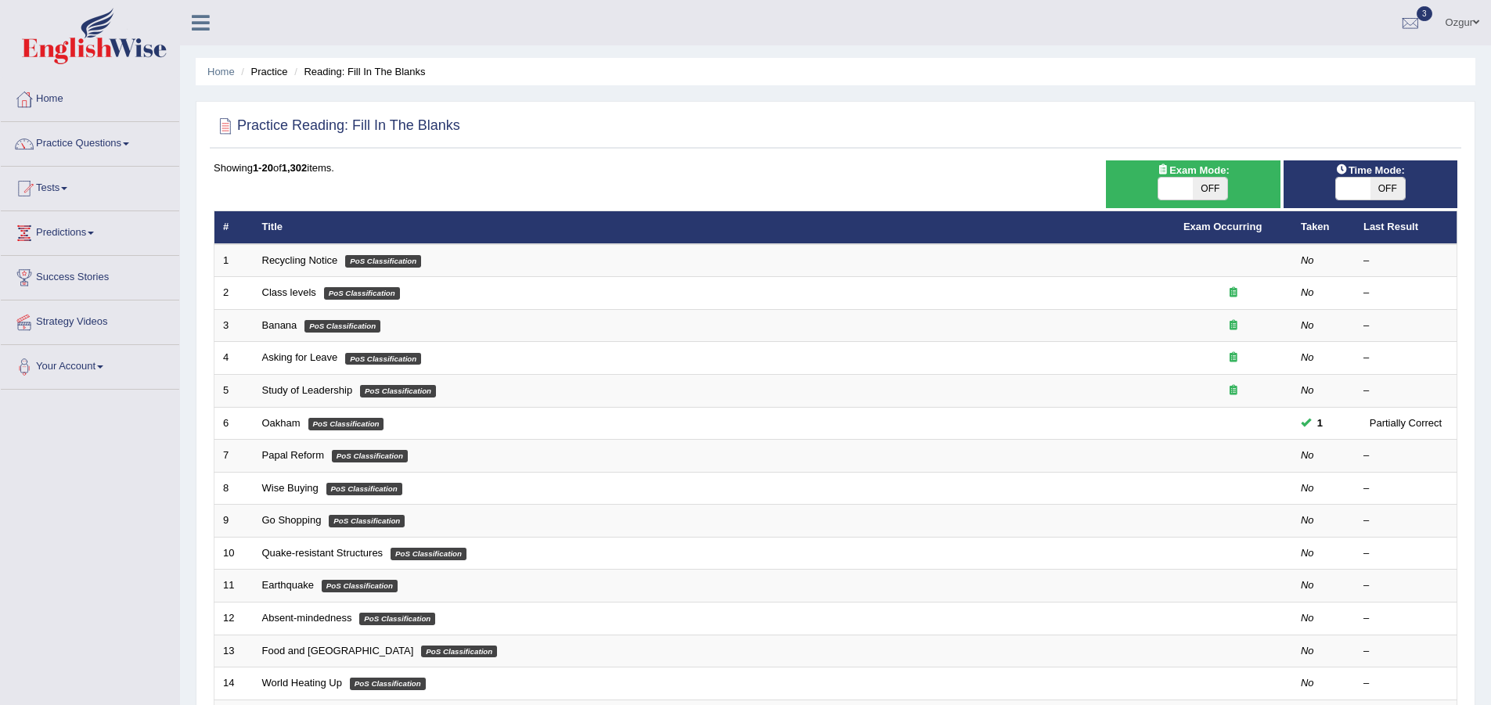
click at [294, 254] on link "Recycling Notice" at bounding box center [300, 260] width 76 height 12
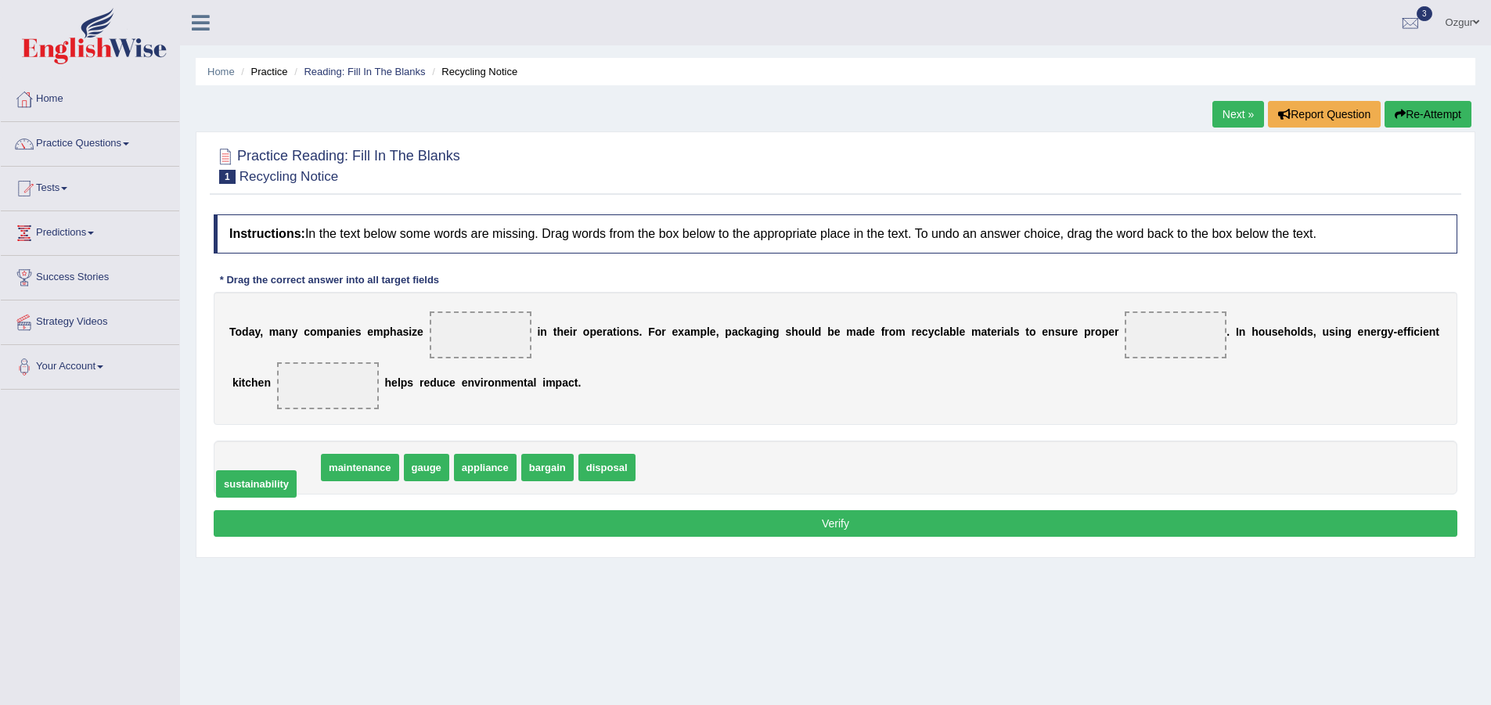
drag, startPoint x: 269, startPoint y: 468, endPoint x: 257, endPoint y: 477, distance: 15.2
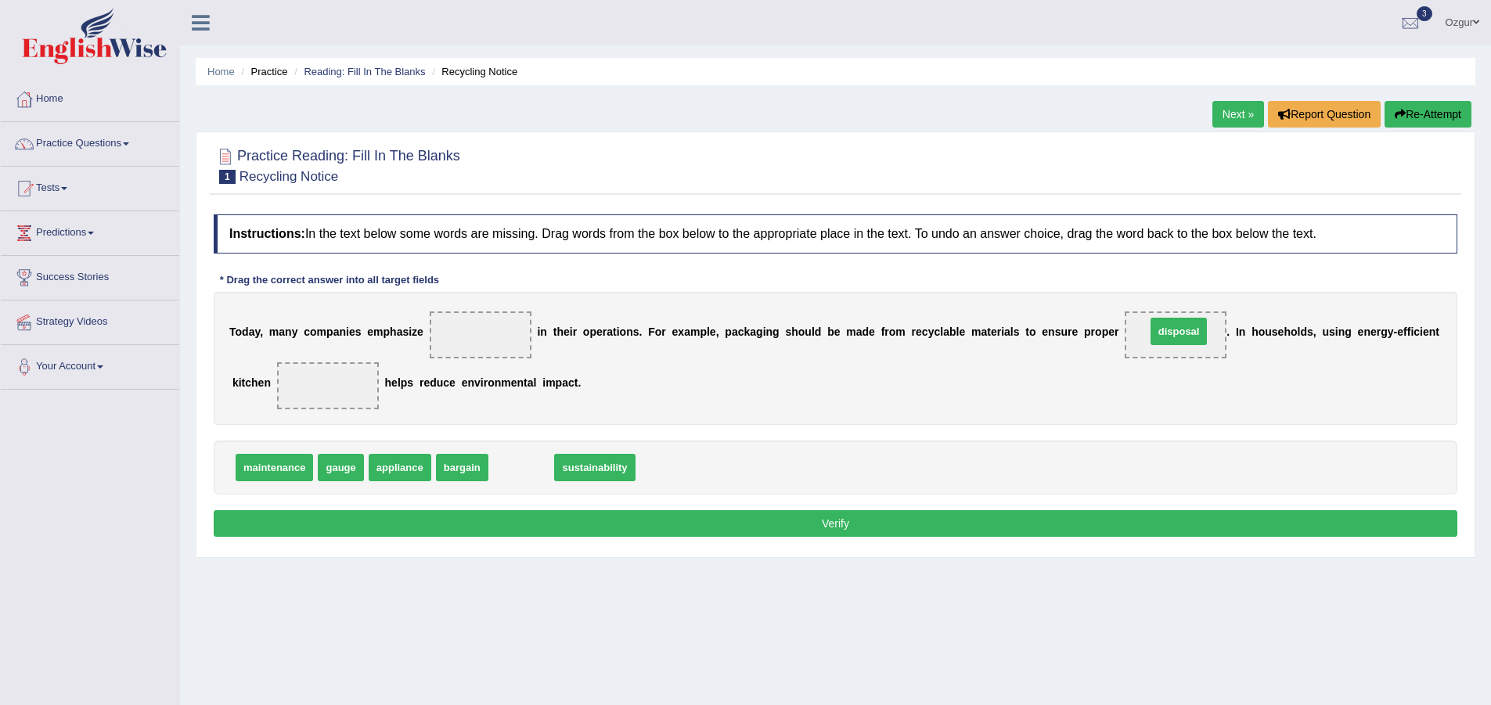
drag, startPoint x: 520, startPoint y: 463, endPoint x: 1177, endPoint y: 327, distance: 671.3
drag, startPoint x: 507, startPoint y: 477, endPoint x: 536, endPoint y: 365, distance: 115.6
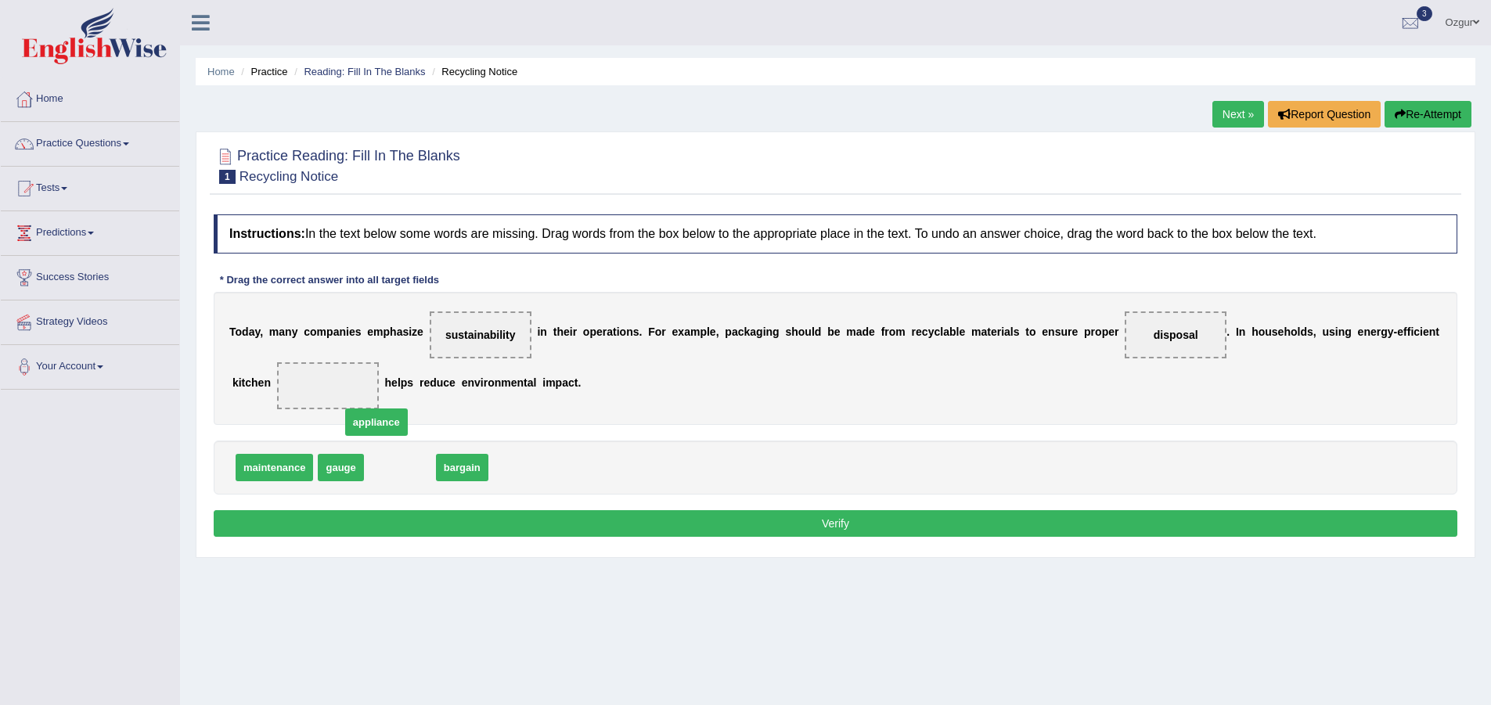
drag, startPoint x: 403, startPoint y: 473, endPoint x: 331, endPoint y: 372, distance: 124.6
click at [724, 531] on button "Verify" at bounding box center [835, 523] width 1243 height 27
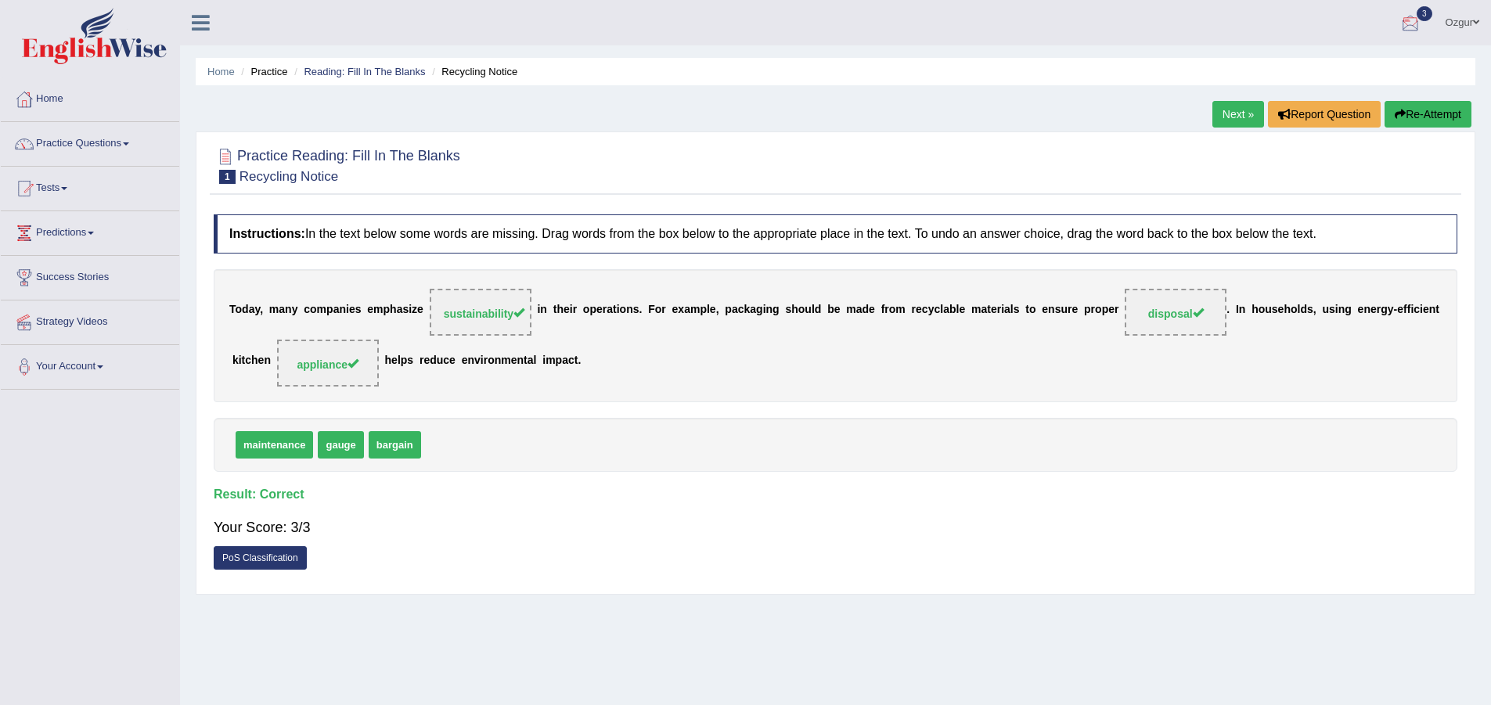
click at [1217, 105] on link "Next »" at bounding box center [1238, 114] width 52 height 27
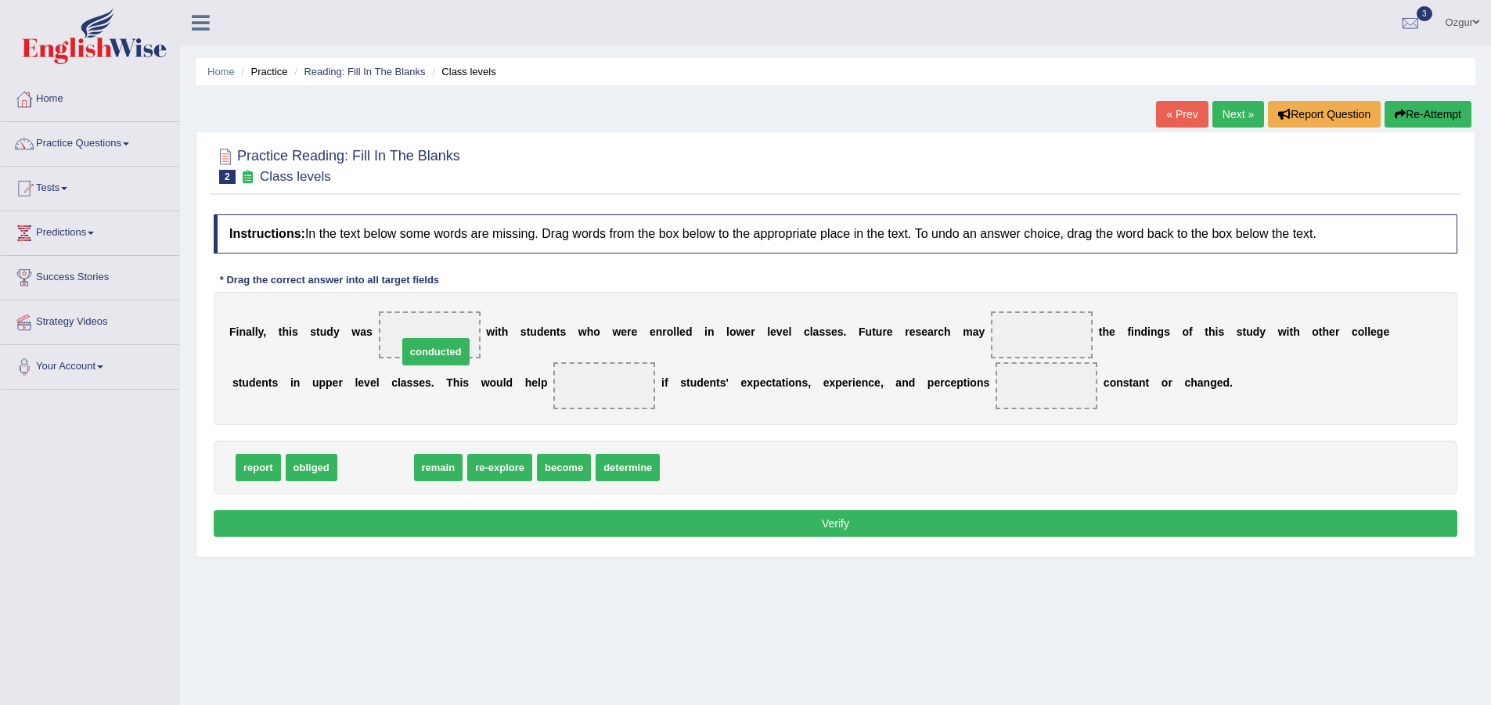
drag, startPoint x: 390, startPoint y: 471, endPoint x: 454, endPoint y: 350, distance: 136.9
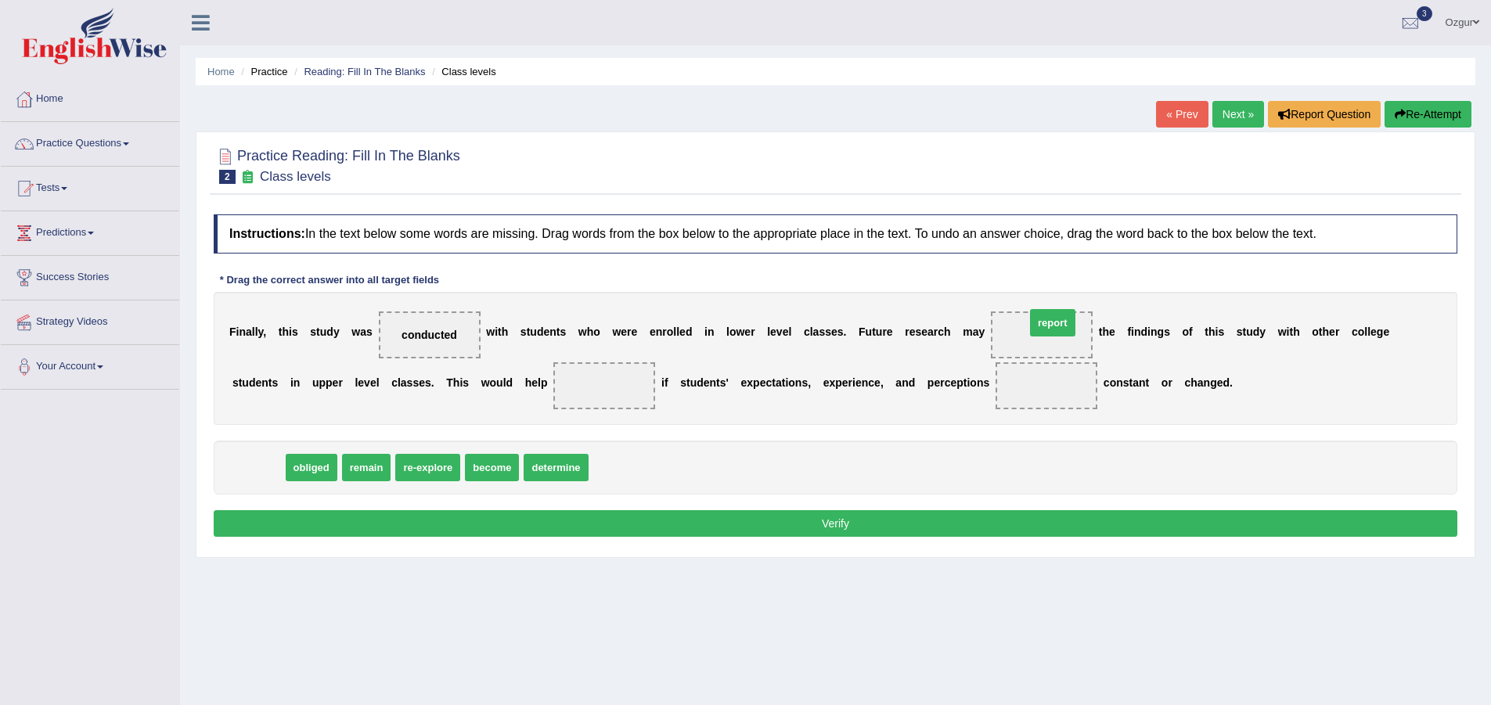
drag, startPoint x: 256, startPoint y: 459, endPoint x: 1059, endPoint y: 310, distance: 816.5
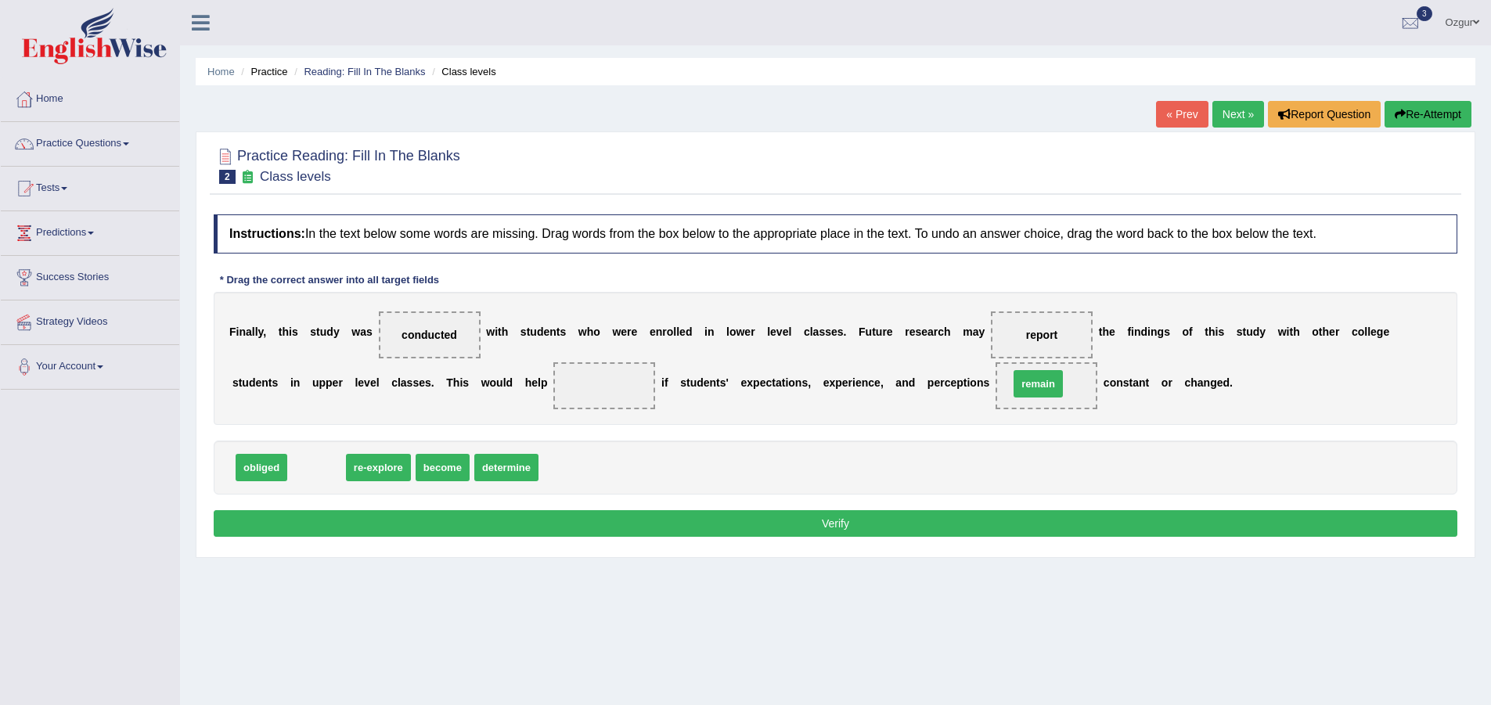
drag, startPoint x: 322, startPoint y: 468, endPoint x: 1062, endPoint y: 379, distance: 744.9
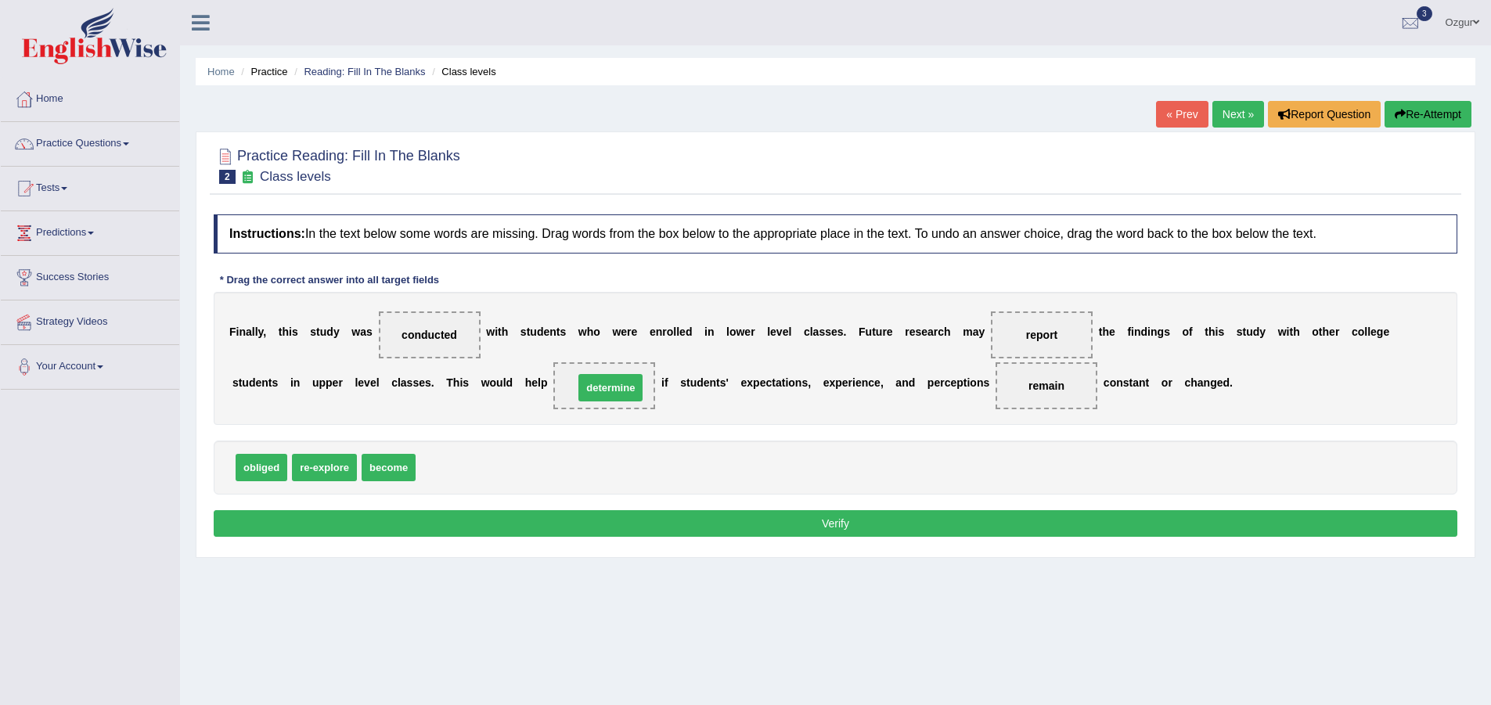
drag, startPoint x: 444, startPoint y: 472, endPoint x: 603, endPoint y: 392, distance: 177.1
click at [552, 517] on button "Verify" at bounding box center [835, 523] width 1243 height 27
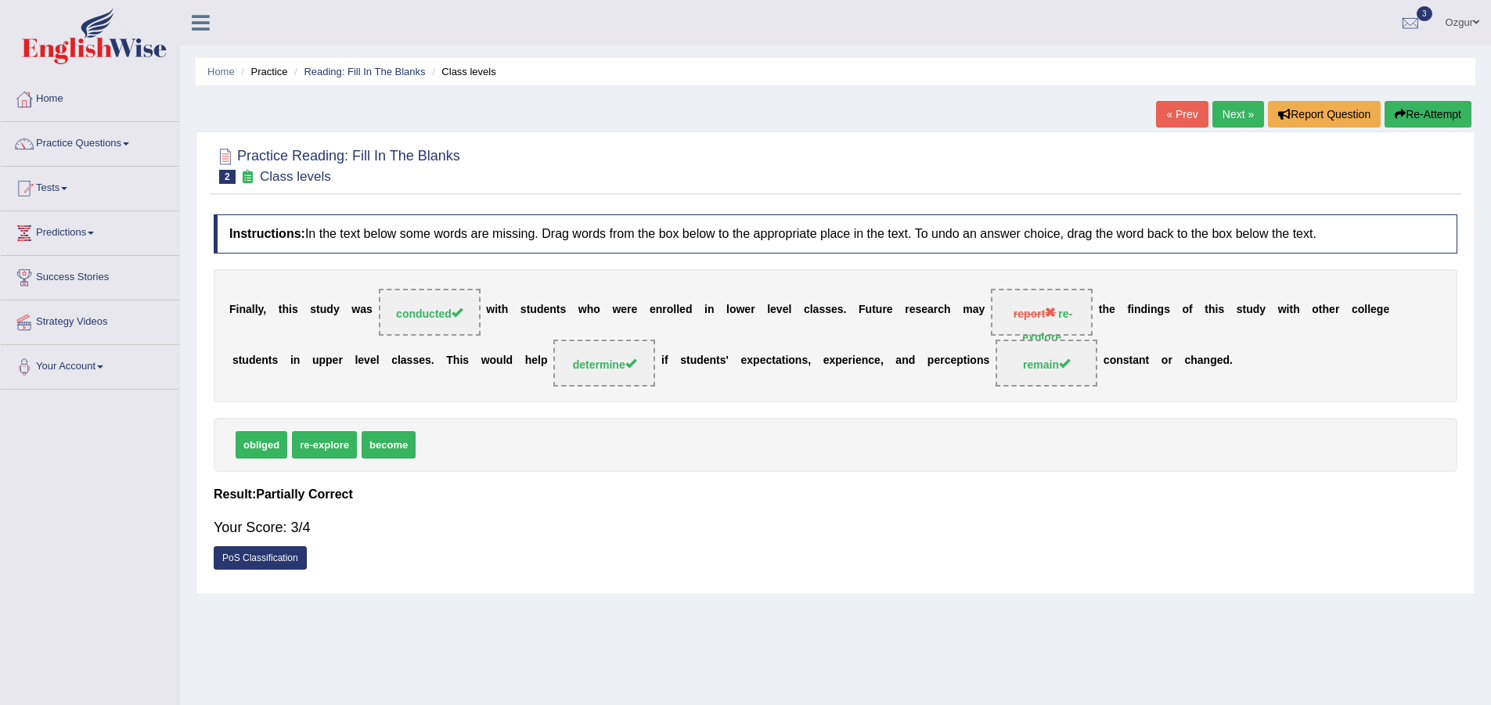
drag, startPoint x: 1036, startPoint y: 329, endPoint x: 1045, endPoint y: 323, distance: 10.6
click at [1037, 329] on span "report re-explore" at bounding box center [1042, 312] width 102 height 47
click at [1050, 313] on span "report" at bounding box center [1034, 314] width 42 height 13
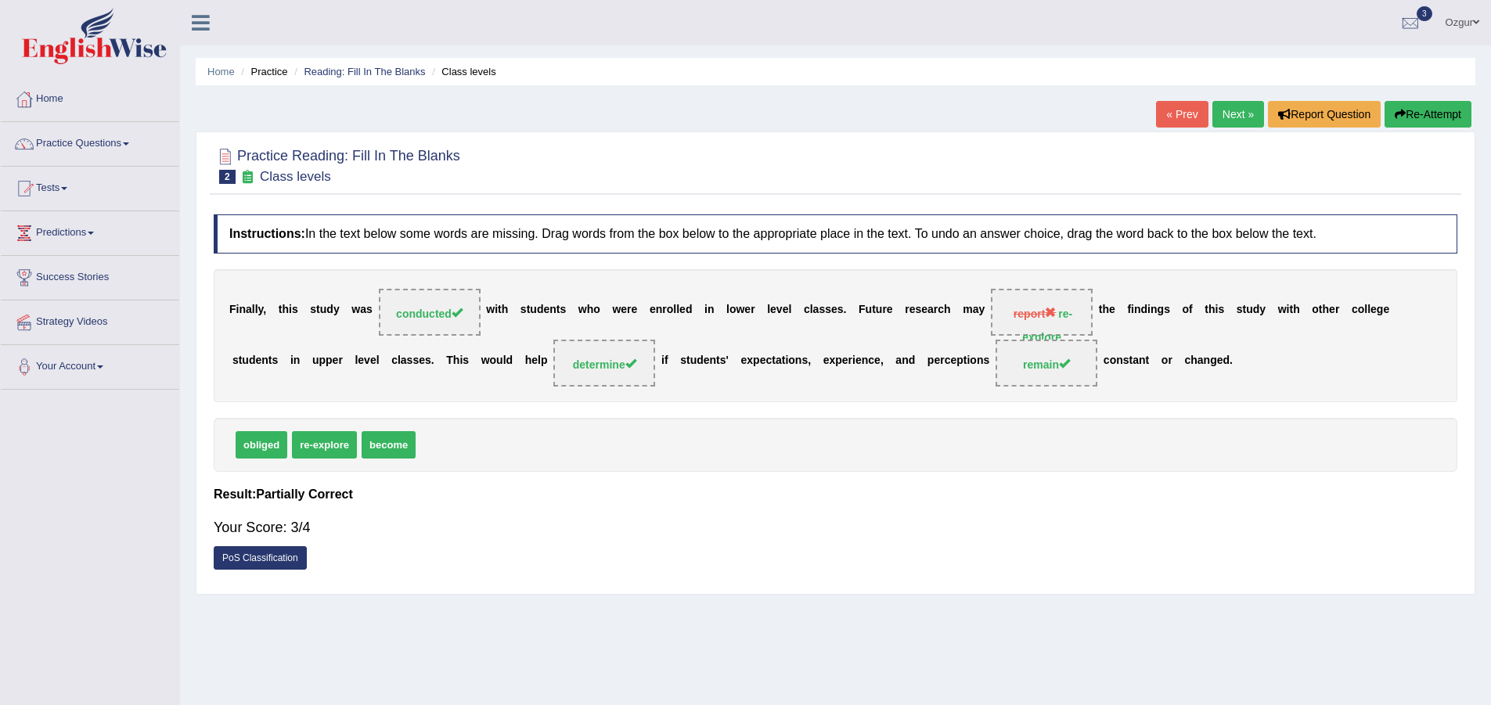
click at [1050, 313] on span "report" at bounding box center [1034, 314] width 42 height 13
click at [1218, 106] on link "Next »" at bounding box center [1238, 114] width 52 height 27
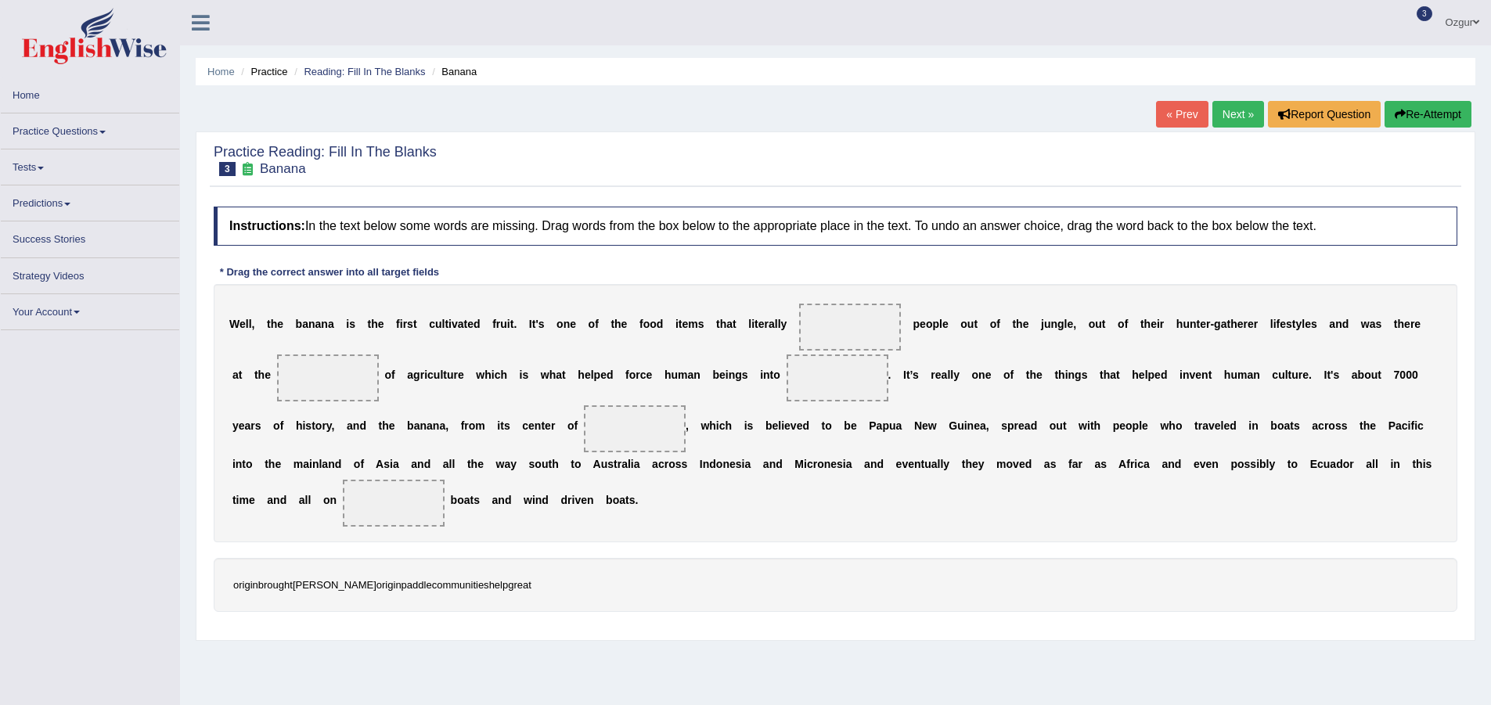
drag, startPoint x: 286, startPoint y: 328, endPoint x: 530, endPoint y: 345, distance: 244.8
click at [530, 345] on div "W e l l , t h e b a n a n a i s t h e f i r s t c u l t i v a t e d f r u i t .…" at bounding box center [835, 413] width 1243 height 258
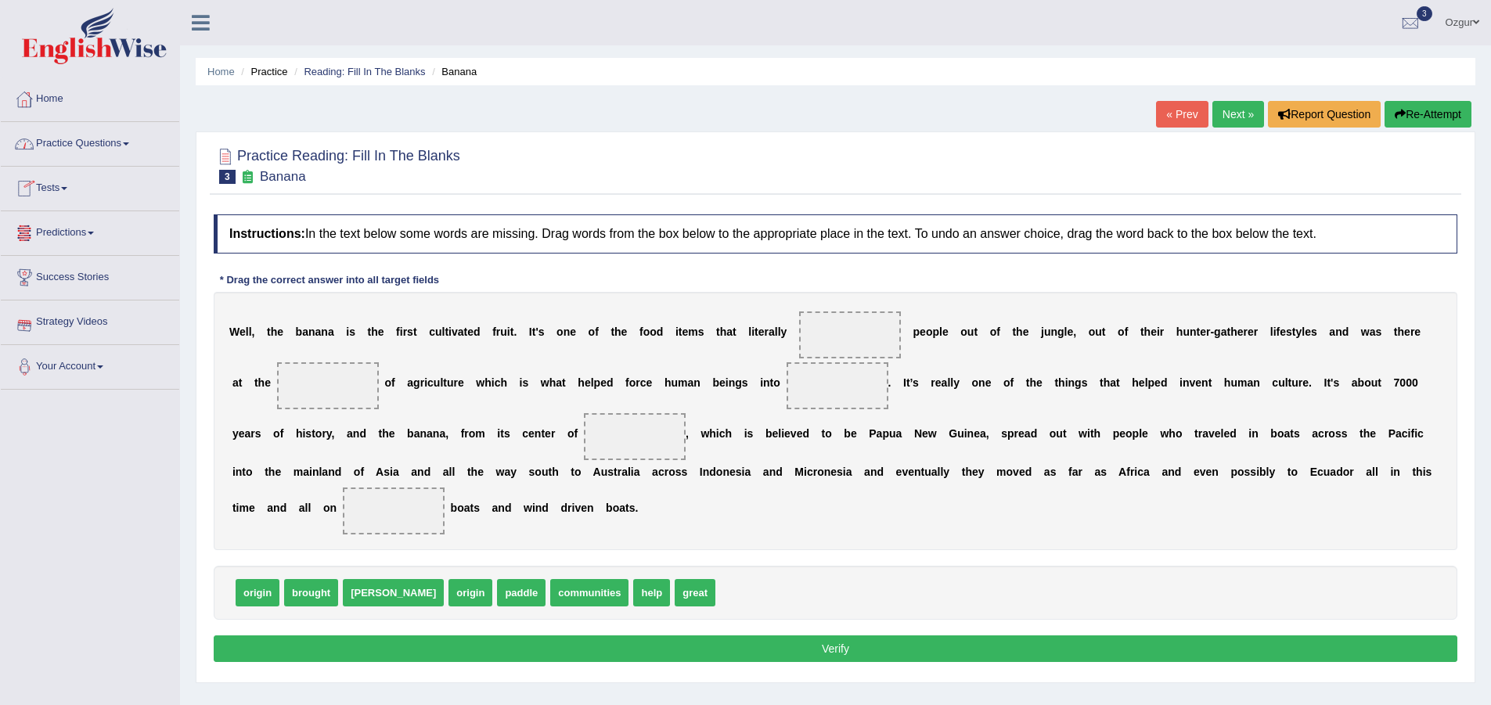
click at [66, 187] on link "Tests" at bounding box center [90, 186] width 178 height 39
click at [103, 225] on link "Take Practice Sectional Test" at bounding box center [102, 225] width 146 height 28
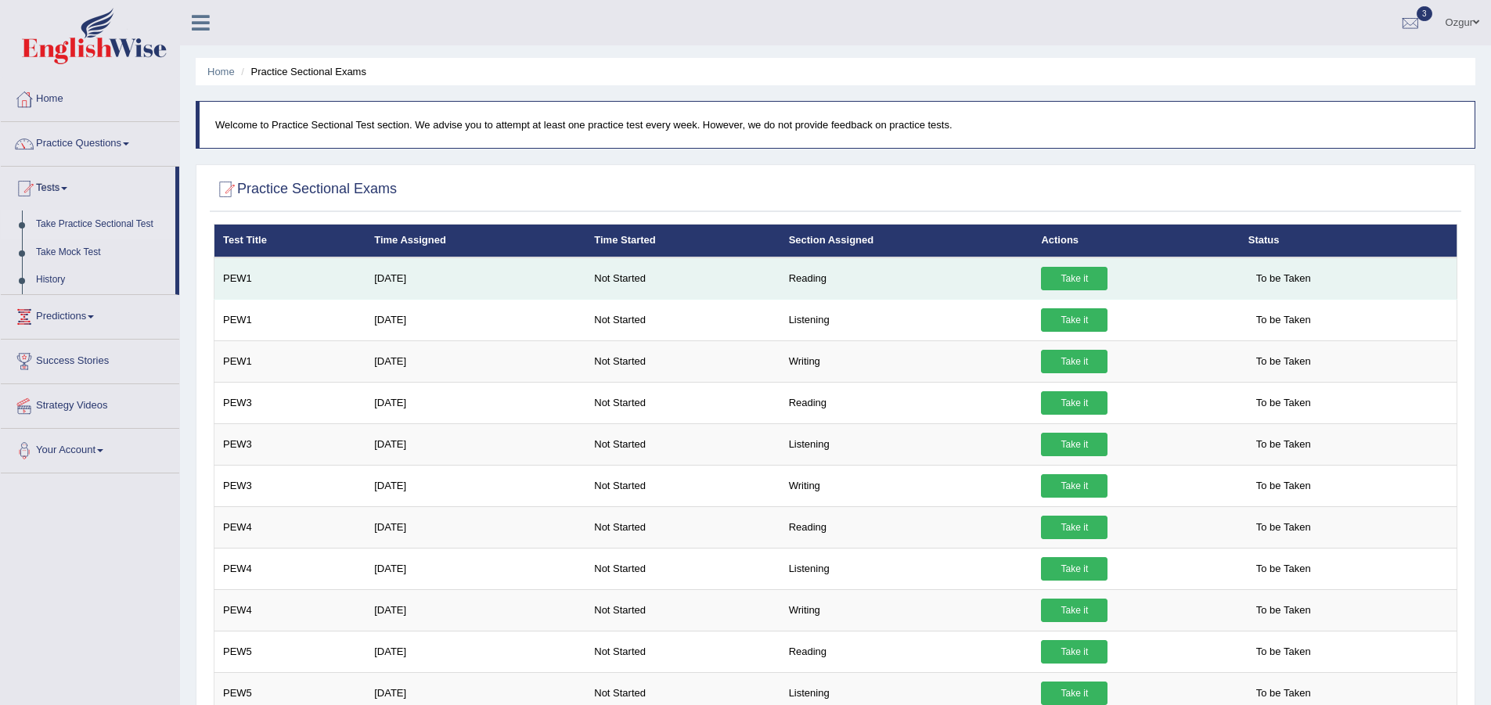
click at [1092, 272] on link "Take it" at bounding box center [1074, 278] width 67 height 23
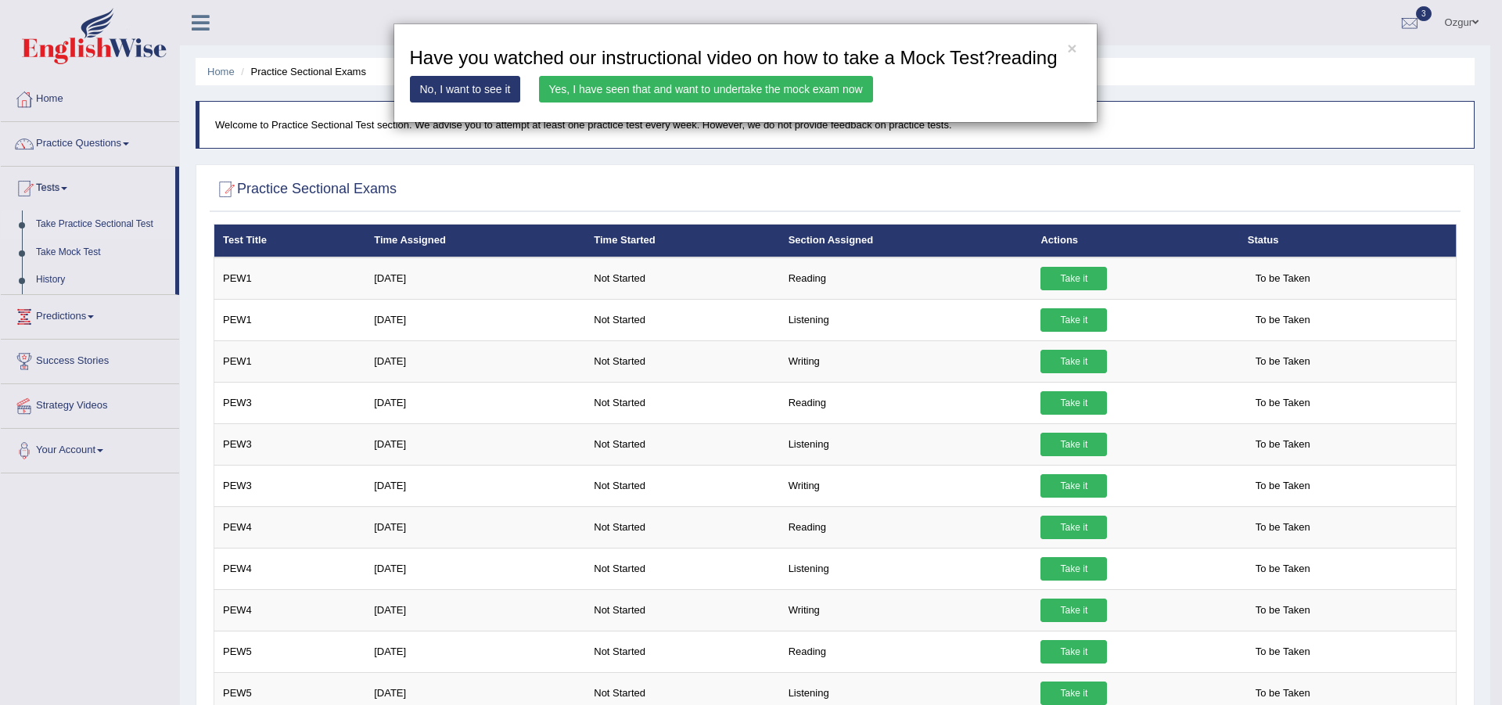
click at [584, 89] on link "Yes, I have seen that and want to undertake the mock exam now" at bounding box center [706, 89] width 334 height 27
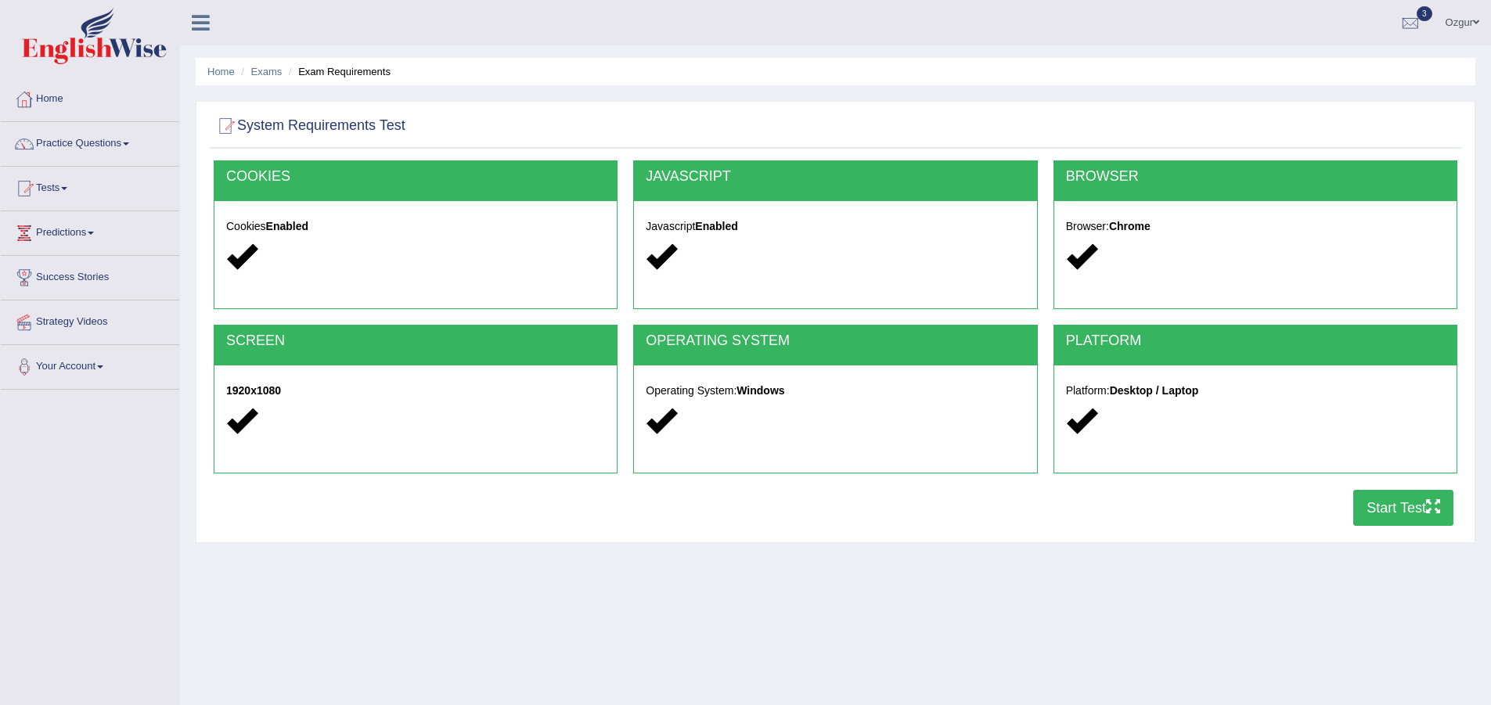
click at [1413, 515] on button "Start Test" at bounding box center [1403, 508] width 100 height 36
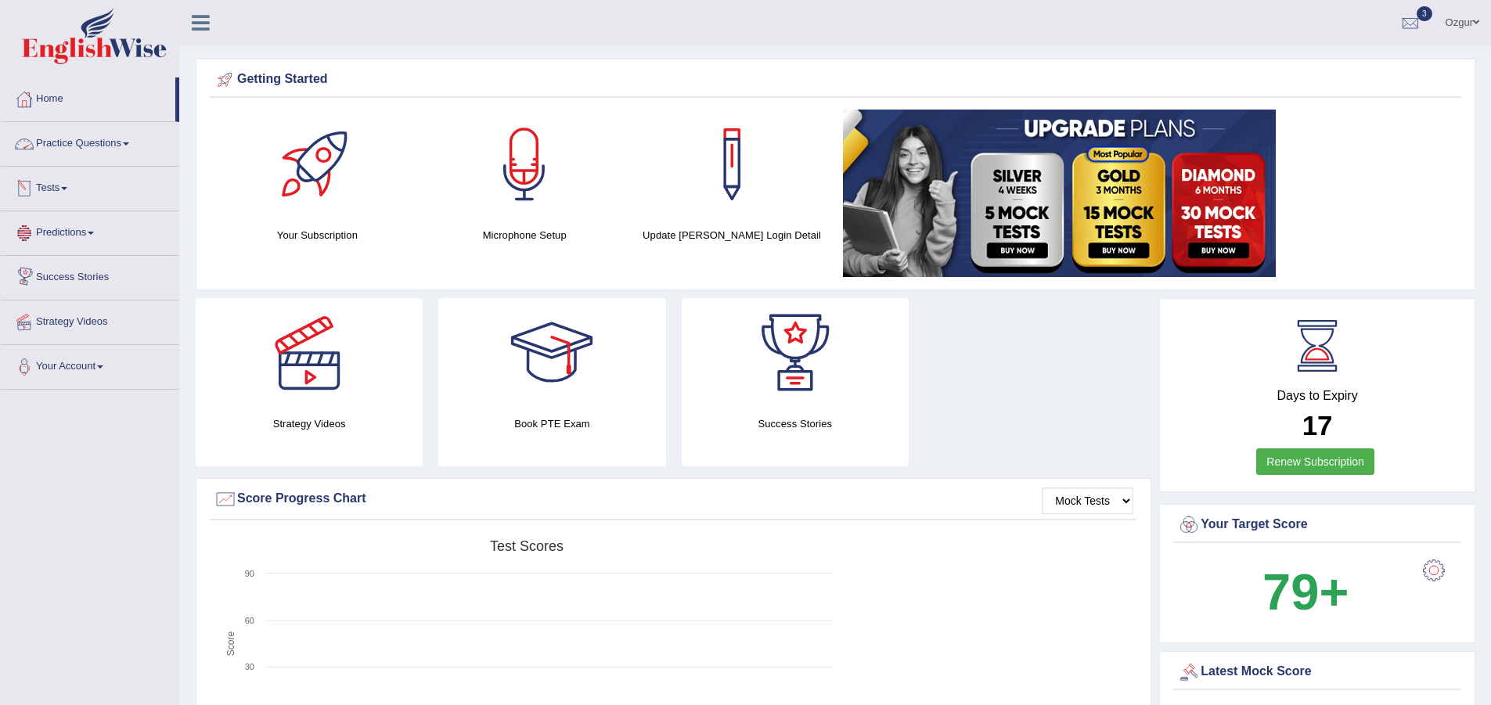
click at [81, 183] on link "Tests" at bounding box center [90, 186] width 178 height 39
click at [56, 278] on link "History" at bounding box center [102, 280] width 146 height 28
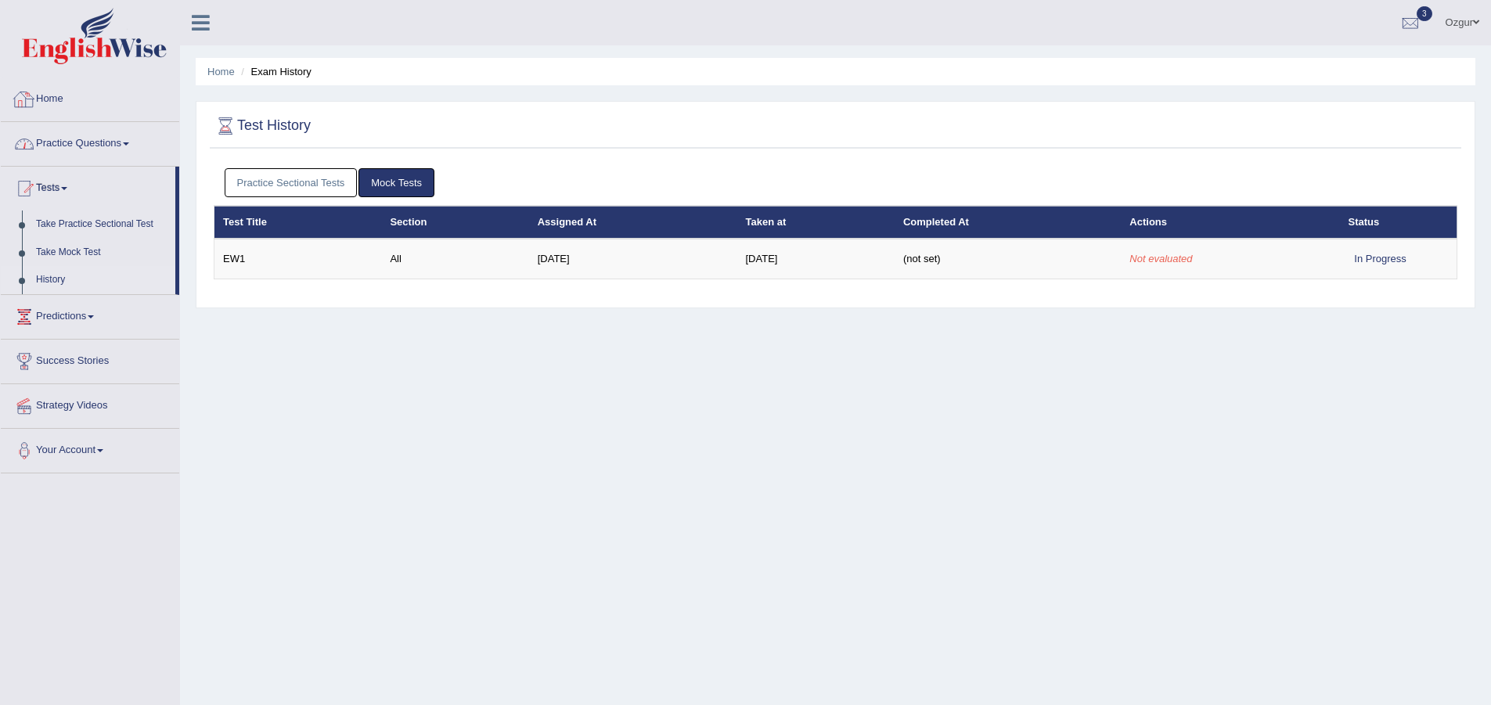
click at [229, 175] on link "Practice Sectional Tests" at bounding box center [291, 182] width 133 height 29
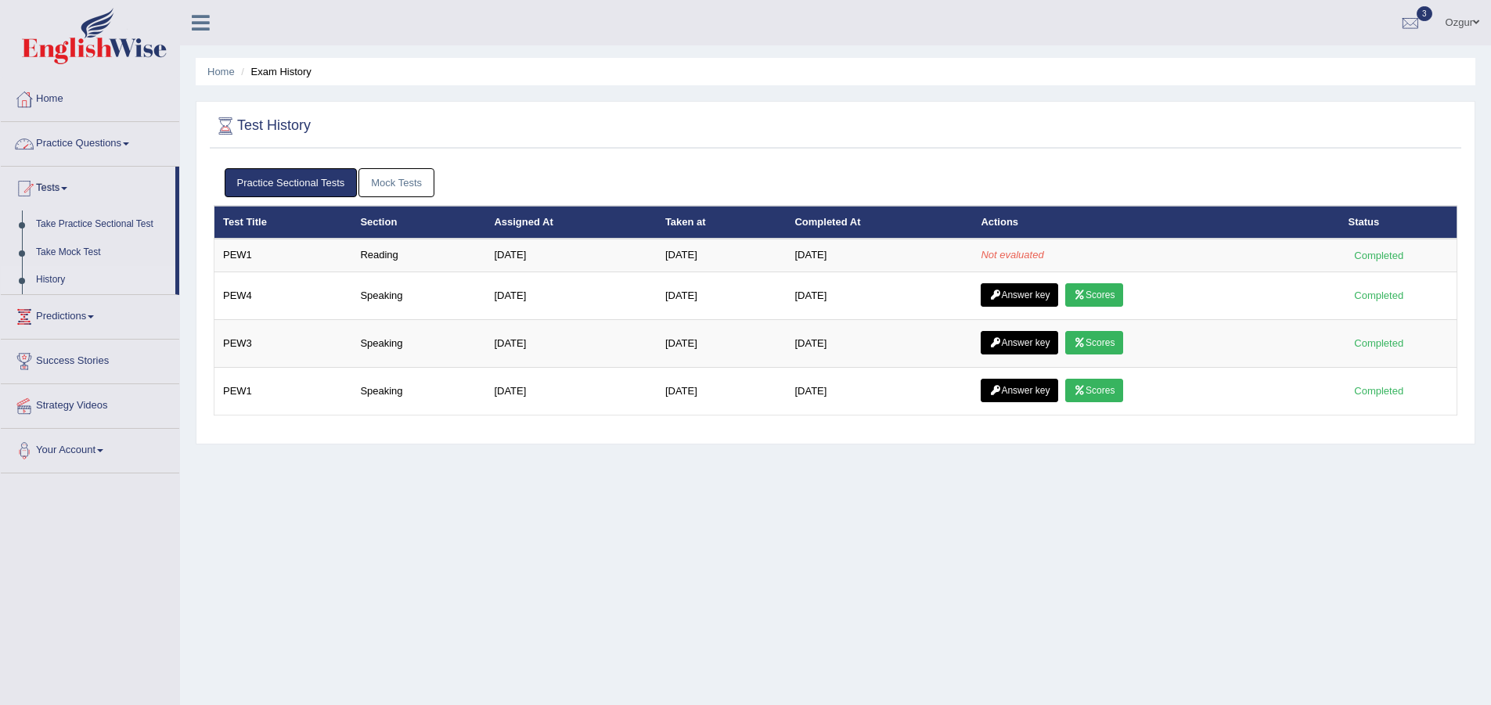
click at [235, 172] on link "Practice Sectional Tests" at bounding box center [291, 182] width 133 height 29
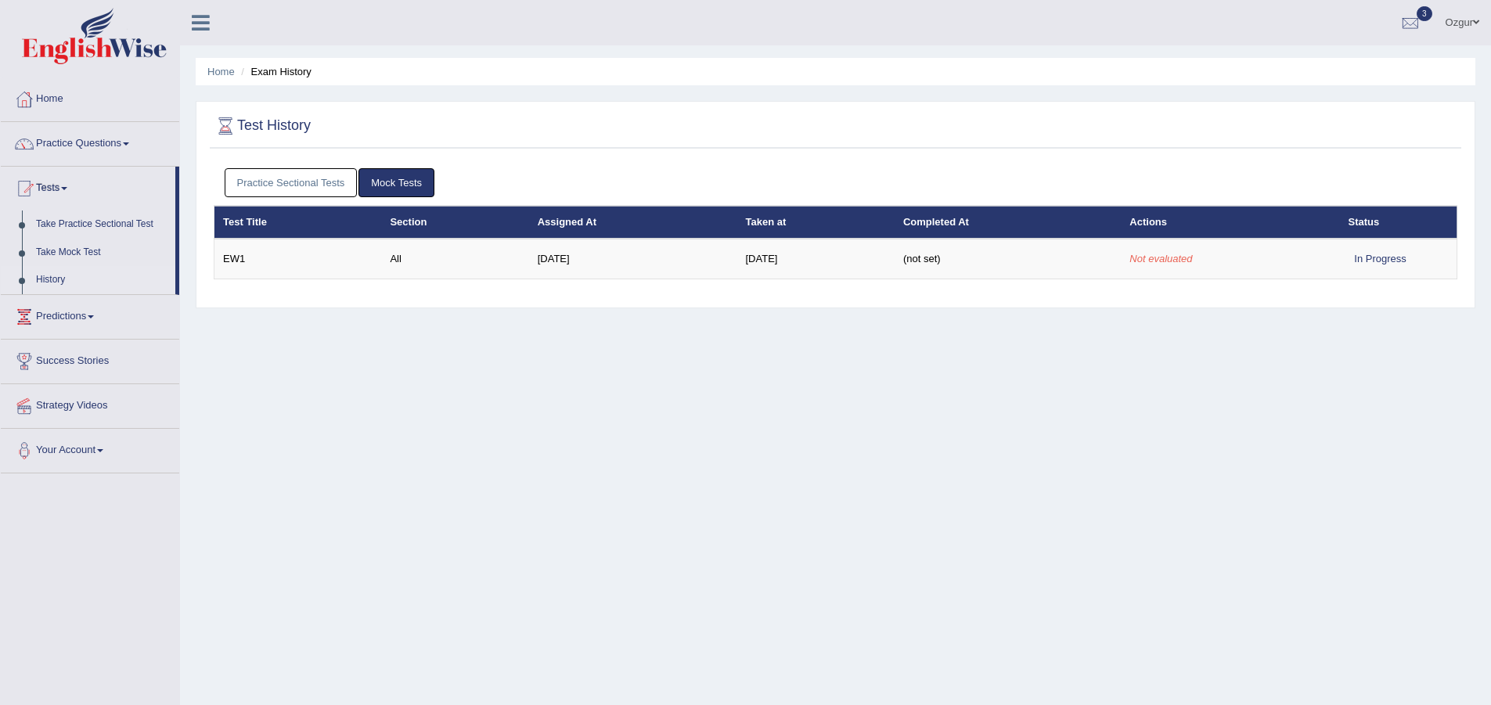
click at [277, 178] on link "Practice Sectional Tests" at bounding box center [291, 182] width 133 height 29
click at [261, 190] on link "Practice Sectional Tests" at bounding box center [291, 182] width 133 height 29
click at [264, 180] on link "Practice Sectional Tests" at bounding box center [291, 182] width 133 height 29
click at [262, 183] on link "Practice Sectional Tests" at bounding box center [291, 182] width 133 height 29
click at [329, 175] on link "Practice Sectional Tests" at bounding box center [291, 182] width 133 height 29
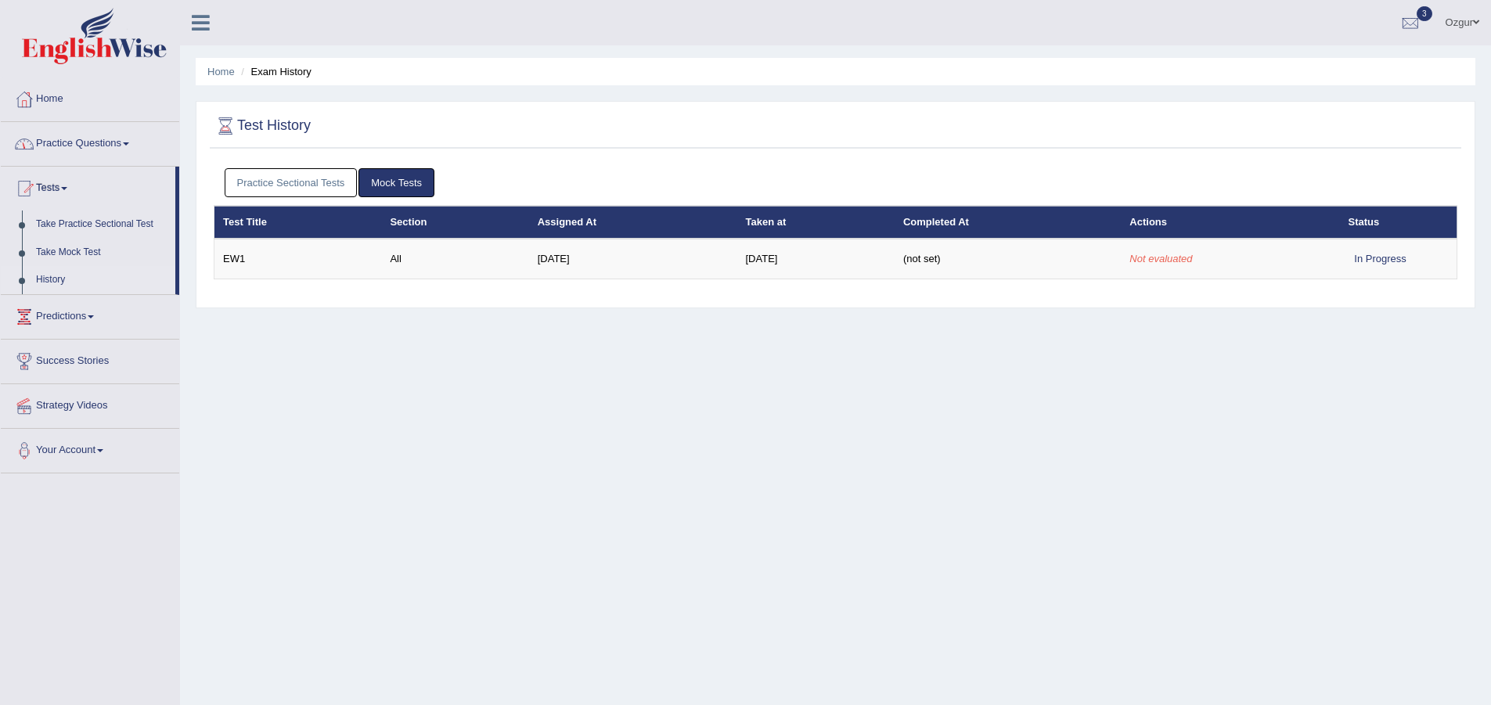
click at [315, 178] on link "Practice Sectional Tests" at bounding box center [291, 182] width 133 height 29
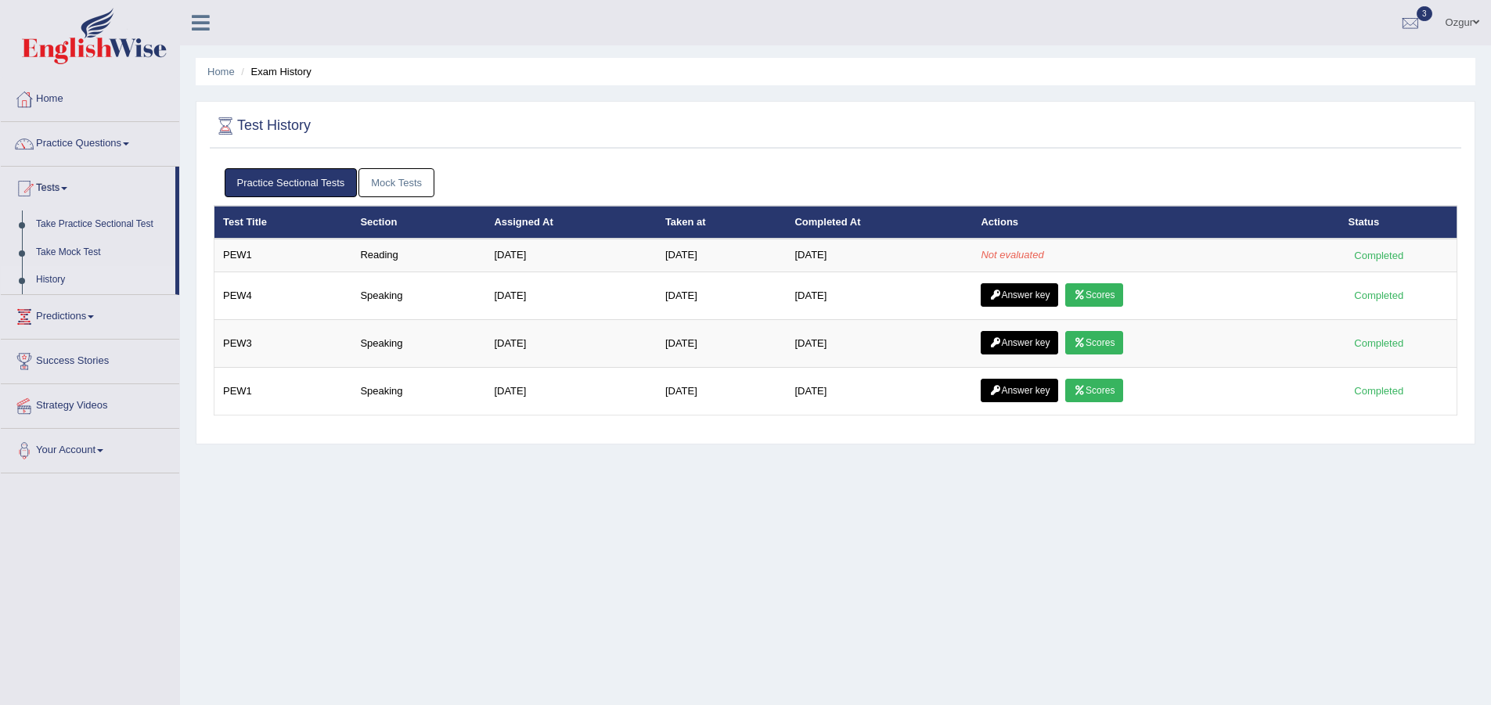
click at [315, 178] on link "Practice Sectional Tests" at bounding box center [291, 182] width 133 height 29
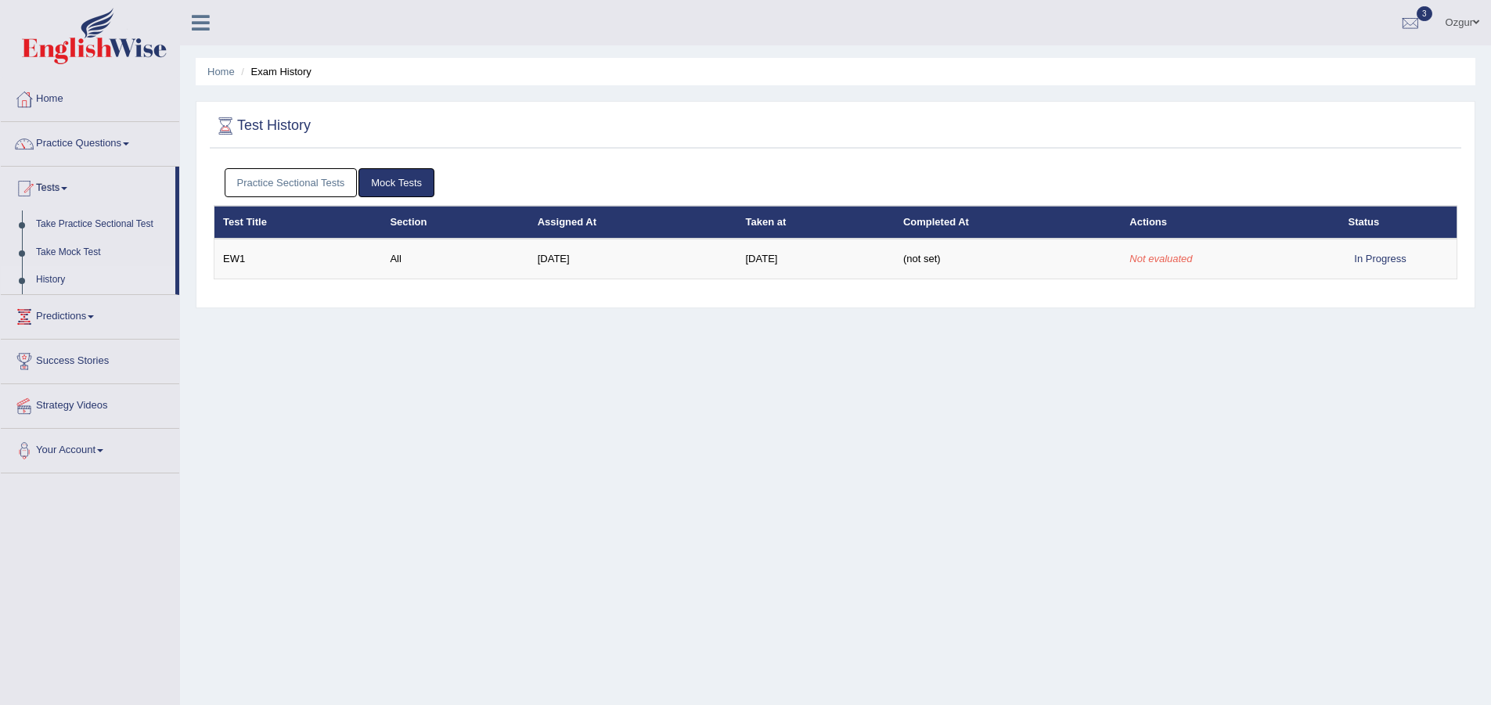
click at [315, 178] on link "Practice Sectional Tests" at bounding box center [291, 182] width 133 height 29
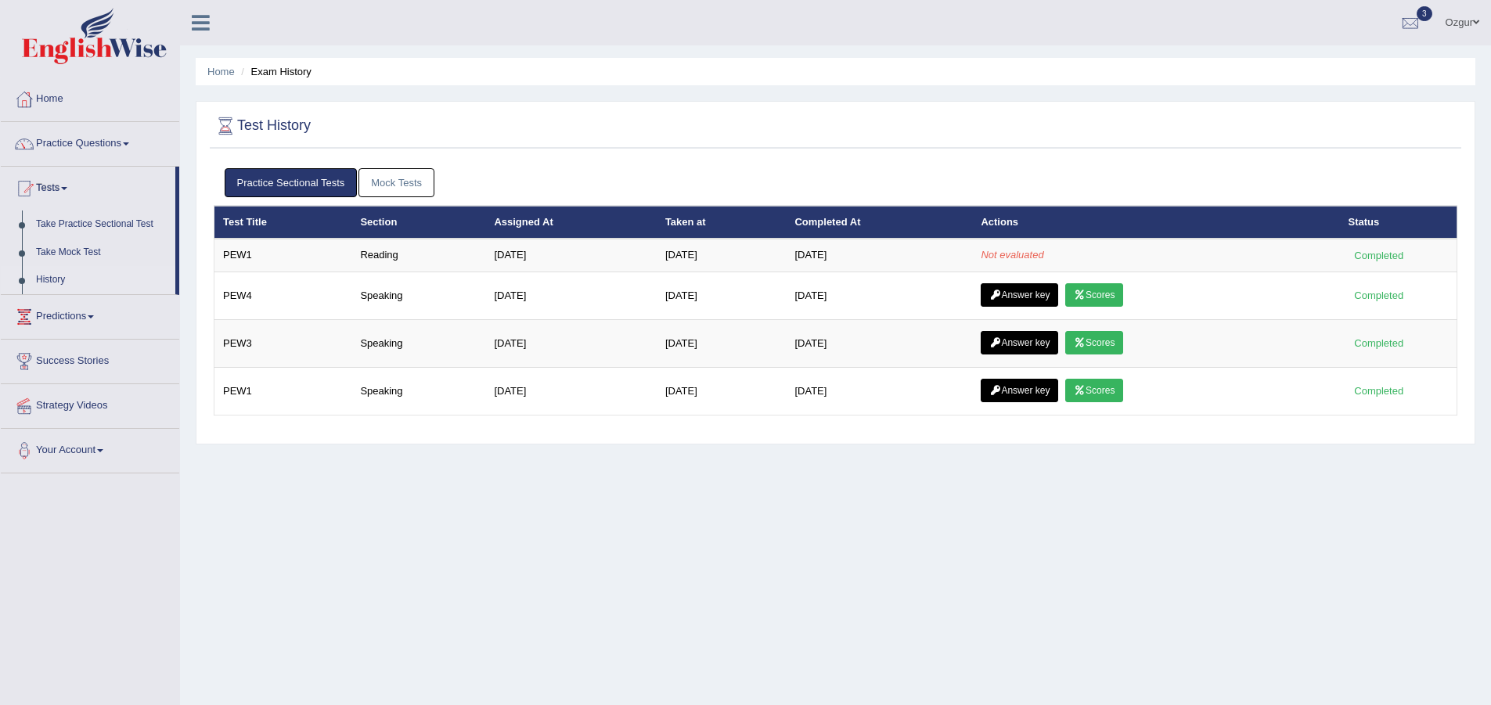
click at [315, 178] on link "Practice Sectional Tests" at bounding box center [291, 182] width 133 height 29
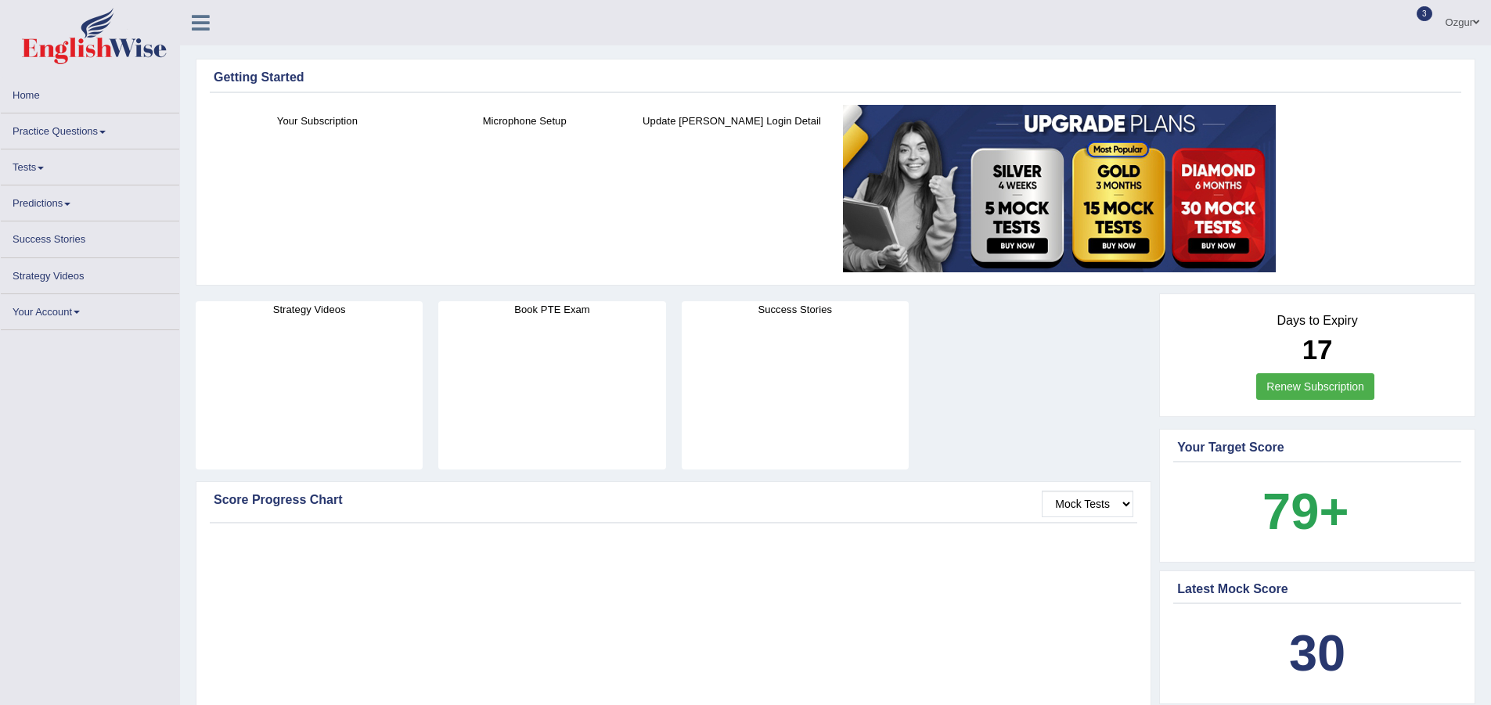
click at [60, 197] on link "Predictions" at bounding box center [90, 200] width 178 height 31
click at [45, 156] on link "Tests" at bounding box center [90, 164] width 178 height 31
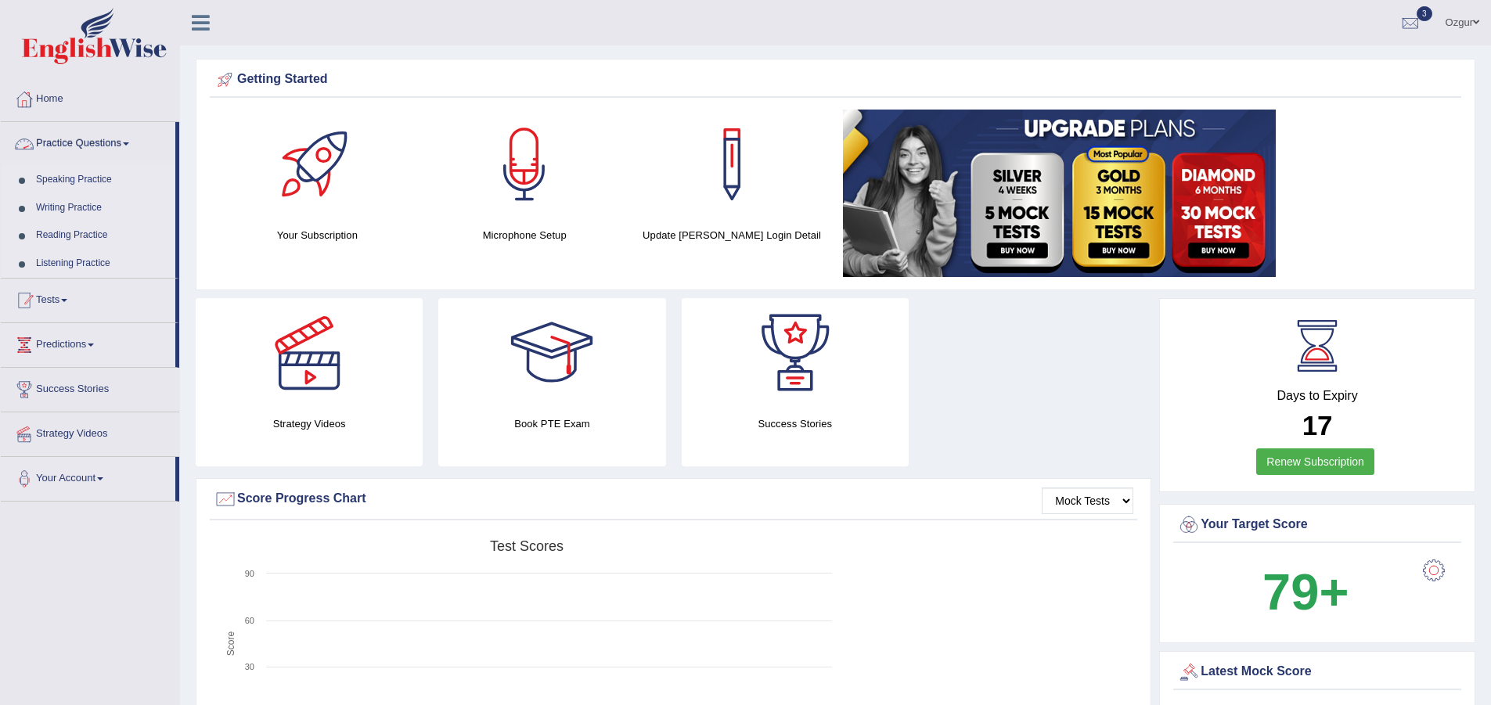
click at [77, 300] on link "Tests" at bounding box center [88, 298] width 175 height 39
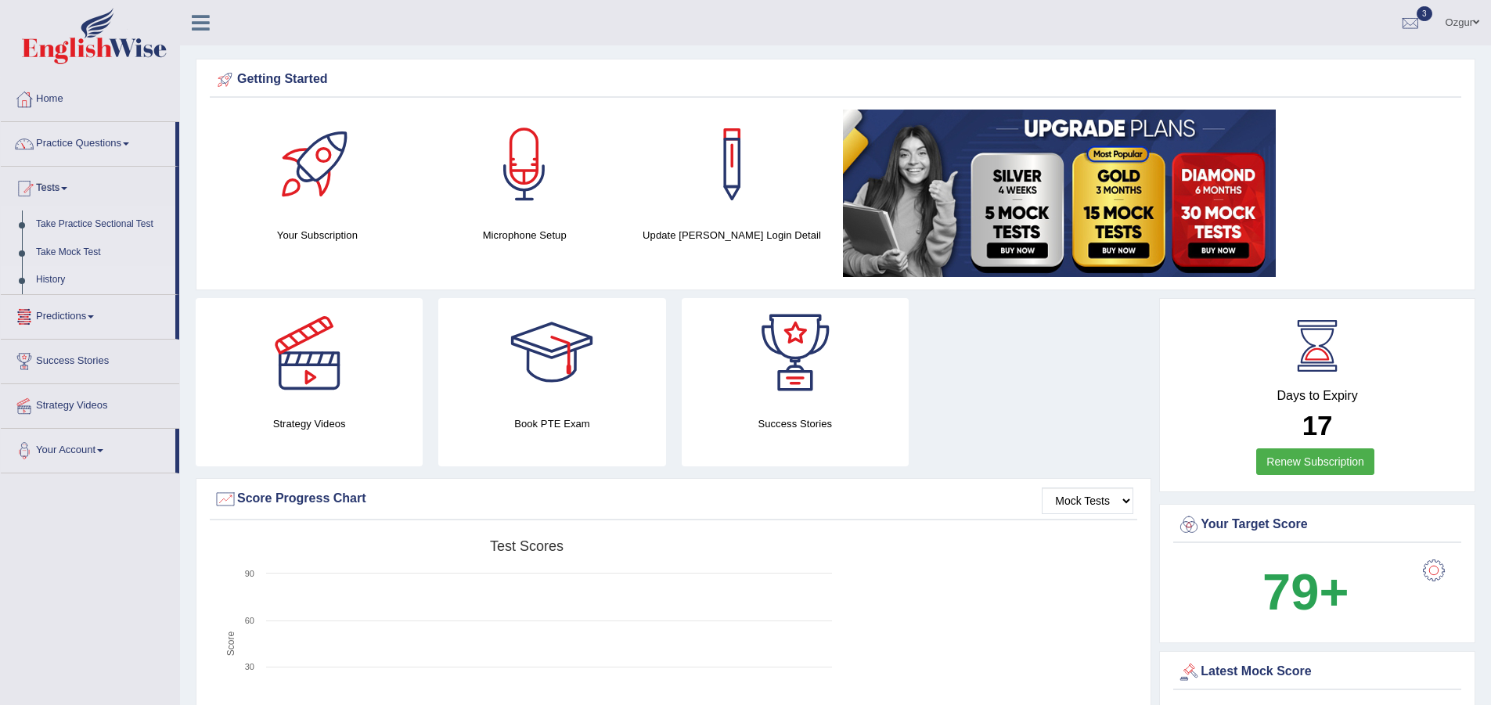
click at [61, 272] on link "History" at bounding box center [102, 280] width 146 height 28
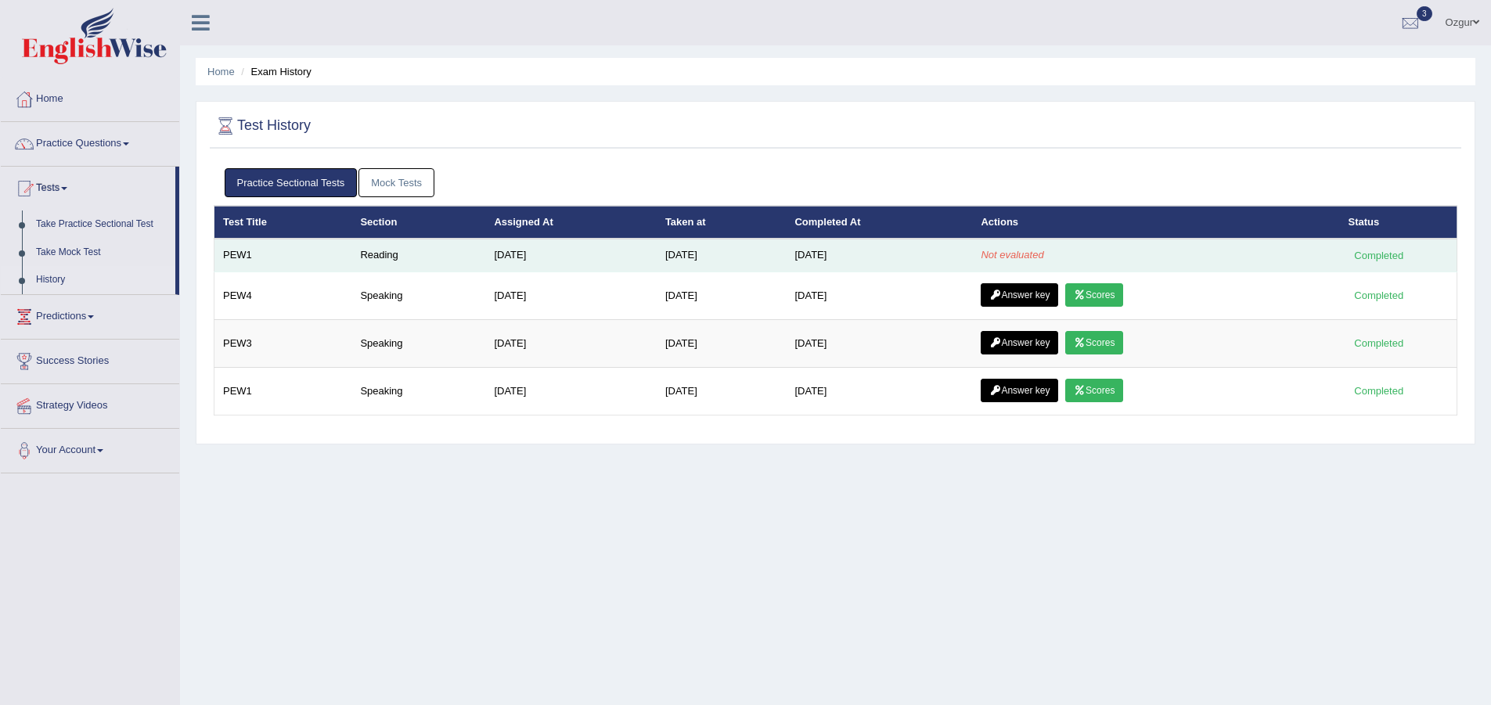
click at [729, 256] on td "[DATE]" at bounding box center [722, 255] width 130 height 33
click at [673, 255] on td "[DATE]" at bounding box center [722, 255] width 130 height 33
click at [570, 243] on td "Sep 22, 2025" at bounding box center [570, 255] width 171 height 33
click at [559, 244] on td "Sep 22, 2025" at bounding box center [570, 255] width 171 height 33
click at [392, 252] on td "Reading" at bounding box center [418, 255] width 134 height 33
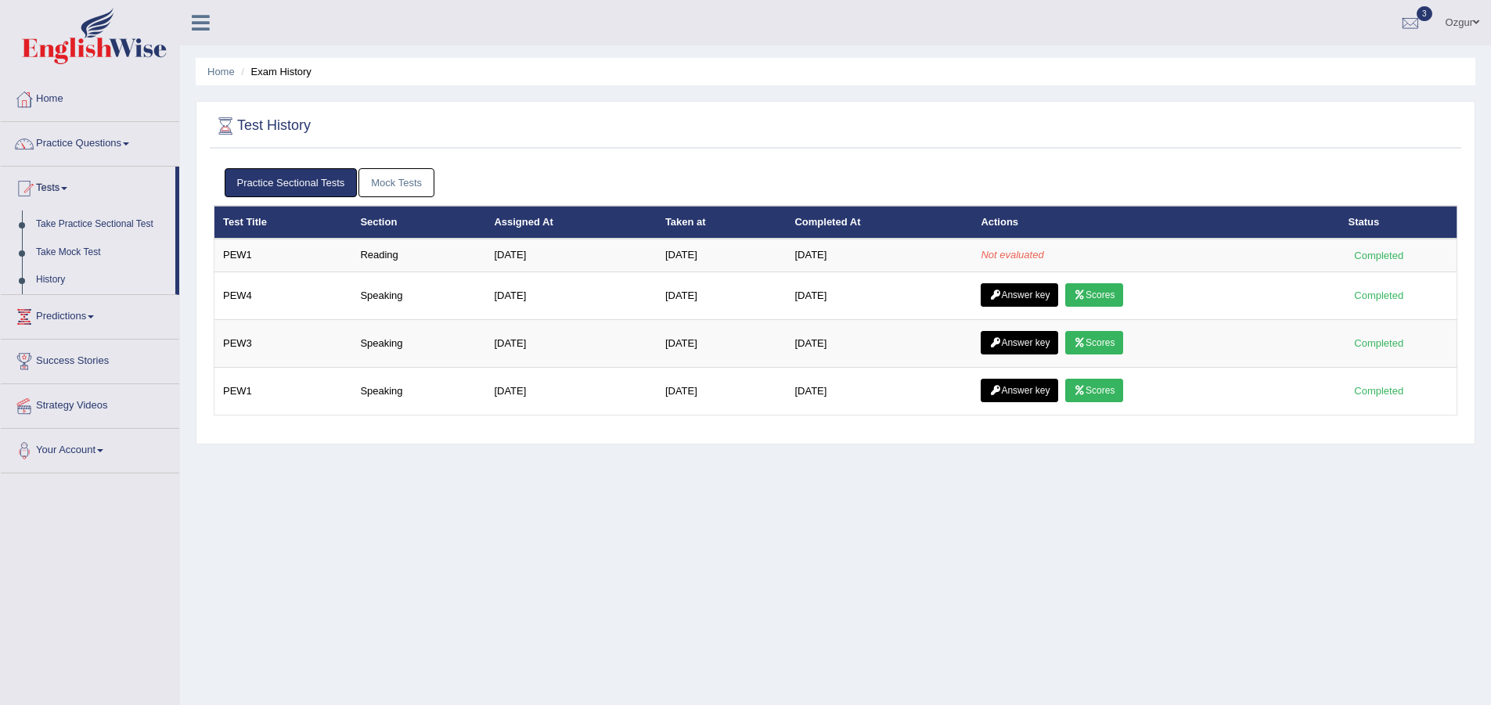
drag, startPoint x: 182, startPoint y: 267, endPoint x: 137, endPoint y: 251, distance: 47.3
click at [175, 268] on div "Toggle navigation Home Practice Questions Speaking Practice Read Aloud Repeat S…" at bounding box center [745, 407] width 1491 height 814
click at [919, 220] on table "Test Title Section Assigned At Taken at Completed At Actions Status PEW1 Readin…" at bounding box center [835, 311] width 1243 height 210
drag, startPoint x: 1076, startPoint y: 184, endPoint x: 1110, endPoint y: 213, distance: 45.0
click at [1078, 184] on ul "Practice Sectional Tests Mock Tests" at bounding box center [836, 182] width 1222 height 29
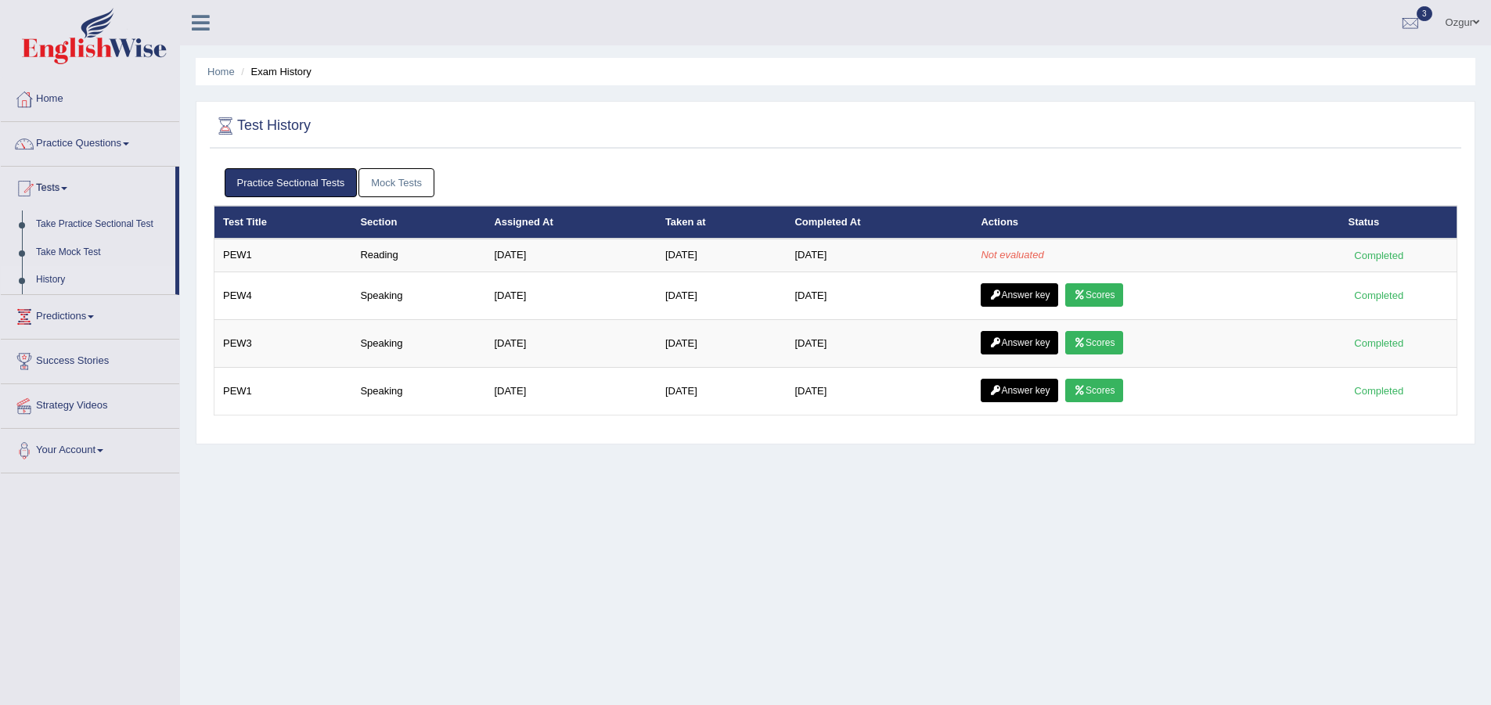
click at [1103, 207] on div "Practice Sectional Tests Mock Tests Test Title Section Assigned At Taken at Com…" at bounding box center [835, 297] width 1251 height 275
drag, startPoint x: 1055, startPoint y: 243, endPoint x: 868, endPoint y: 196, distance: 192.8
click at [981, 221] on table "Test Title Section Assigned At Taken at Completed At Actions Status PEW1 Readin…" at bounding box center [835, 311] width 1243 height 210
drag, startPoint x: 868, startPoint y: 196, endPoint x: 1502, endPoint y: 241, distance: 635.4
click at [903, 198] on div "Practice Sectional Tests Mock Tests" at bounding box center [835, 182] width 1243 height 45
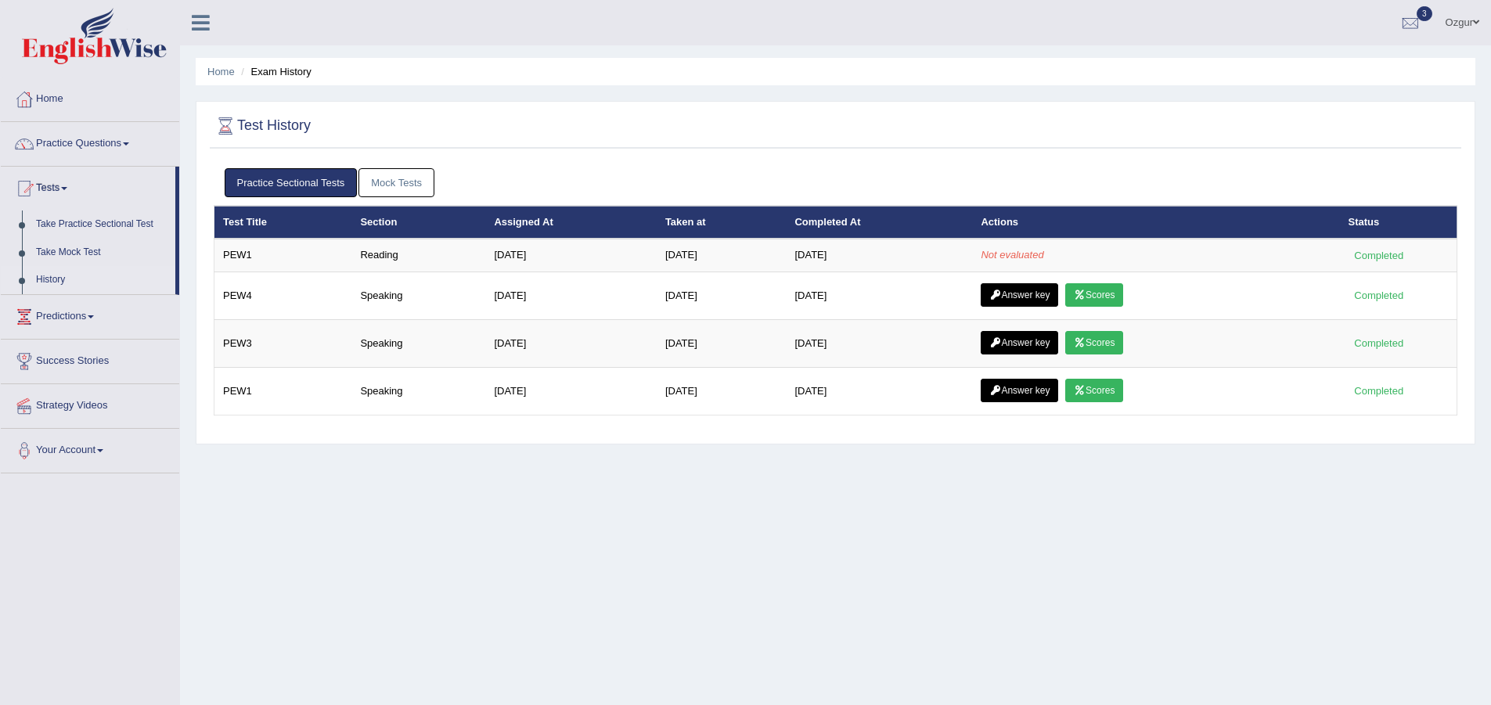
drag, startPoint x: 1406, startPoint y: 287, endPoint x: 1325, endPoint y: 190, distance: 126.6
click at [1398, 269] on tbody "PEW1 Reading Sep 22, 2025 Oct 8, 2025 Oct 8, 2025 Not evaluated Completed PEW4 …" at bounding box center [835, 327] width 1243 height 176
click at [1325, 190] on ul "Practice Sectional Tests Mock Tests" at bounding box center [836, 182] width 1222 height 29
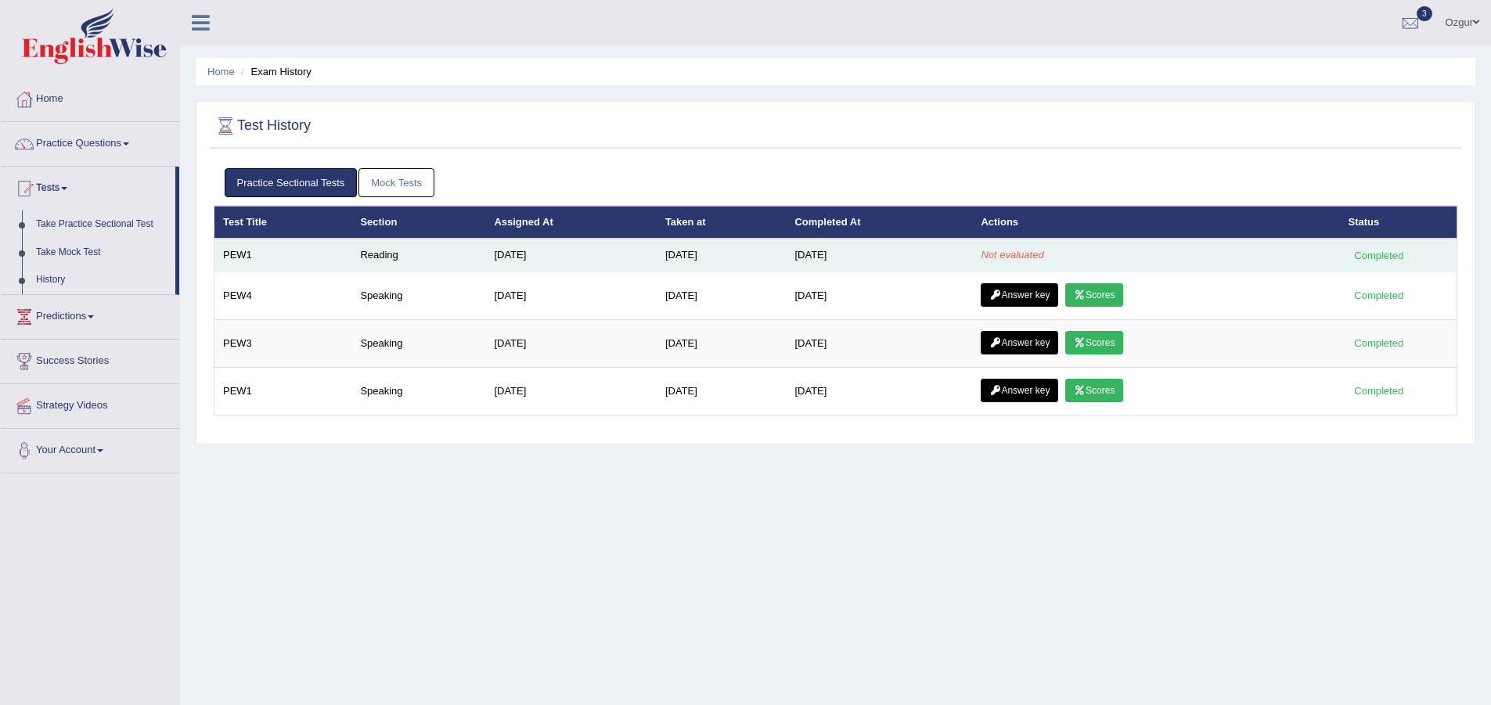
click at [1373, 254] on div "Completed" at bounding box center [1378, 255] width 61 height 16
click at [1371, 249] on div "Completed" at bounding box center [1378, 255] width 61 height 16
click at [1370, 250] on div "Completed" at bounding box center [1378, 255] width 61 height 16
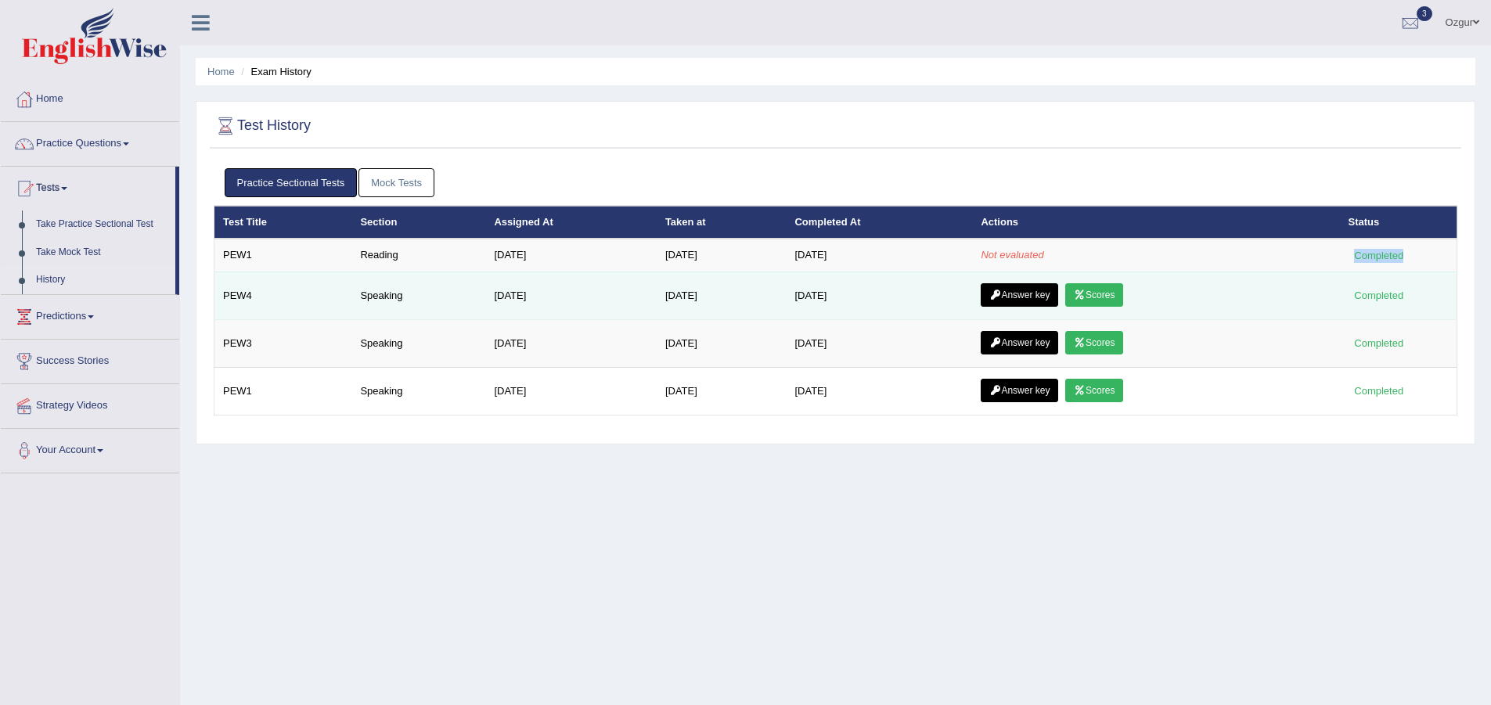
click at [1096, 293] on link "Scores" at bounding box center [1094, 294] width 58 height 23
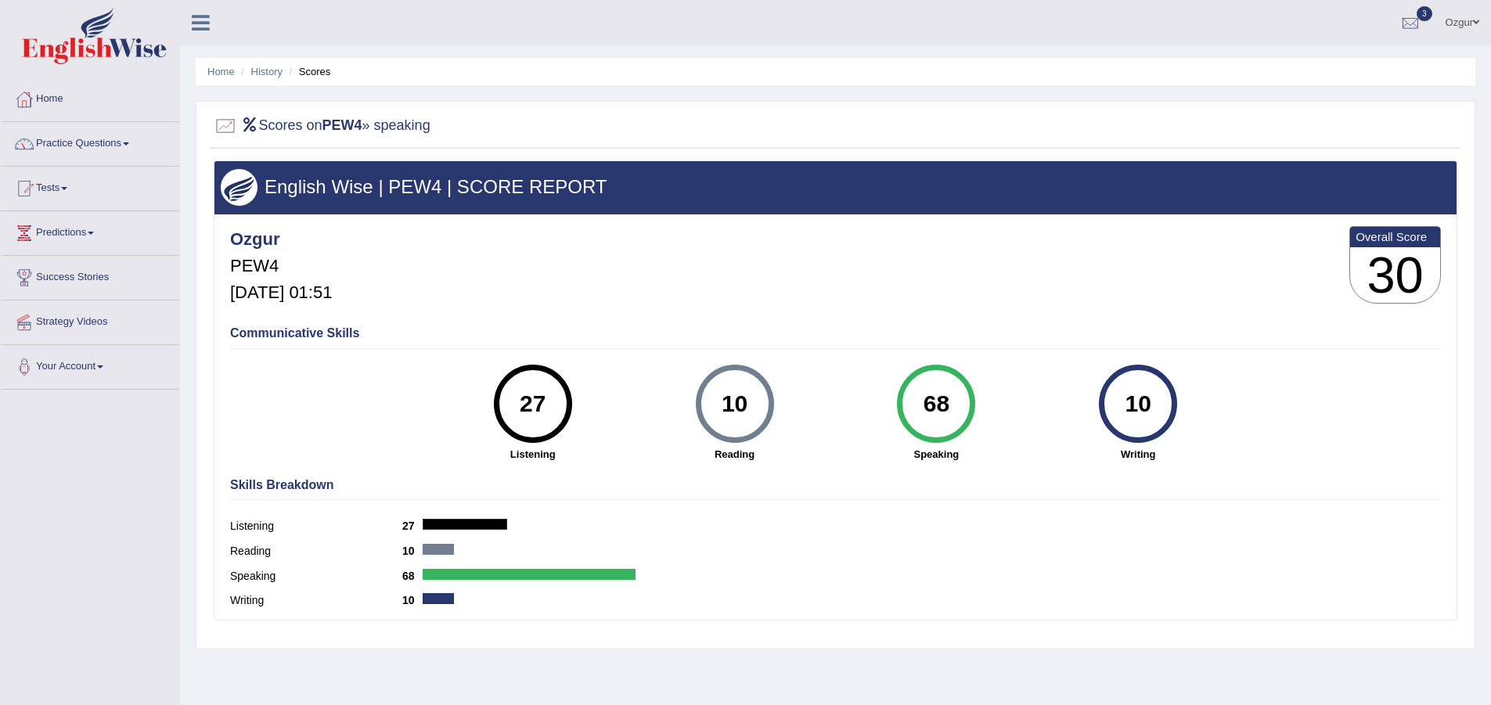
drag, startPoint x: 1006, startPoint y: 416, endPoint x: 990, endPoint y: 281, distance: 135.6
click at [1119, 365] on div "27 Listening 10 [GEOGRAPHIC_DATA] 68 Speaking 10 Writing" at bounding box center [835, 365] width 1211 height 0
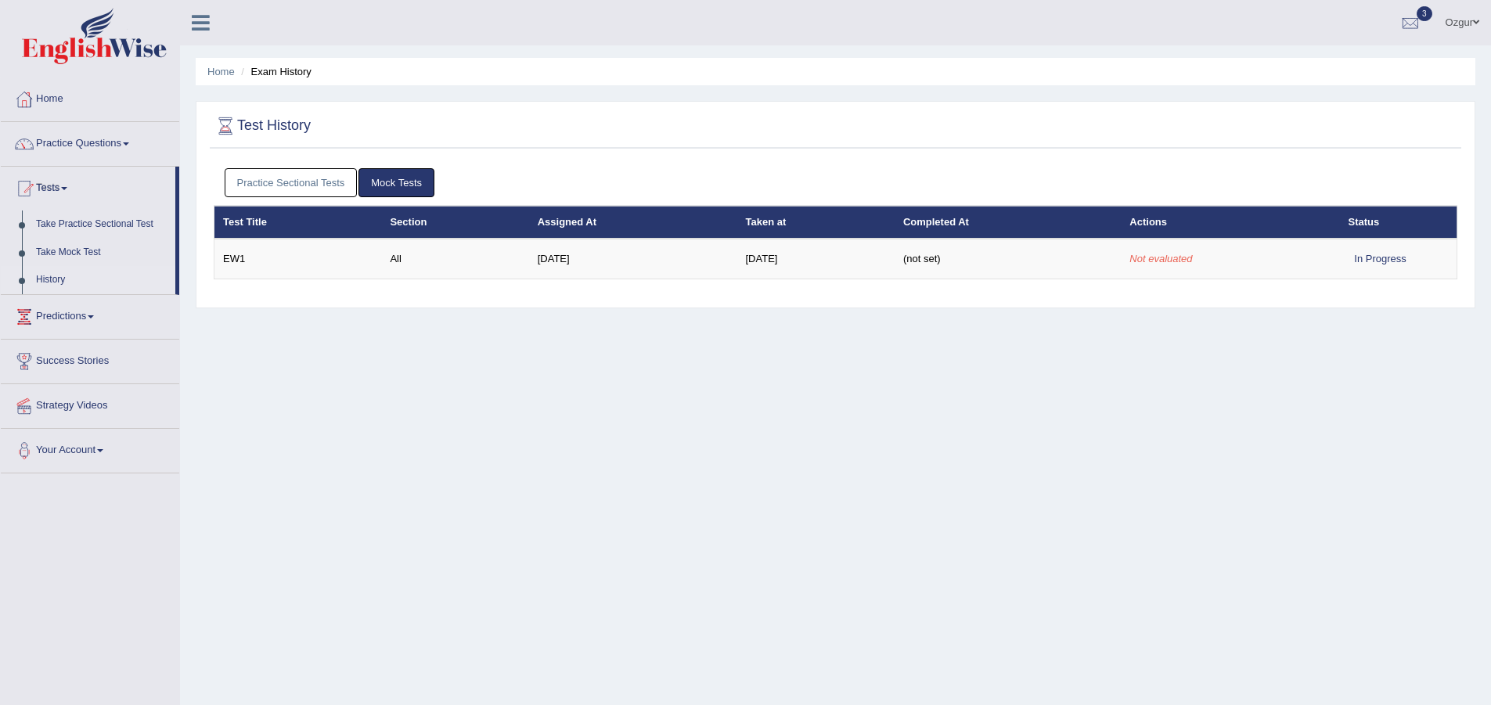
click at [279, 181] on link "Practice Sectional Tests" at bounding box center [291, 182] width 133 height 29
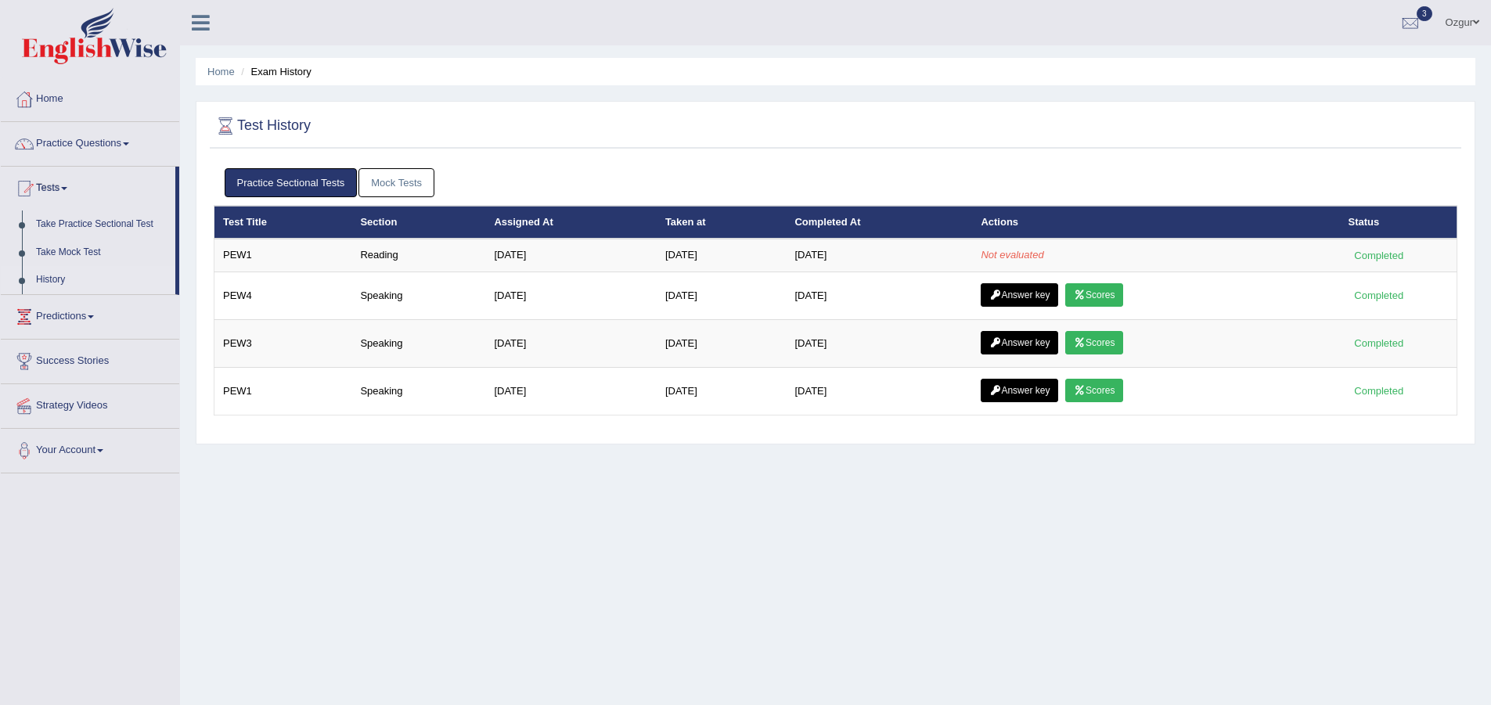
click at [279, 181] on link "Practice Sectional Tests" at bounding box center [291, 182] width 133 height 29
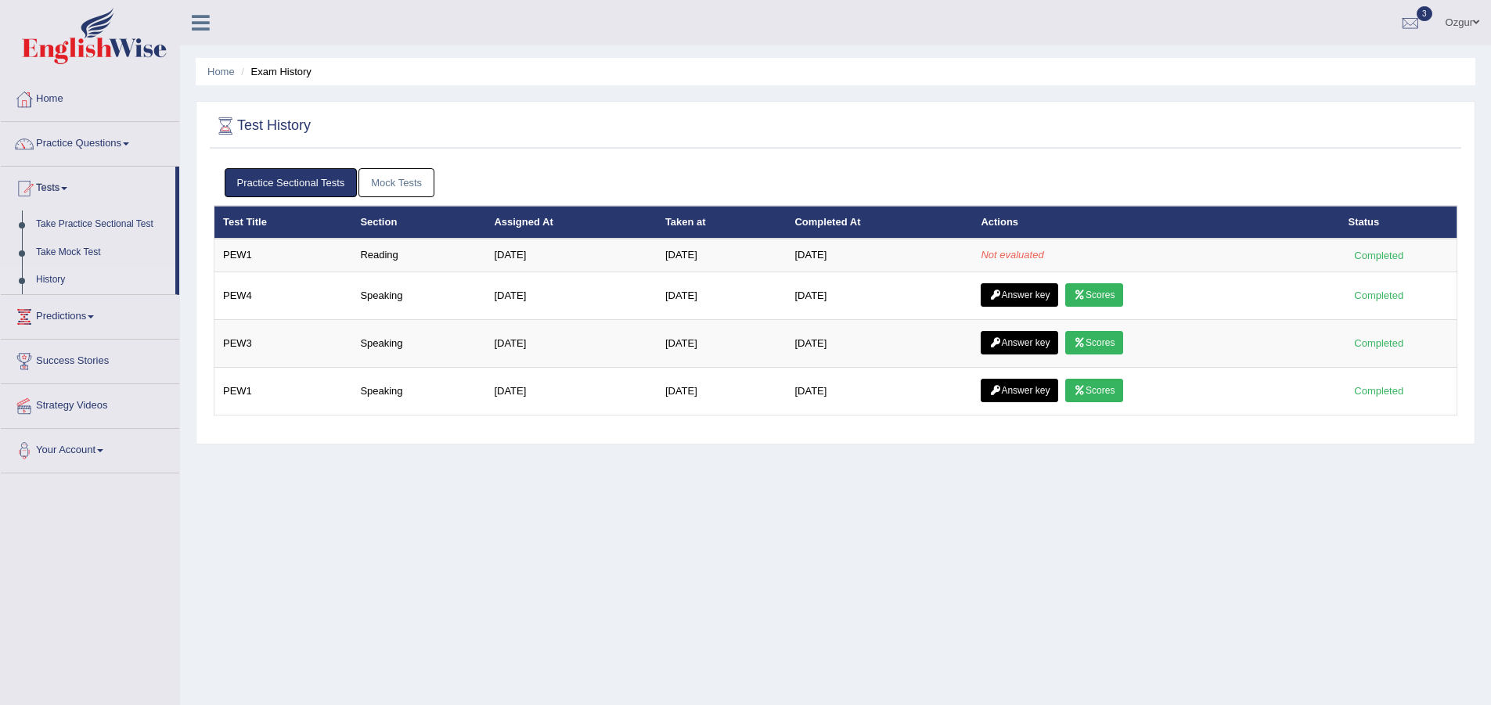
click at [279, 181] on link "Practice Sectional Tests" at bounding box center [291, 182] width 133 height 29
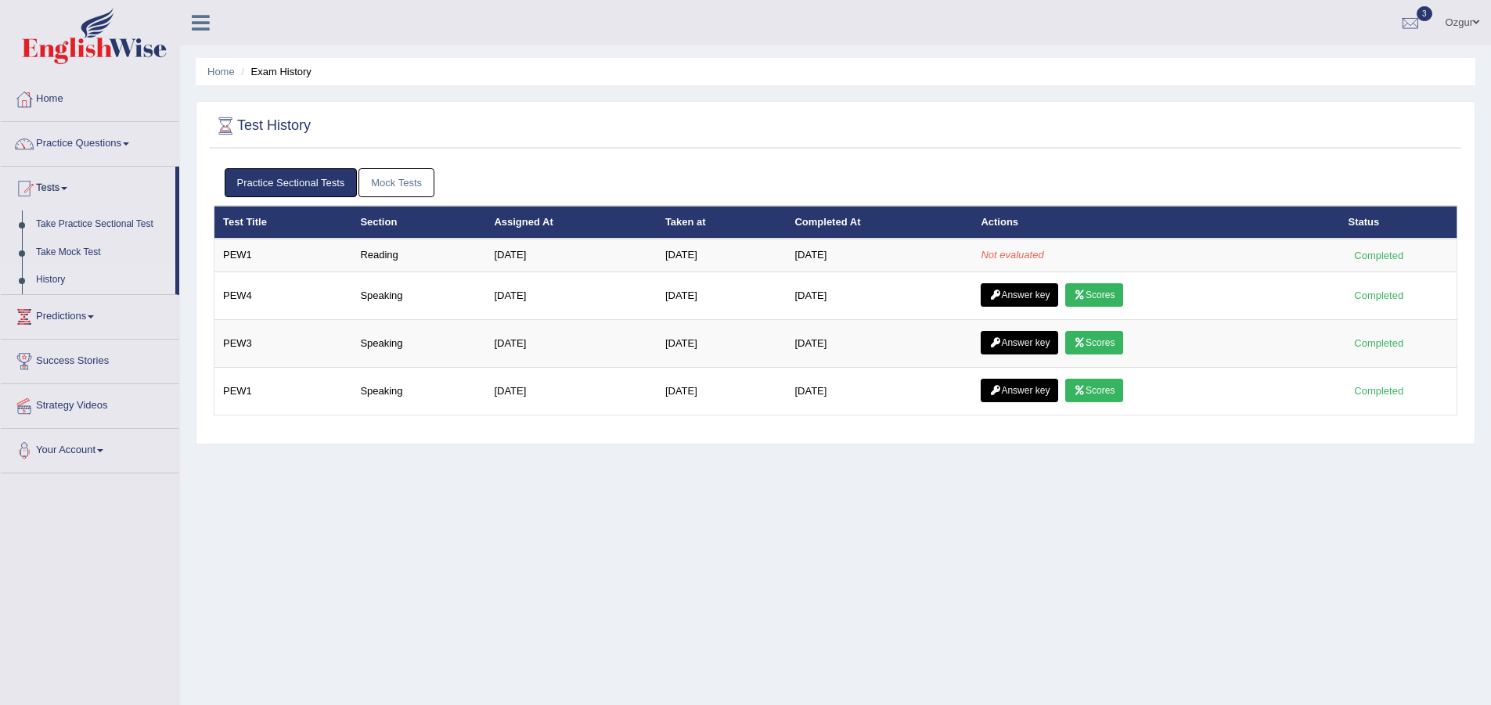
click at [279, 181] on link "Practice Sectional Tests" at bounding box center [291, 182] width 133 height 29
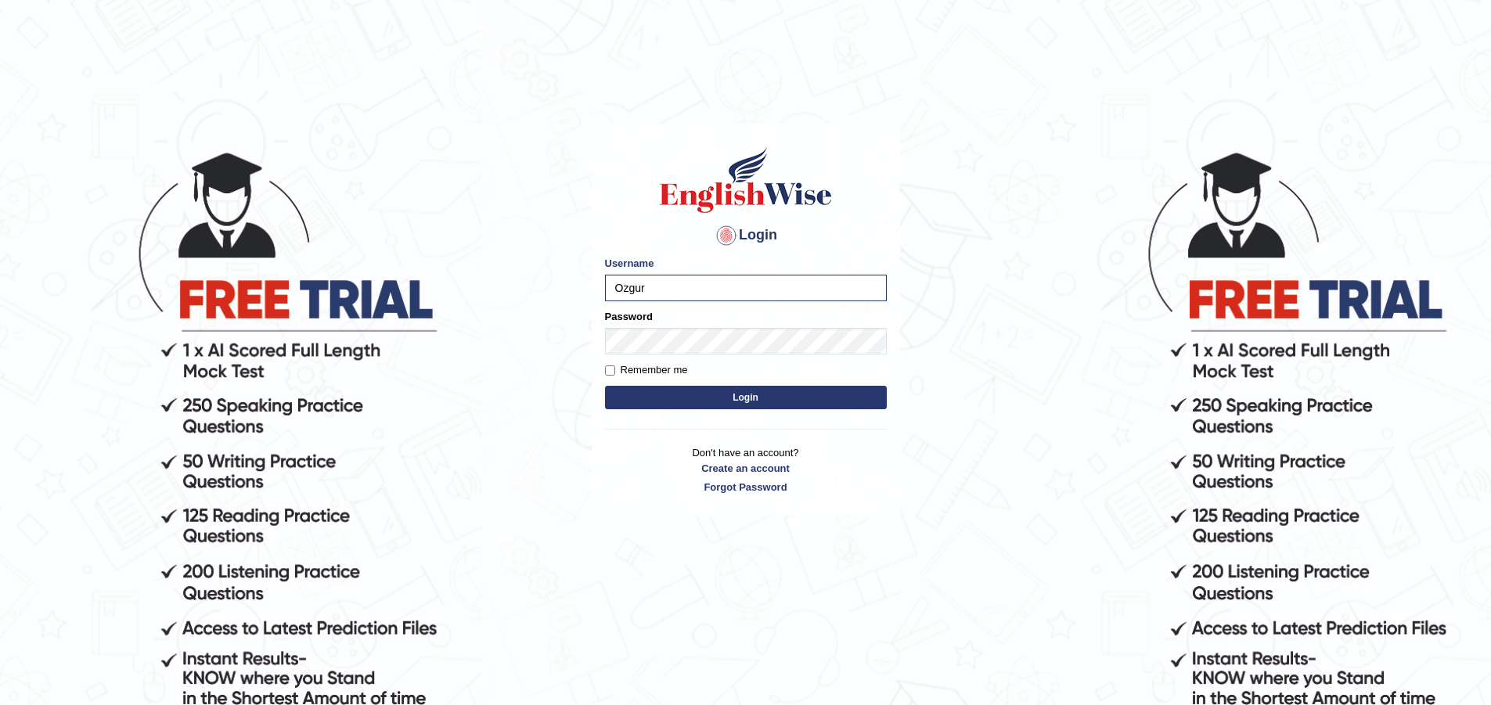
click at [605, 386] on button "Login" at bounding box center [746, 397] width 282 height 23
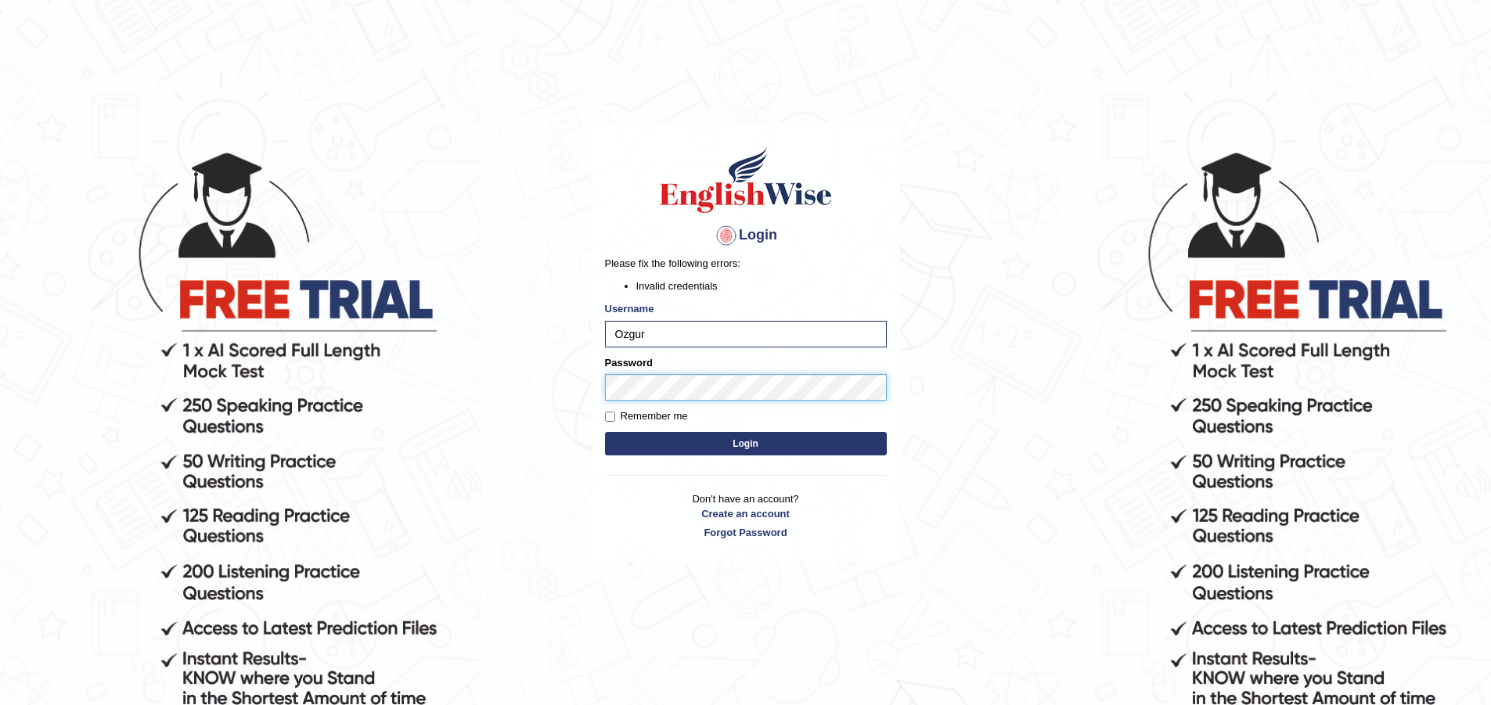
click at [351, 475] on body "Login Please fix the following errors: Invalid credentials Username [PERSON_NAM…" at bounding box center [745, 426] width 1491 height 705
click at [605, 432] on button "Login" at bounding box center [746, 443] width 282 height 23
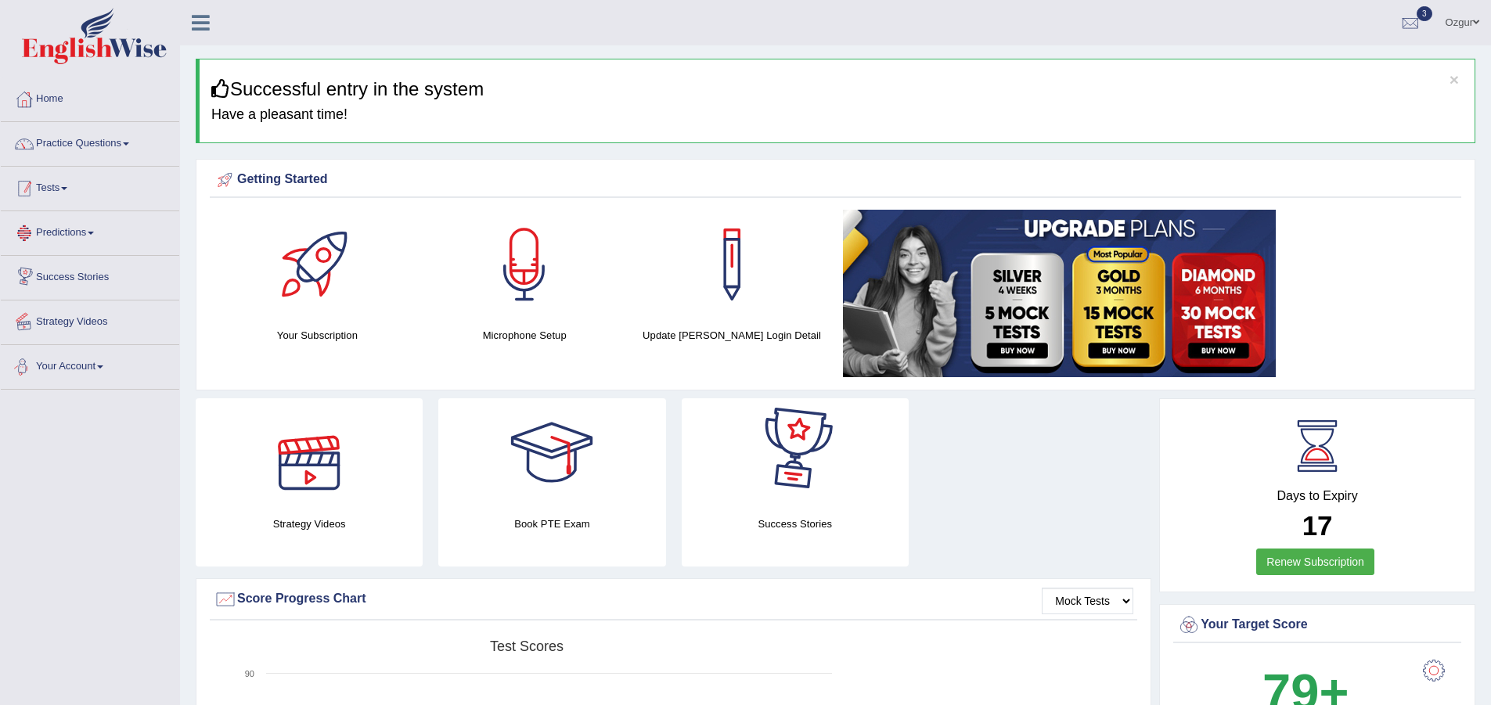
click at [82, 184] on link "Tests" at bounding box center [90, 186] width 178 height 39
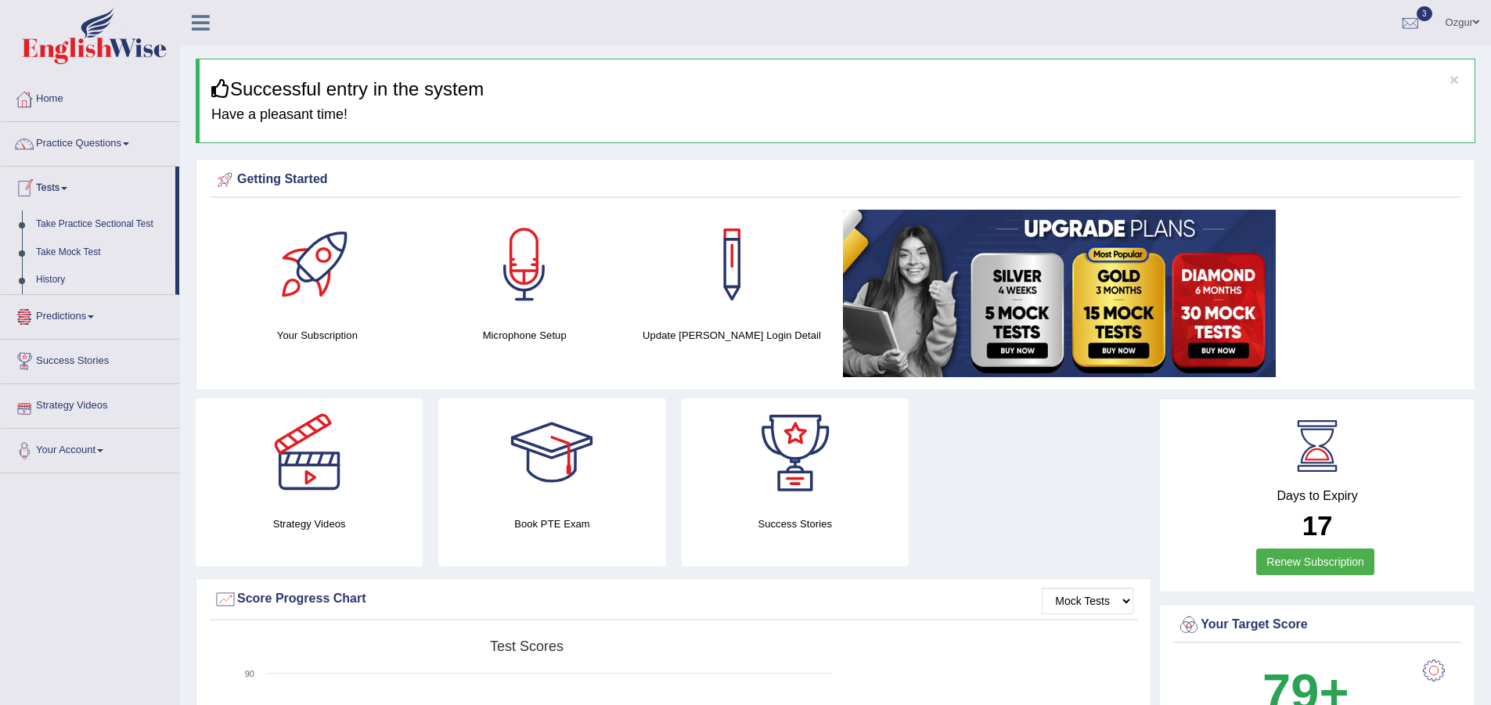
click at [62, 281] on link "History" at bounding box center [102, 280] width 146 height 28
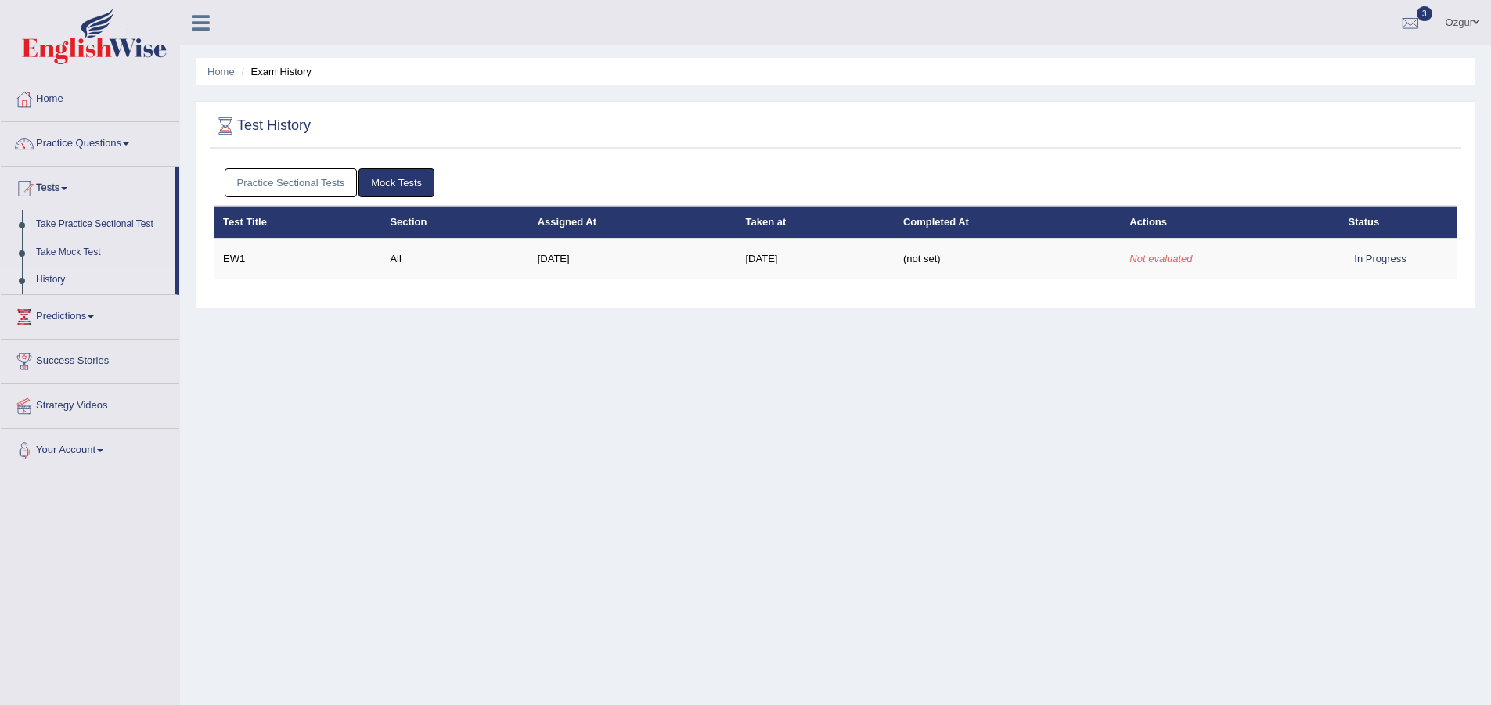
click at [315, 195] on link "Practice Sectional Tests" at bounding box center [291, 182] width 133 height 29
